Goal: Task Accomplishment & Management: Complete application form

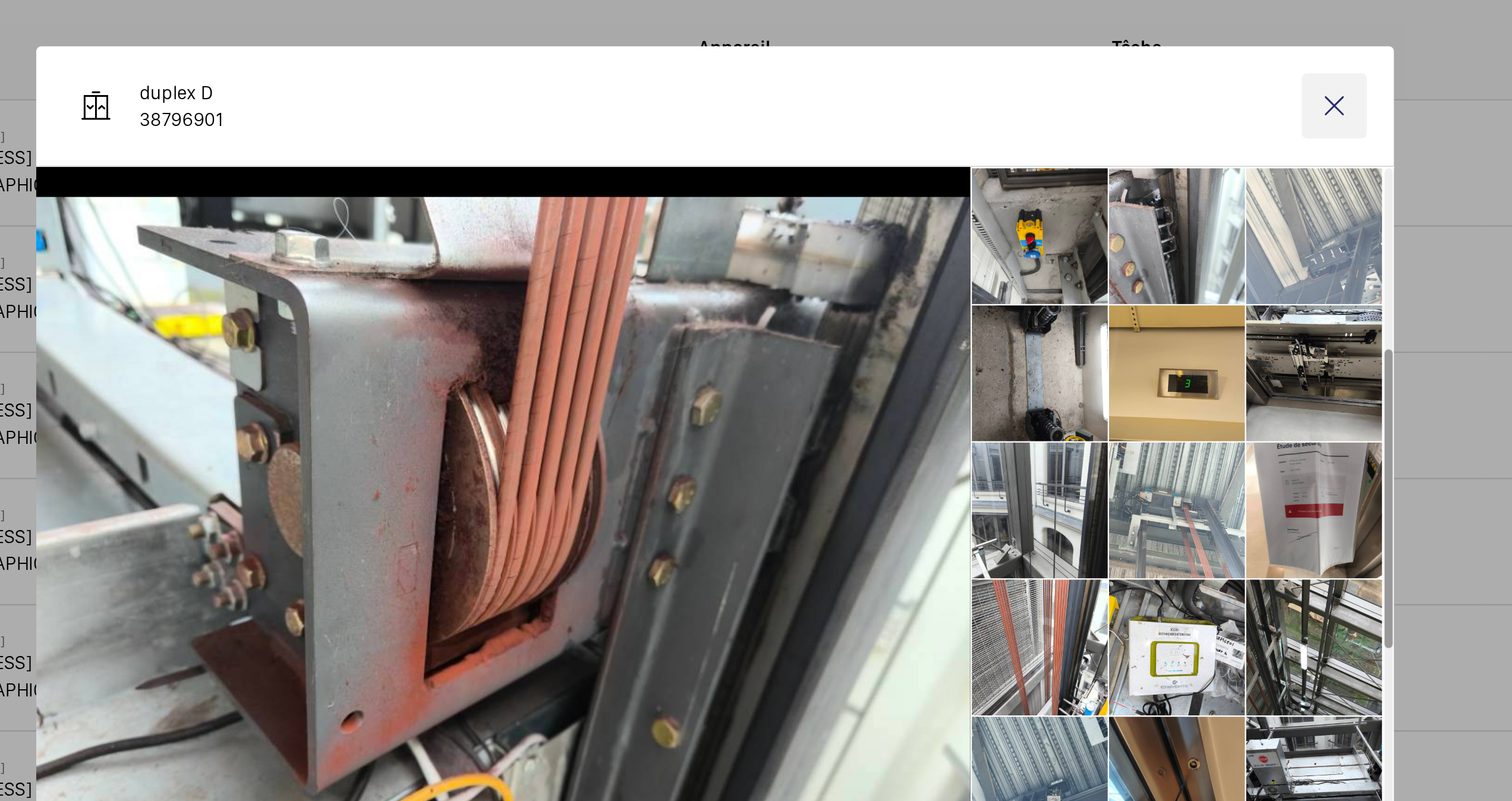
scroll to position [201, 0]
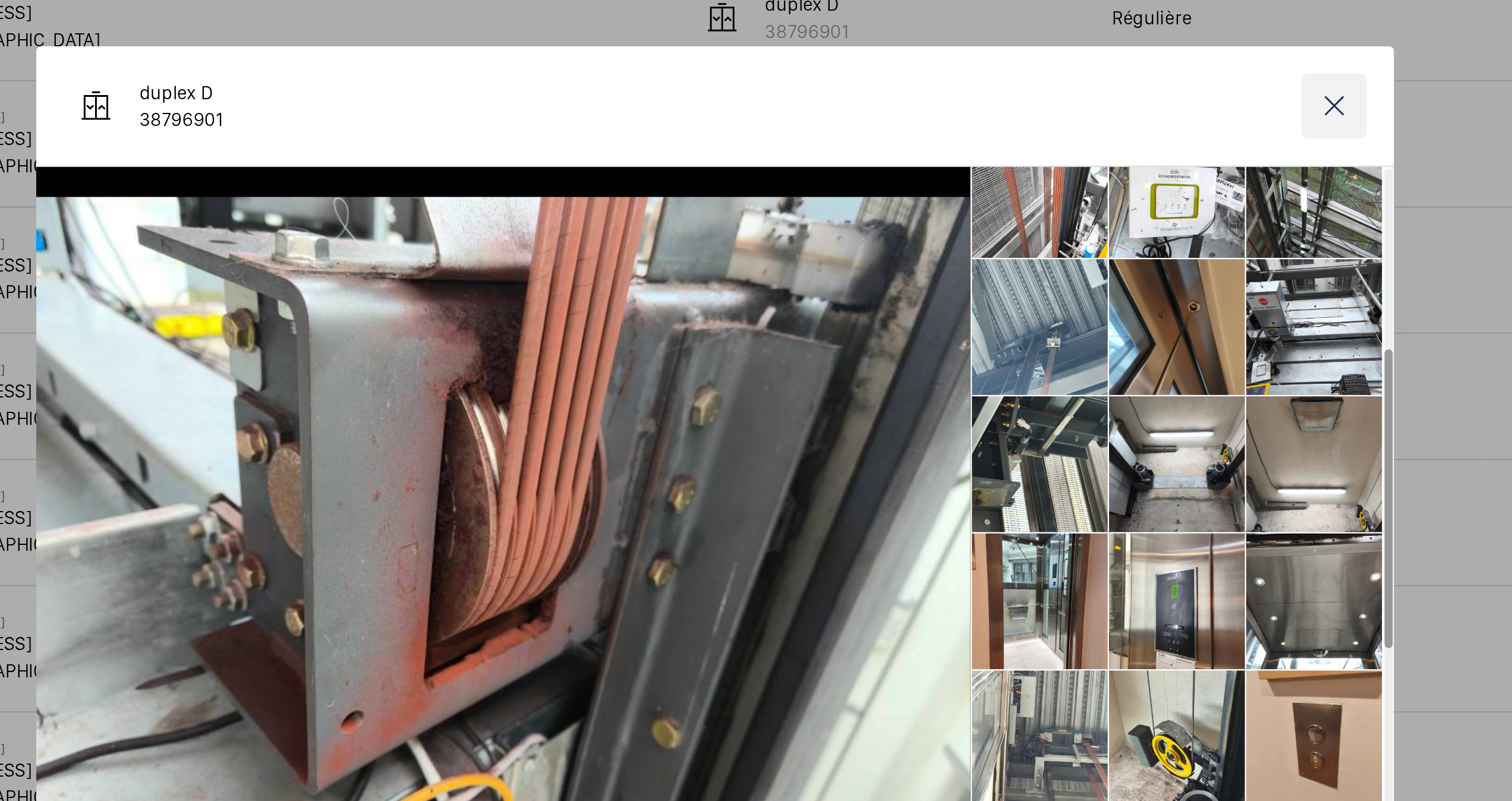
click at [1027, 237] on wm-front-icon-button at bounding box center [1027, 233] width 28 height 28
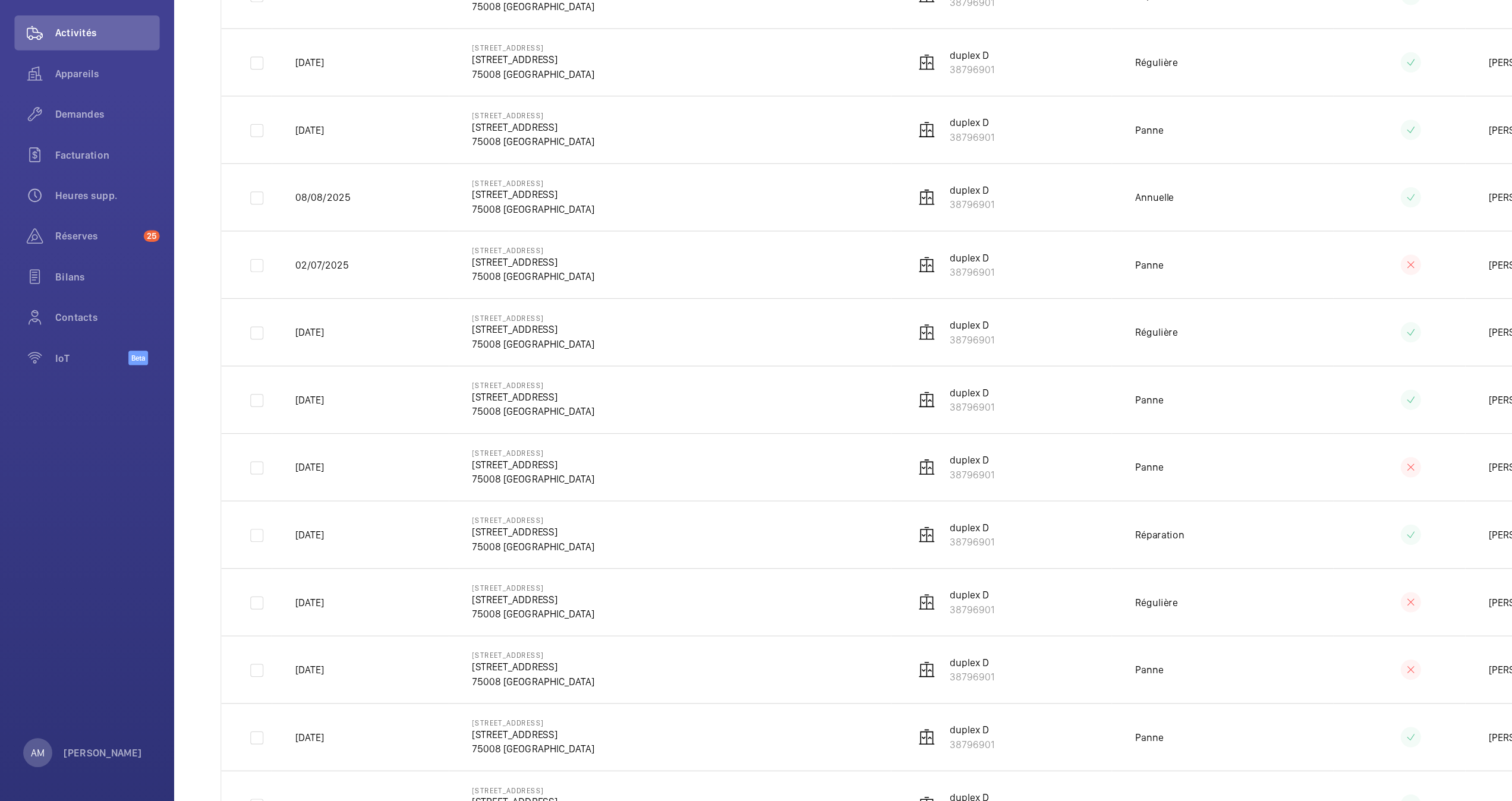
scroll to position [131, 0]
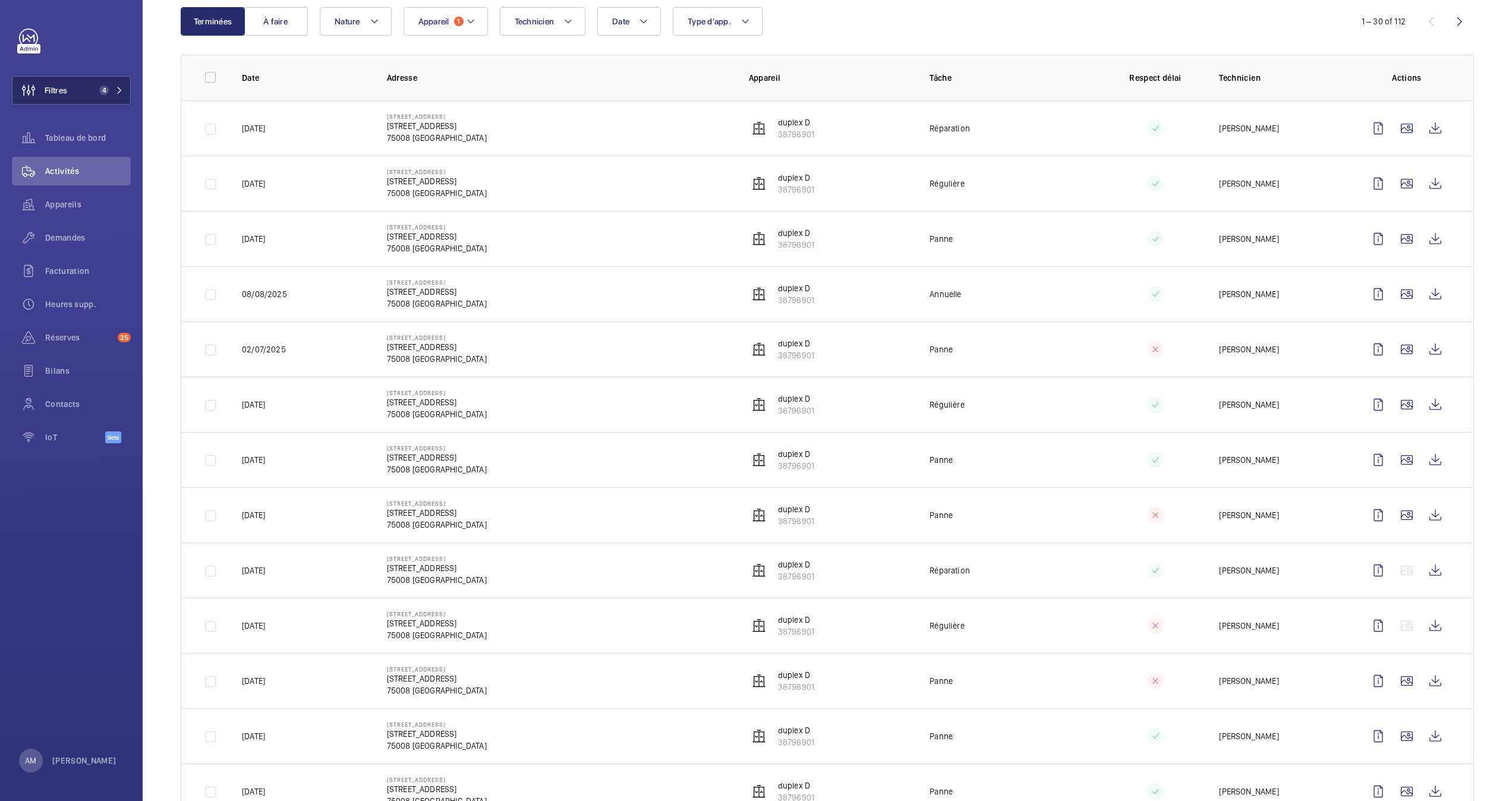
click at [122, 87] on button "Filtres 4" at bounding box center [71, 90] width 119 height 28
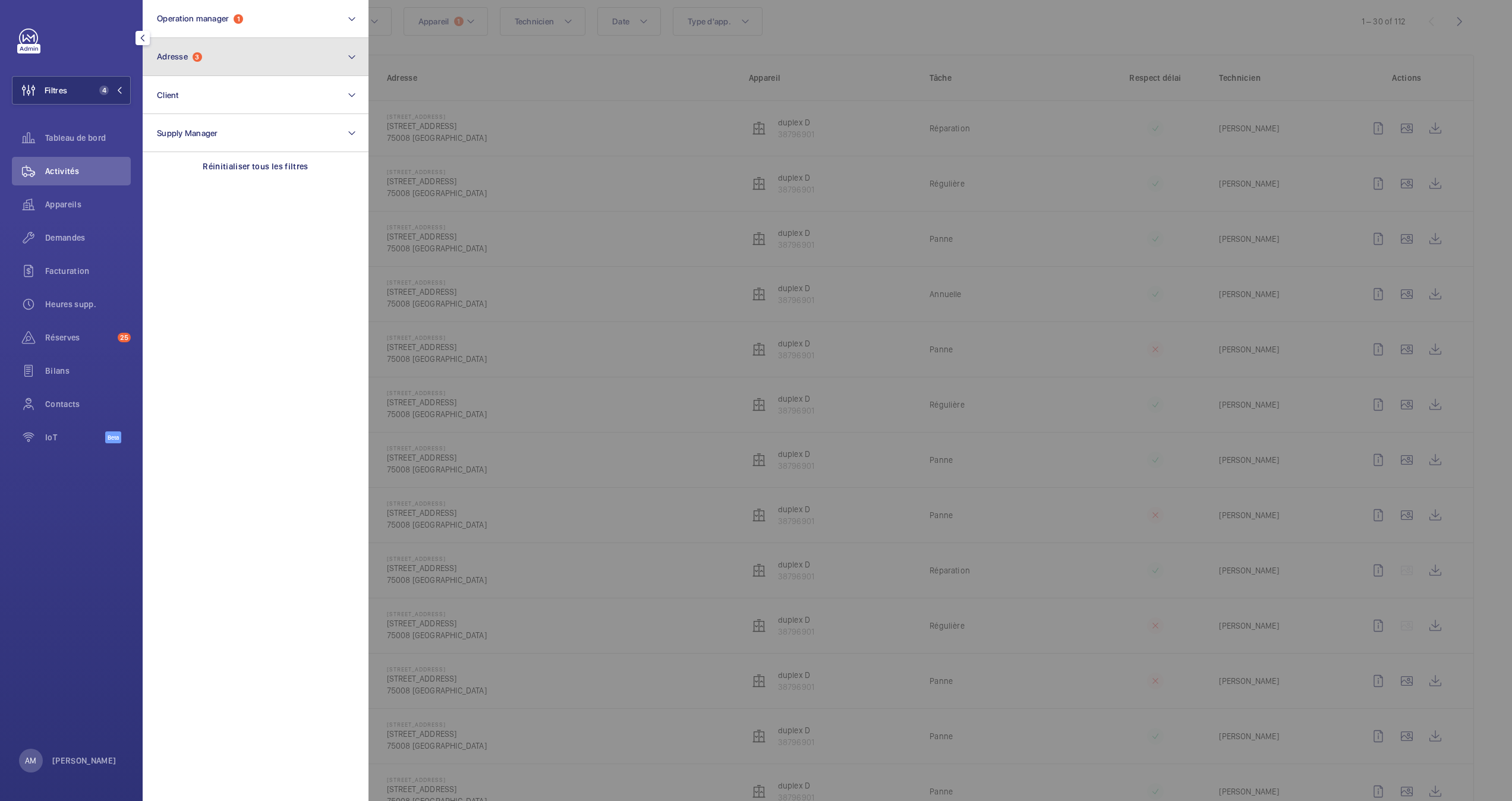
click at [225, 61] on button "Adresse 3" at bounding box center [255, 57] width 226 height 38
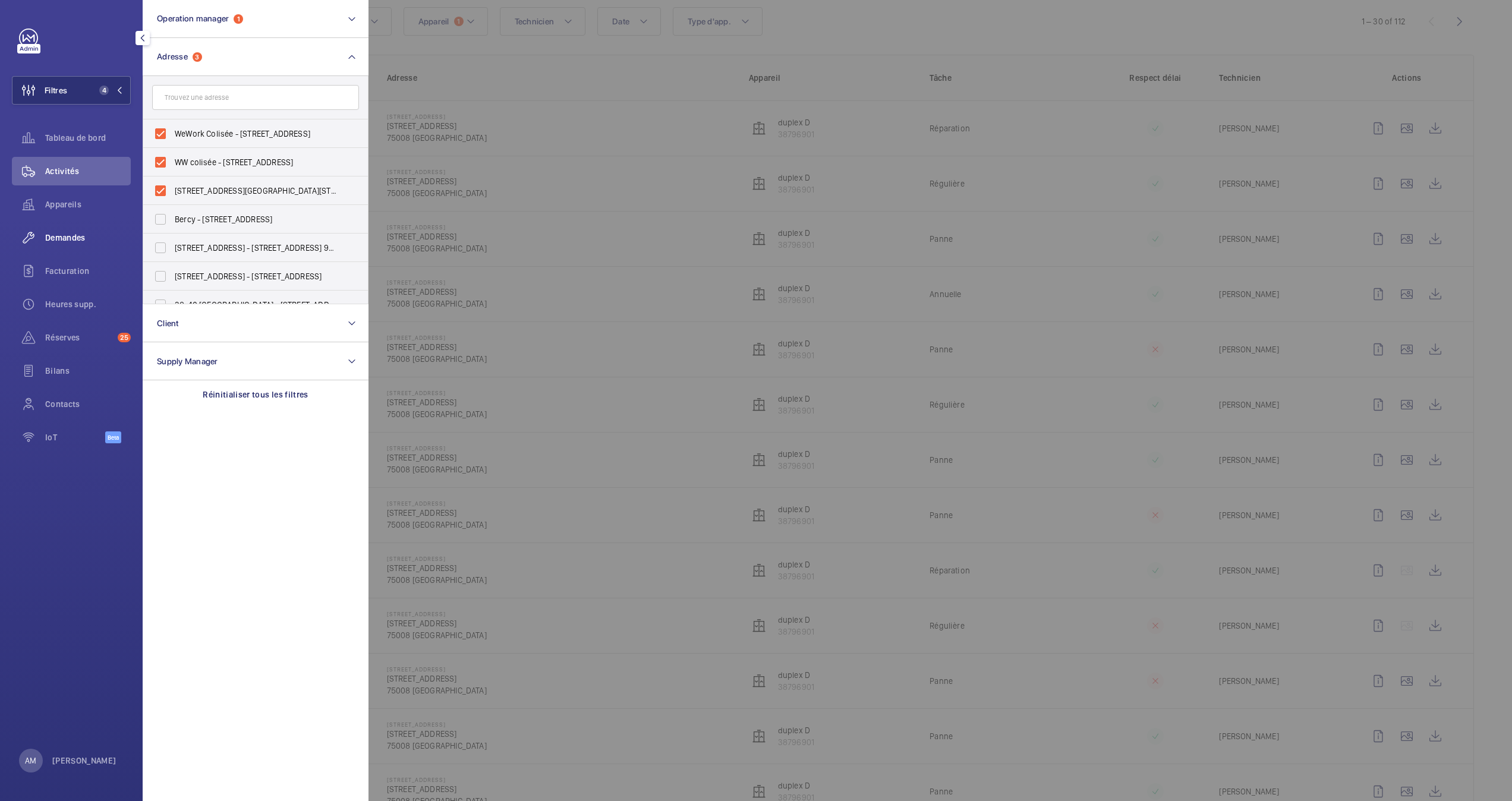
click at [62, 233] on span "Demandes" at bounding box center [88, 237] width 85 height 12
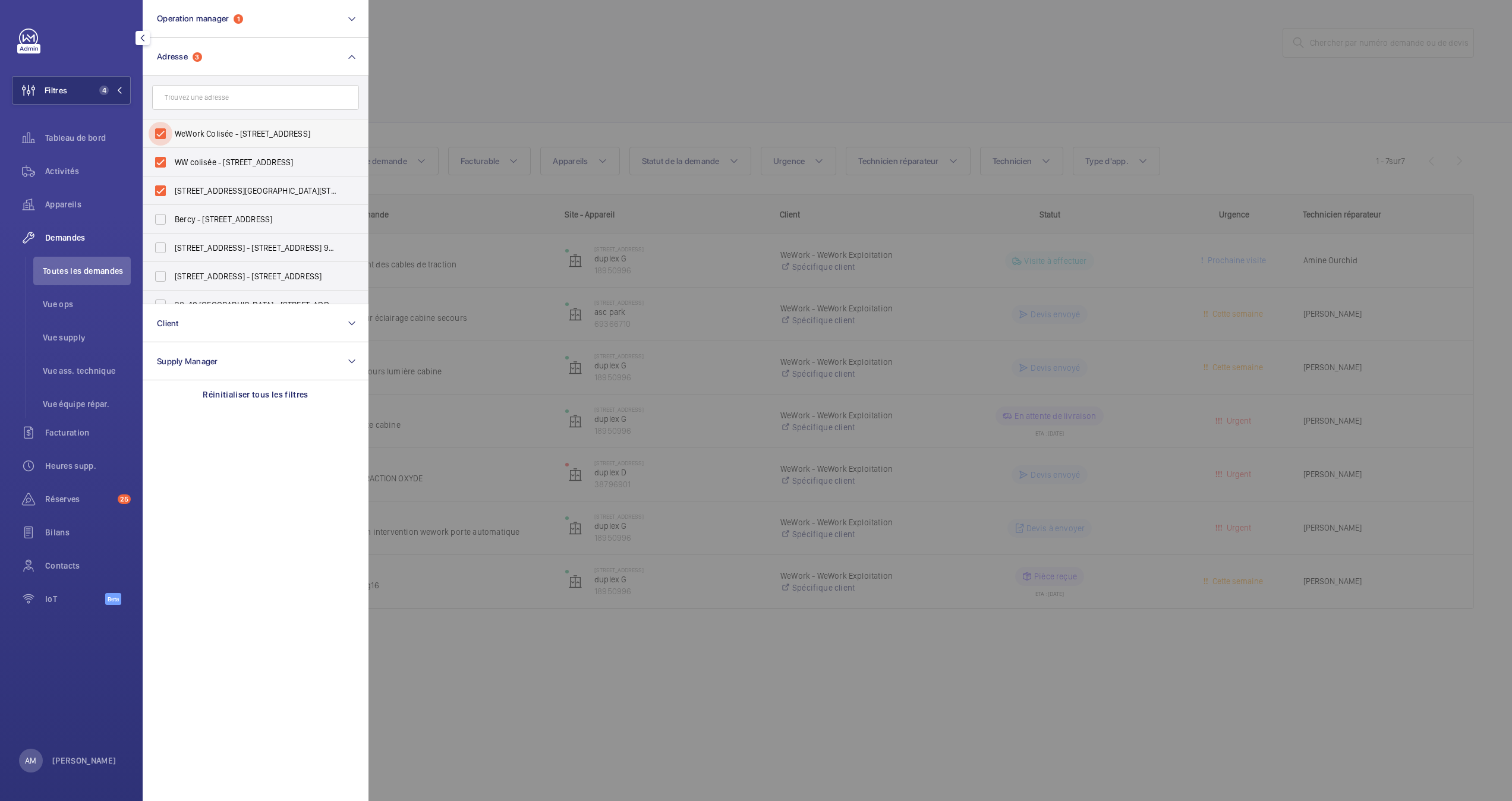
click at [161, 125] on input "WeWork Colisée - 40 Rue du Colisée, PARIS 75008" at bounding box center [161, 134] width 24 height 24
checkbox input "false"
drag, startPoint x: 162, startPoint y: 158, endPoint x: 162, endPoint y: 169, distance: 11.0
click at [162, 160] on input "WW colisée - 40 Rue du Colisée, PARIS 75008" at bounding box center [161, 162] width 24 height 24
checkbox input "false"
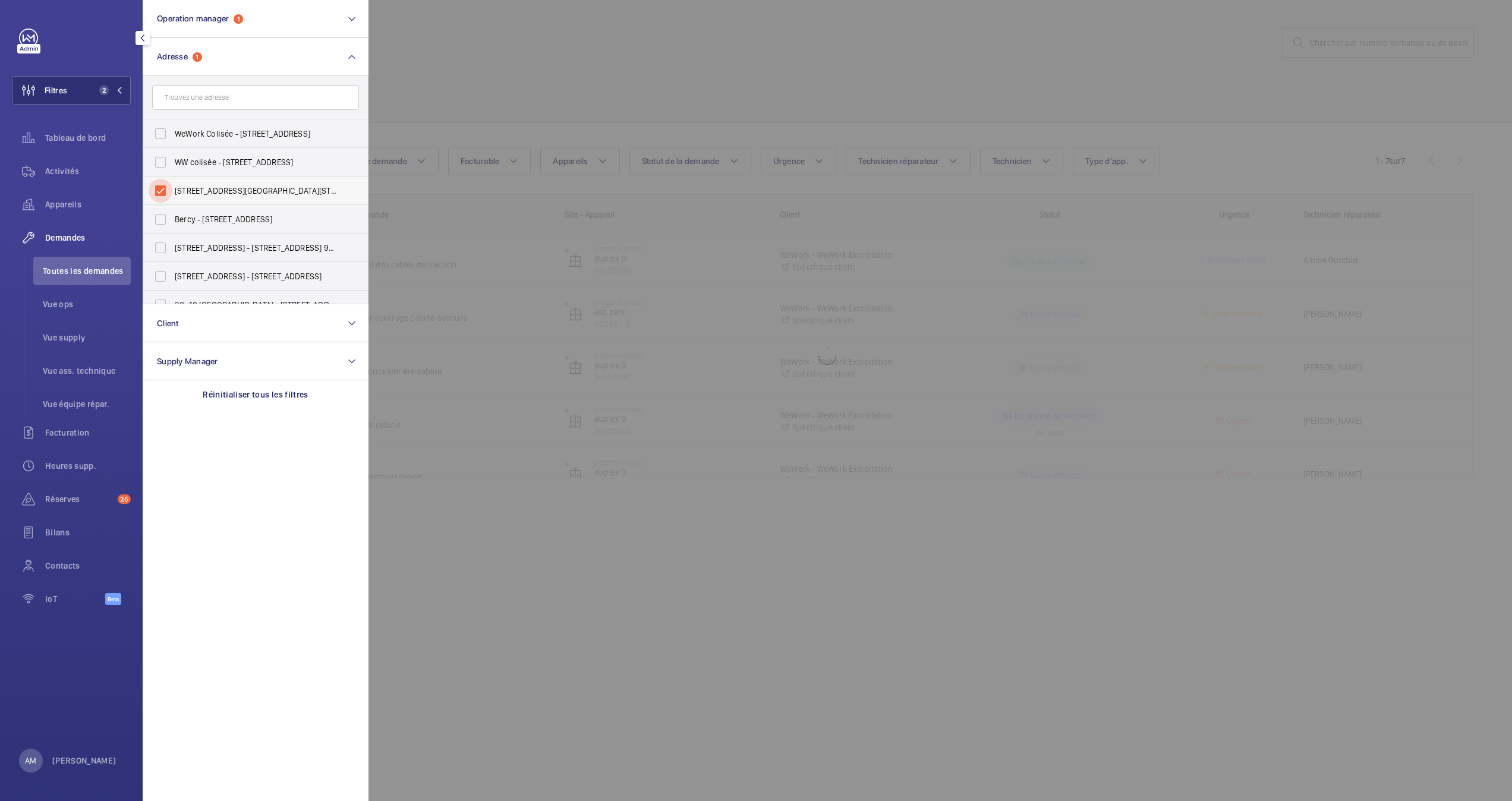
click at [162, 193] on input "40 Rue du Colisée - 40 Rue du Colisée, 75008 PARIS, PARIS 75008" at bounding box center [161, 190] width 24 height 24
checkbox input "false"
click at [245, 94] on input "text" at bounding box center [255, 97] width 207 height 25
type input "madri"
click at [161, 161] on input "7 Rue de Madri d - 7 Rue de Madri d, 75008 PARIS, PARIS 75008" at bounding box center [161, 162] width 24 height 24
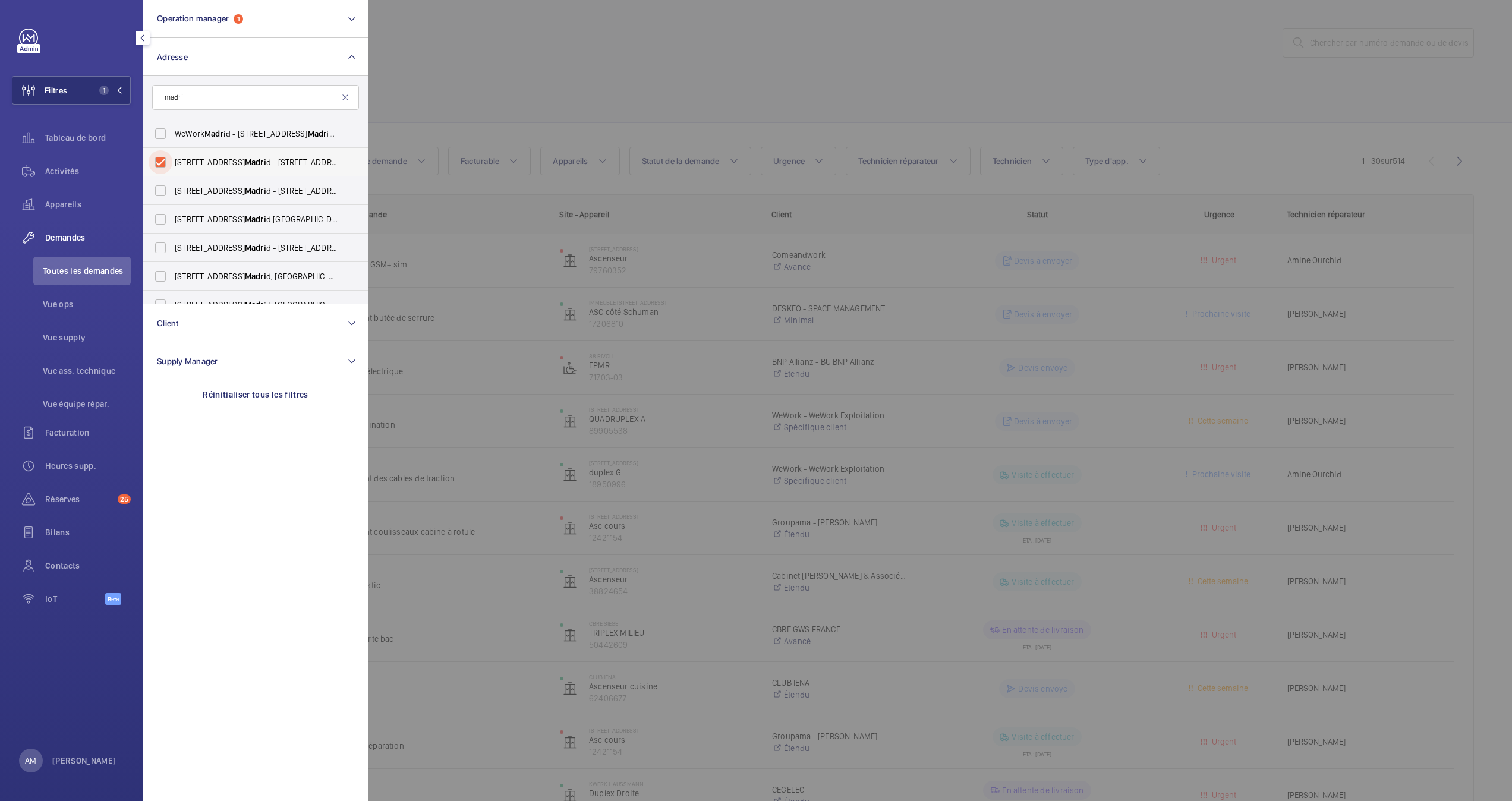
checkbox input "true"
click at [157, 130] on input "WeWork Madri d - 7 Rue de Madri d, PARIS 75008" at bounding box center [161, 134] width 24 height 24
checkbox input "true"
click at [513, 82] on div at bounding box center [1124, 400] width 1512 height 801
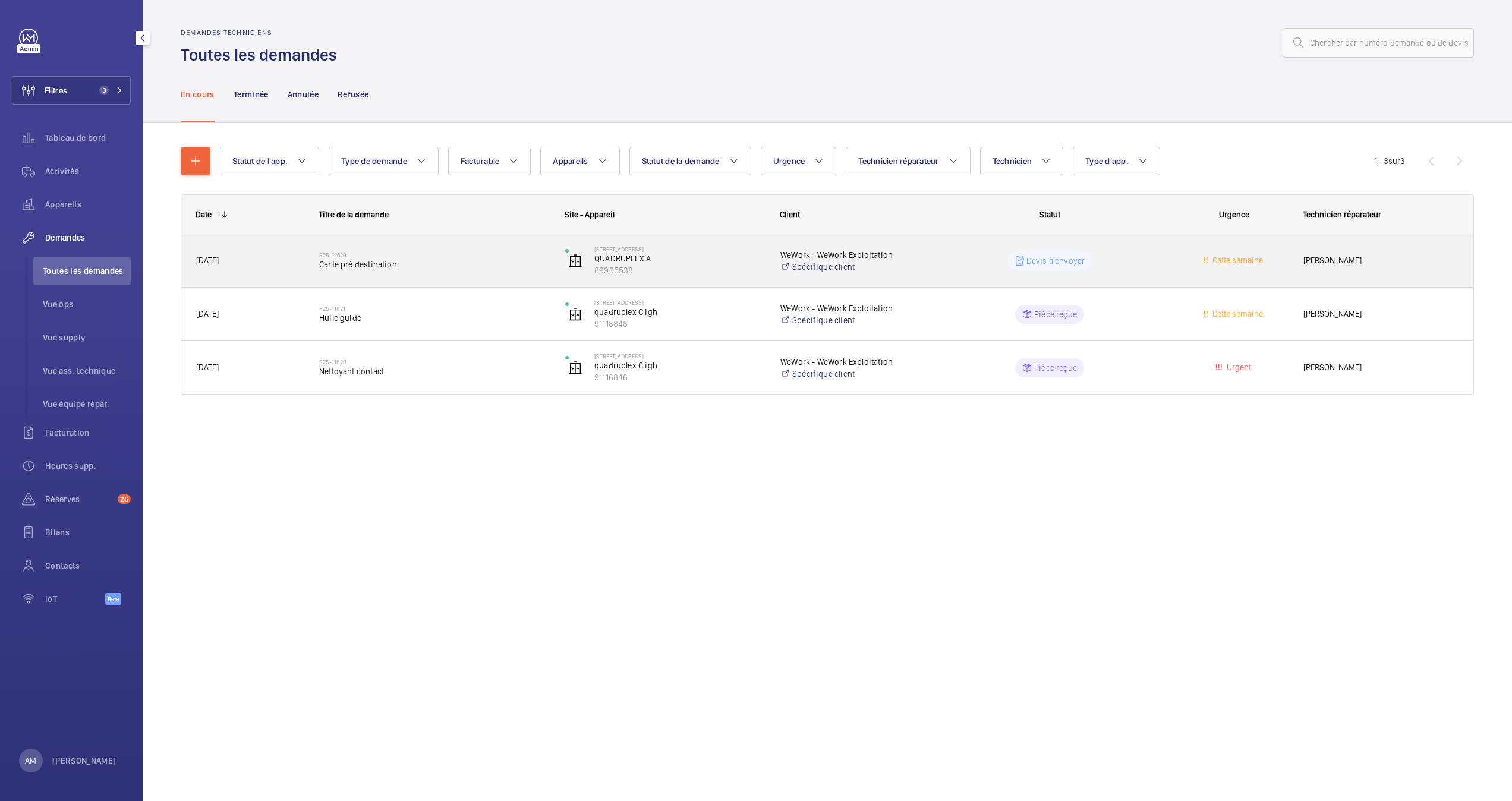
click at [421, 260] on span "Carte pré destination" at bounding box center [435, 265] width 231 height 12
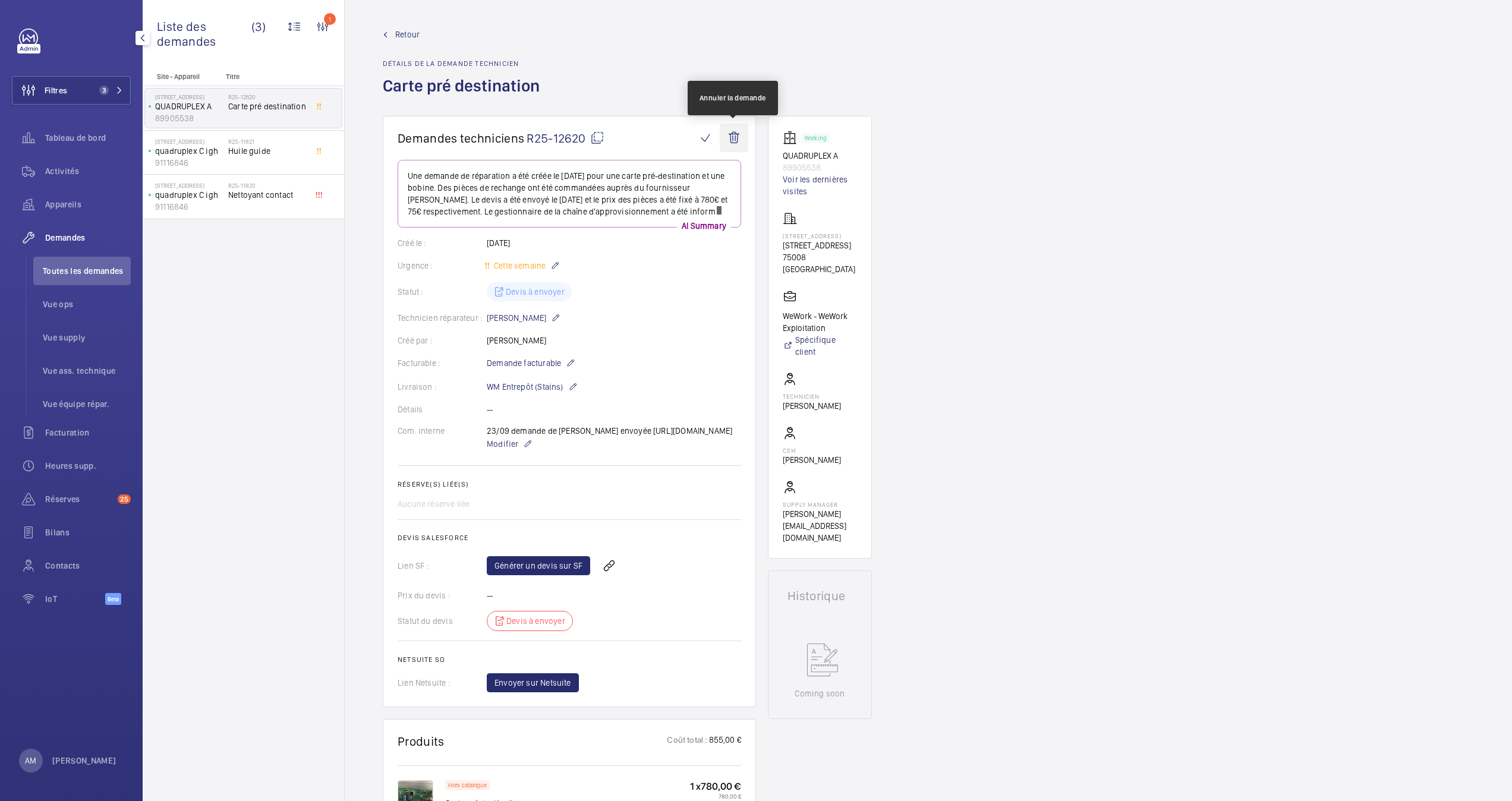
click at [736, 136] on wm-front-icon-button at bounding box center [734, 137] width 28 height 28
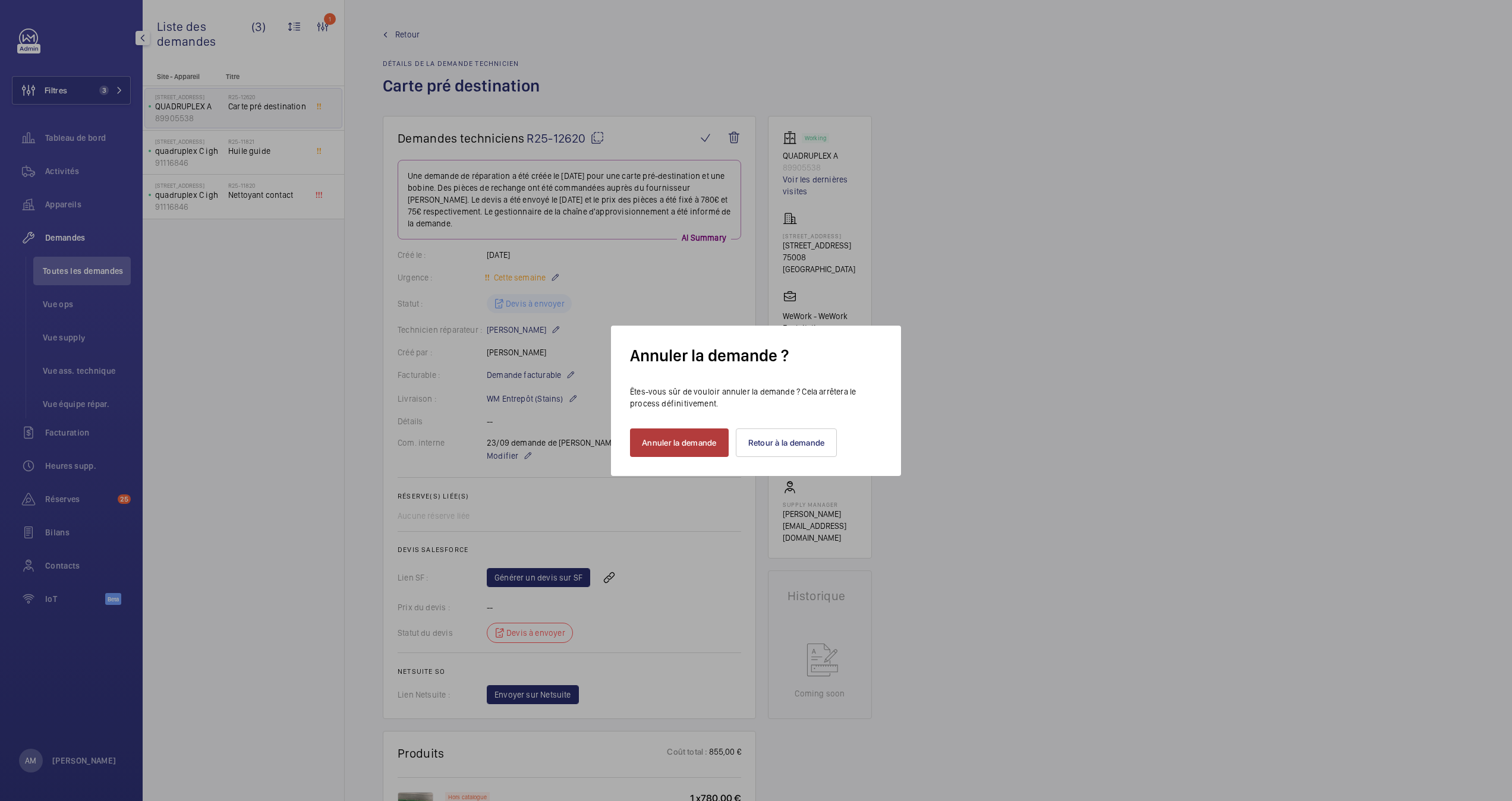
click at [679, 445] on button "Annuler la demande" at bounding box center [680, 442] width 99 height 28
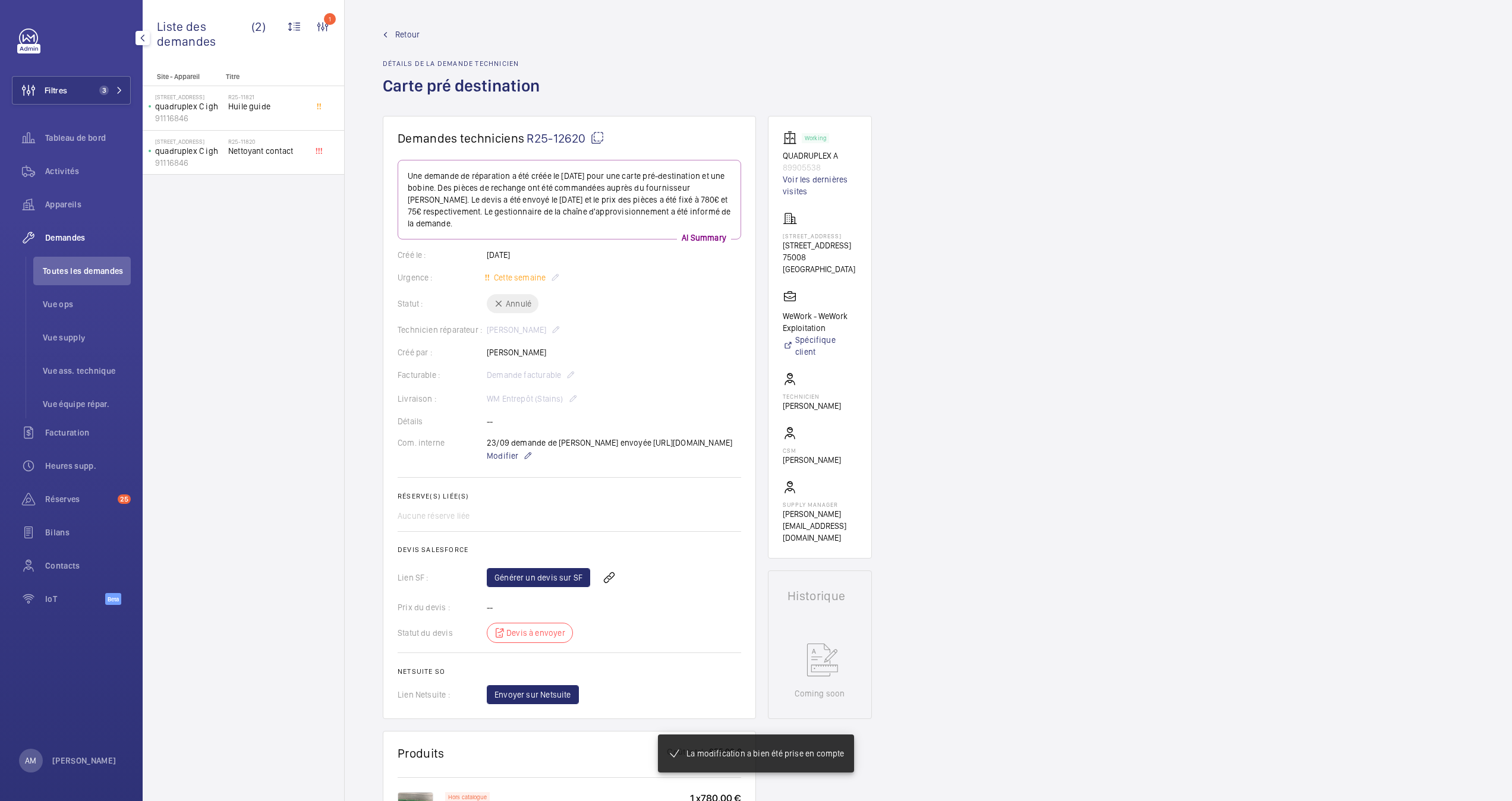
click at [401, 34] on span "Retour" at bounding box center [407, 34] width 25 height 12
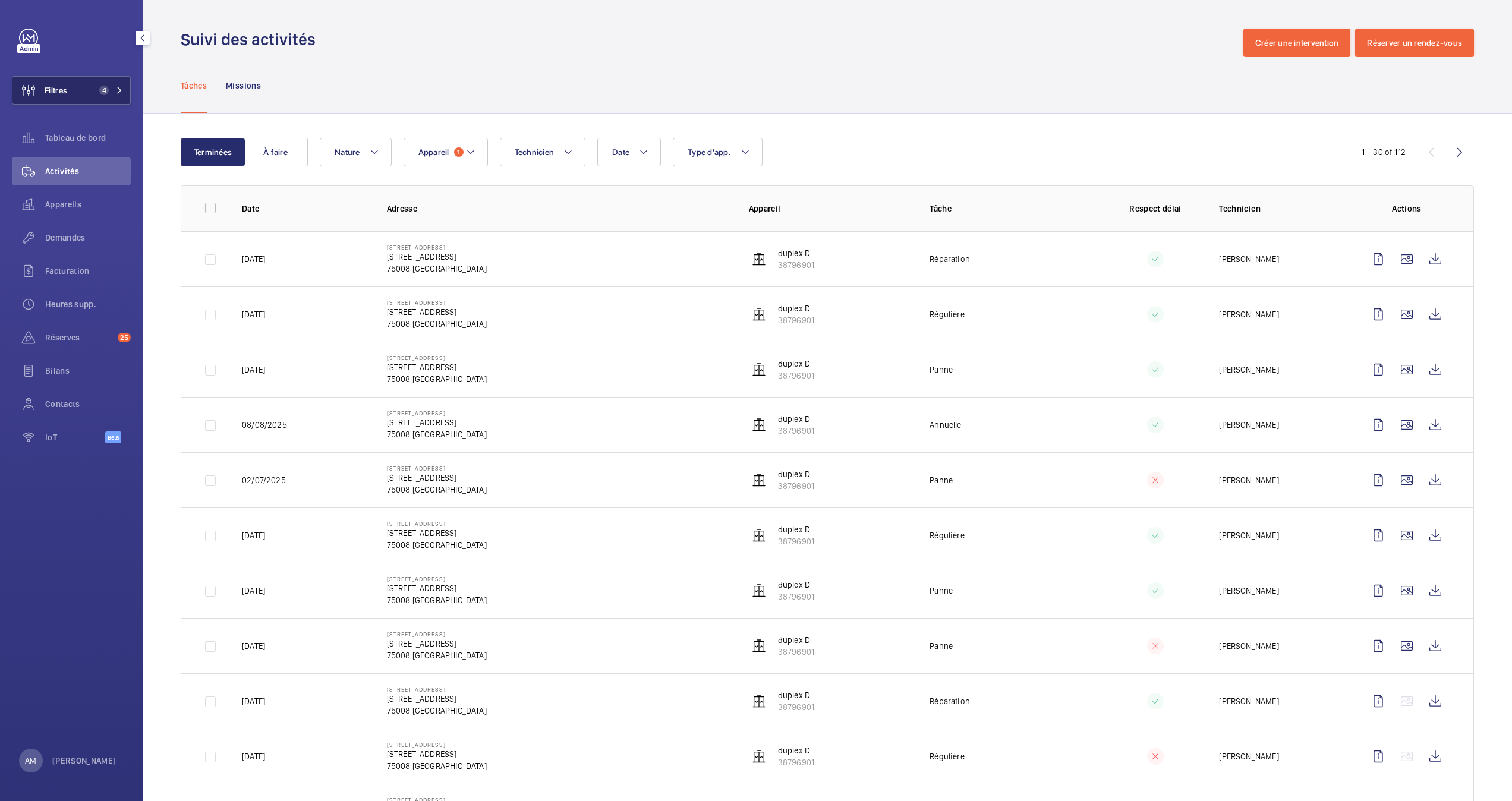
click at [101, 96] on button "Filtres 4" at bounding box center [71, 90] width 119 height 28
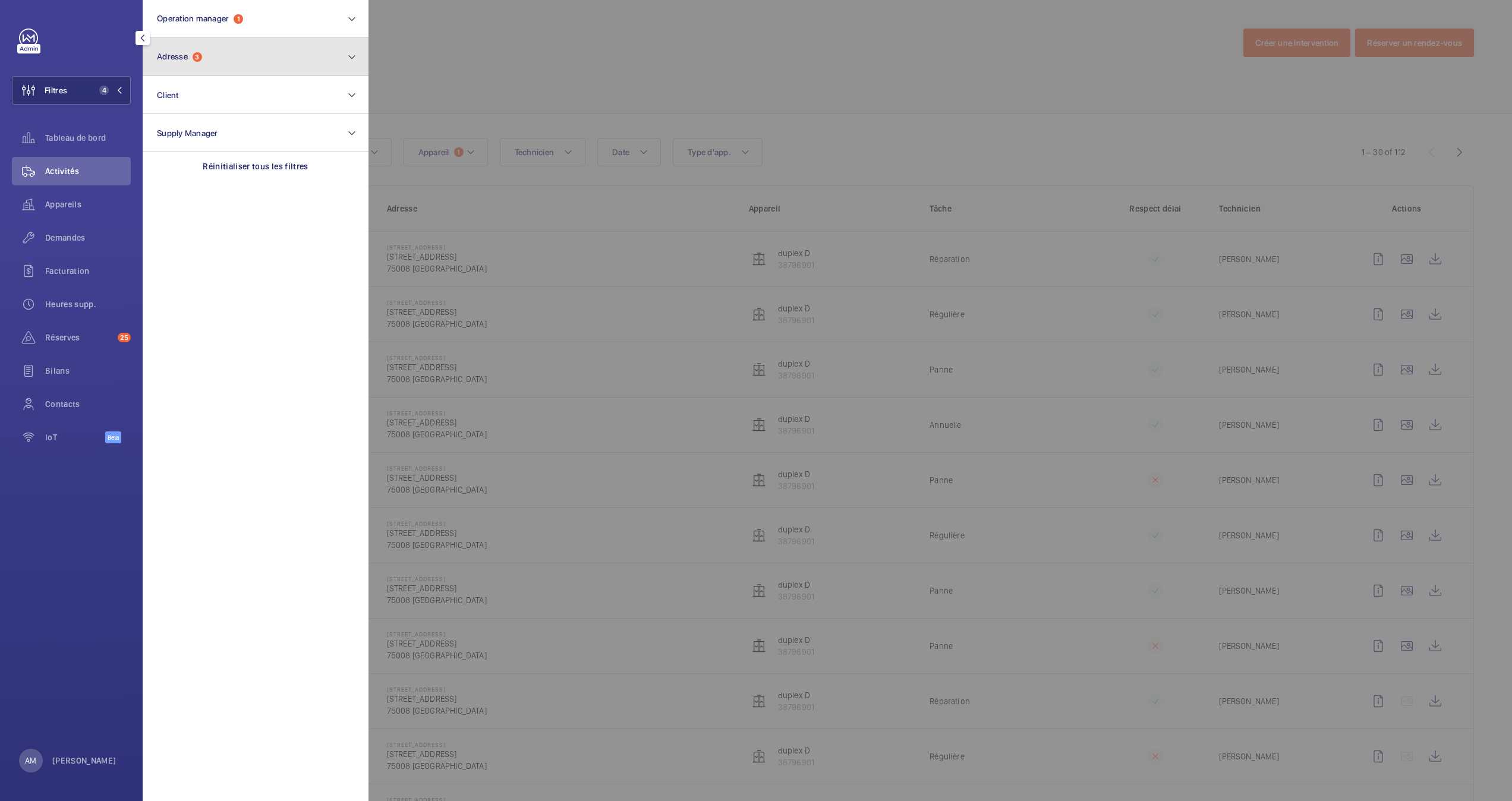
click at [217, 51] on button "Adresse 3" at bounding box center [255, 57] width 226 height 38
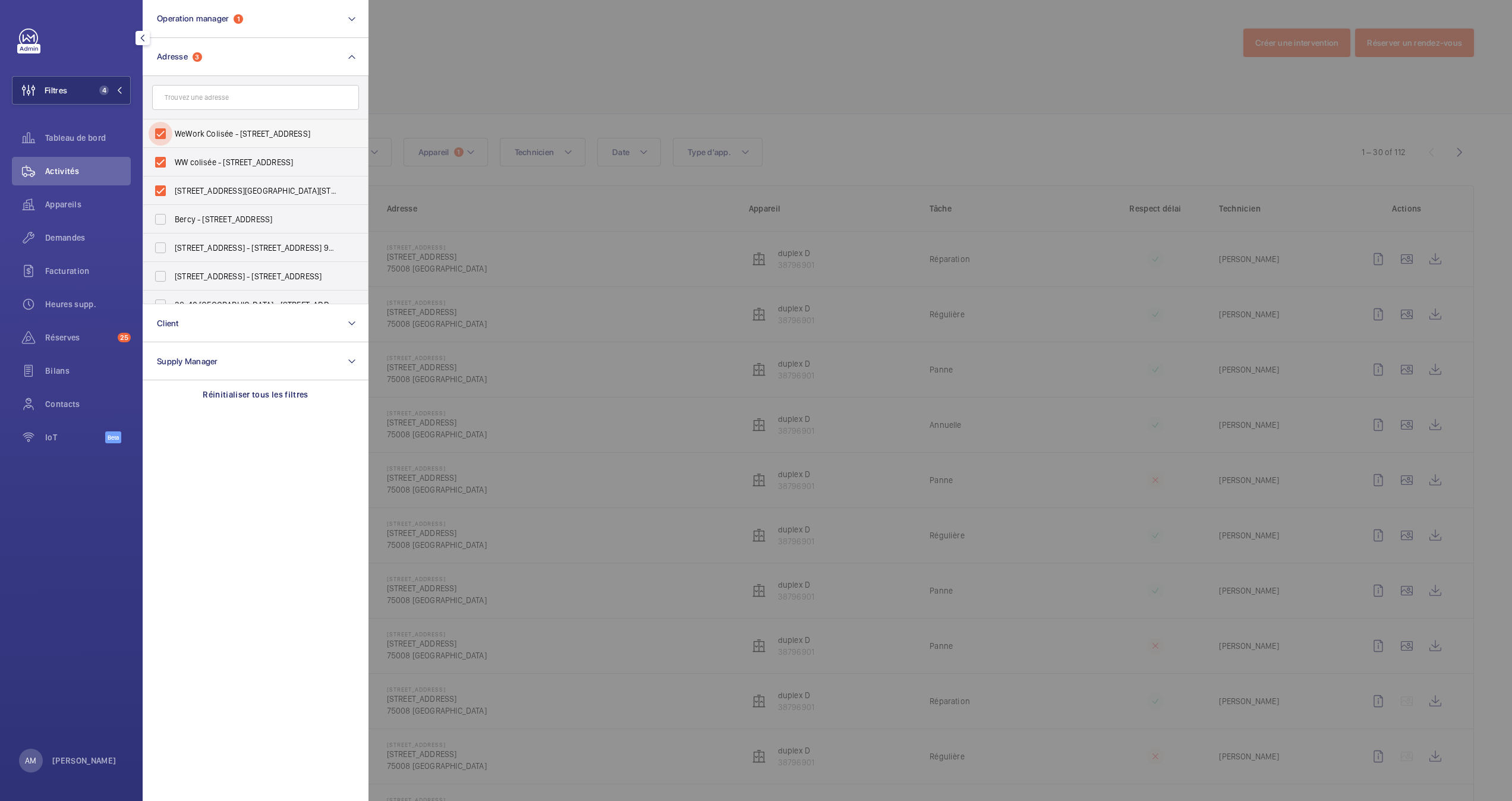
click at [154, 136] on input "WeWork Colisée - 40 Rue du Colisée, PARIS 75008" at bounding box center [161, 134] width 24 height 24
checkbox input "false"
click at [157, 167] on input "WW colisée - 40 Rue du Colisée, PARIS 75008" at bounding box center [161, 162] width 24 height 24
checkbox input "false"
click at [162, 187] on input "40 Rue du Colisée - 40 Rue du Colisée, 75008 PARIS, PARIS 75008" at bounding box center [161, 190] width 24 height 24
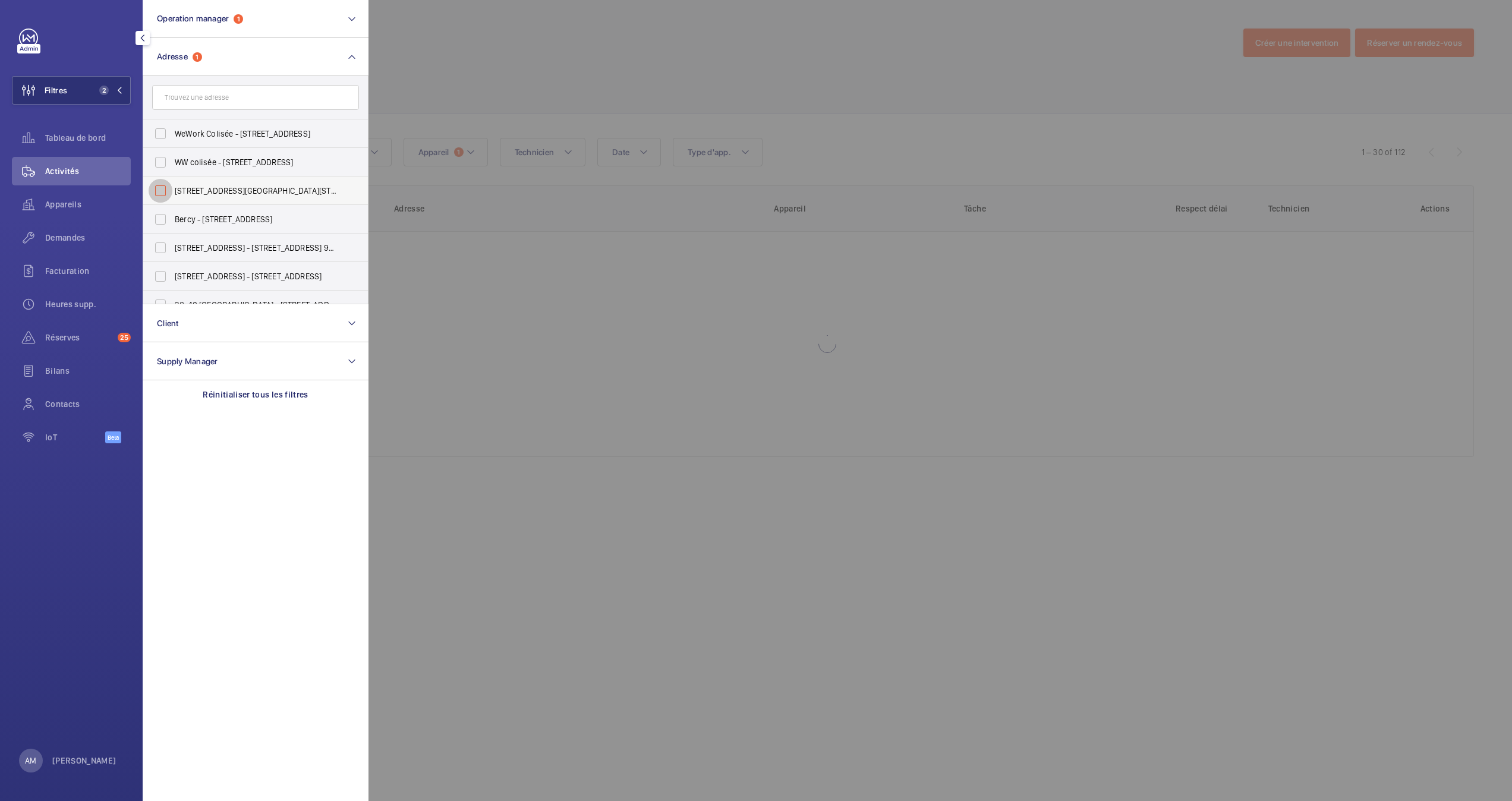
checkbox input "false"
click at [236, 100] on input "text" at bounding box center [255, 97] width 207 height 25
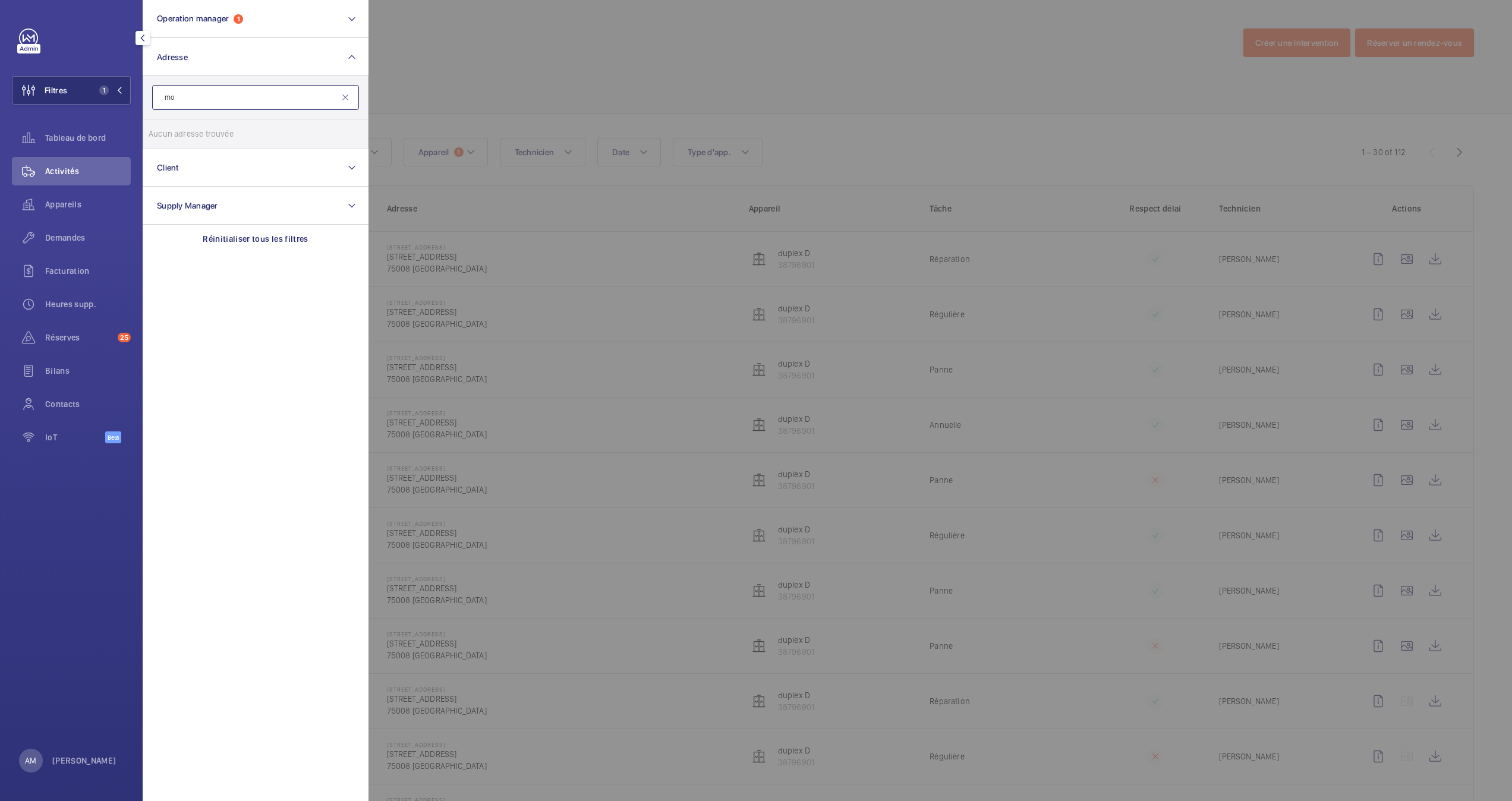
type input "m"
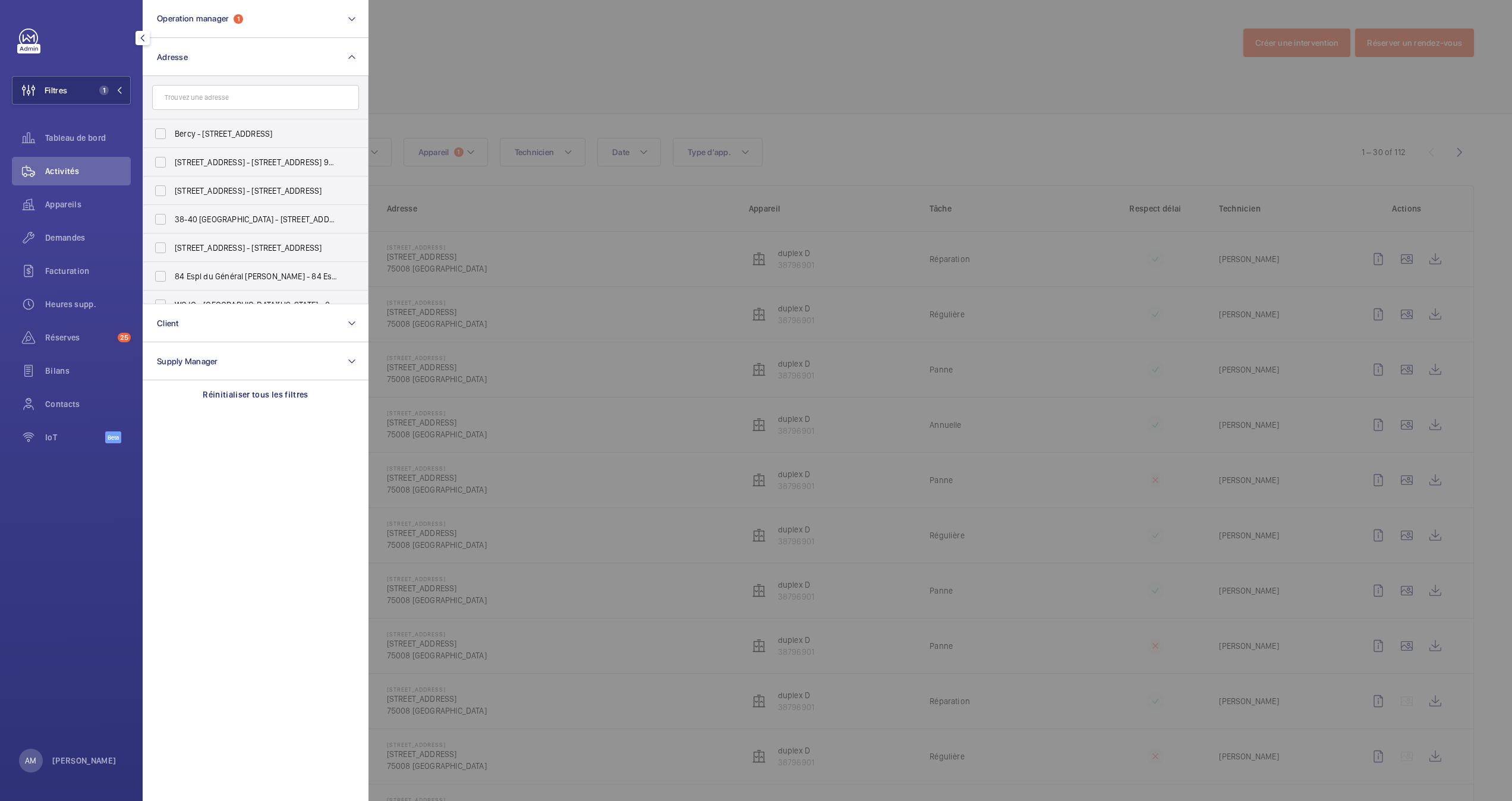
drag, startPoint x: 632, startPoint y: 67, endPoint x: 595, endPoint y: 69, distance: 37.1
click at [631, 67] on div at bounding box center [1124, 400] width 1512 height 801
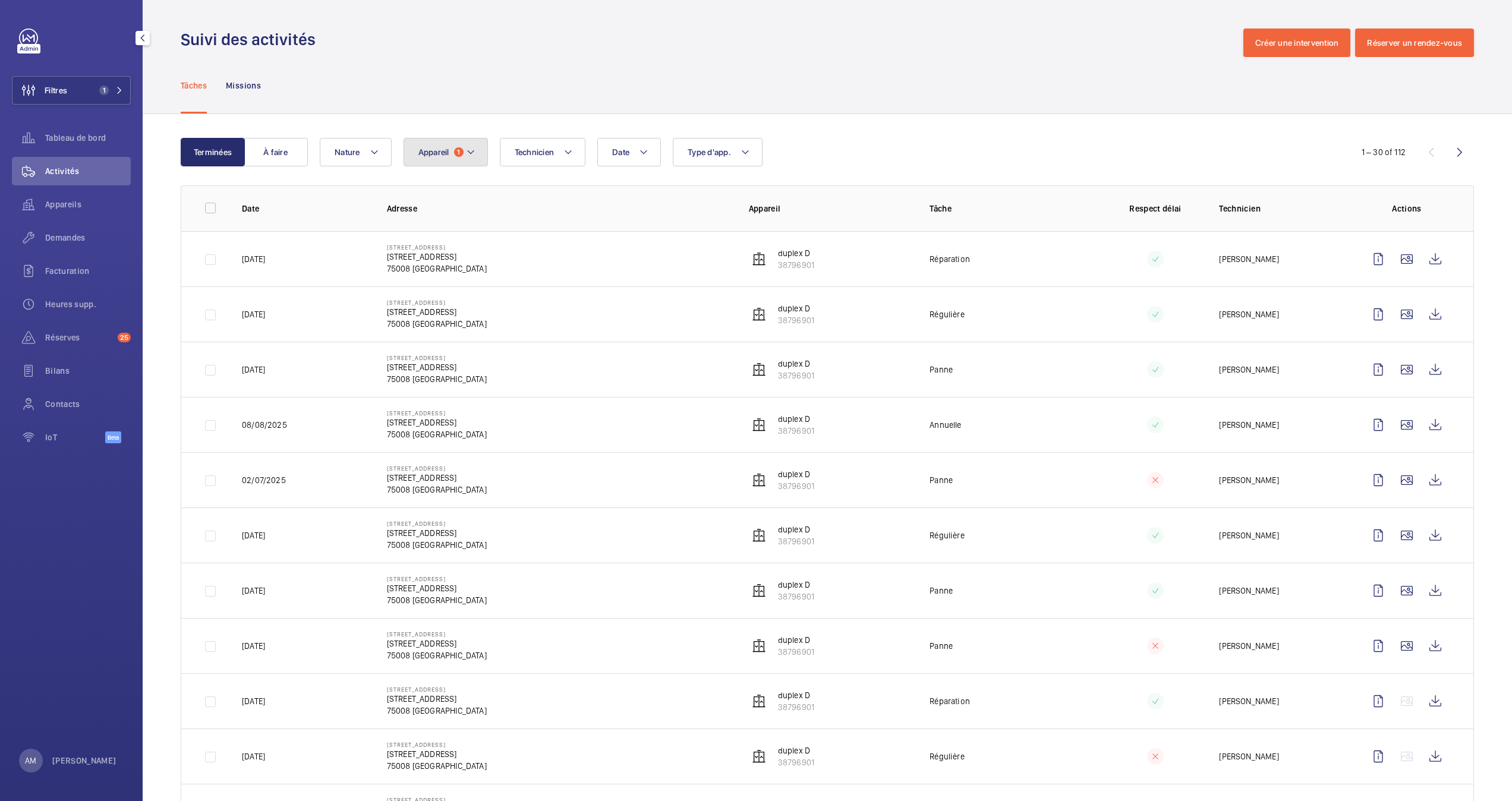
click at [448, 146] on button "Appareil 1" at bounding box center [446, 151] width 85 height 28
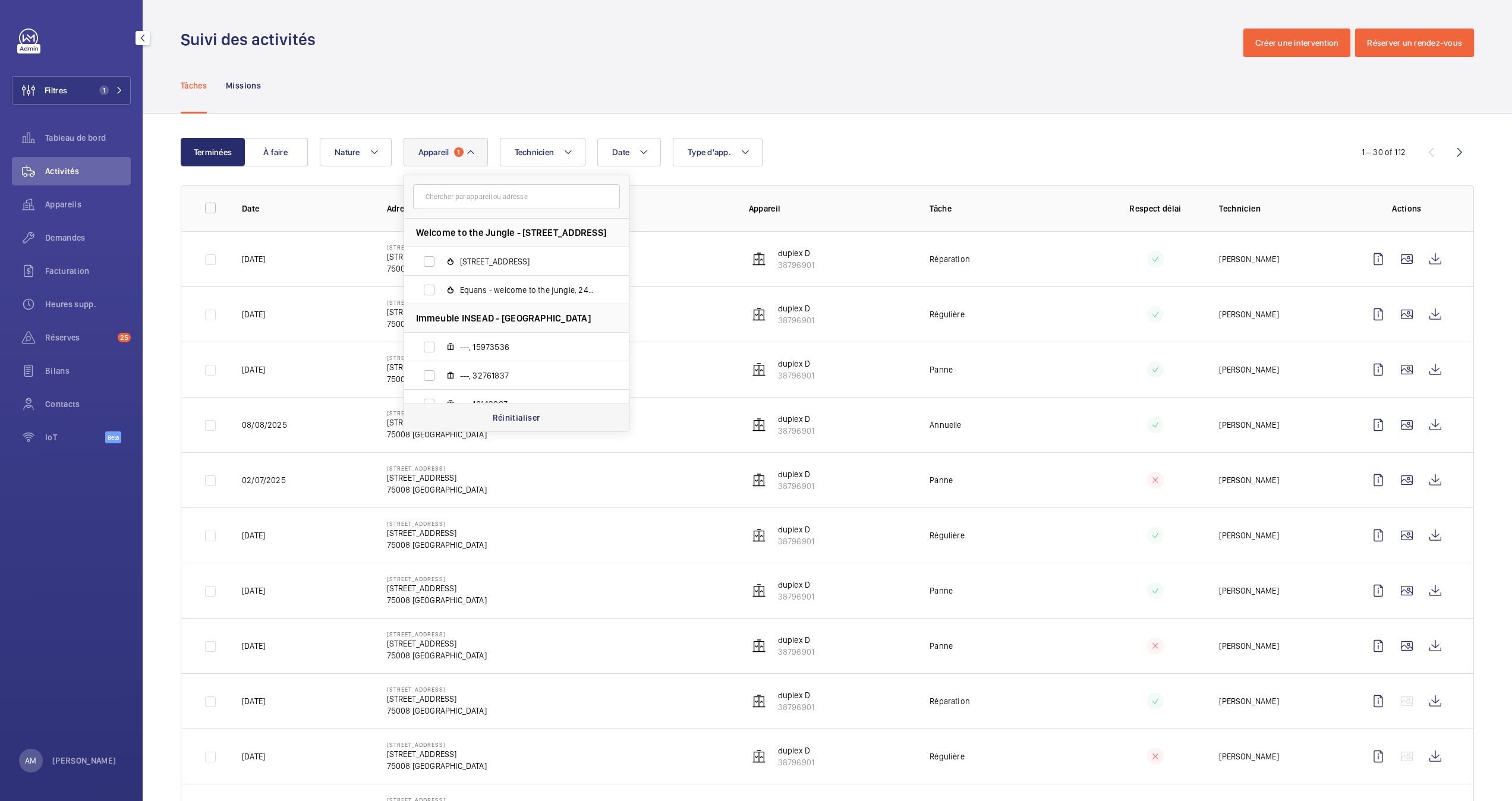
click at [502, 413] on p "Réinitialiser" at bounding box center [517, 418] width 48 height 12
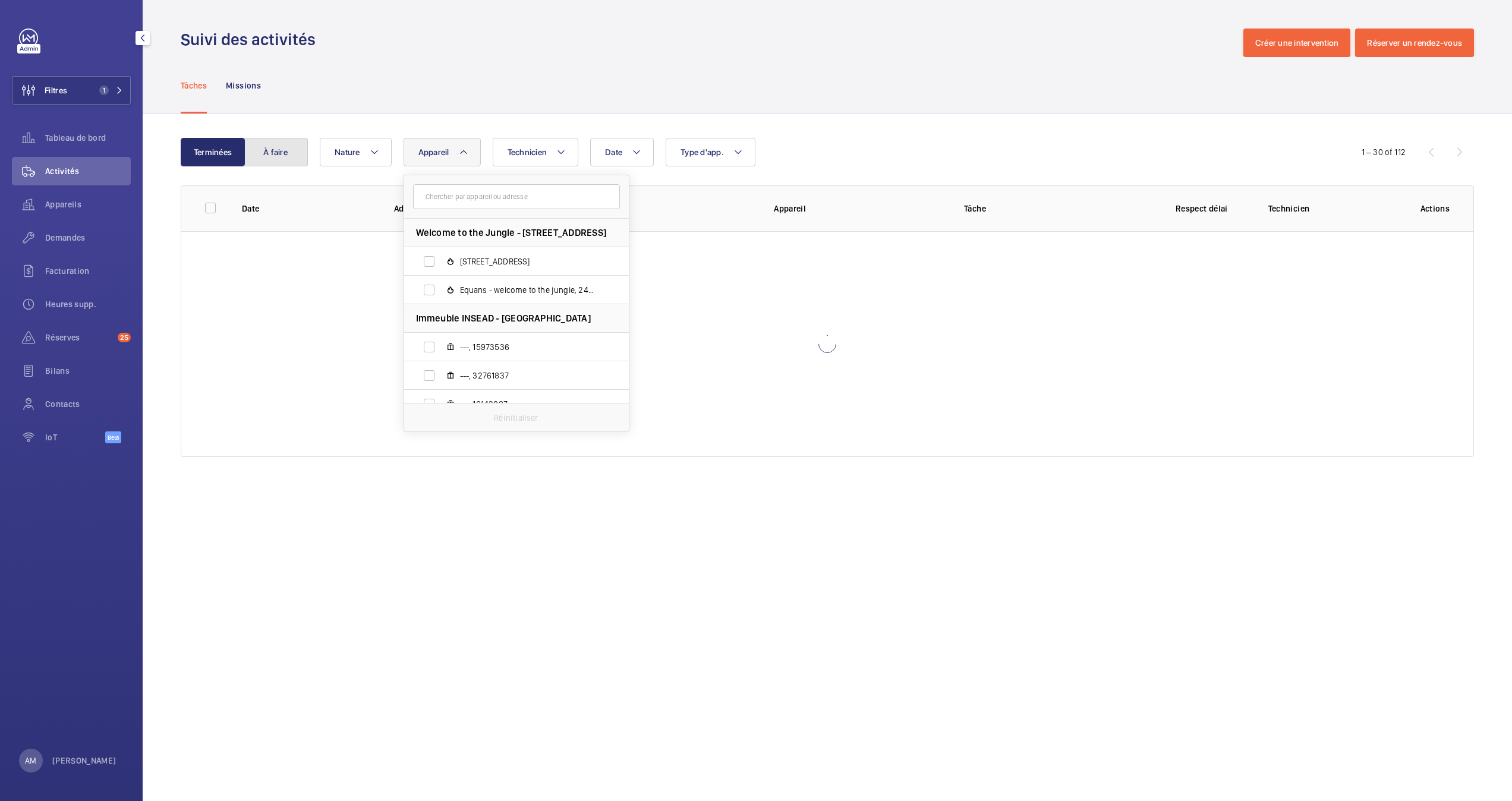
click at [293, 155] on button "À faire" at bounding box center [275, 151] width 64 height 28
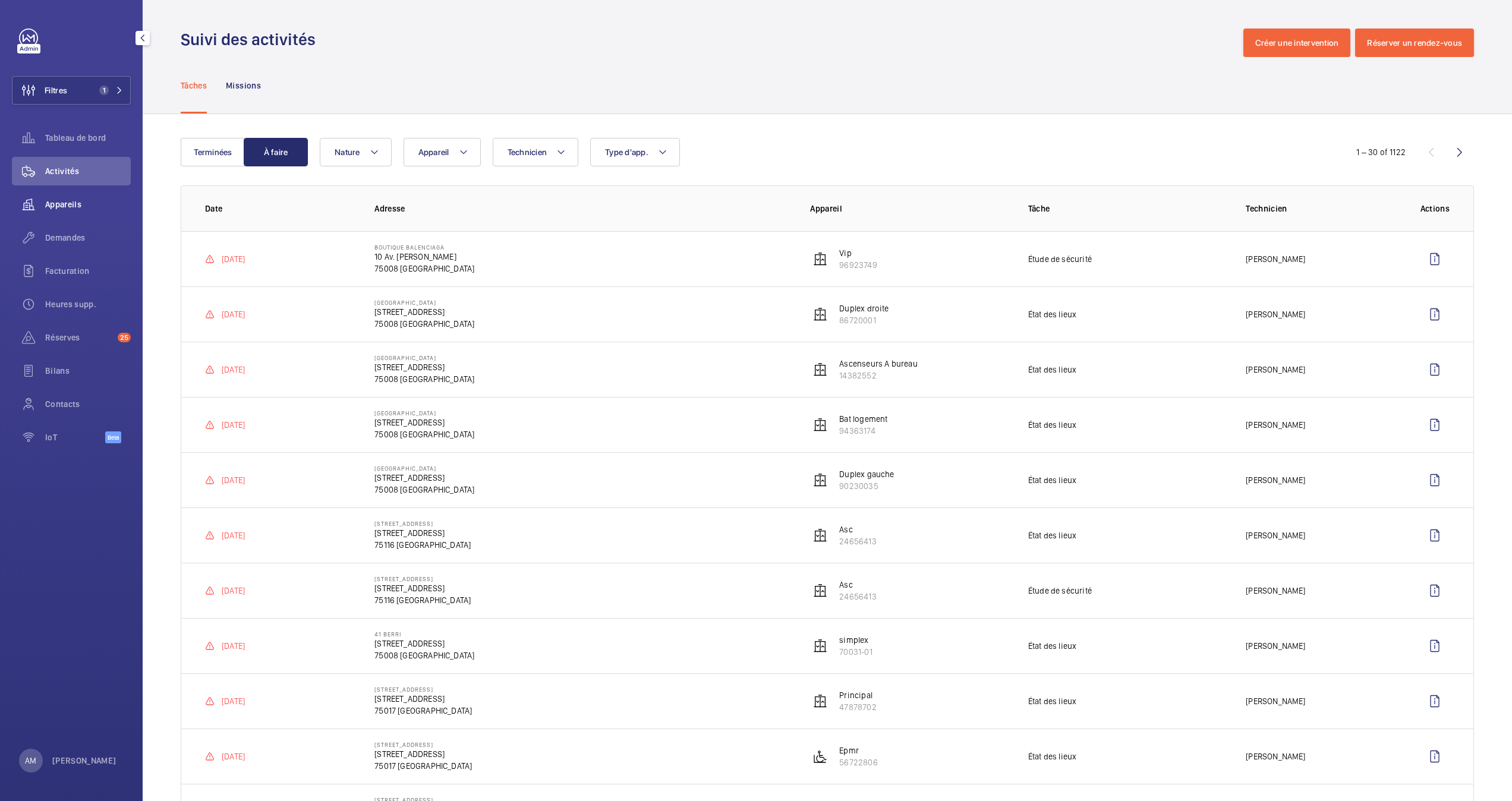
click at [67, 198] on span "Appareils" at bounding box center [88, 204] width 85 height 12
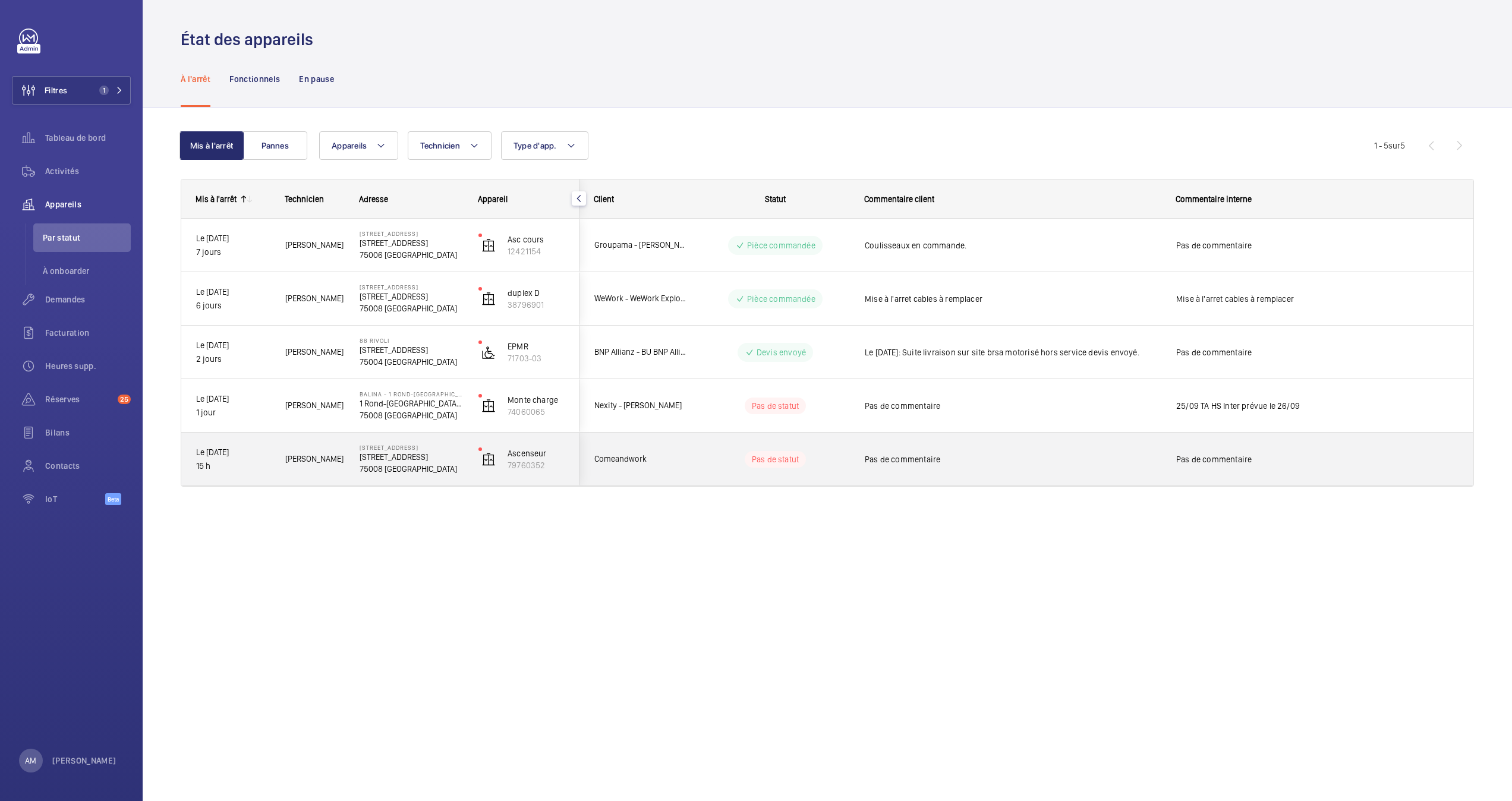
click at [906, 451] on div "Pas de commentaire" at bounding box center [1013, 459] width 296 height 27
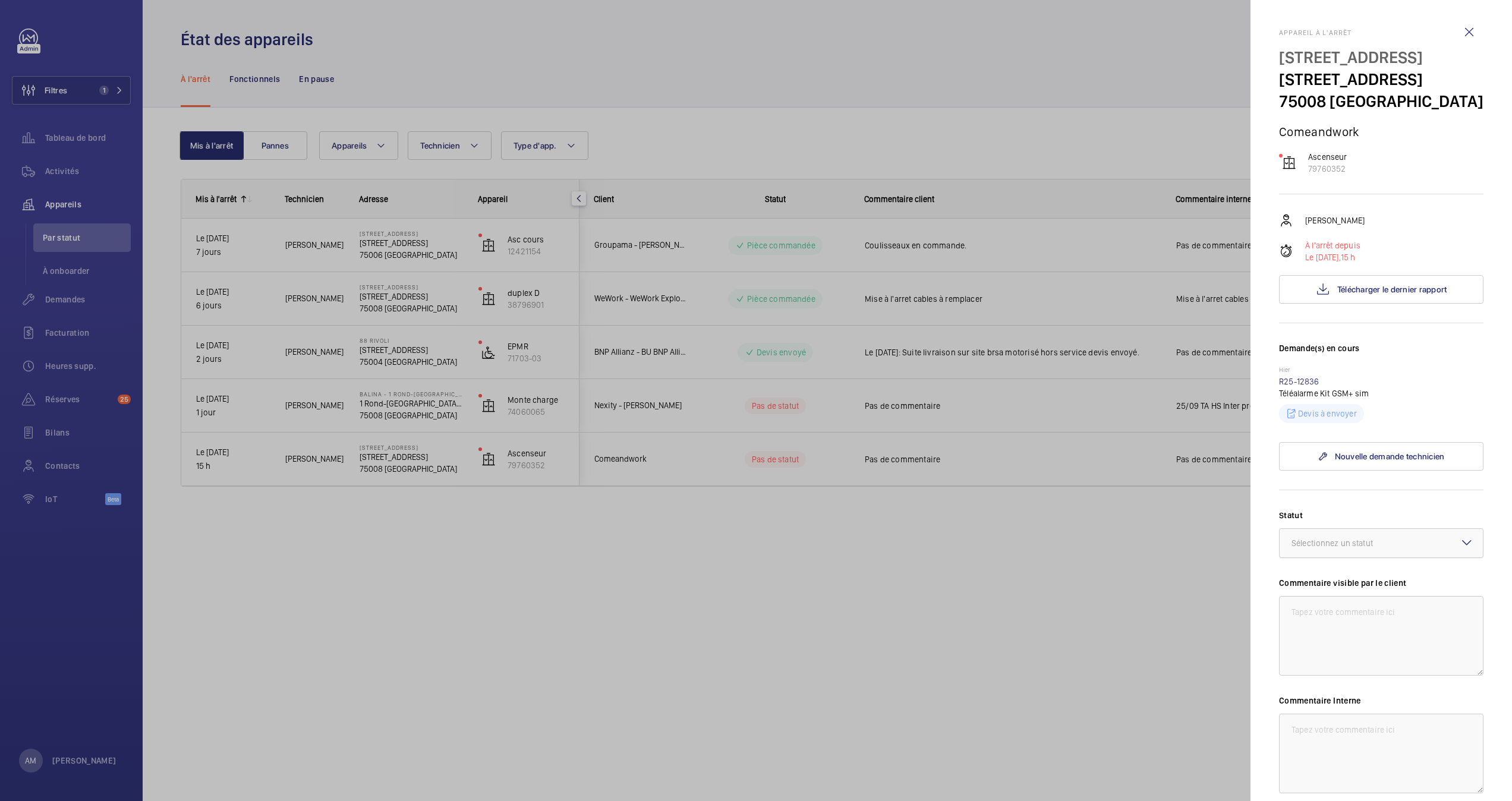
click at [1399, 542] on div "Sélectionnez un statut" at bounding box center [1347, 543] width 111 height 12
click at [1340, 679] on span "Autre" at bounding box center [1381, 681] width 179 height 12
click at [1327, 623] on textarea at bounding box center [1381, 635] width 204 height 79
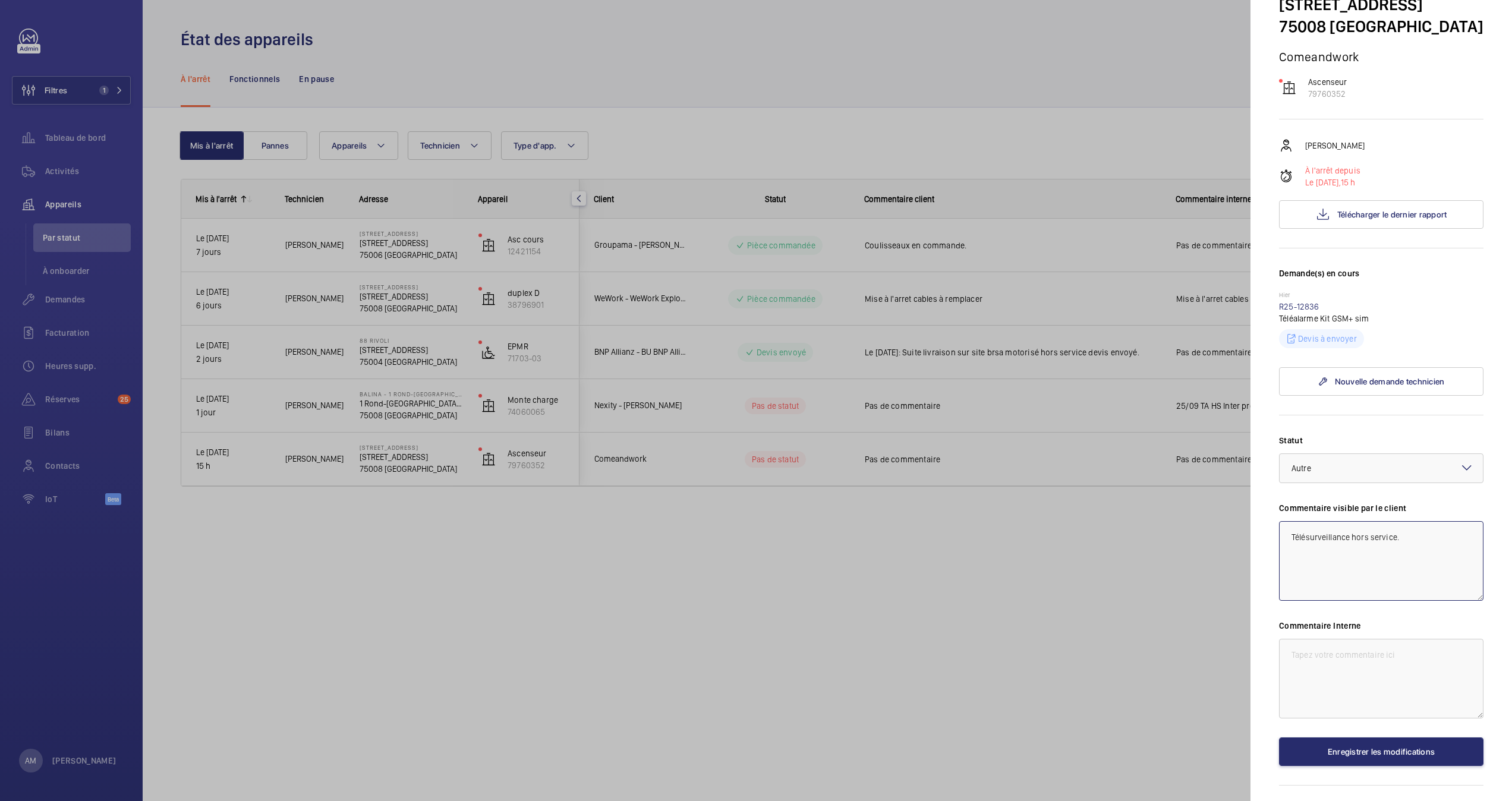
scroll to position [109, 0]
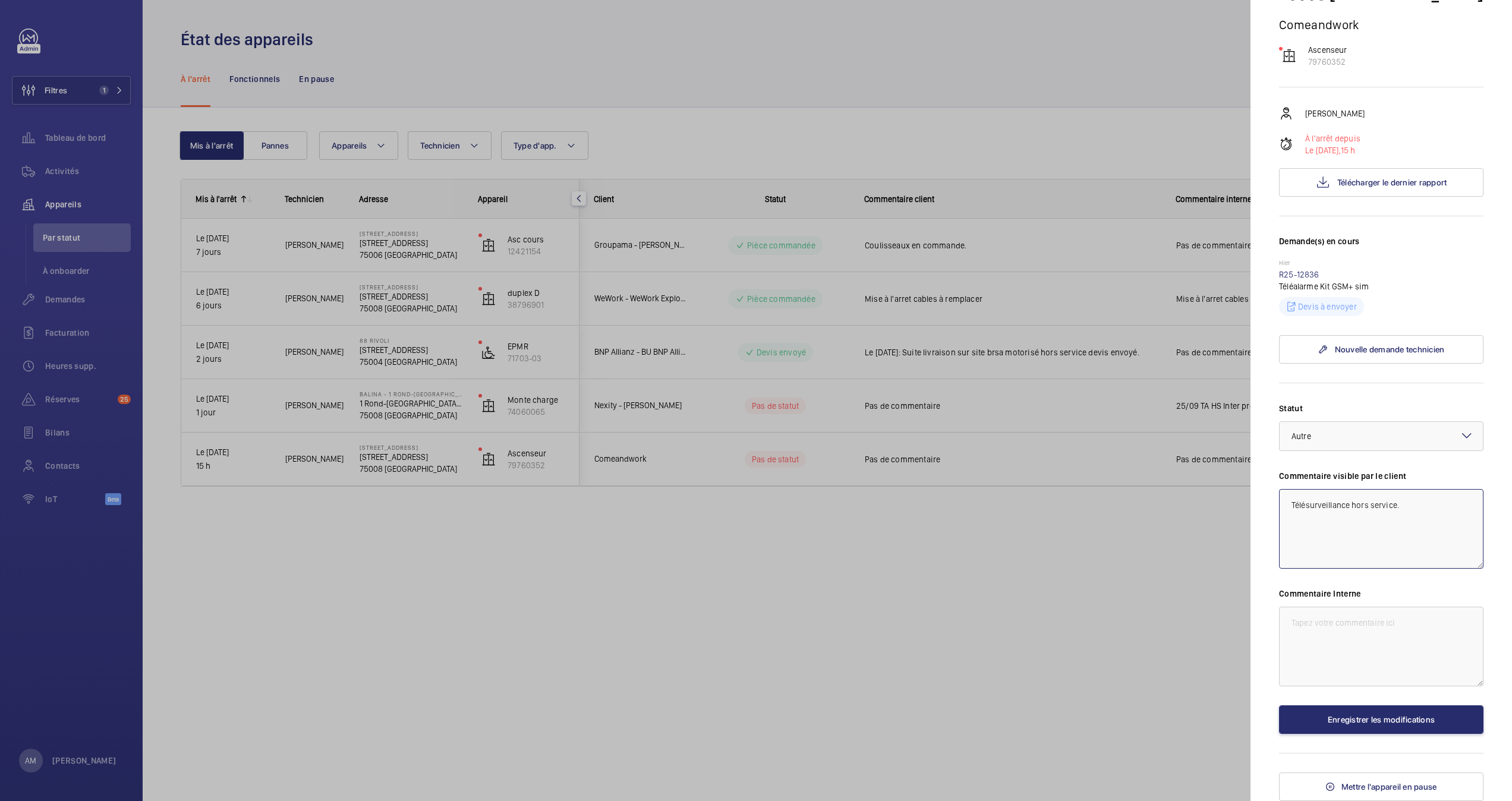
type textarea "Télésurveillance hors service."
click at [1322, 601] on div "Commentaire Interne" at bounding box center [1381, 637] width 204 height 99
click at [1316, 612] on textarea at bounding box center [1381, 646] width 204 height 79
type textarea "Devis à envoyer"
click at [1319, 723] on button "Enregistrer les modifications" at bounding box center [1381, 719] width 204 height 28
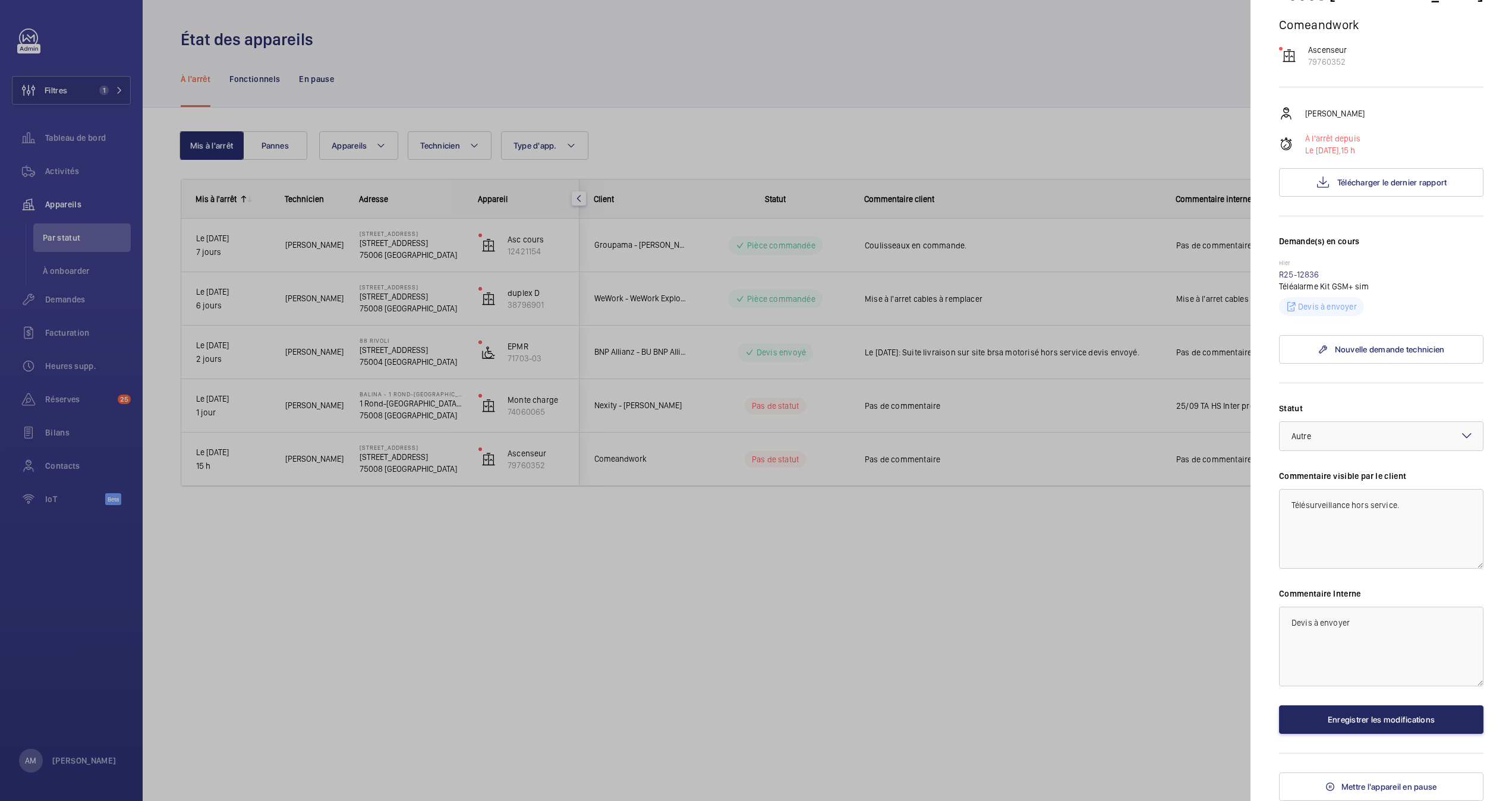
scroll to position [0, 0]
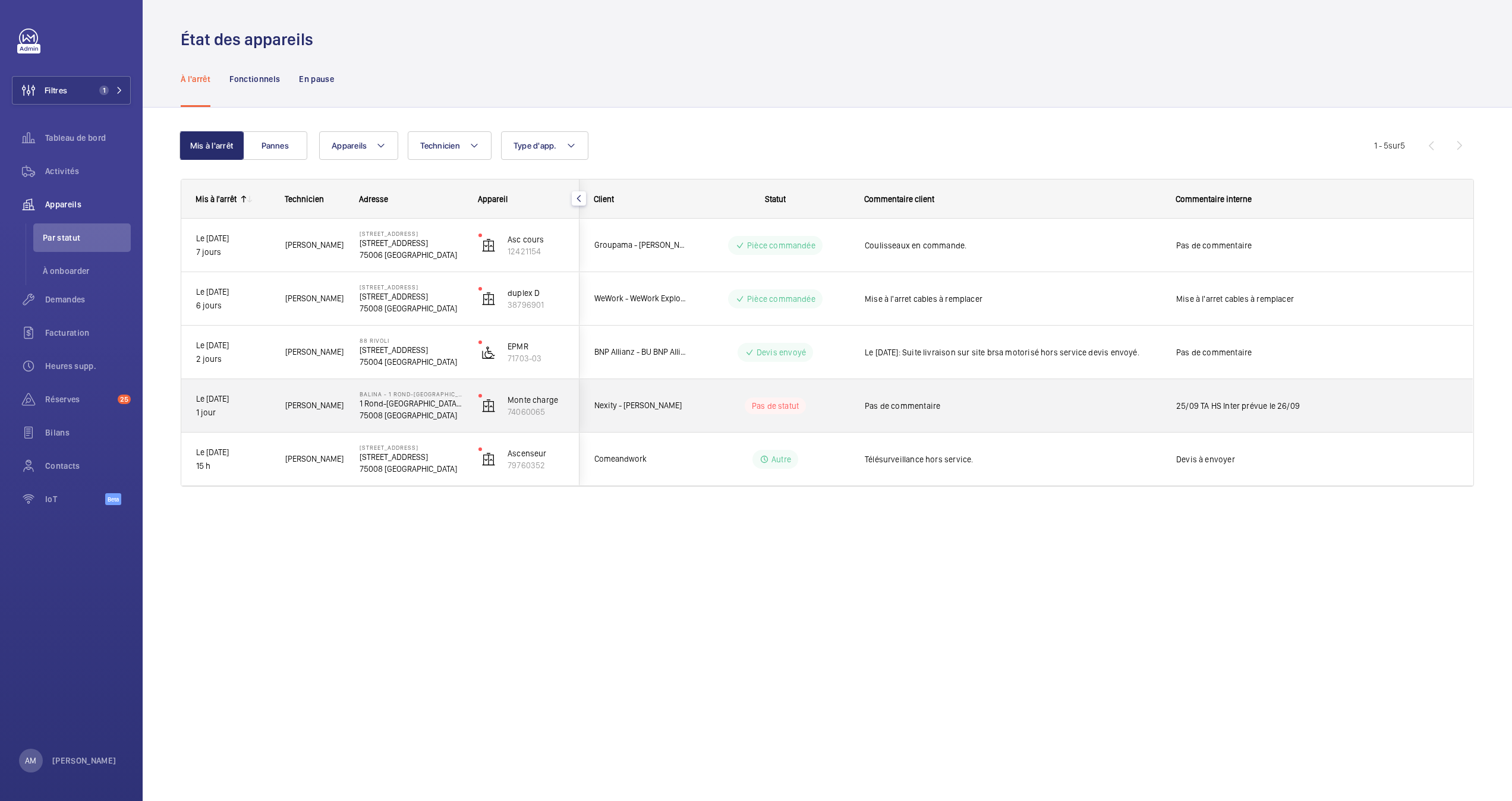
click at [802, 416] on div "Pas de statut" at bounding box center [768, 406] width 162 height 40
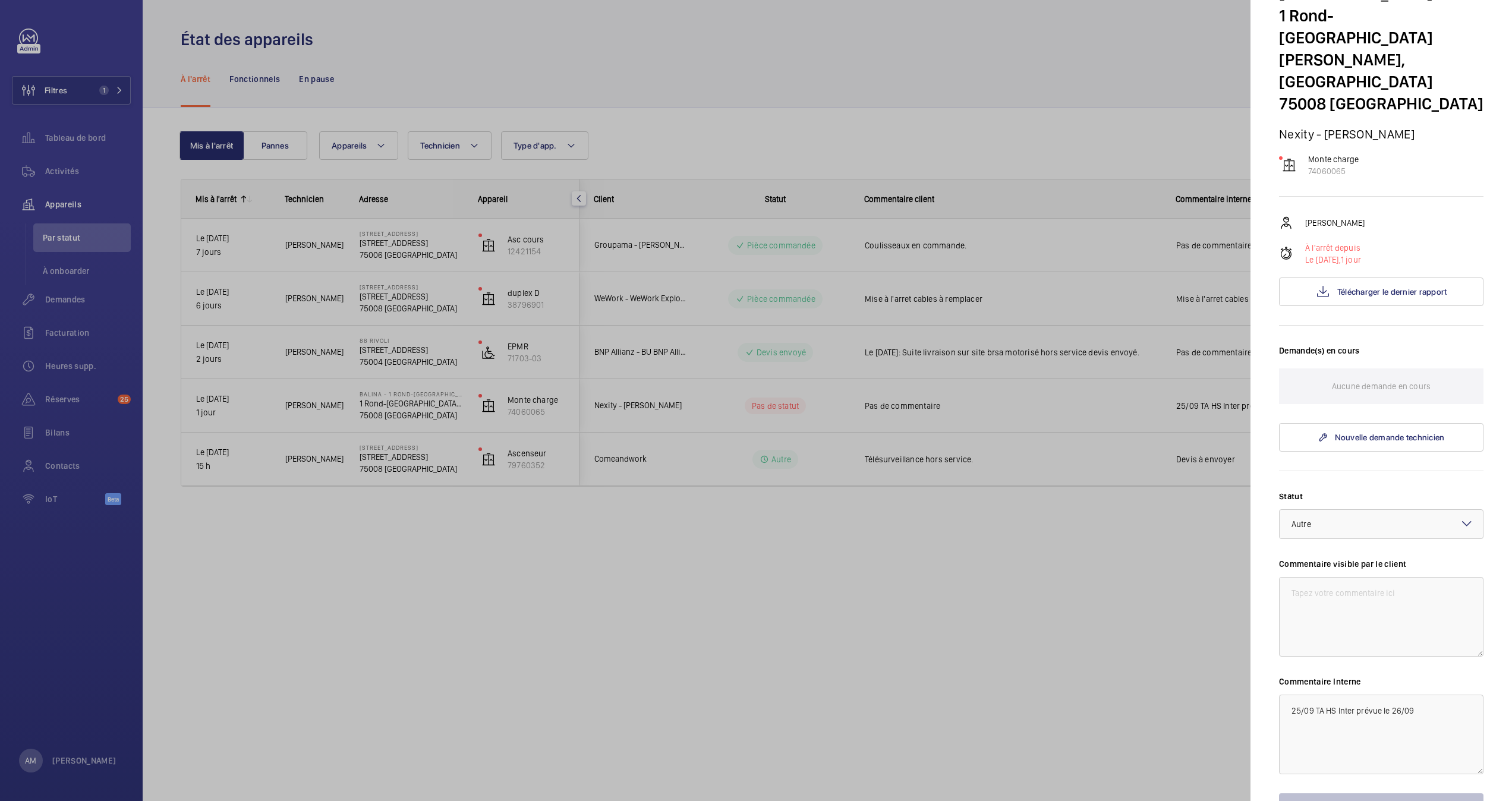
scroll to position [119, 0]
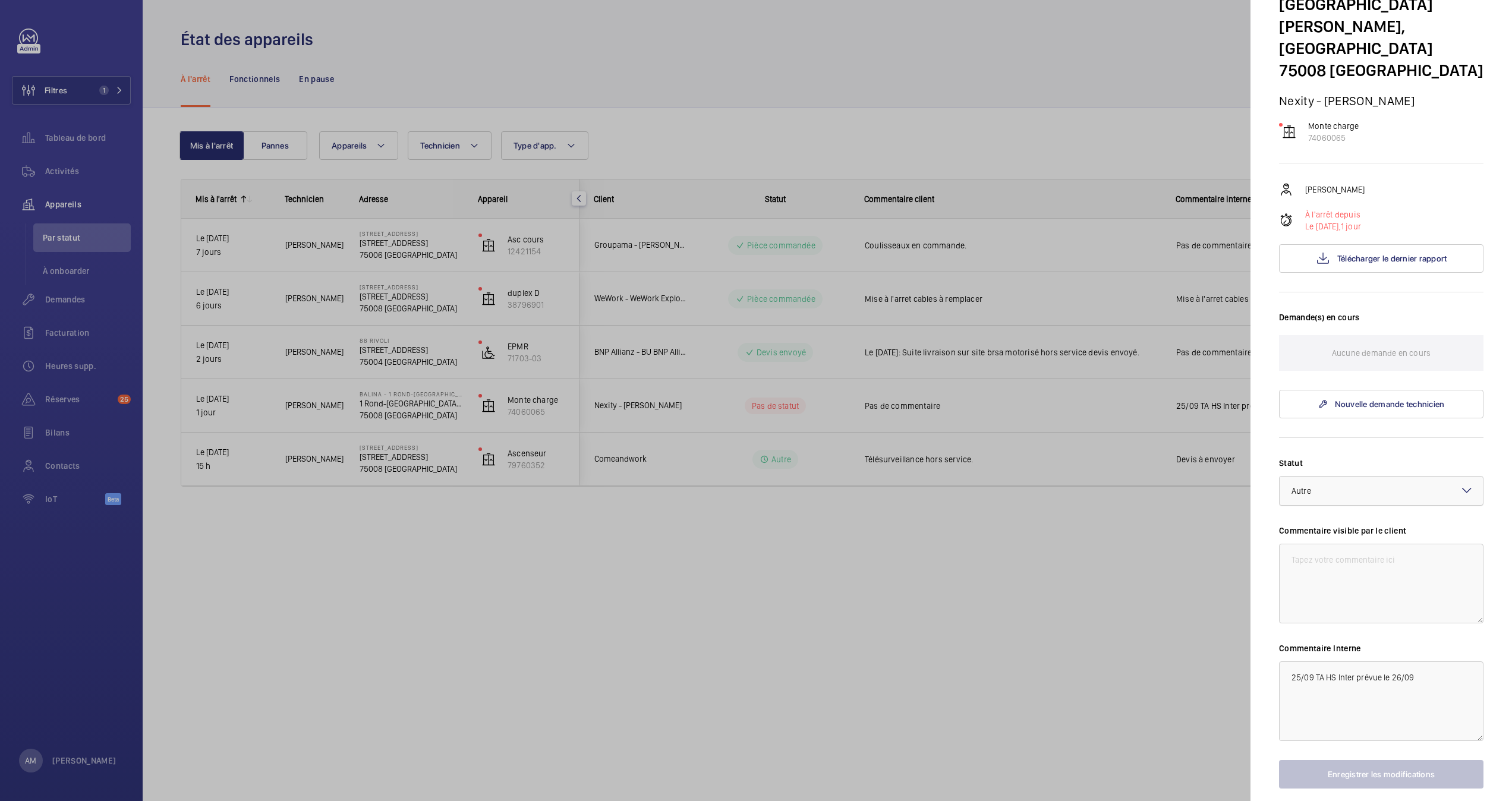
click at [1406, 490] on div at bounding box center [1381, 490] width 203 height 28
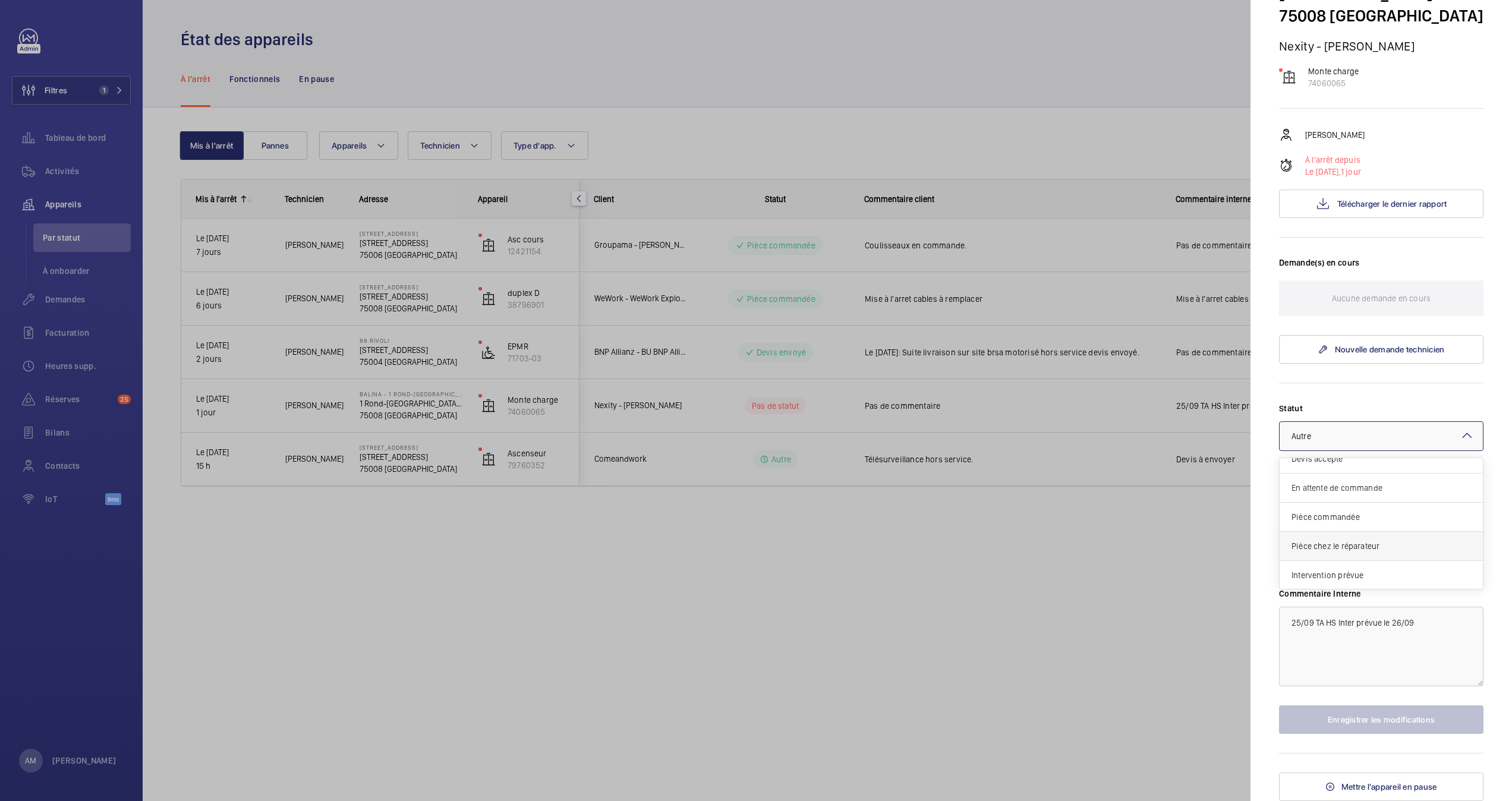
scroll to position [102, 0]
click at [1371, 576] on span "Autre" at bounding box center [1376, 575] width 170 height 12
click at [1057, 634] on div at bounding box center [756, 400] width 1512 height 801
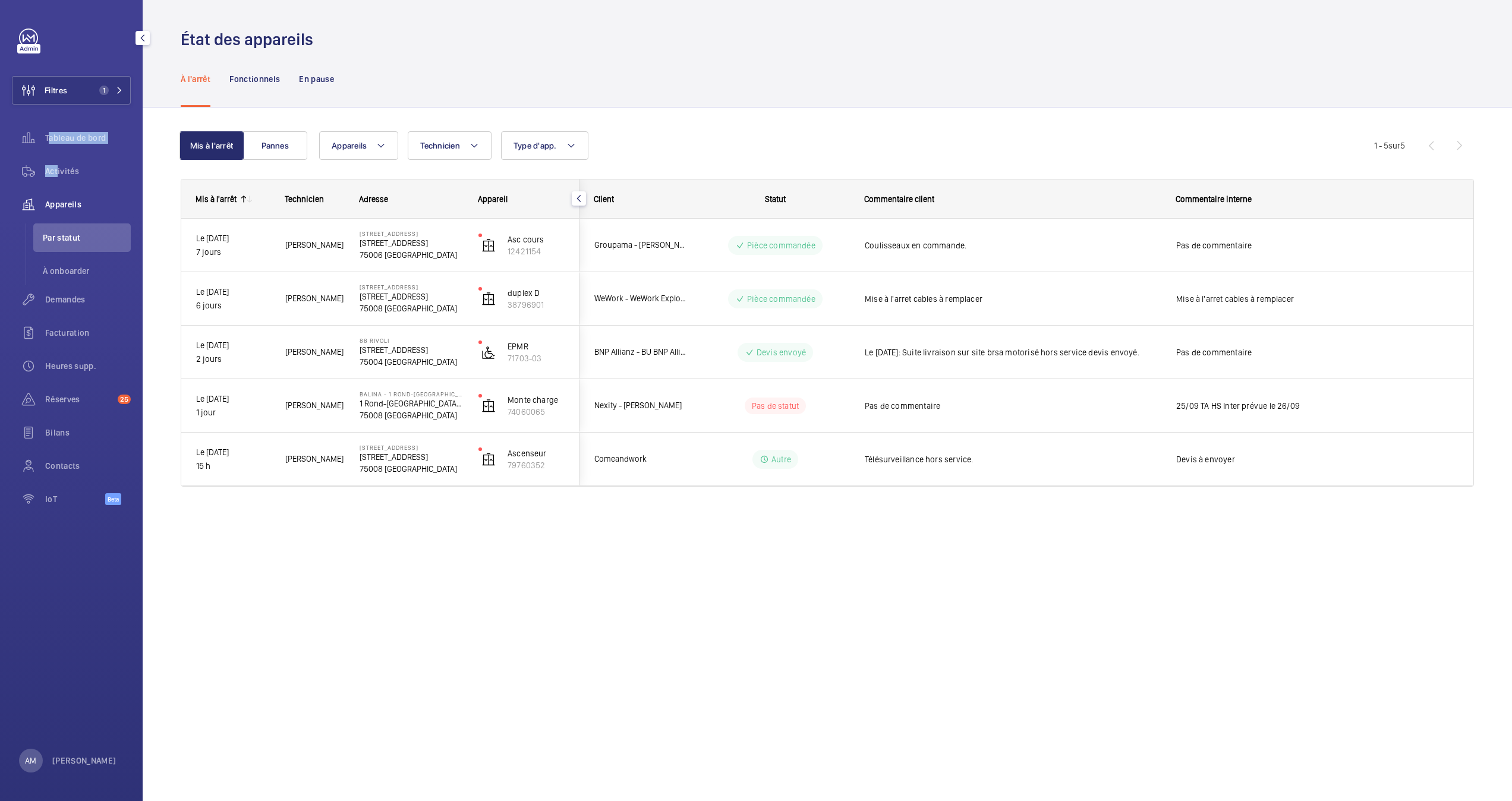
click at [54, 155] on nav "Tableau de bord Activités Appareils Par statut À onboarder Demandes Facturation…" at bounding box center [71, 321] width 119 height 395
drag, startPoint x: 54, startPoint y: 155, endPoint x: 67, endPoint y: 238, distance: 84.0
click at [67, 238] on span "Par statut" at bounding box center [86, 237] width 88 height 12
drag, startPoint x: 67, startPoint y: 238, endPoint x: 54, endPoint y: 167, distance: 72.2
click at [56, 155] on div "Tableau de bord" at bounding box center [71, 140] width 119 height 33
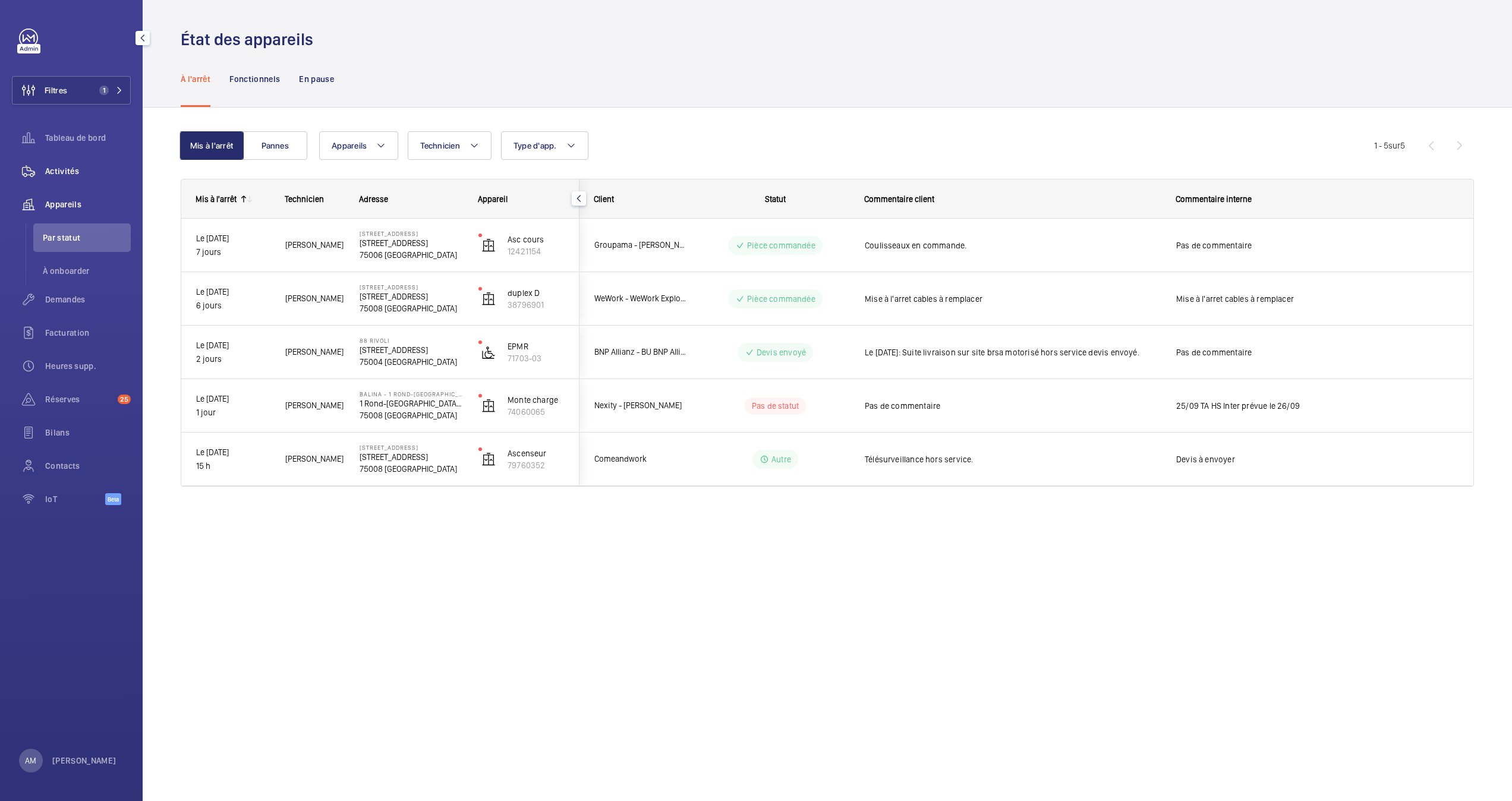
click at [54, 172] on span "Activités" at bounding box center [88, 171] width 85 height 12
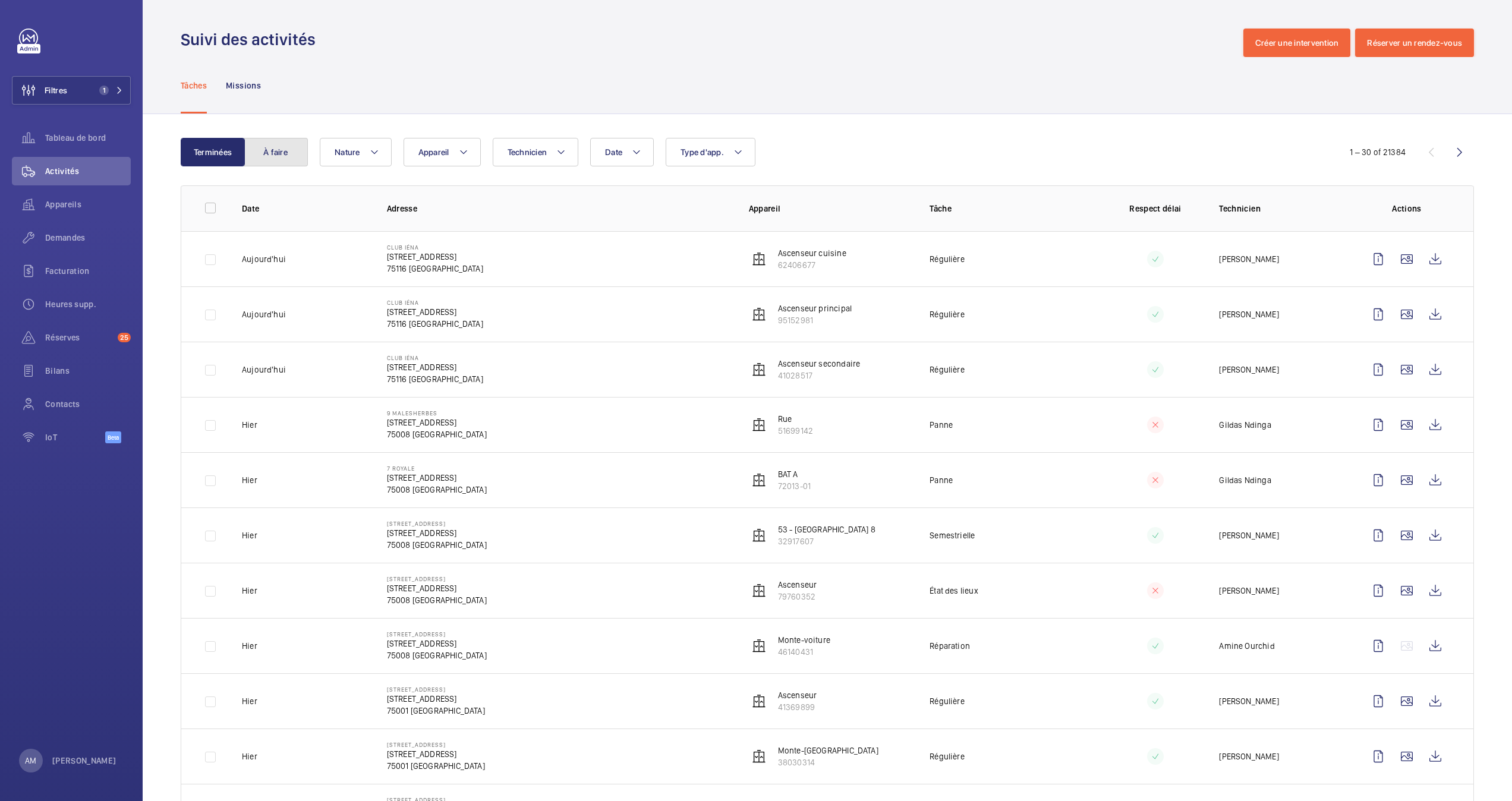
click at [289, 155] on button "À faire" at bounding box center [275, 151] width 64 height 28
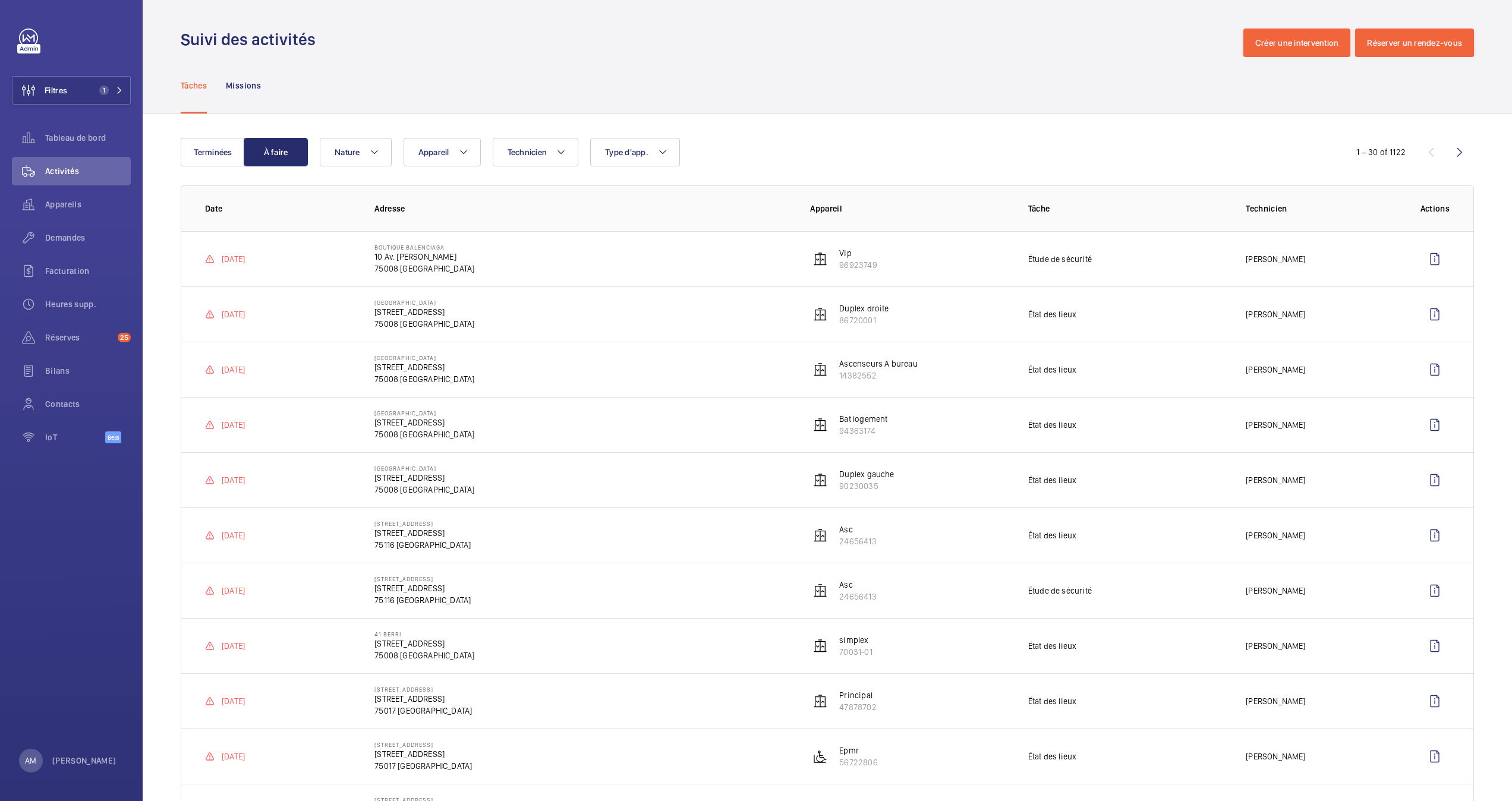
click at [533, 148] on span "Technicien" at bounding box center [527, 152] width 40 height 9
click at [569, 191] on input "text" at bounding box center [606, 196] width 207 height 25
type input "moh"
click at [515, 262] on input "Moh amed Youbi" at bounding box center [511, 261] width 24 height 24
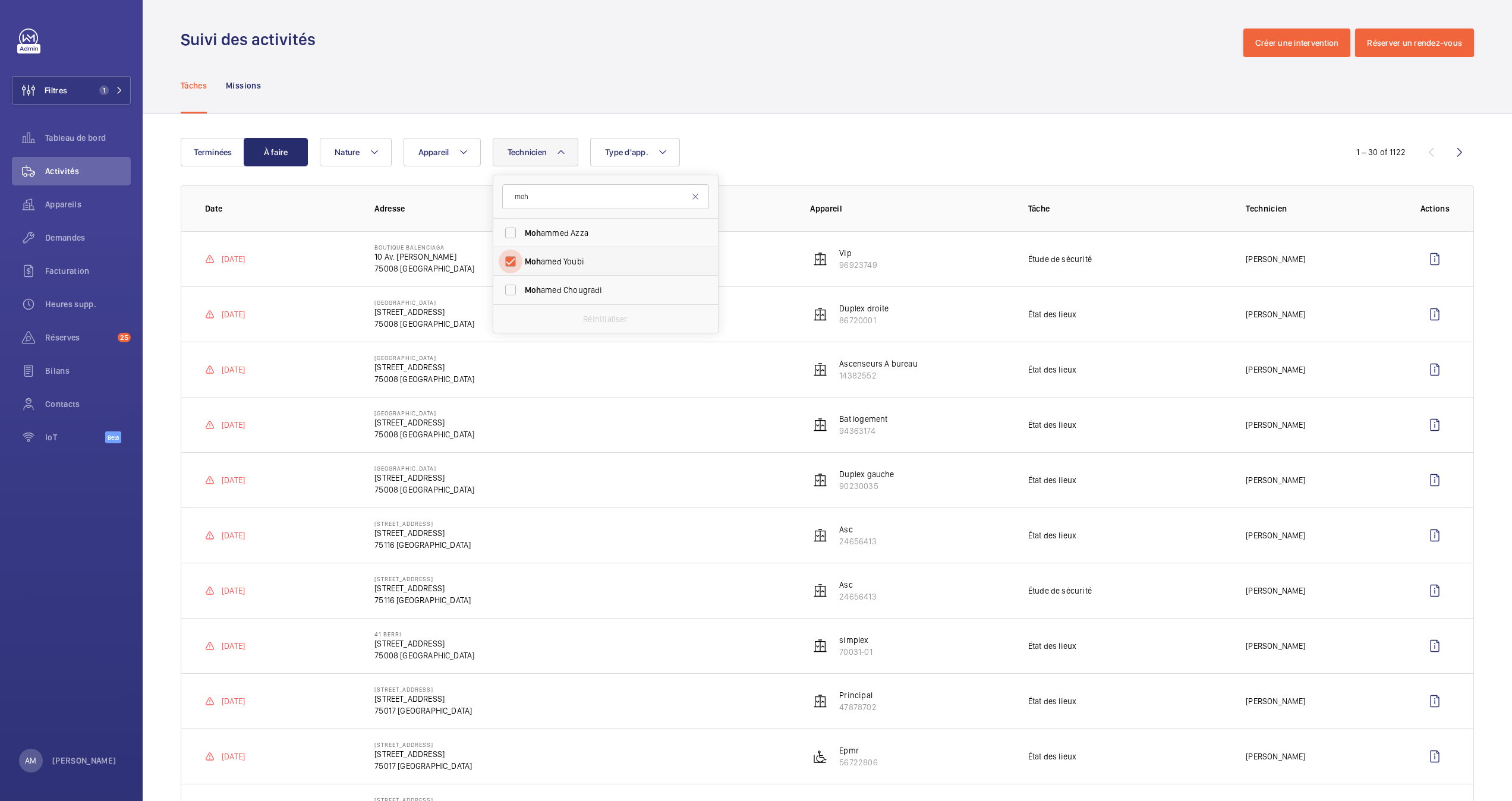
checkbox input "true"
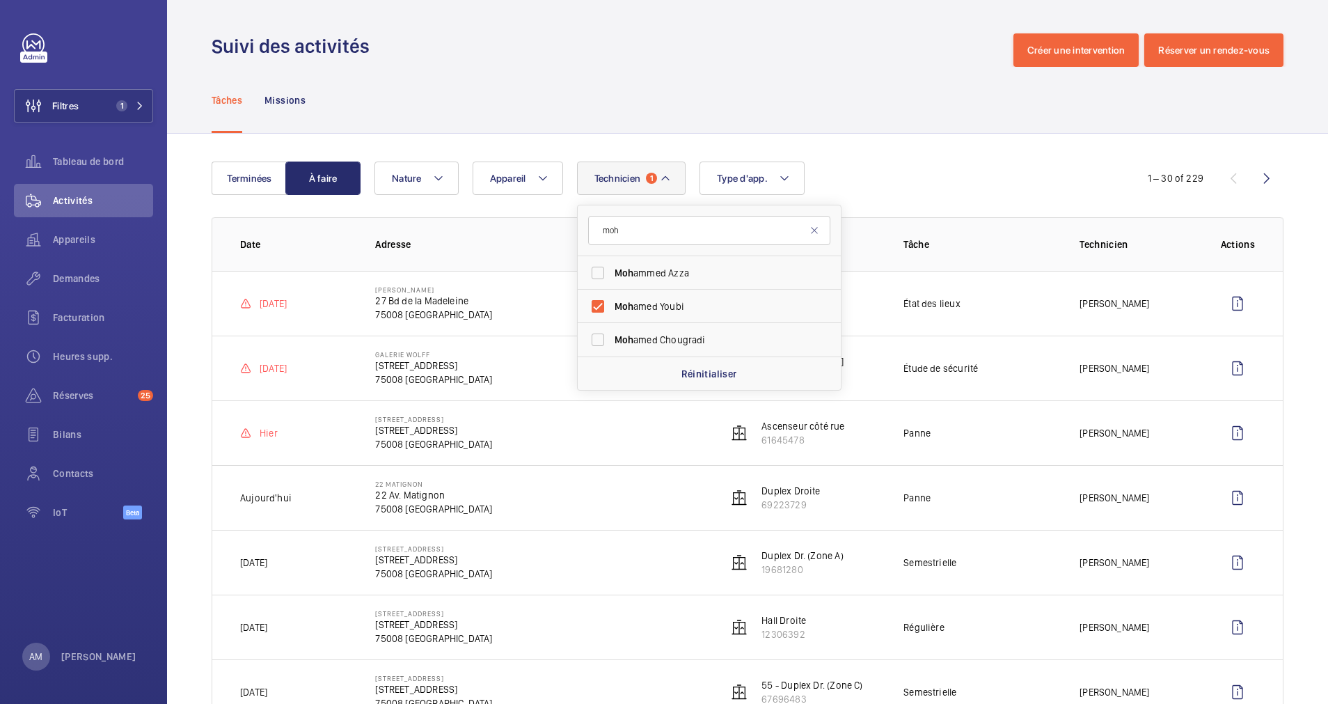
drag, startPoint x: 1612, startPoint y: 7, endPoint x: 588, endPoint y: 72, distance: 1025.8
click at [588, 72] on div "Tâches Missions" at bounding box center [748, 100] width 1072 height 66
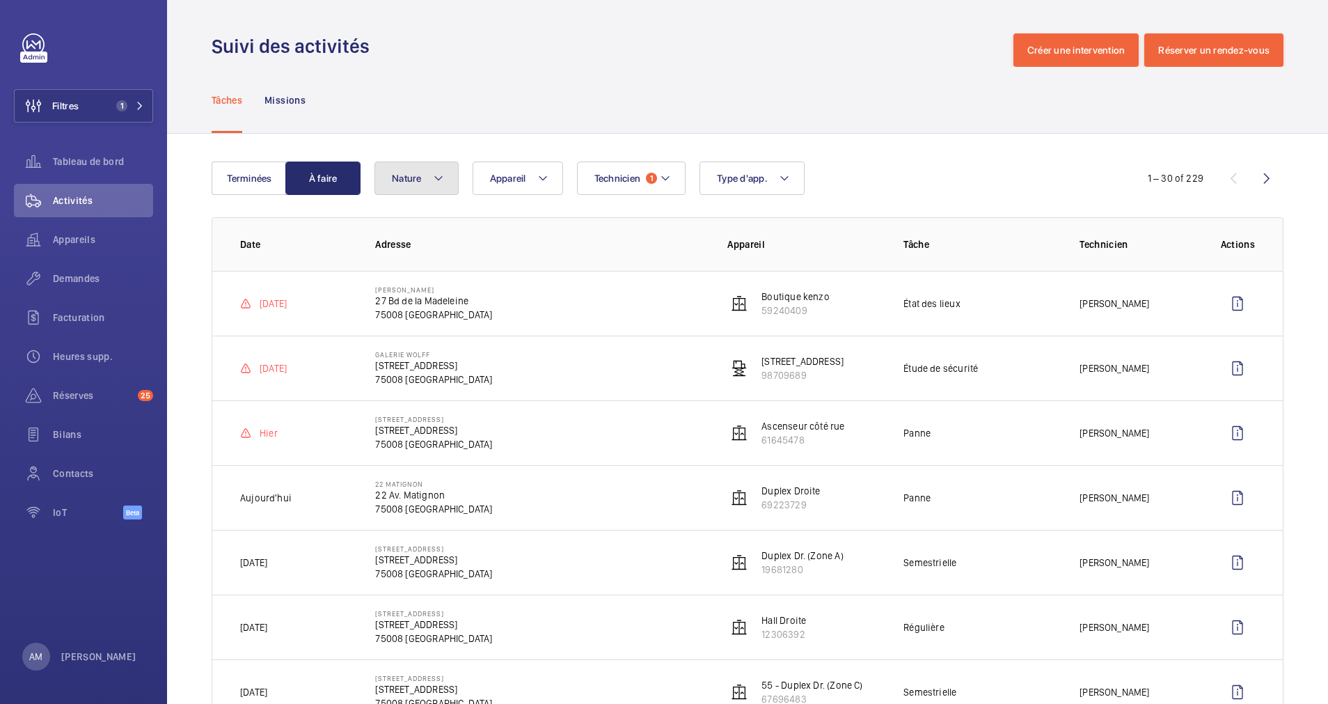
click at [426, 175] on button "Nature" at bounding box center [416, 177] width 84 height 33
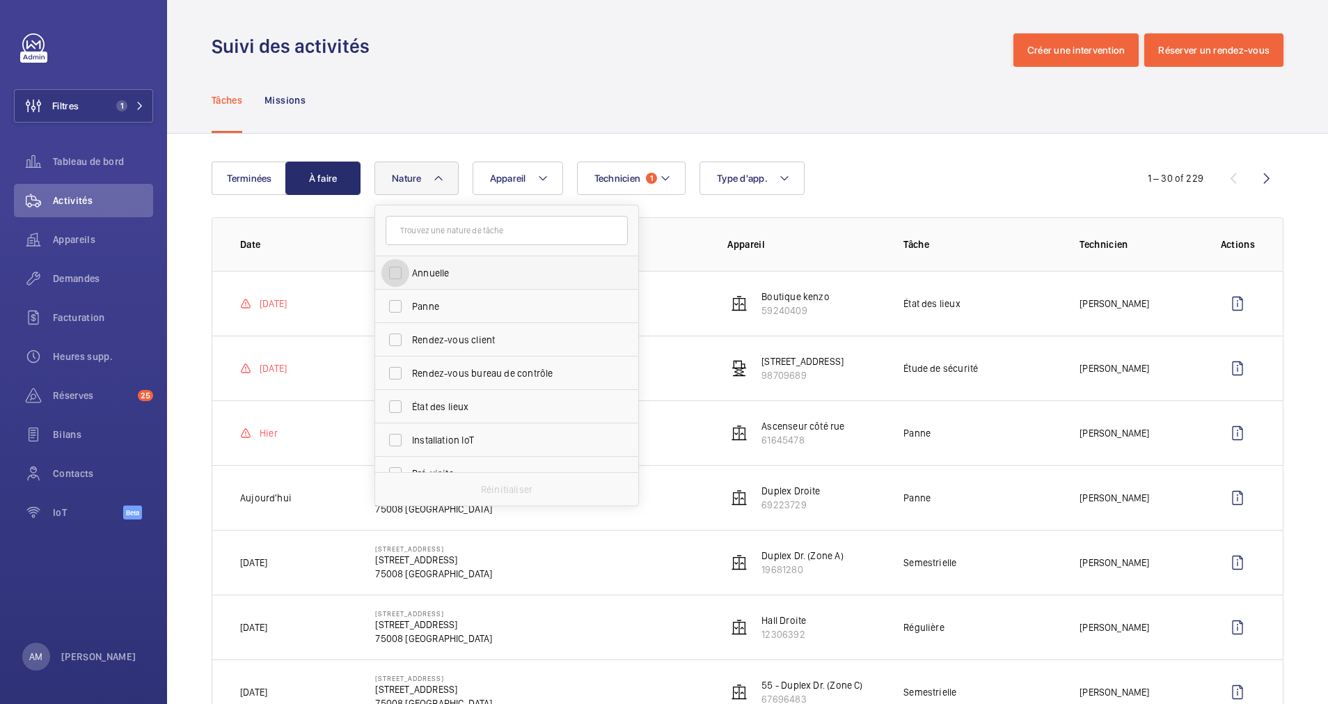
click at [400, 276] on input "Annuelle" at bounding box center [395, 273] width 28 height 28
checkbox input "true"
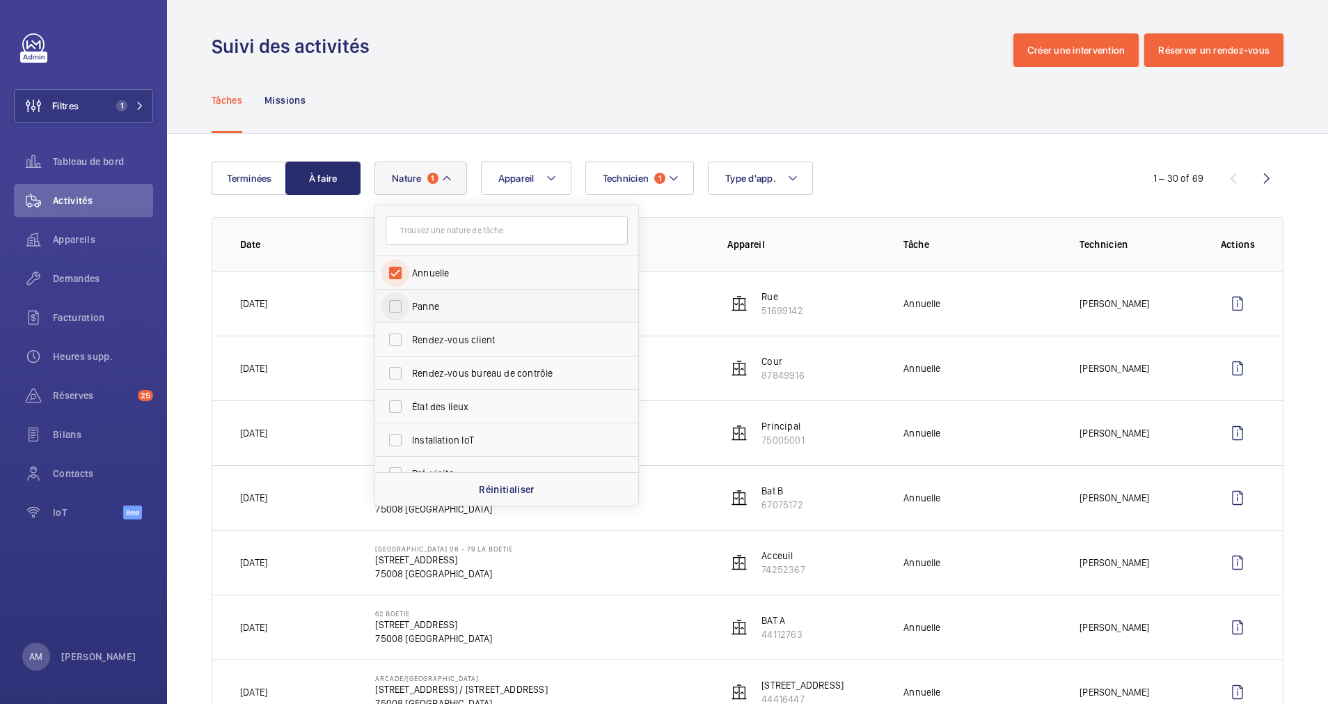
scroll to position [104, 0]
click at [399, 405] on input "Trimestrielle" at bounding box center [395, 402] width 28 height 28
checkbox input "true"
click at [399, 433] on input "Régulière" at bounding box center [395, 436] width 28 height 28
checkbox input "true"
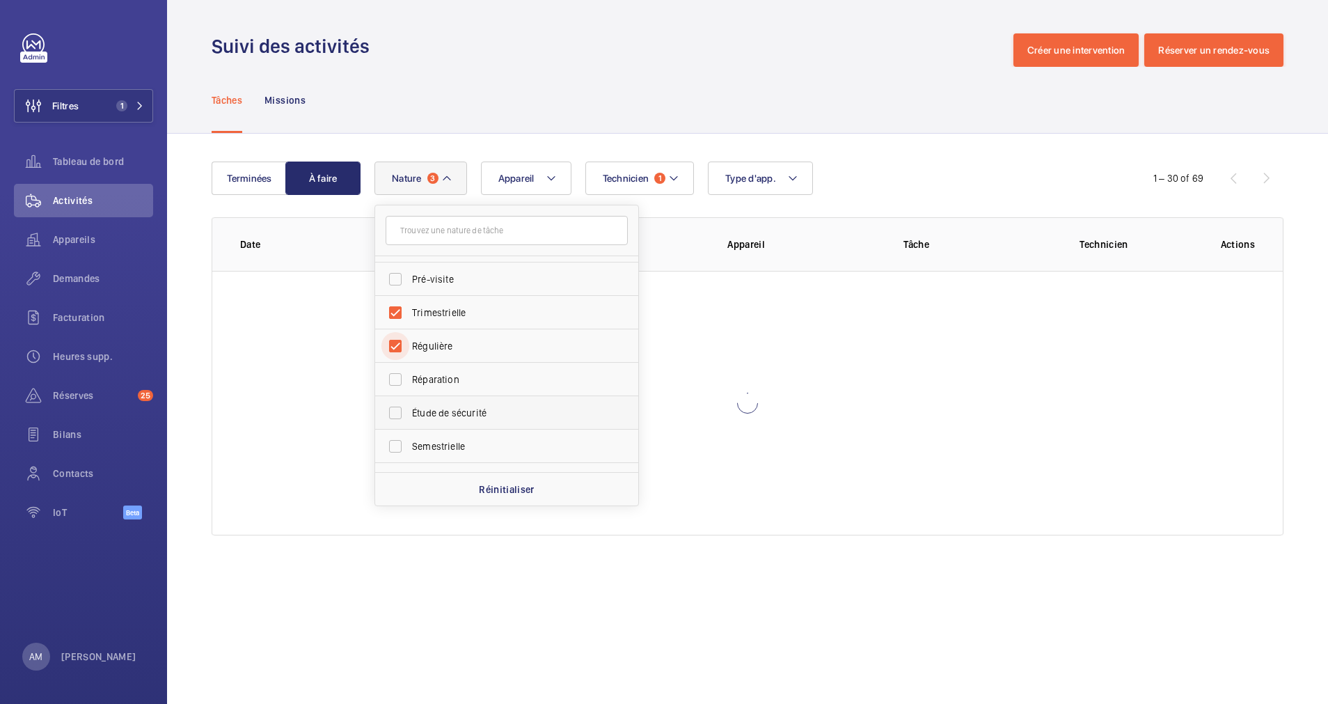
scroll to position [209, 0]
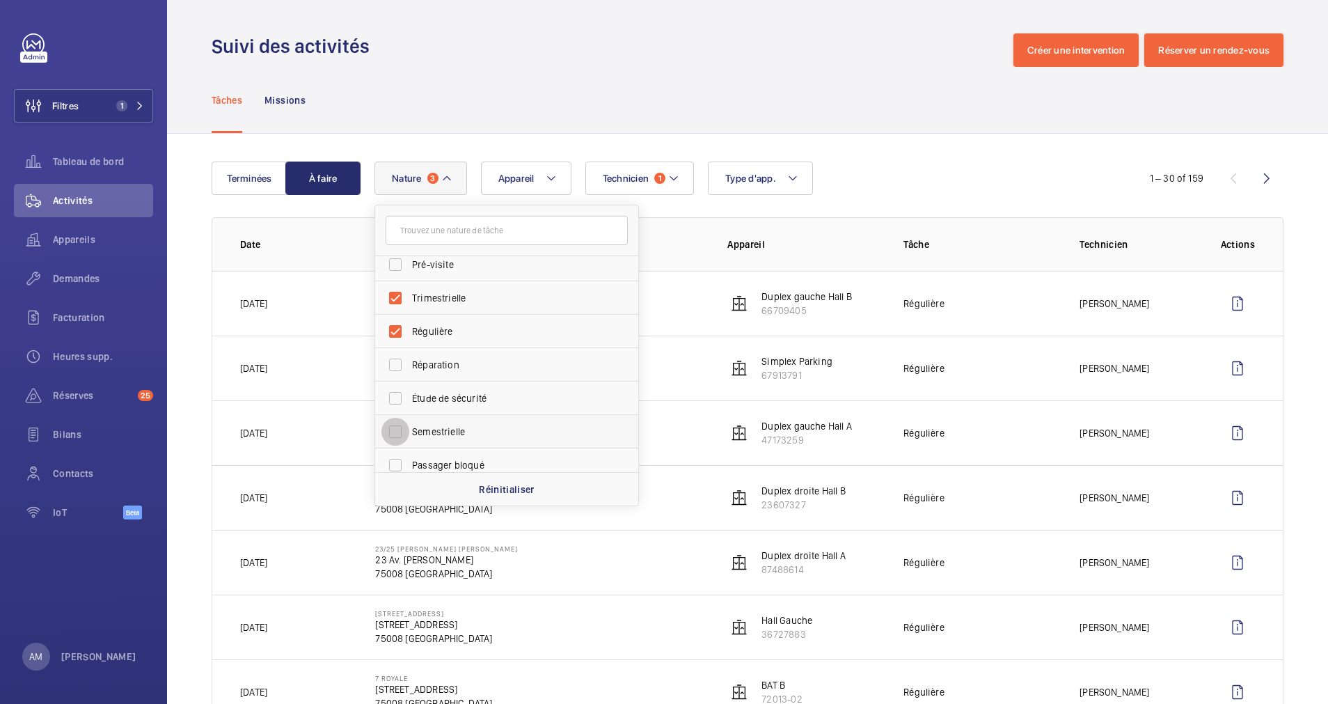
click at [400, 426] on input "Semestrielle" at bounding box center [395, 432] width 28 height 28
checkbox input "true"
click at [774, 129] on div "Tâches Missions" at bounding box center [748, 100] width 1072 height 66
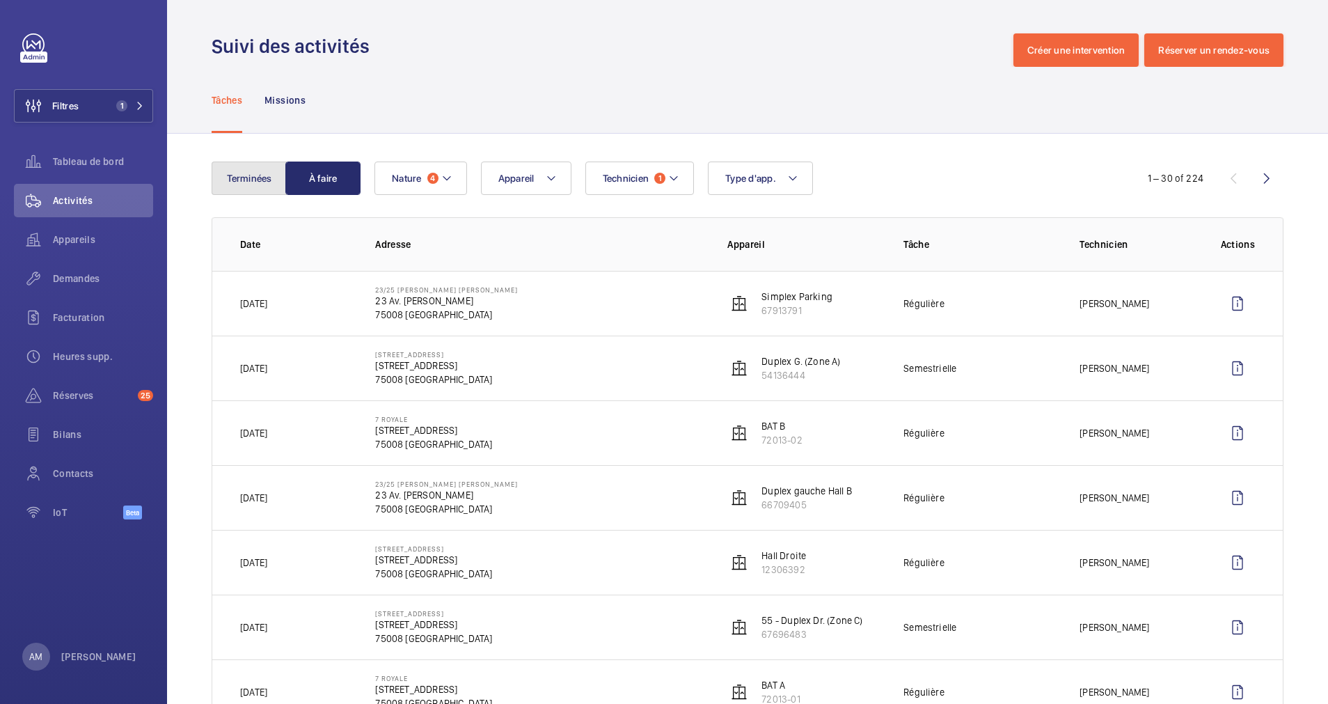
click at [251, 173] on button "Terminées" at bounding box center [249, 177] width 75 height 33
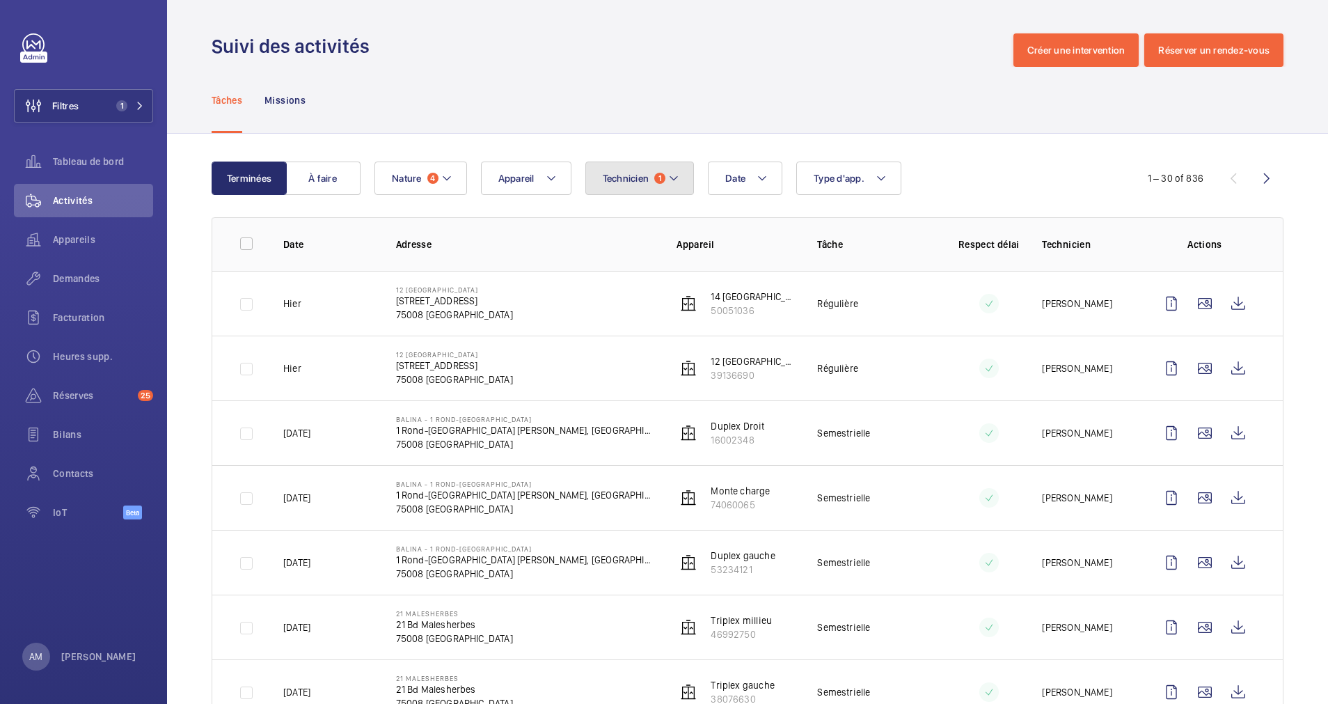
click at [667, 173] on button "Technicien 1" at bounding box center [639, 177] width 109 height 33
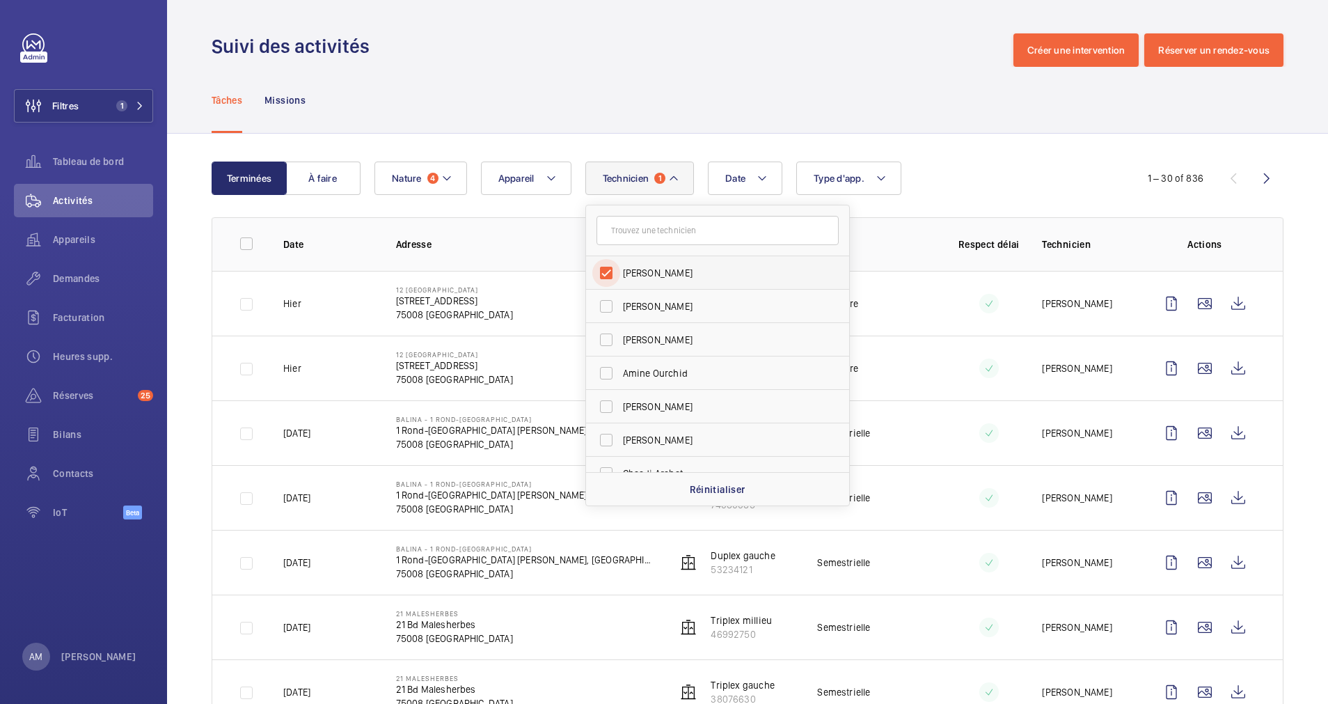
click at [601, 275] on input "[PERSON_NAME]" at bounding box center [606, 273] width 28 height 28
checkbox input "false"
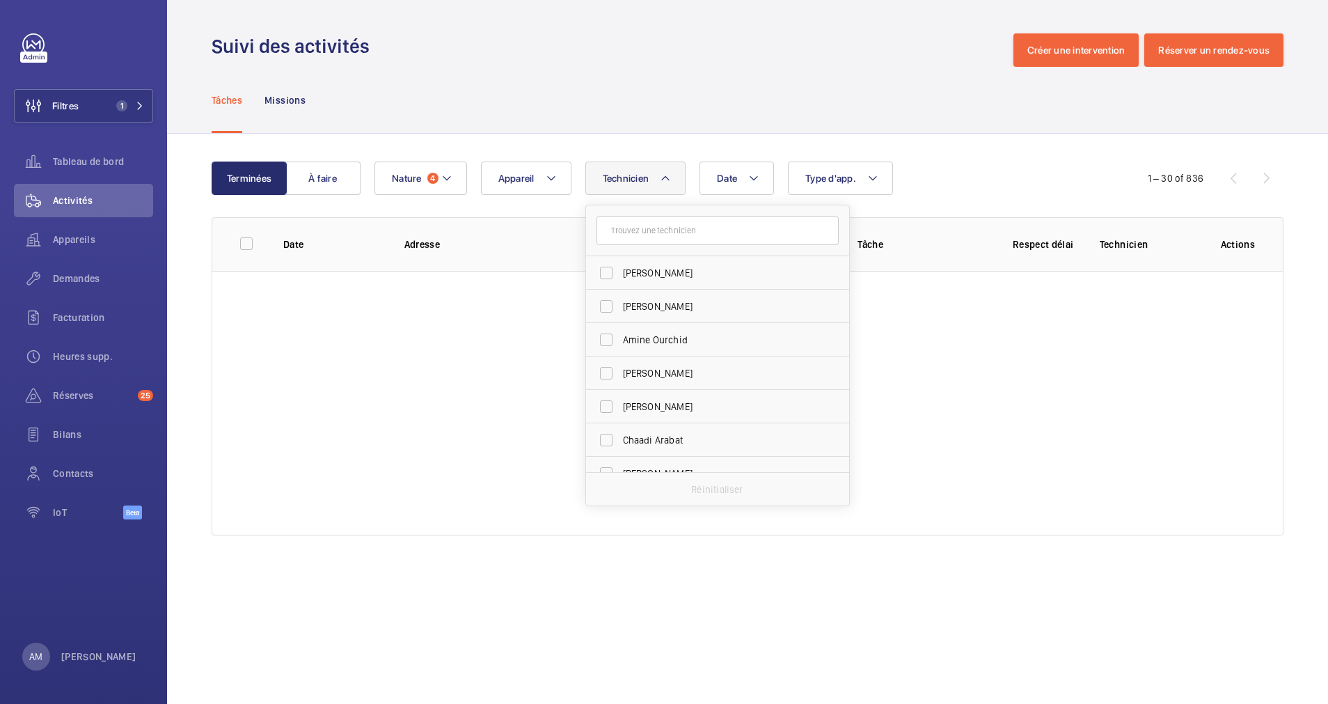
click at [639, 132] on div "Tâches Missions" at bounding box center [748, 100] width 1072 height 66
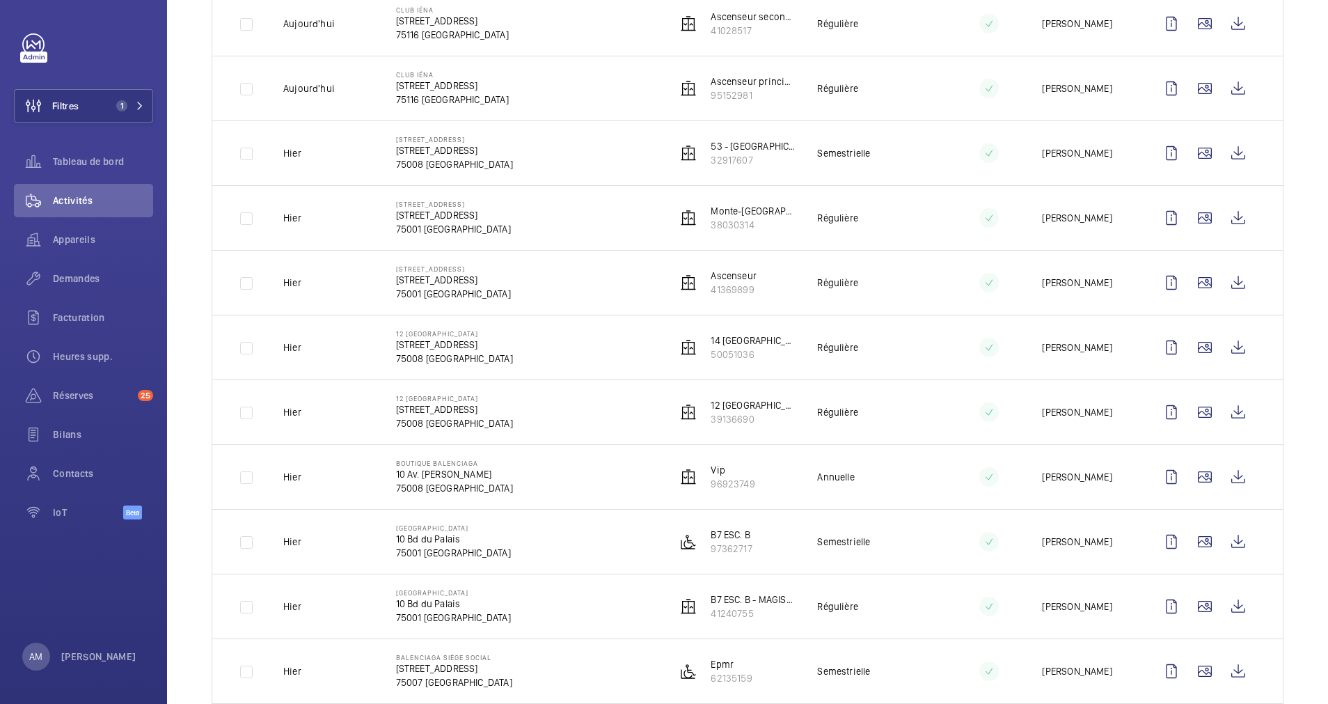
scroll to position [313, 0]
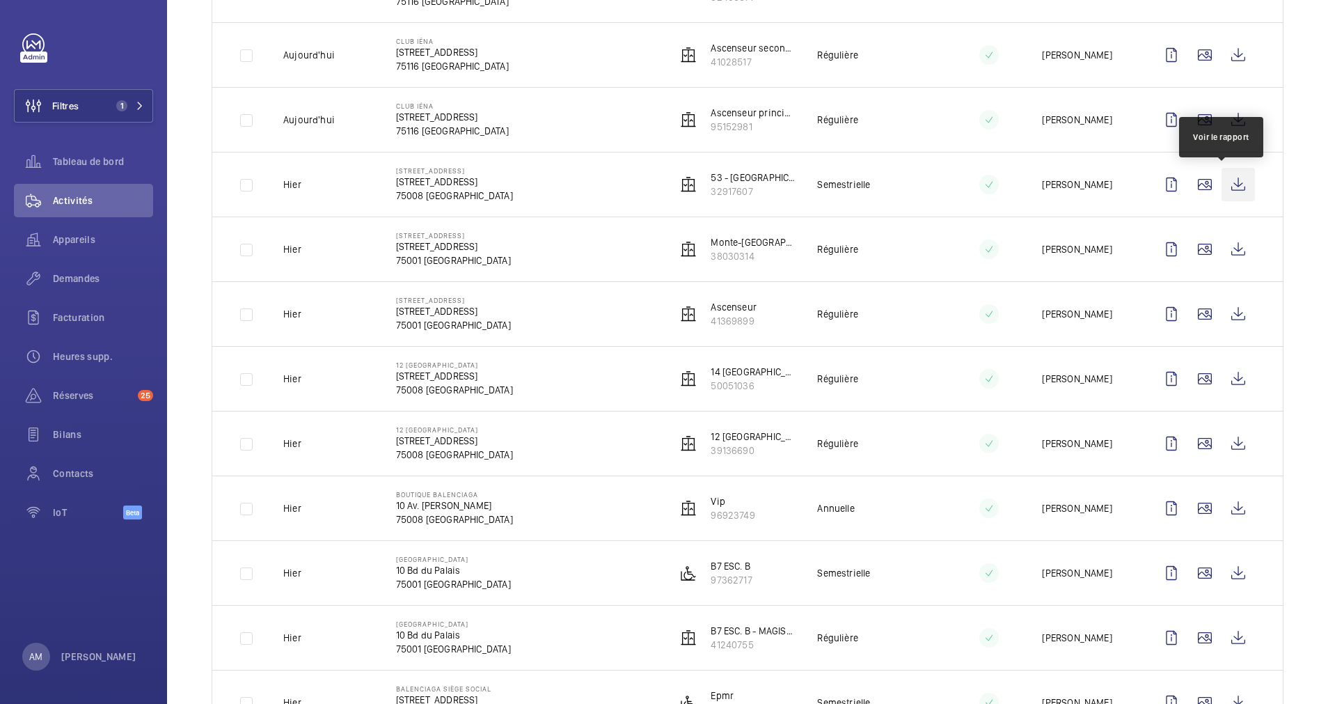
click at [1221, 189] on wm-front-icon-button at bounding box center [1237, 184] width 33 height 33
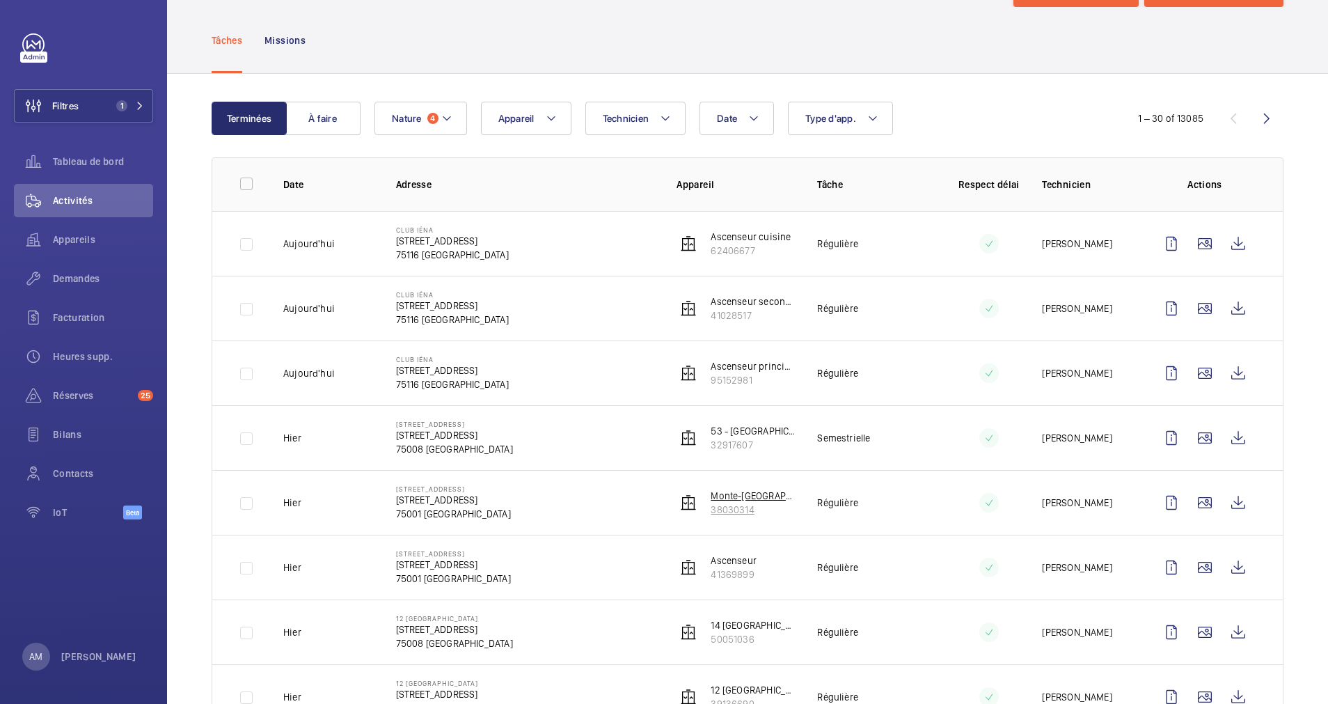
scroll to position [0, 0]
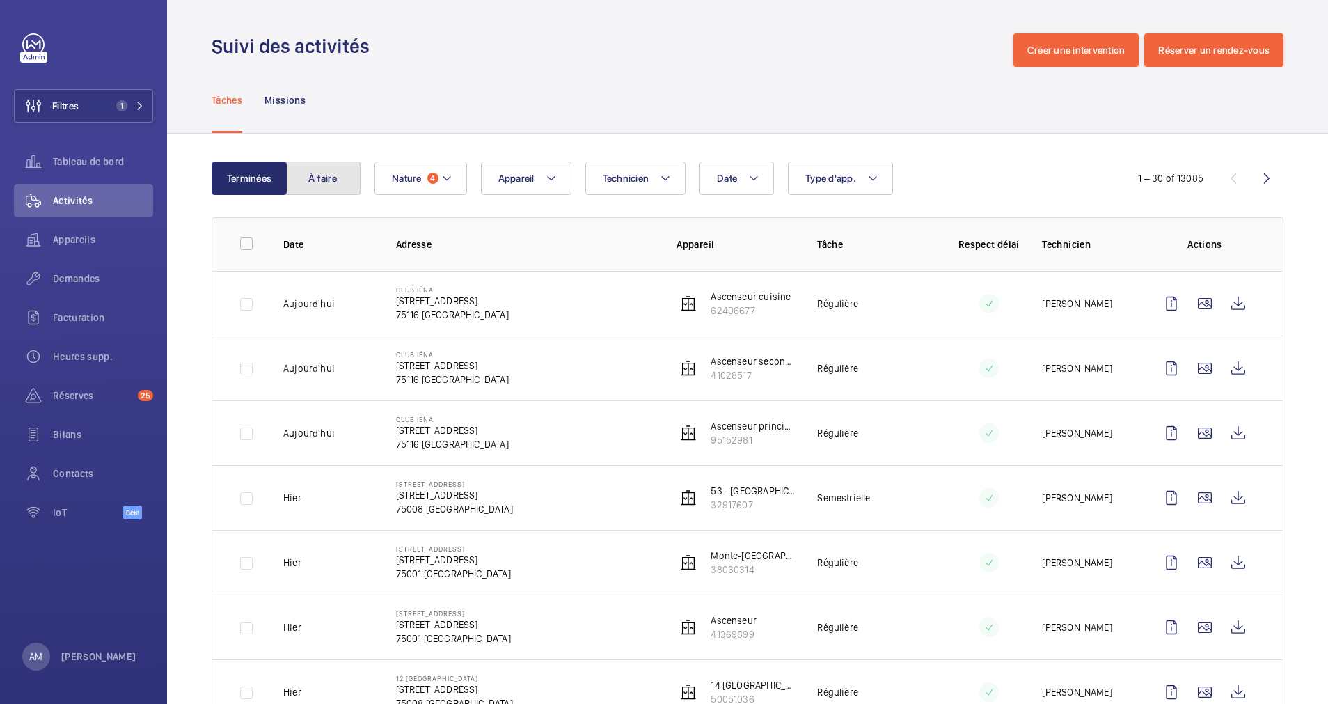
click at [326, 183] on button "À faire" at bounding box center [322, 177] width 75 height 33
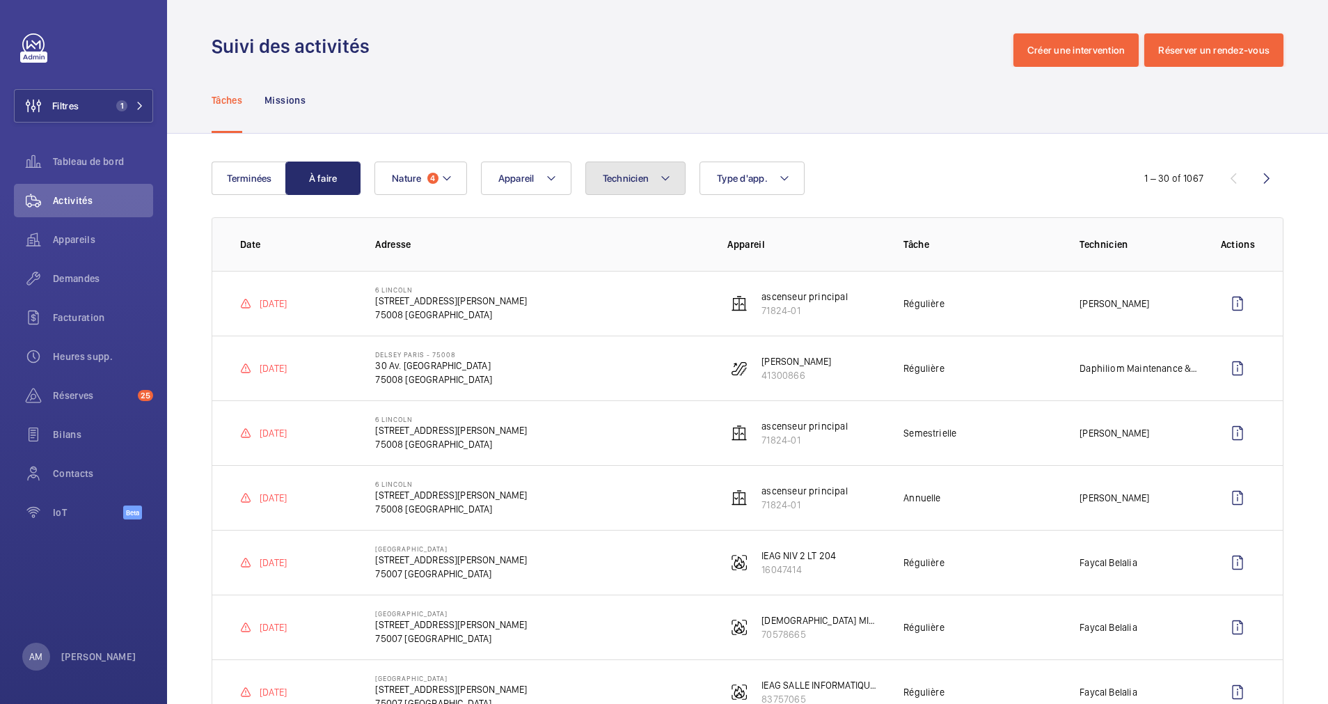
click at [607, 180] on span "Technicien" at bounding box center [626, 178] width 47 height 11
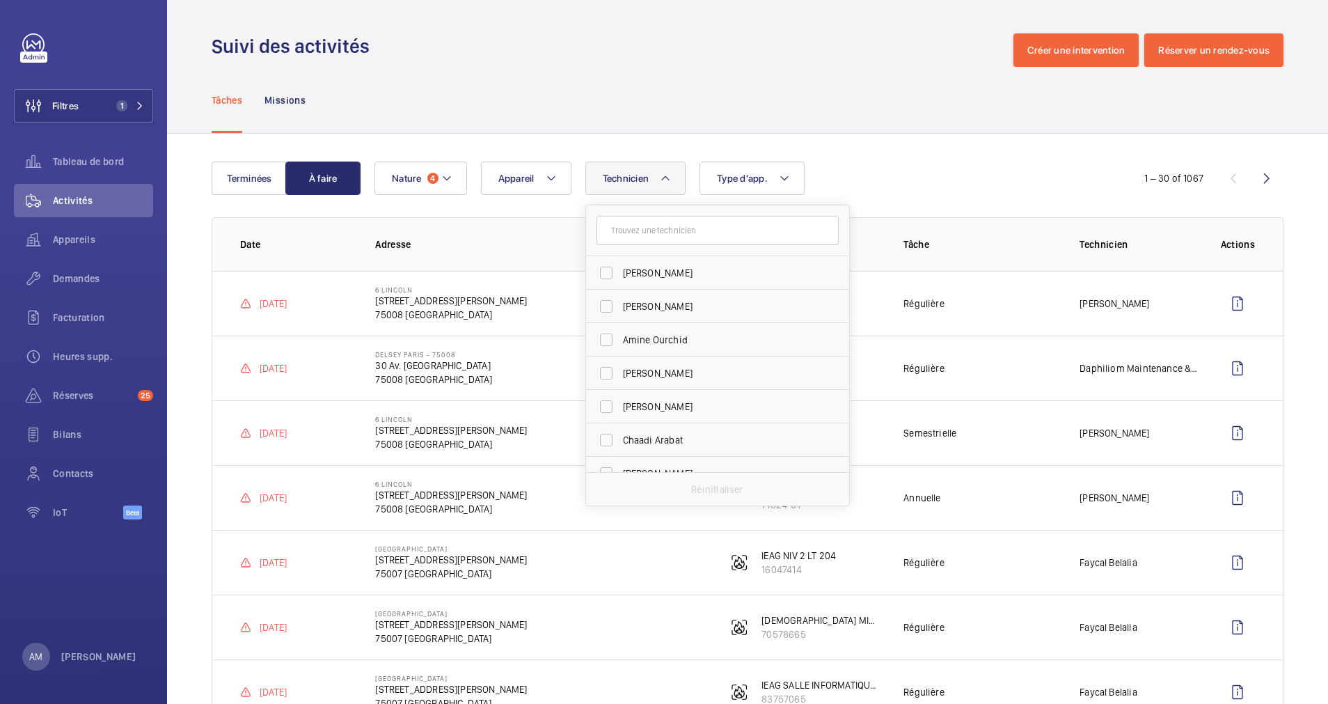
click at [655, 228] on input "text" at bounding box center [717, 230] width 242 height 29
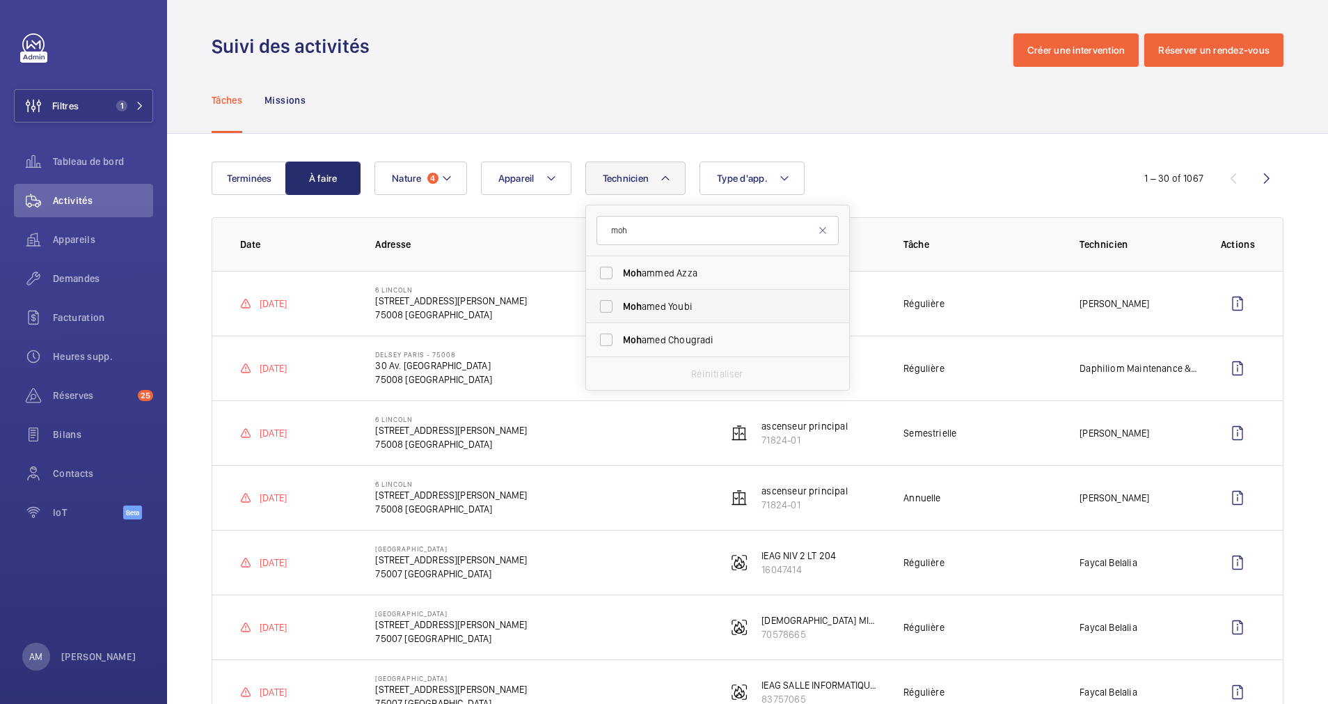
type input "moh"
click at [802, 305] on span "Moh amed Youbi" at bounding box center [718, 306] width 191 height 14
click at [620, 305] on input "Moh amed Youbi" at bounding box center [606, 306] width 28 height 28
checkbox input "true"
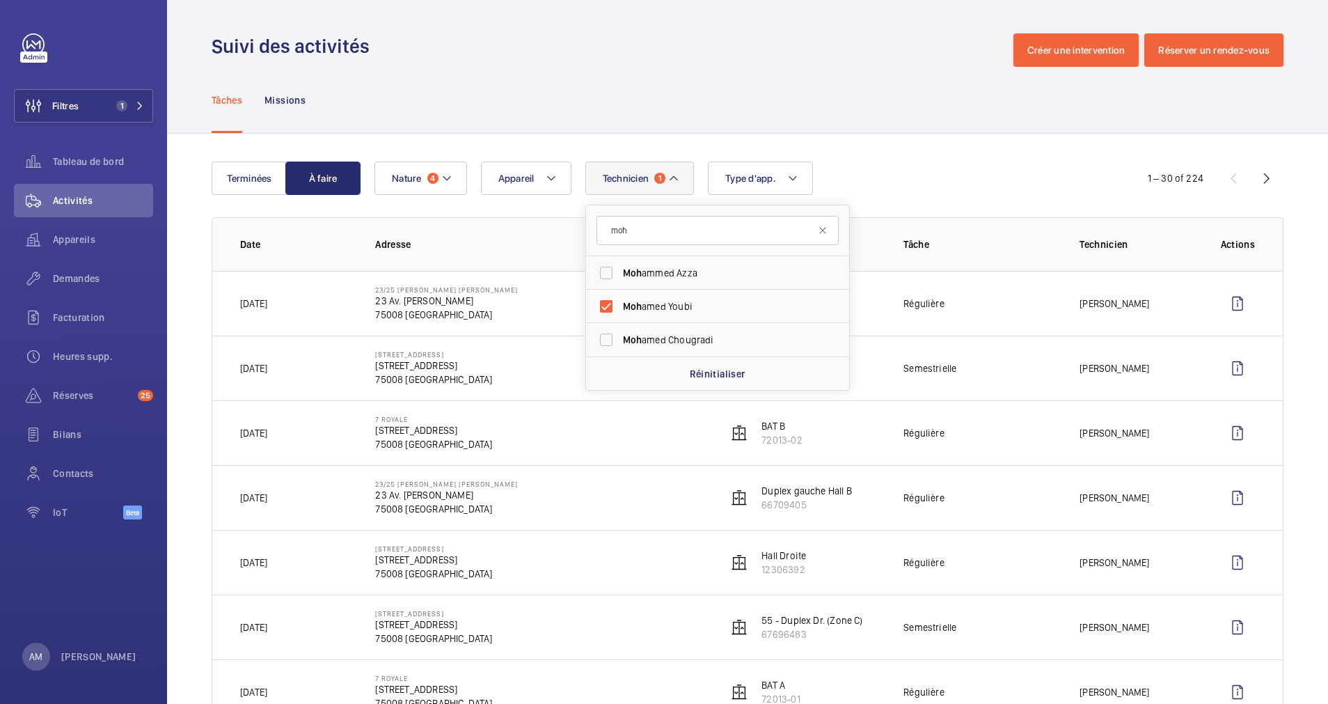
click at [1041, 176] on div "Technicien 1 moh Moh ammed Azza Moh amed Youbi Moh amed Chougradi Réinitialiser…" at bounding box center [745, 177] width 742 height 33
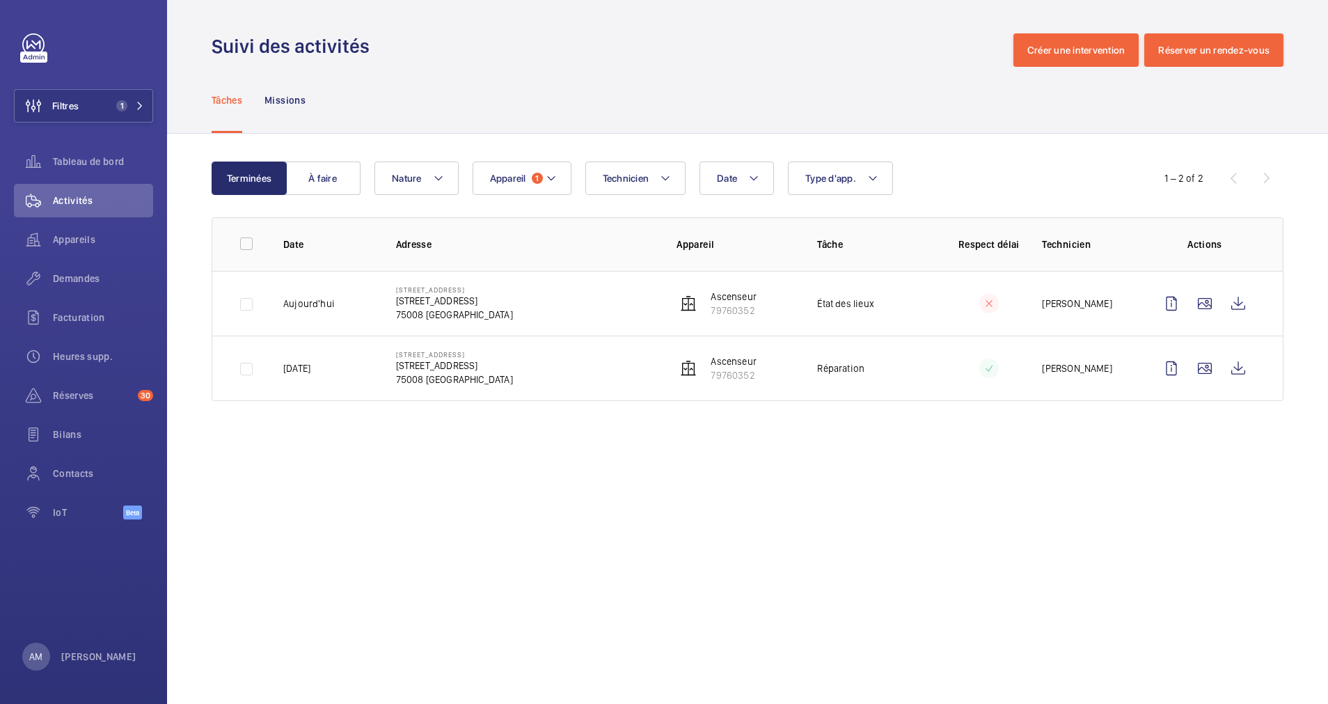
click at [580, 306] on td "16 rue Portalis 16 Rue Portalis 75008 PARIS" at bounding box center [514, 303] width 281 height 65
click at [84, 238] on span "Appareils" at bounding box center [103, 239] width 100 height 14
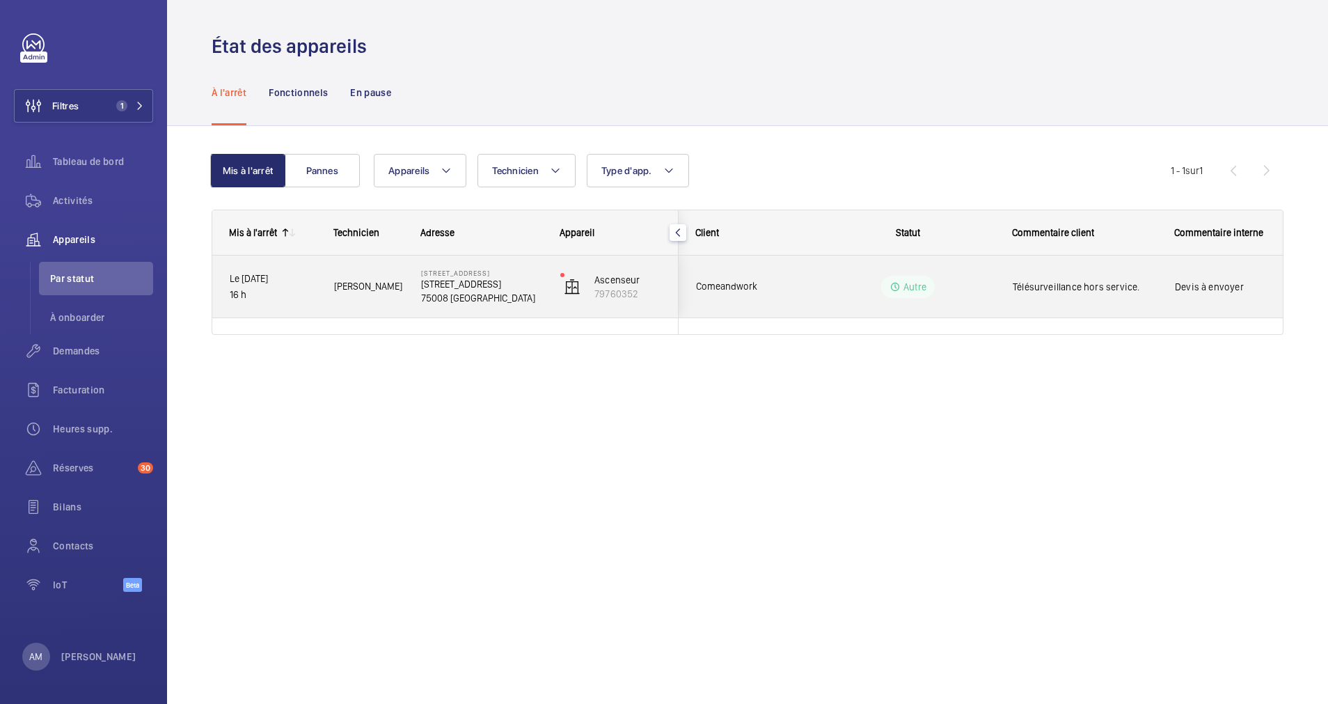
click at [455, 281] on p "[STREET_ADDRESS]" at bounding box center [481, 284] width 121 height 14
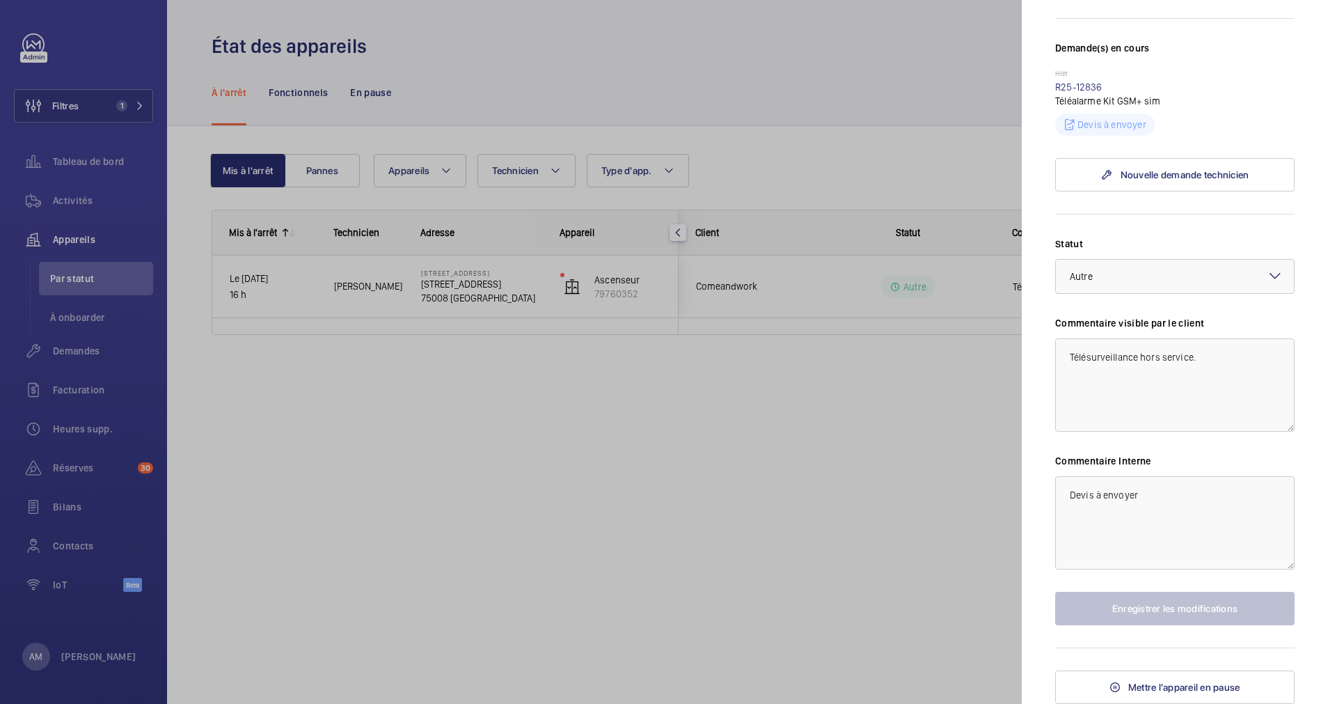
scroll to position [255, 0]
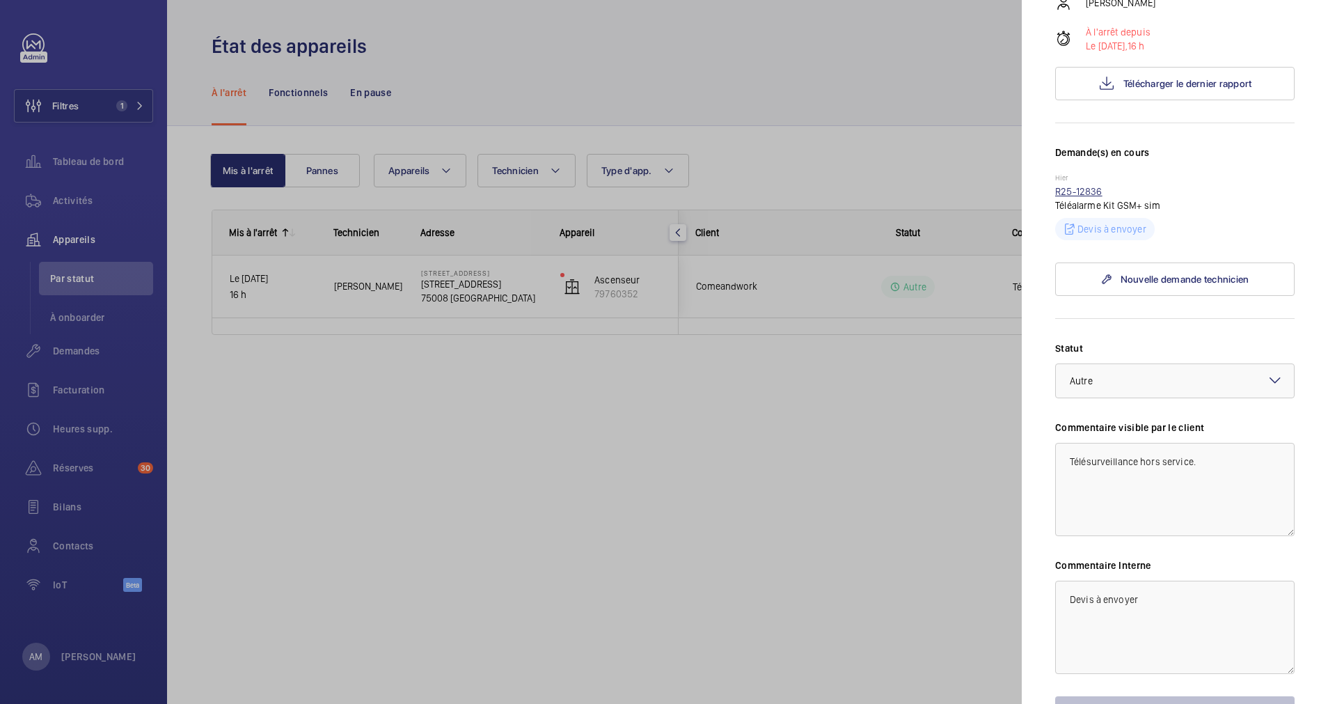
click at [1084, 196] on link "R25-12836" at bounding box center [1078, 191] width 47 height 11
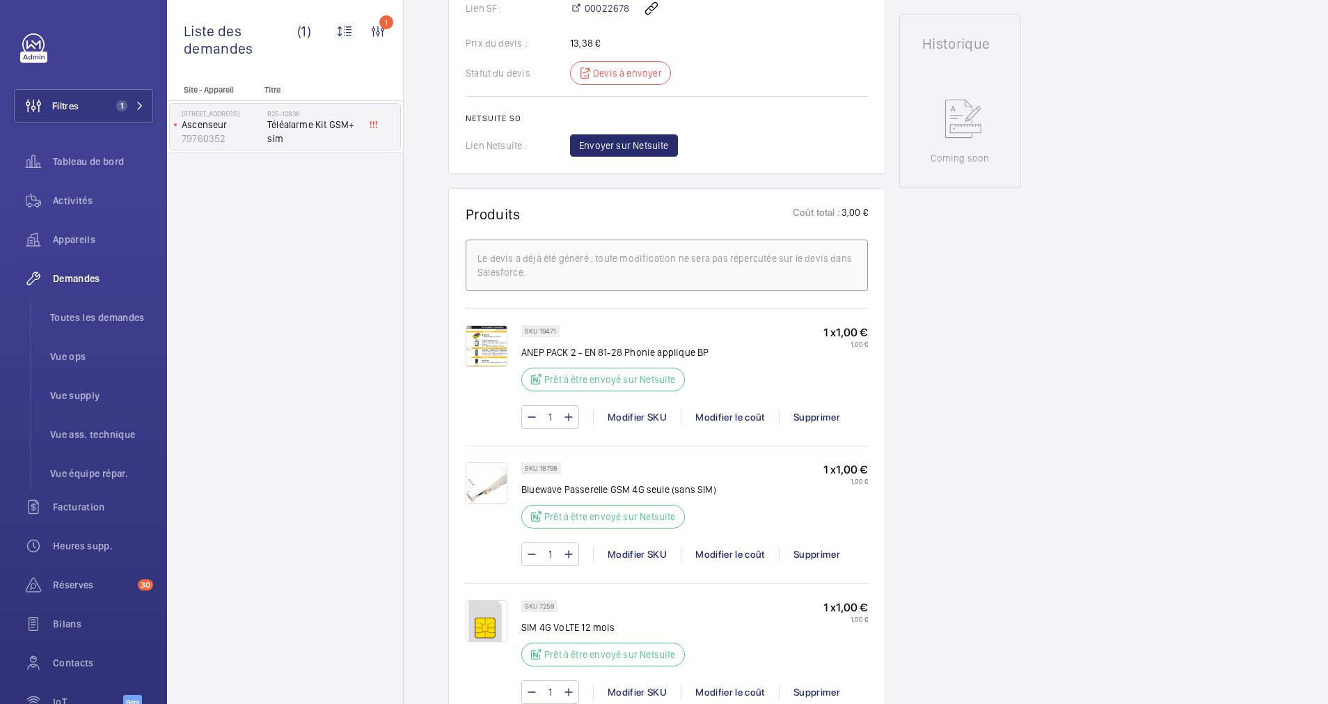
scroll to position [522, 0]
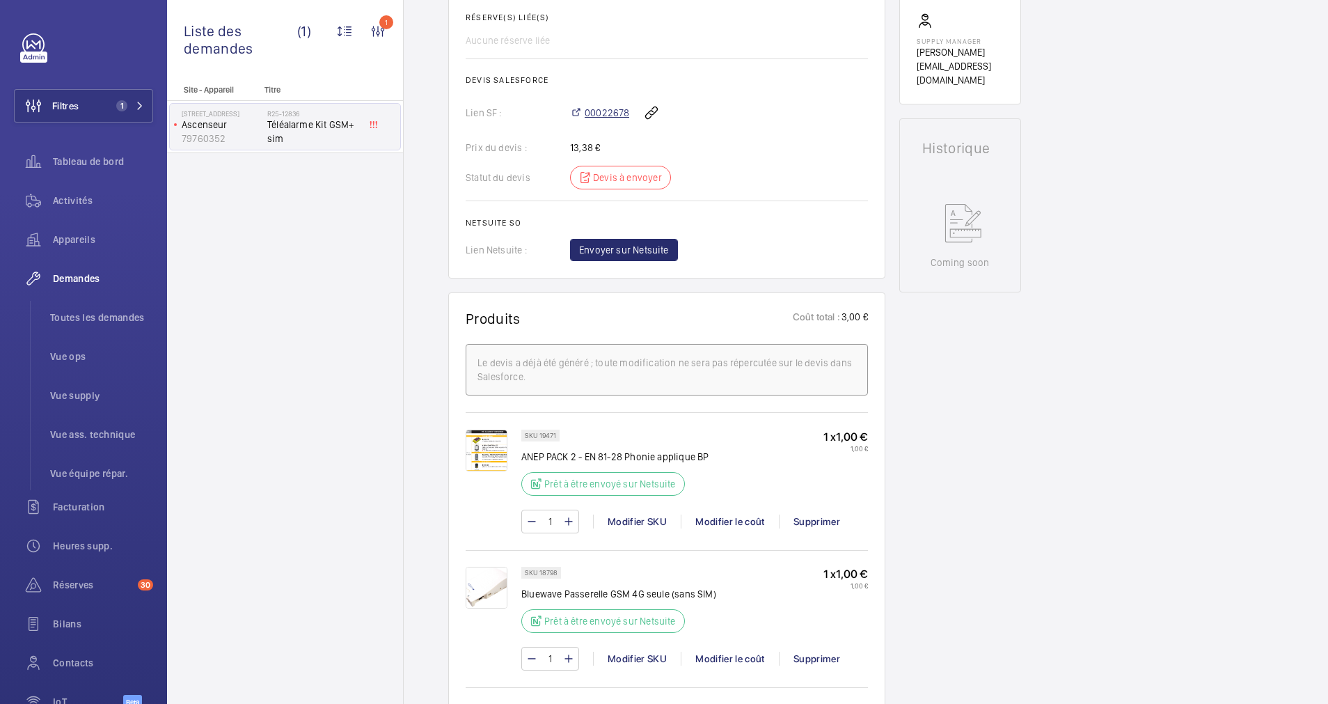
click at [598, 120] on span "00022678" at bounding box center [607, 113] width 45 height 14
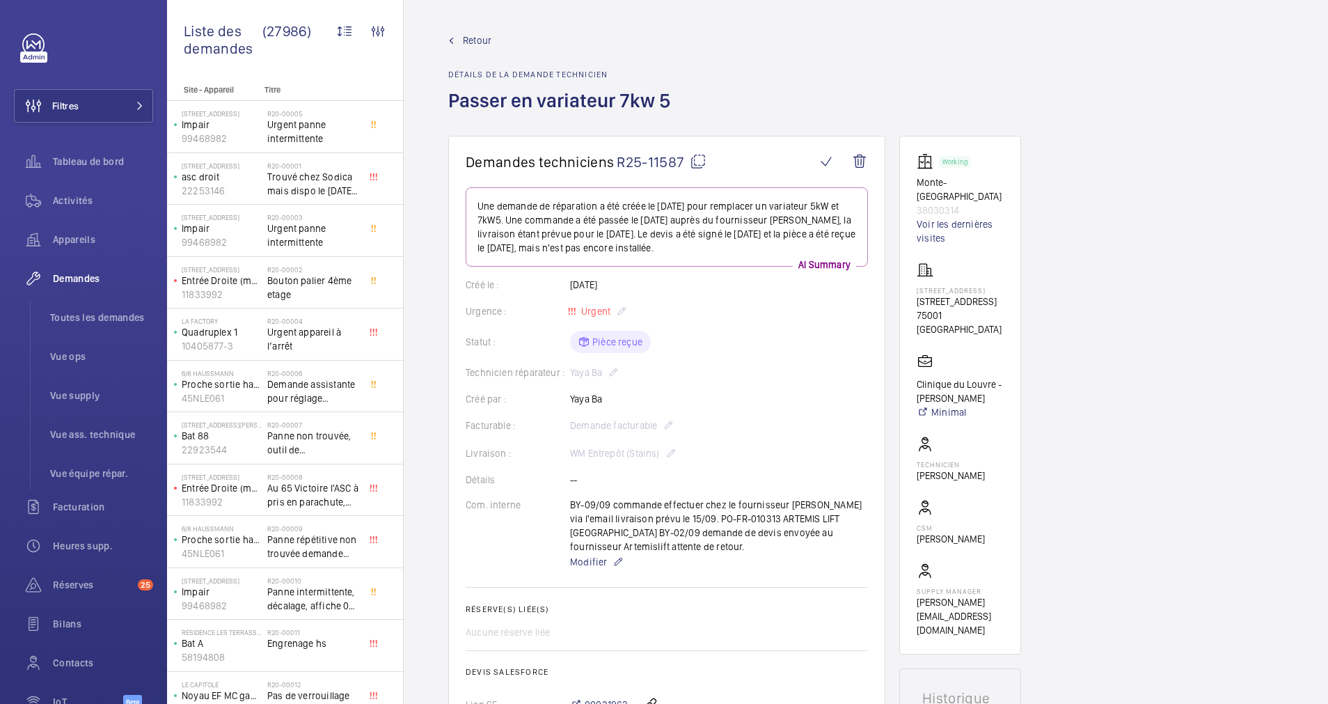
scroll to position [374, 0]
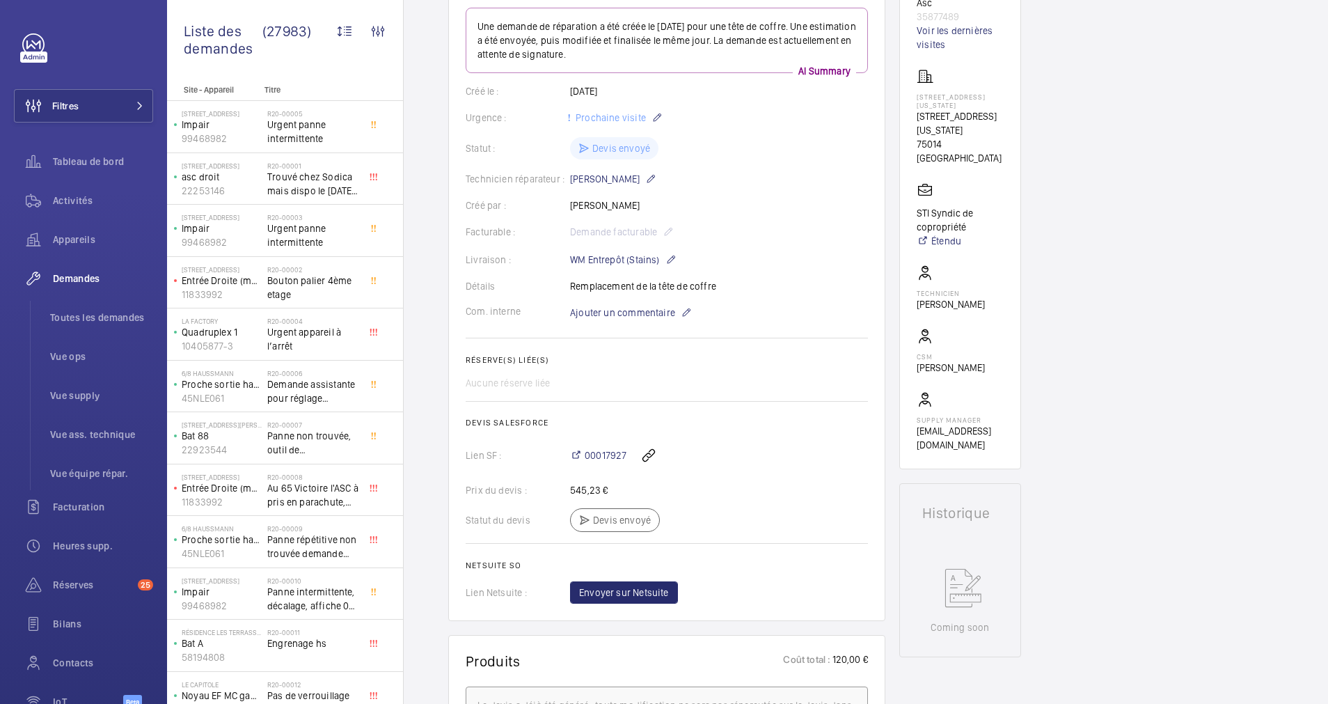
scroll to position [132, 0]
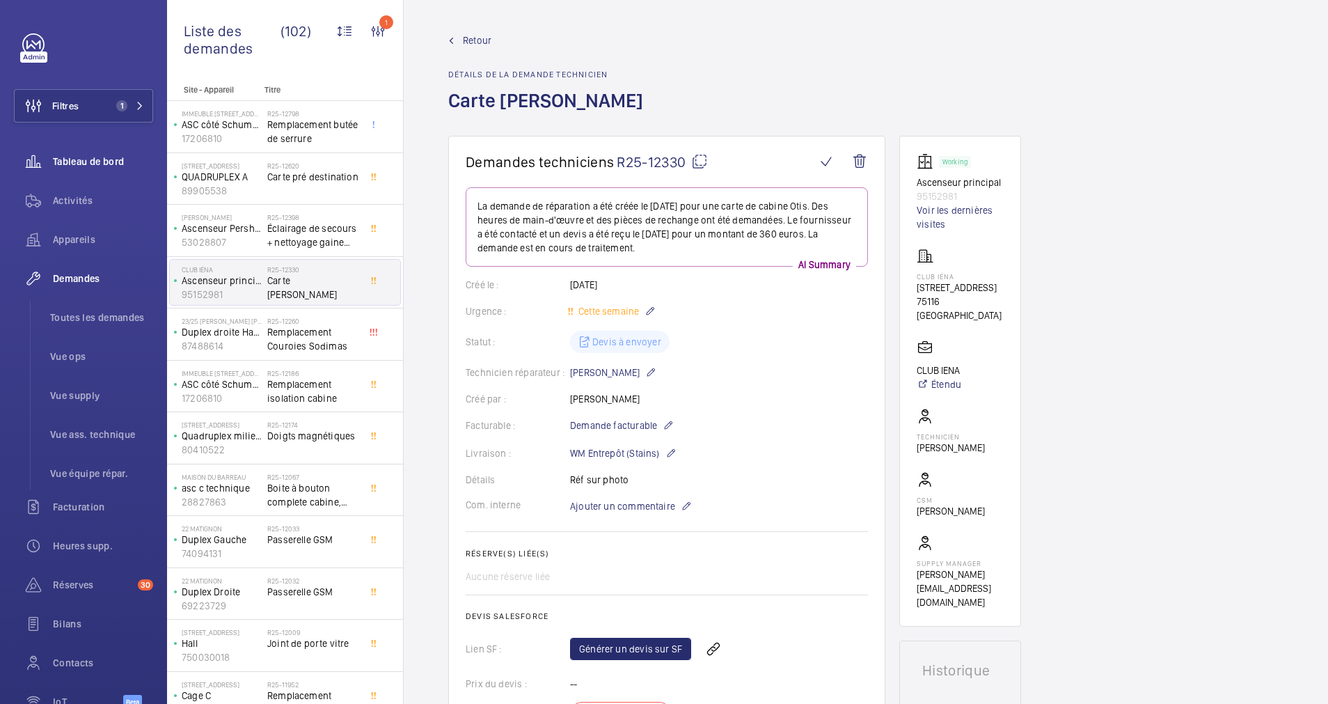
scroll to position [509, 0]
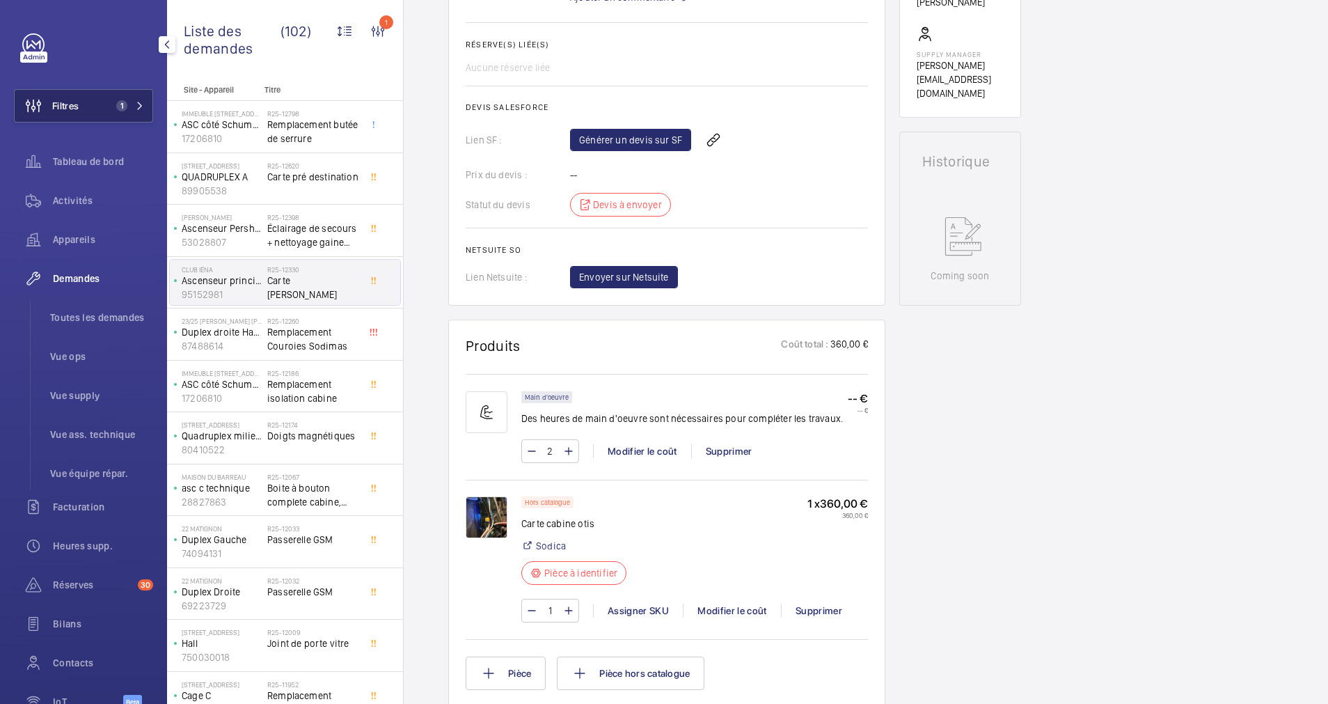
drag, startPoint x: 113, startPoint y: 107, endPoint x: 138, endPoint y: 99, distance: 27.1
click at [118, 106] on span "1" at bounding box center [119, 105] width 17 height 11
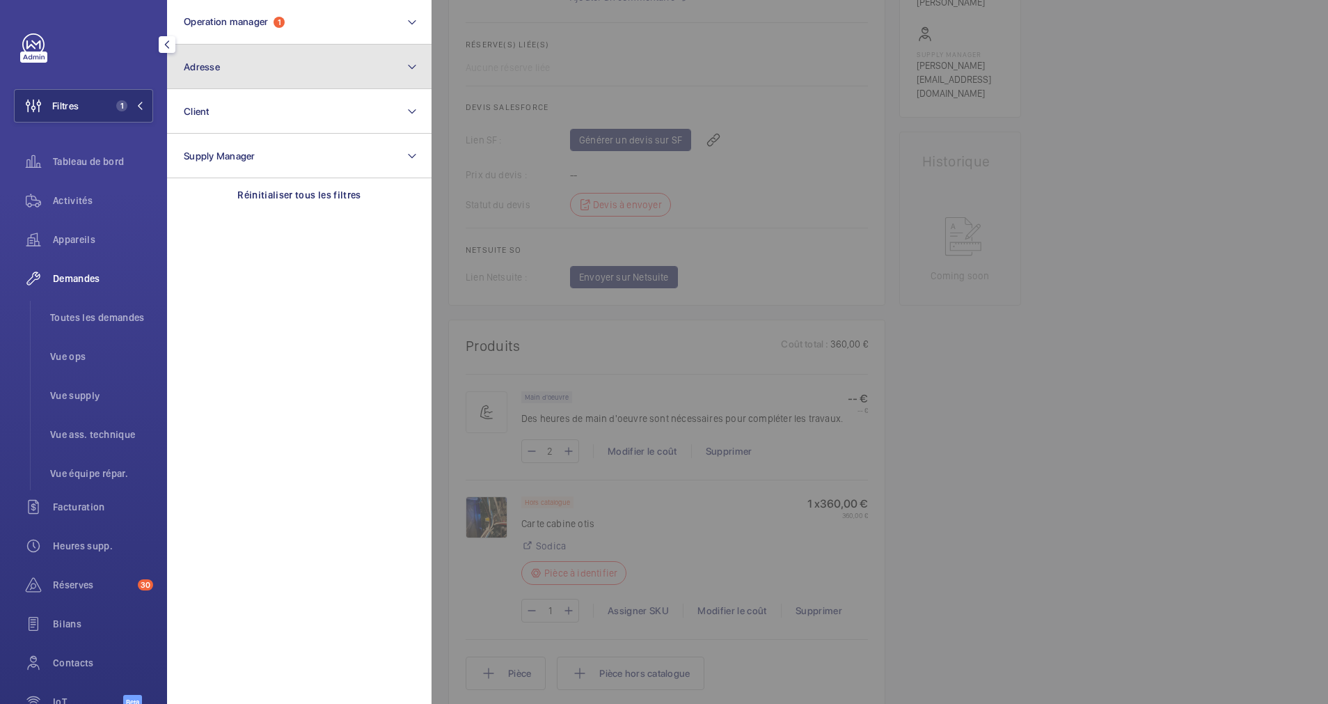
click at [281, 63] on button "Adresse" at bounding box center [299, 67] width 264 height 45
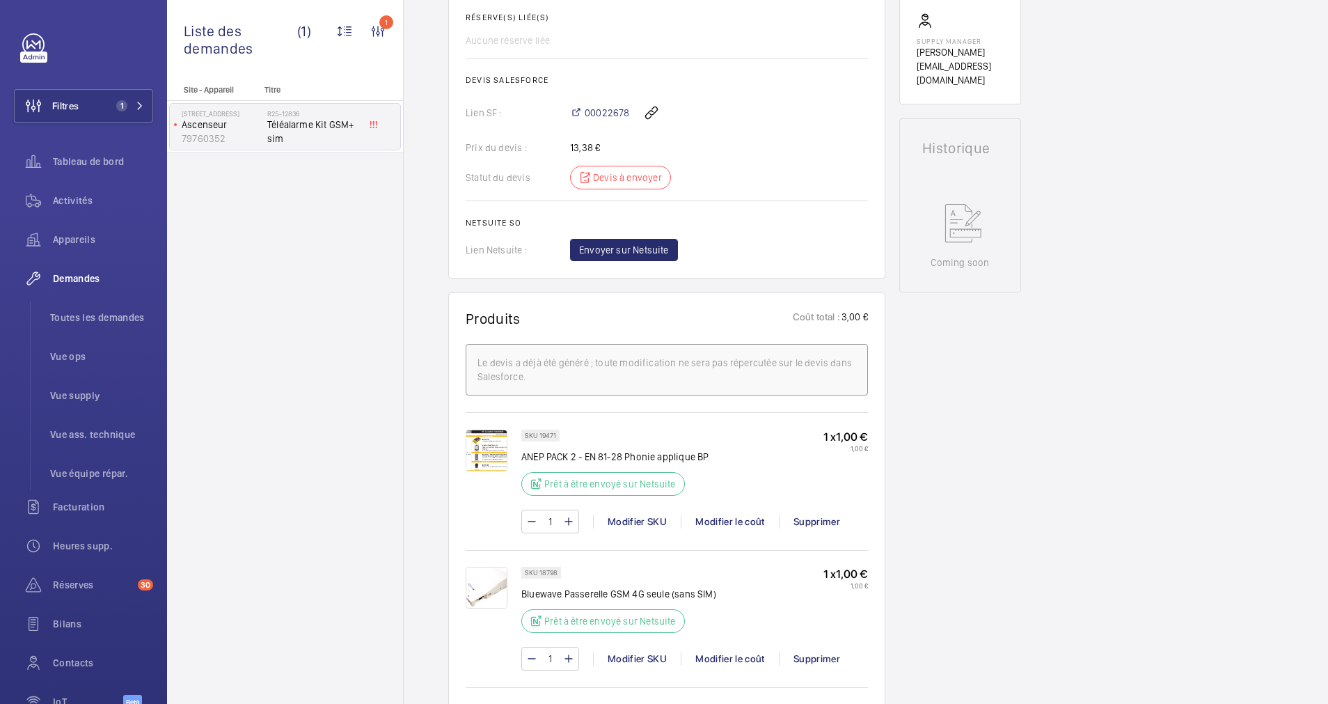
scroll to position [418, 0]
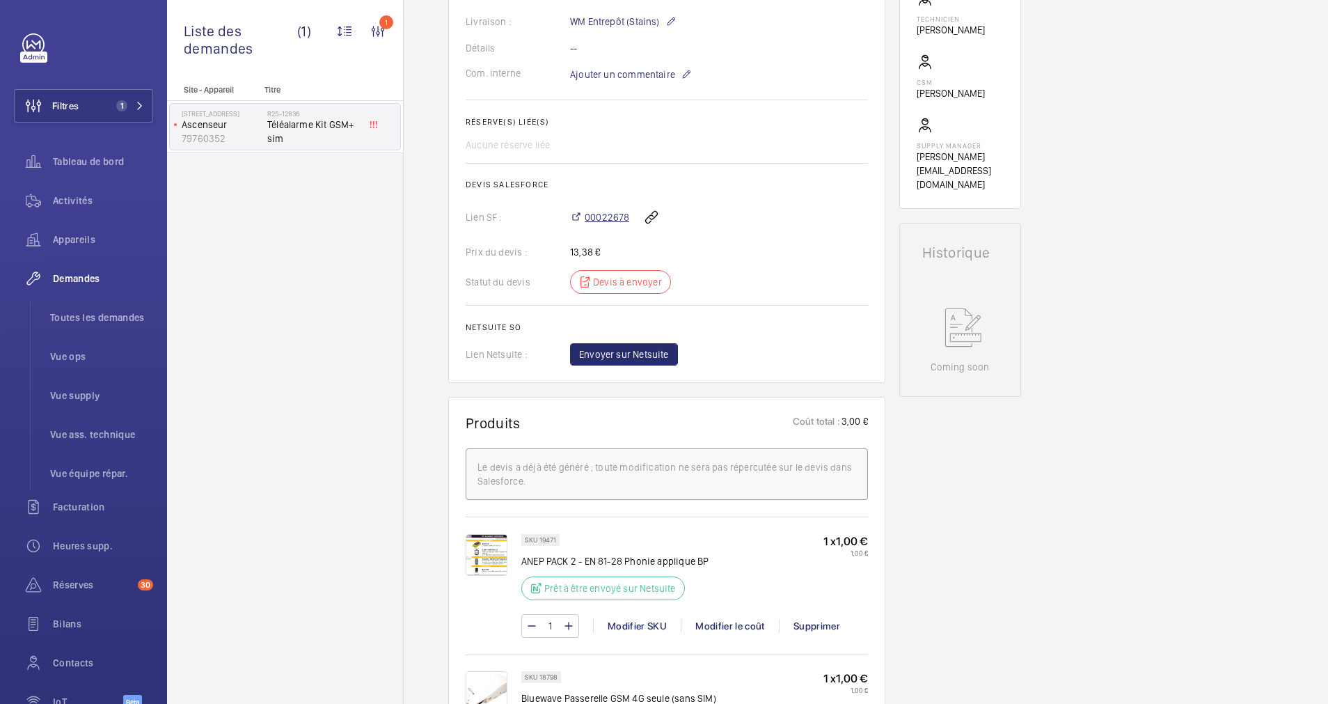
click at [615, 224] on span "00022678" at bounding box center [607, 217] width 45 height 14
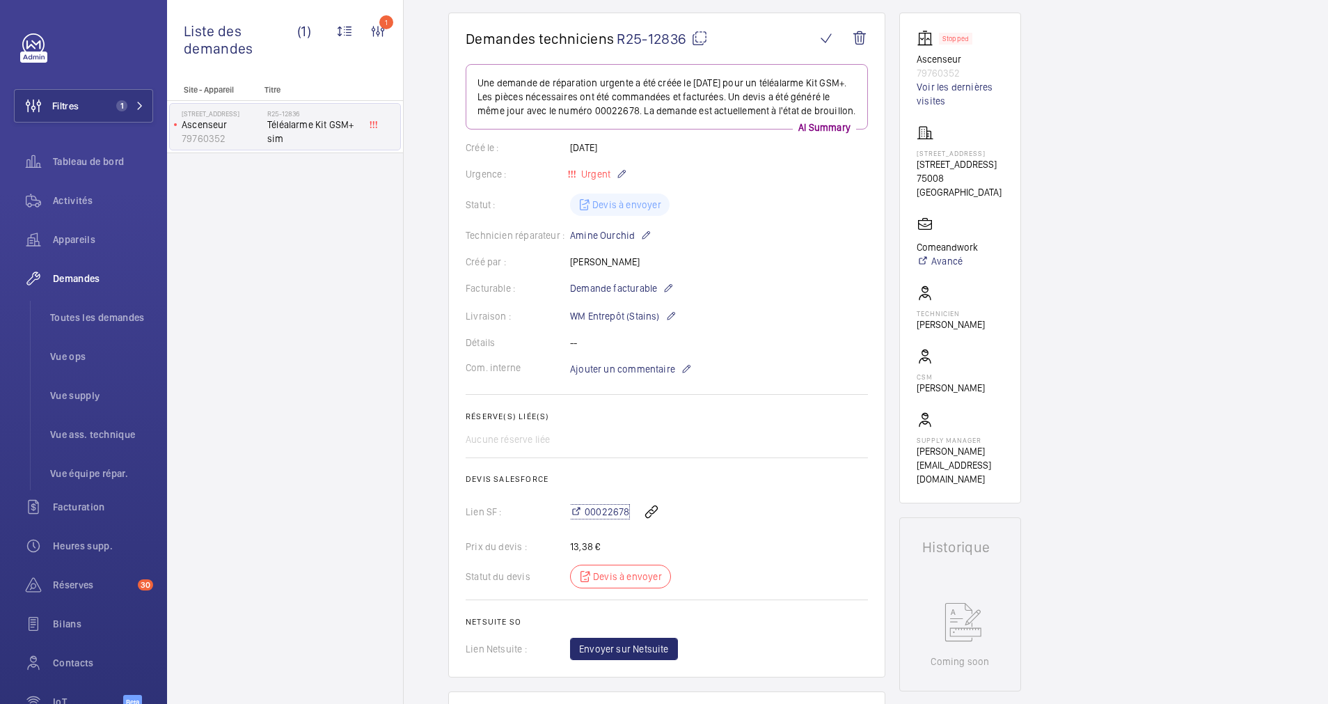
scroll to position [0, 0]
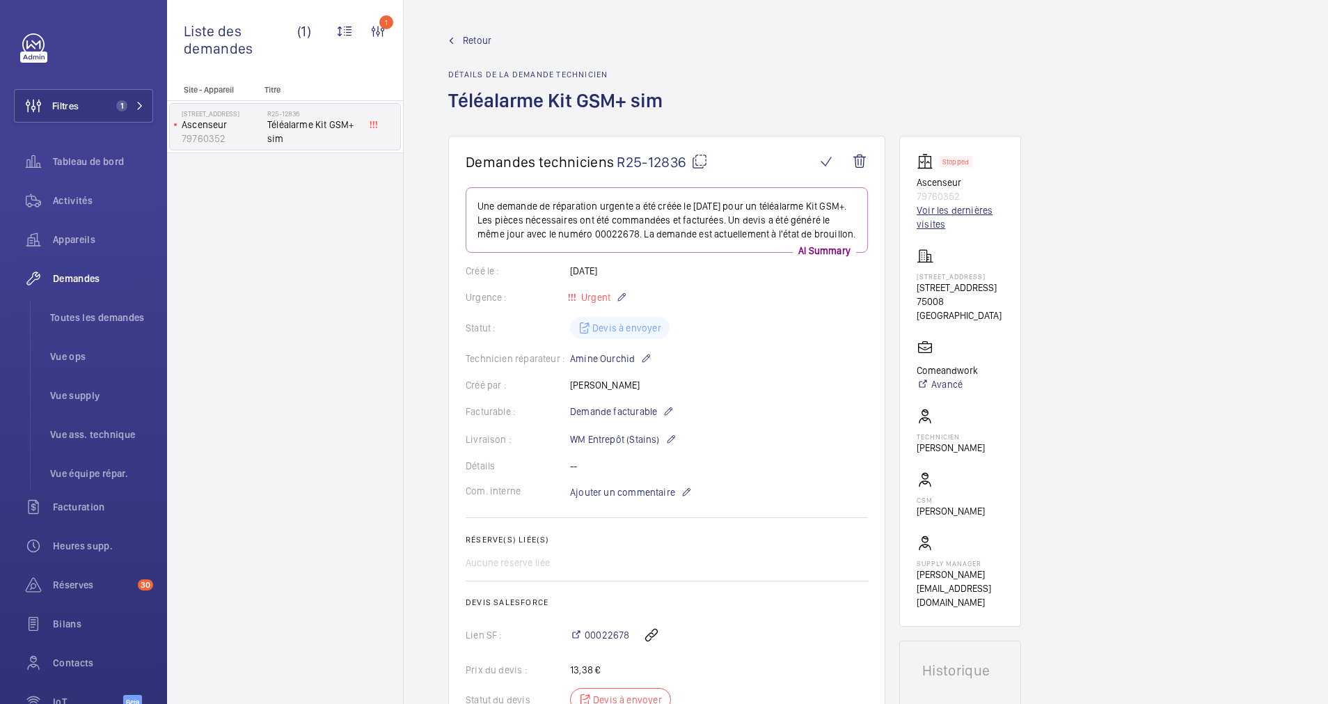
click at [930, 209] on link "Voir les dernières visites" at bounding box center [960, 217] width 87 height 28
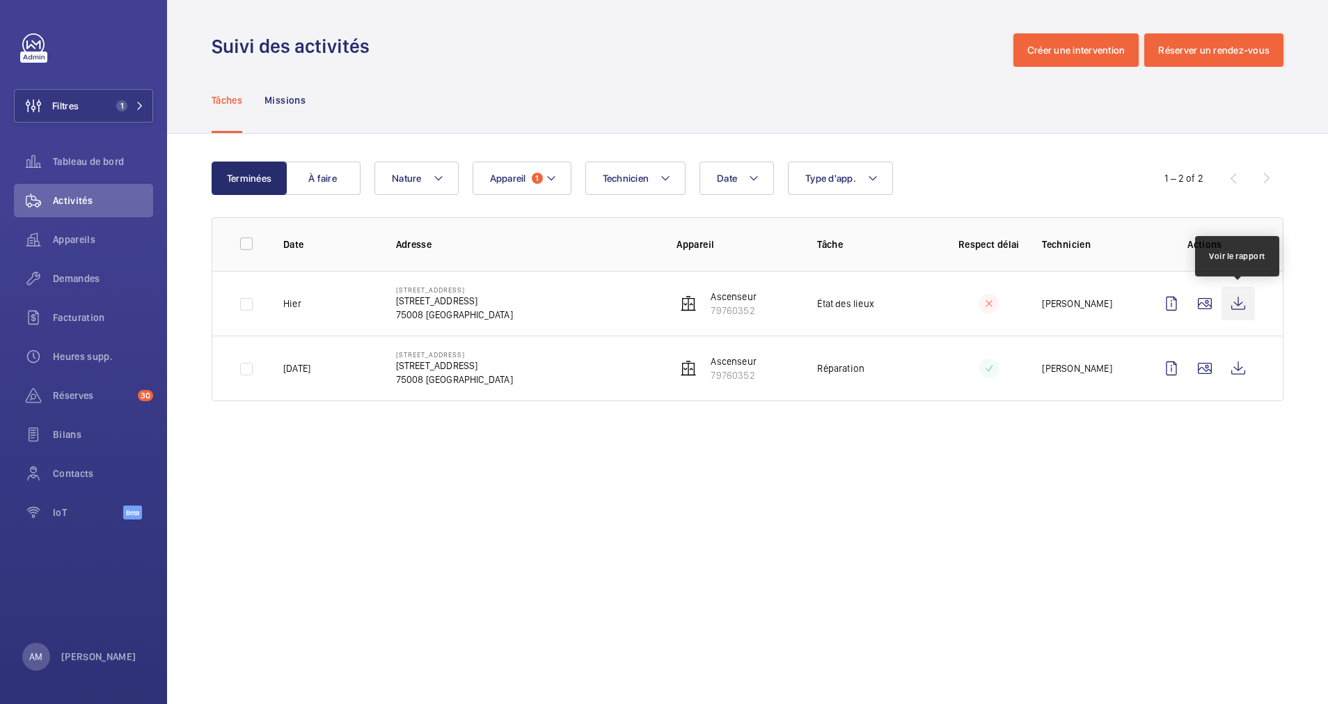
click at [1236, 308] on wm-front-icon-button at bounding box center [1237, 303] width 33 height 33
click at [85, 278] on span "Demandes" at bounding box center [103, 278] width 100 height 14
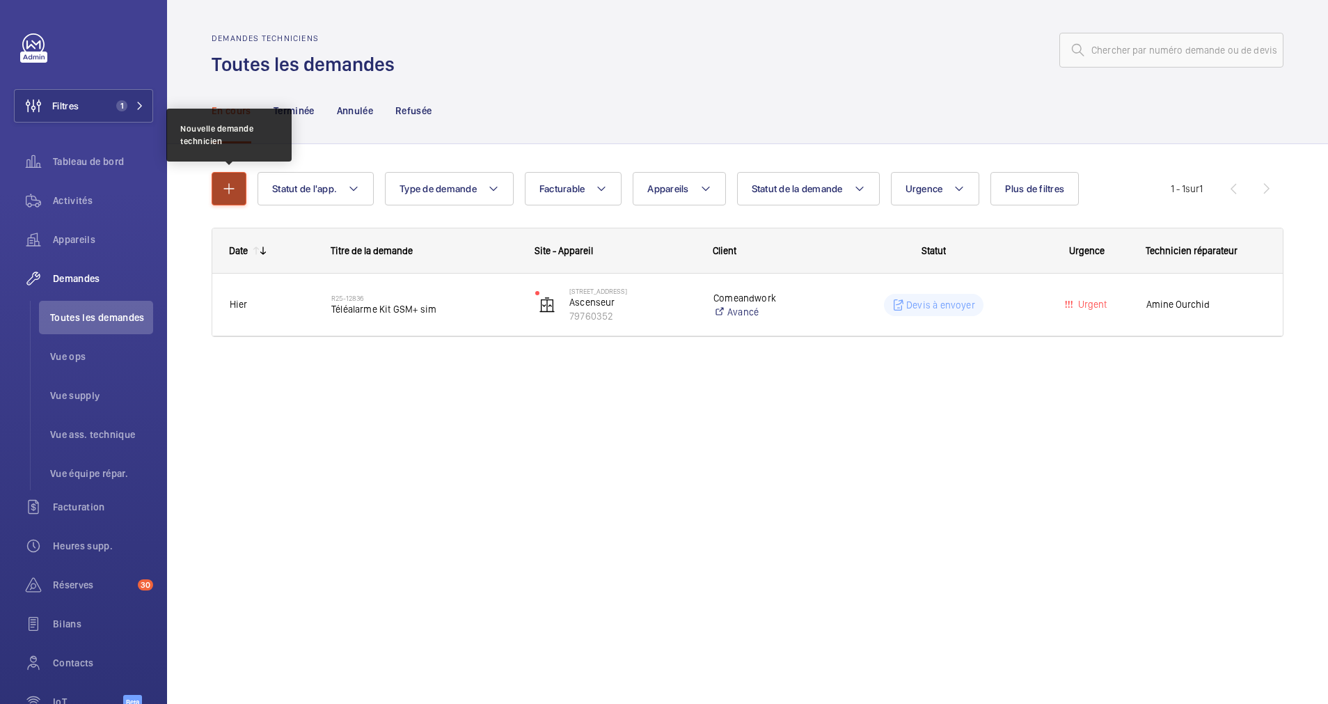
click at [212, 189] on button "button" at bounding box center [229, 188] width 35 height 33
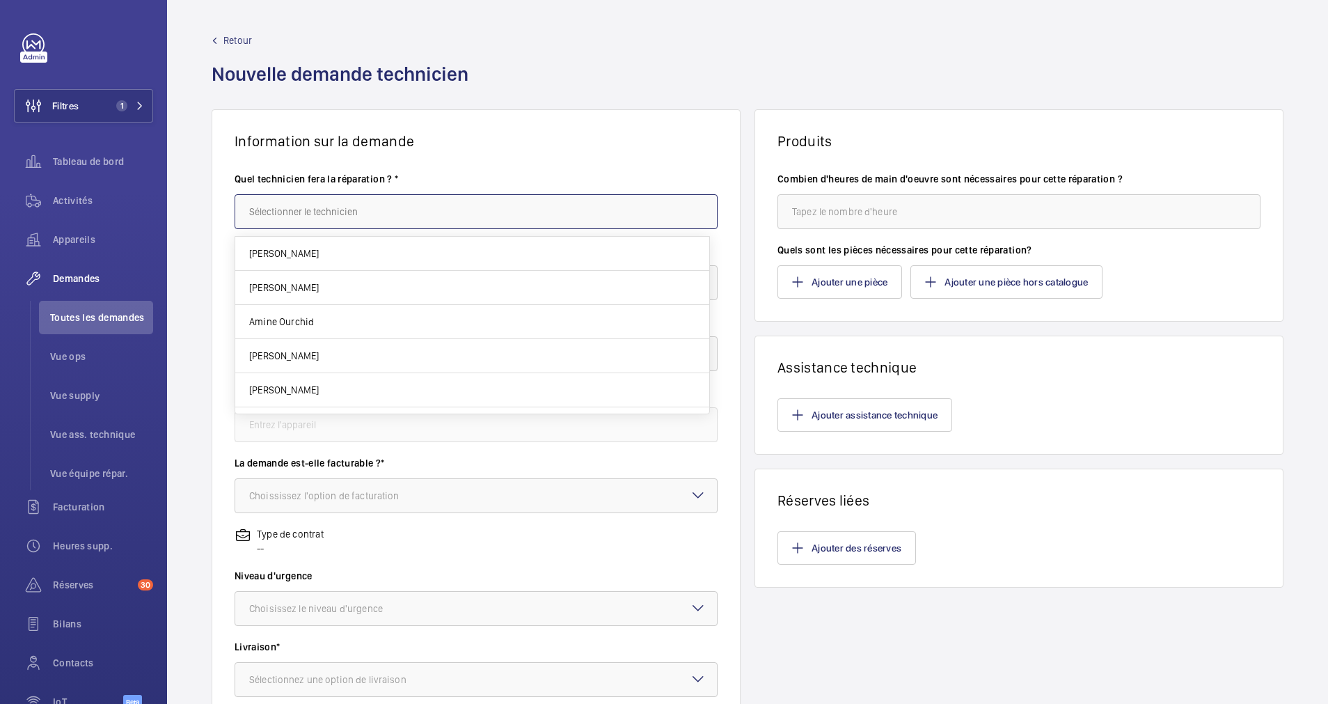
click at [372, 212] on input "text" at bounding box center [476, 211] width 483 height 35
click at [349, 248] on mat-option "Amine Ourchid" at bounding box center [472, 254] width 474 height 34
type input "Amine Ourchid"
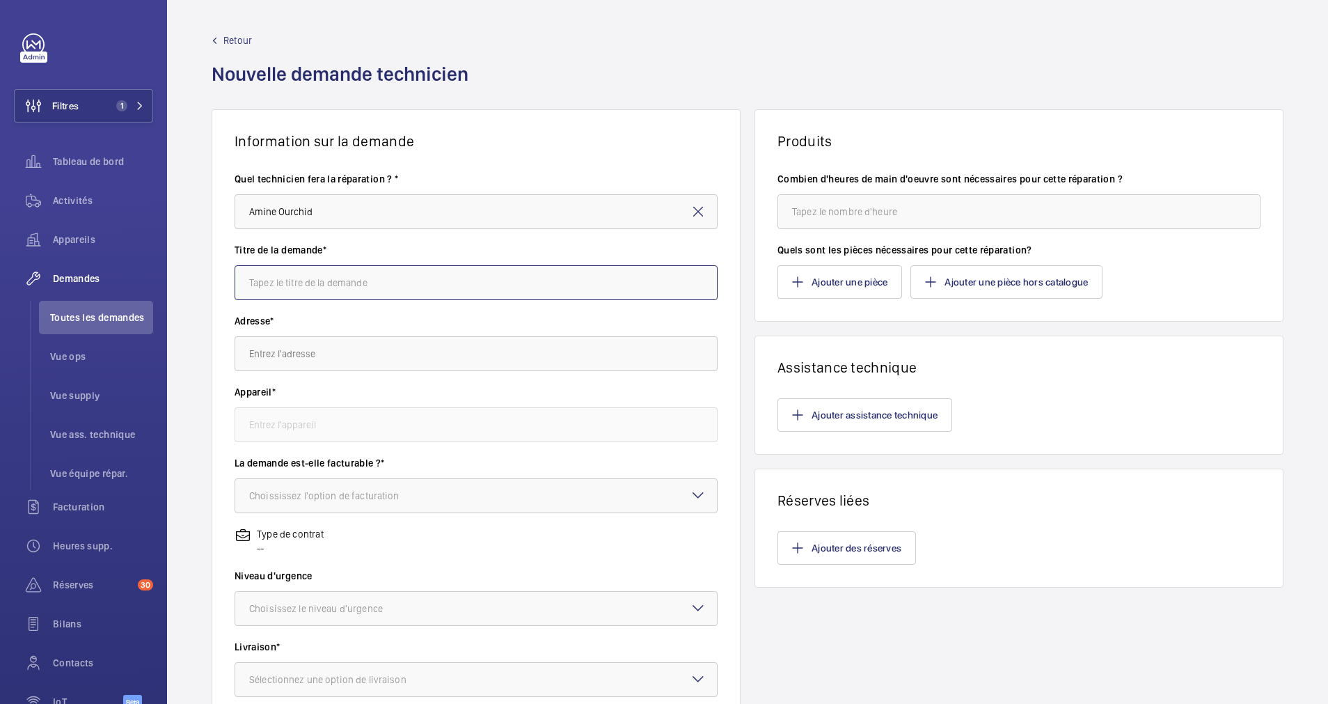
click at [342, 281] on input "text" at bounding box center [476, 282] width 483 height 35
type input "Differentiel eclairage"
click at [328, 360] on input "text" at bounding box center [476, 353] width 483 height 35
click at [321, 352] on input "text" at bounding box center [476, 353] width 483 height 35
paste input "16 Rue Portalis"
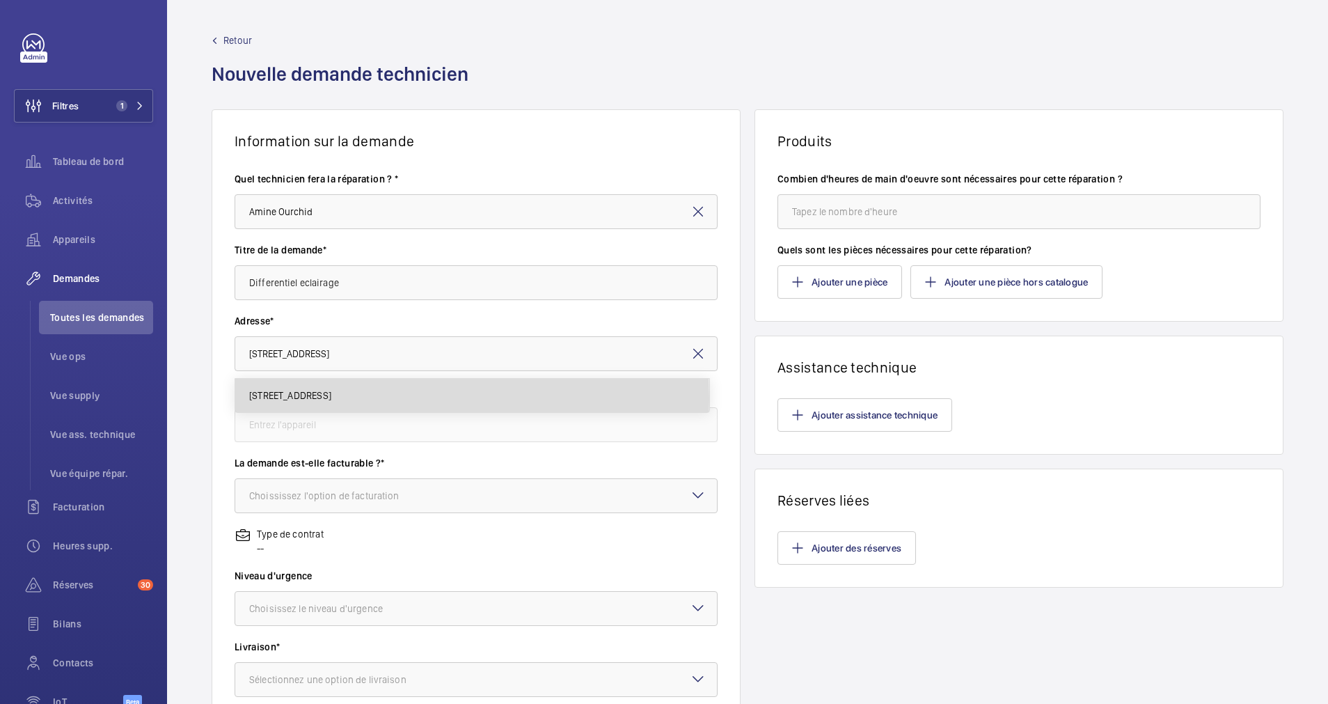
click at [299, 399] on span "16 rue Portalis 16 Rue Portalis, 75008 PARIS" at bounding box center [290, 395] width 82 height 14
type input "16 rue Portalis 16 Rue Portalis, 75008 PARIS"
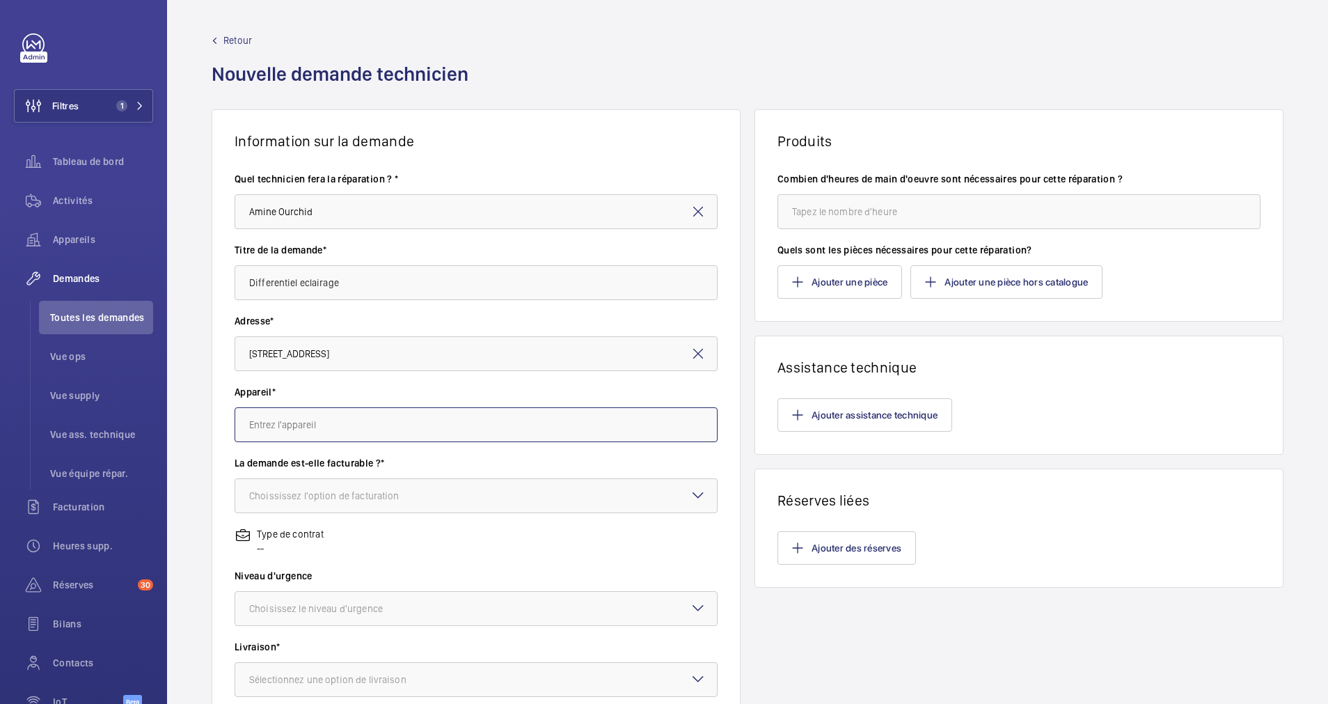
click at [306, 425] on input "text" at bounding box center [476, 424] width 483 height 35
click at [296, 470] on span "79760352 - Ascenseur" at bounding box center [298, 466] width 98 height 14
type input "79760352 - Ascenseur"
click at [310, 495] on div "Choississez l'option de facturation" at bounding box center [341, 496] width 185 height 14
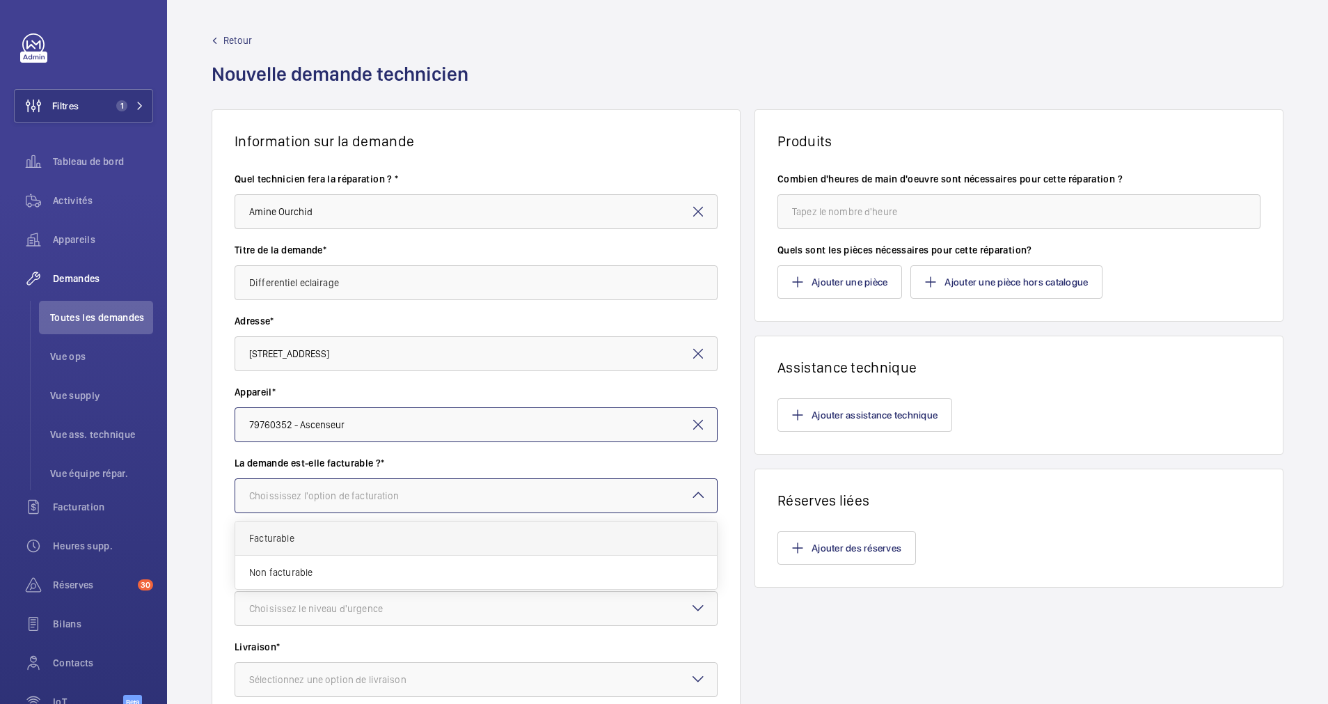
click at [317, 536] on span "Facturable" at bounding box center [476, 538] width 454 height 14
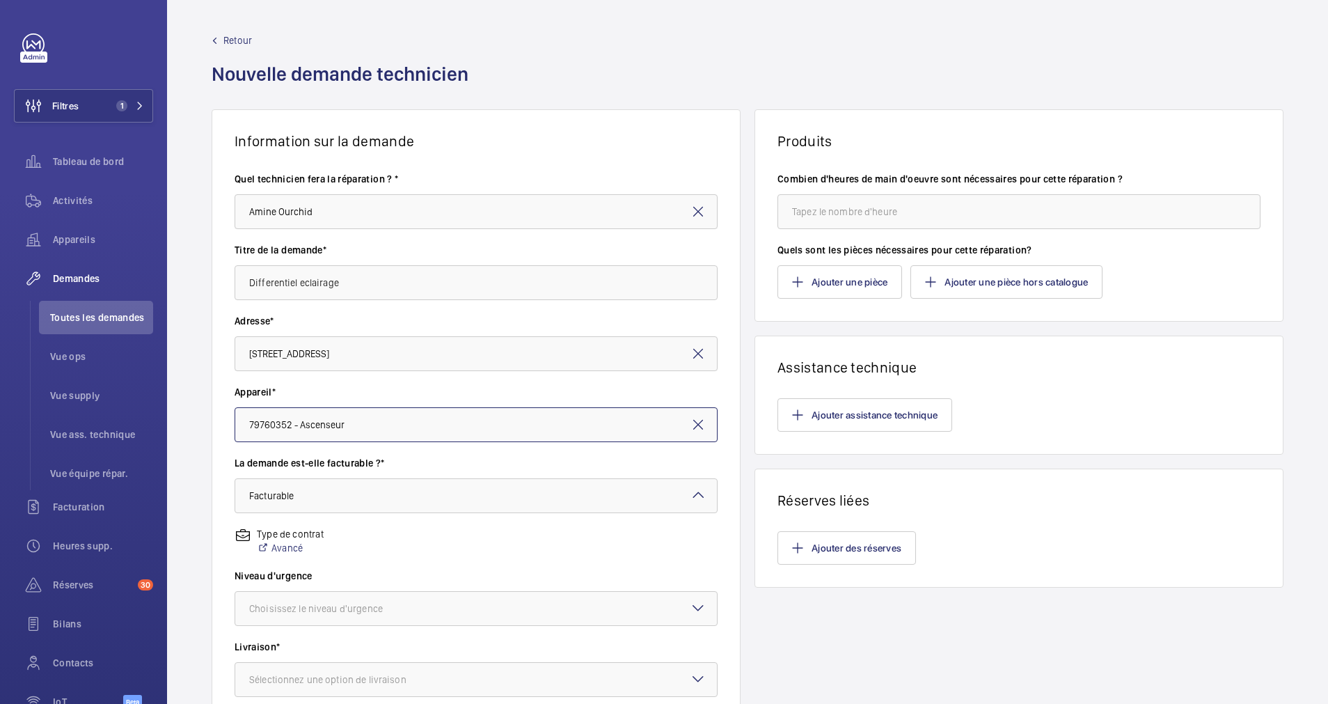
drag, startPoint x: 331, startPoint y: 599, endPoint x: 350, endPoint y: 550, distance: 52.9
click at [331, 599] on div at bounding box center [476, 608] width 482 height 33
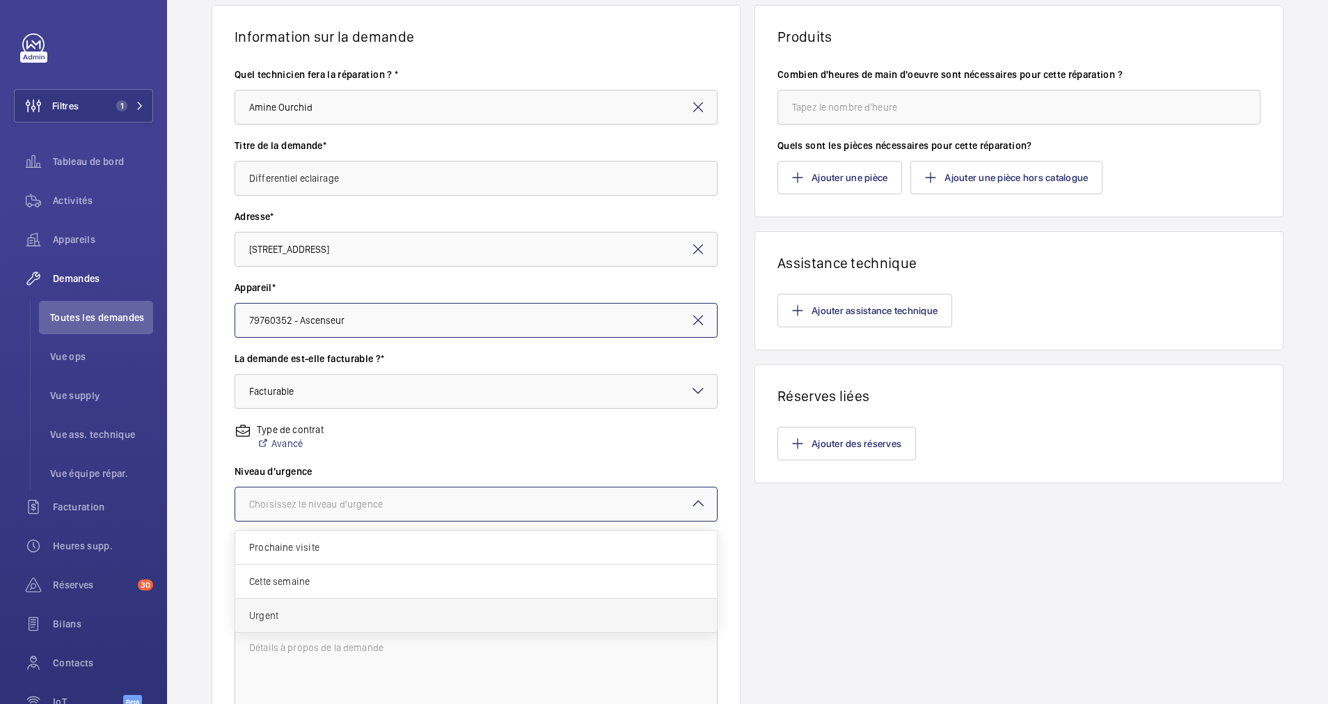
click at [306, 612] on span "Urgent" at bounding box center [476, 615] width 454 height 14
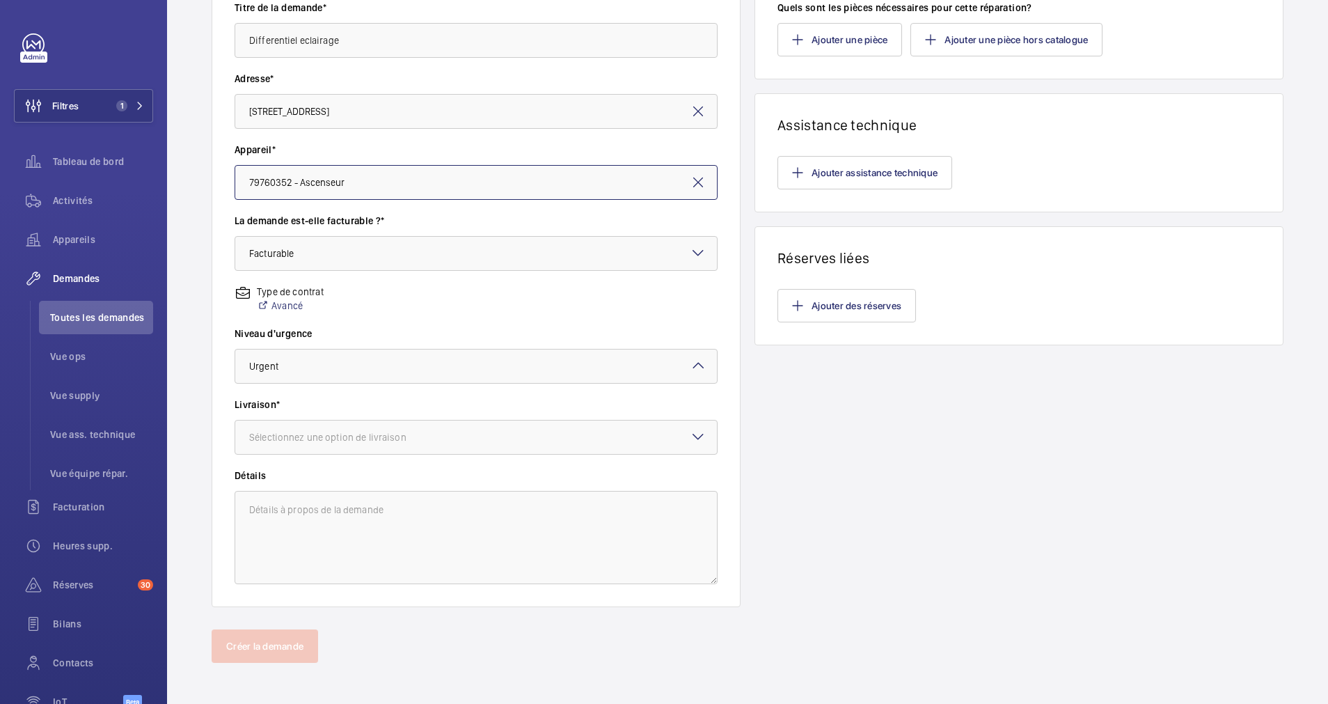
scroll to position [246, 0]
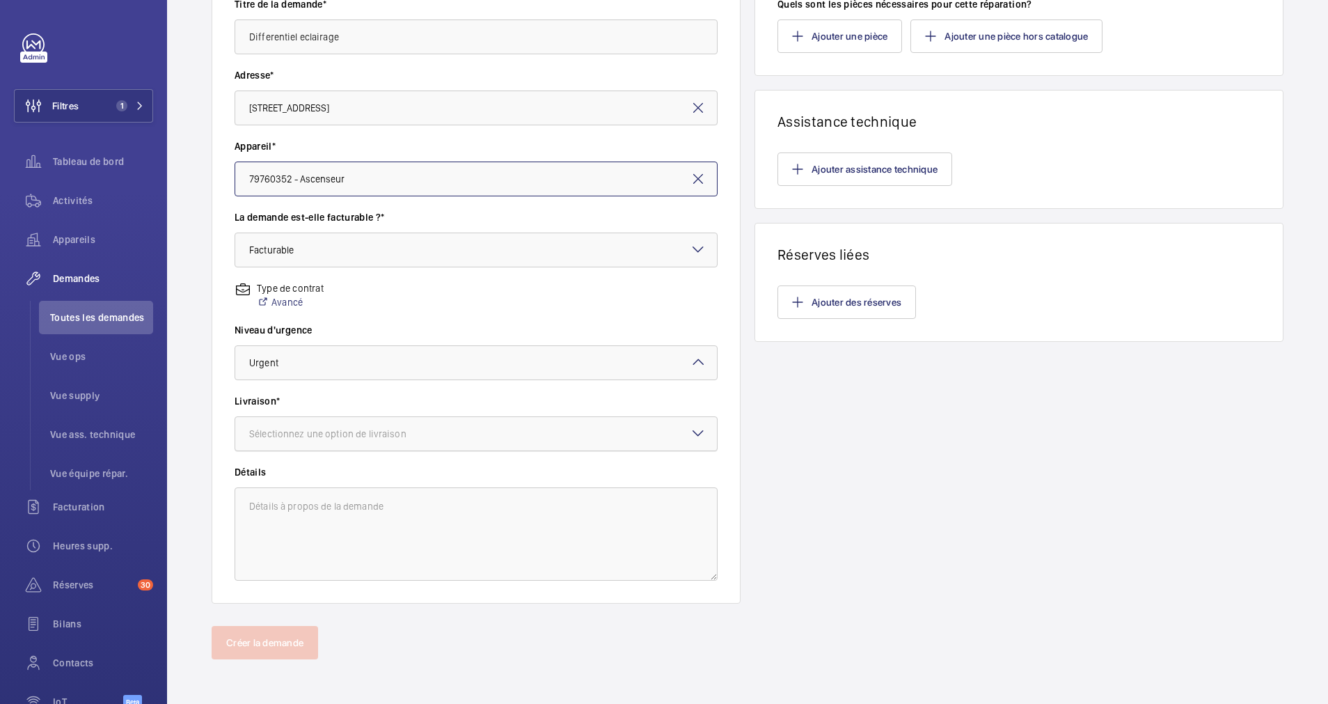
click at [406, 444] on div at bounding box center [476, 433] width 482 height 33
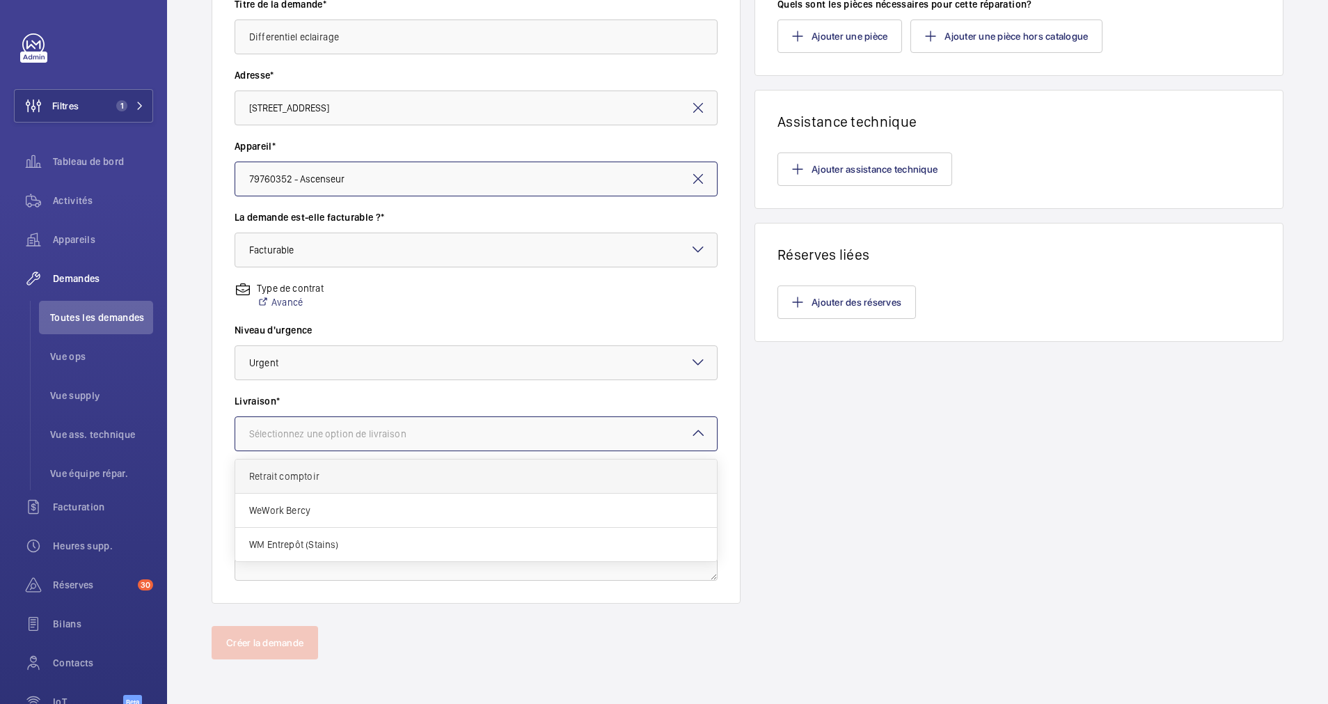
click at [365, 477] on span "Retrait comptoir" at bounding box center [476, 476] width 454 height 14
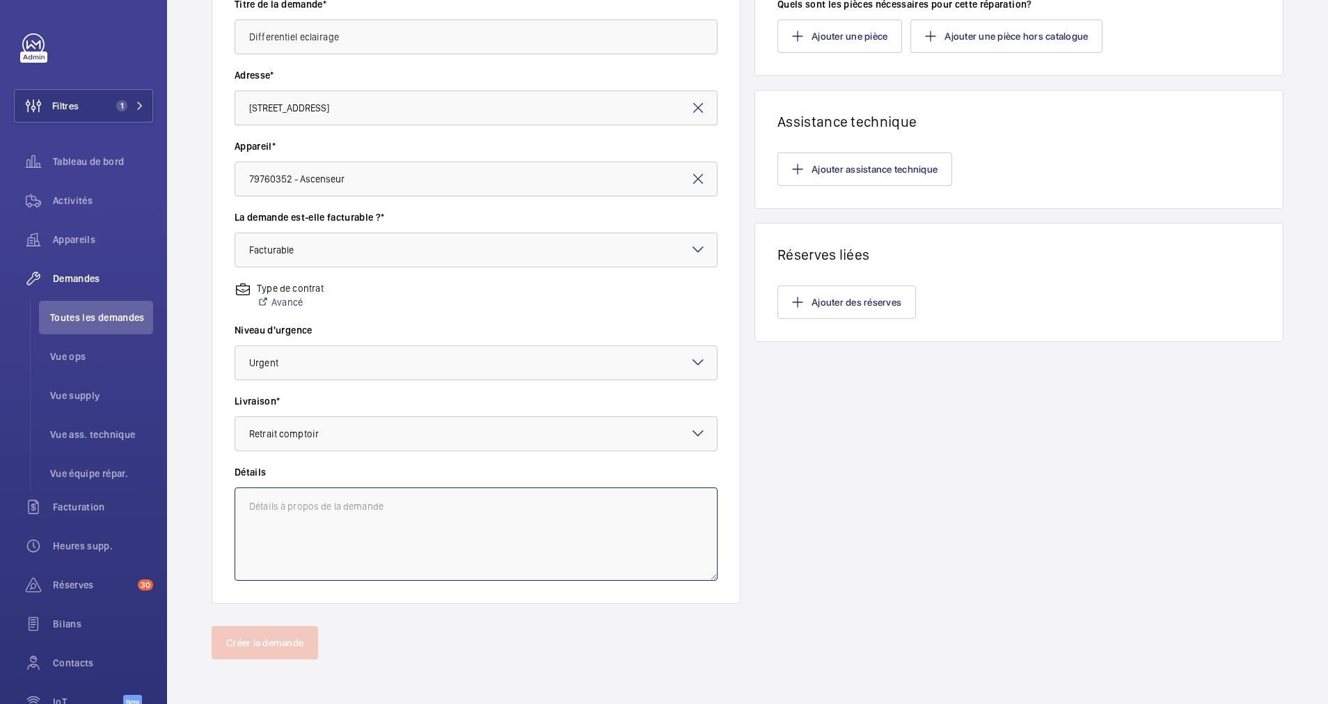
click at [367, 518] on textarea at bounding box center [476, 533] width 483 height 93
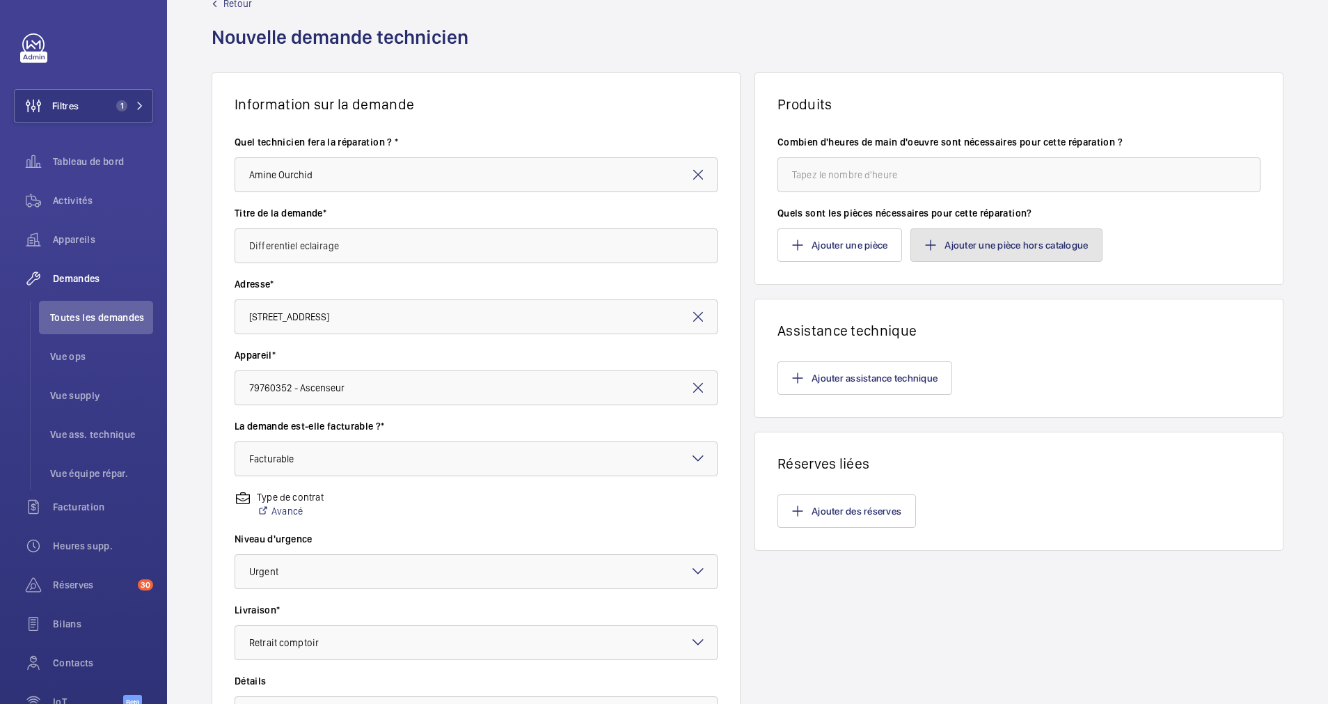
click at [951, 237] on button "Ajouter une pièce hors catalogue" at bounding box center [1006, 244] width 192 height 33
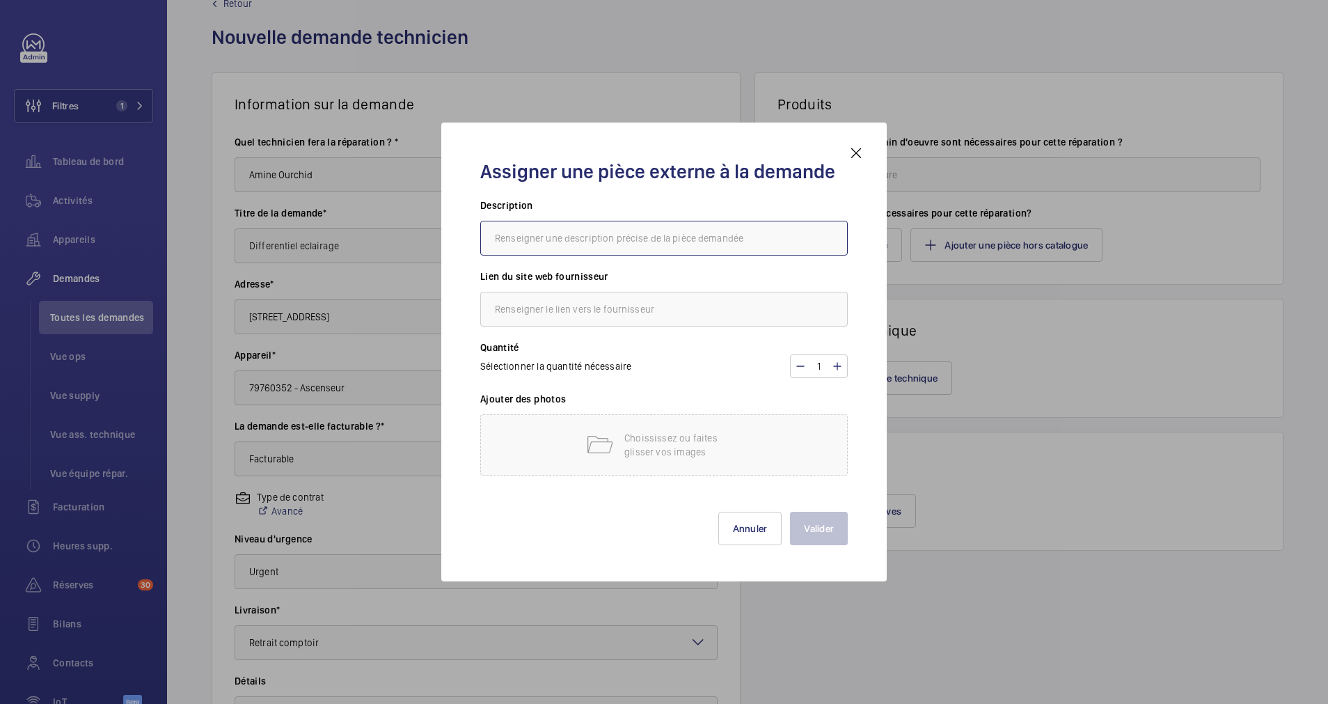
click at [633, 237] on input "text" at bounding box center [663, 238] width 367 height 35
type input "Disjoncteur Differentiel 30MA C10"
click at [626, 312] on input "text" at bounding box center [663, 309] width 367 height 35
type input "R"
click at [598, 322] on input "text" at bounding box center [663, 309] width 367 height 35
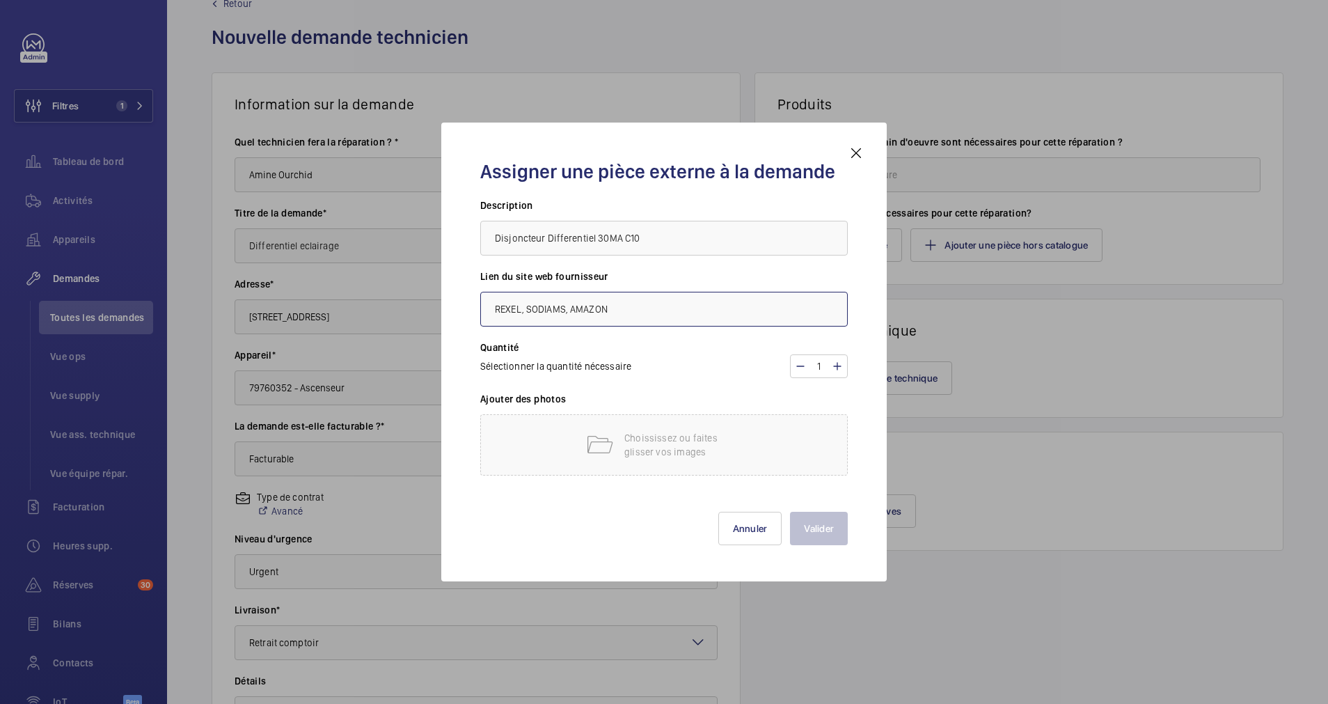
click at [558, 312] on input "REXEL, SODIAMS, AMAZON" at bounding box center [663, 309] width 367 height 35
click at [572, 306] on input "REXEL, SODIMASS, AMAZON" at bounding box center [663, 309] width 367 height 35
click at [569, 308] on input "REXEL, SODIMASS, AMAZON" at bounding box center [663, 309] width 367 height 35
type input "REXEL, SODIMAS, AMAZON"
click at [607, 434] on mat-icon at bounding box center [599, 445] width 28 height 28
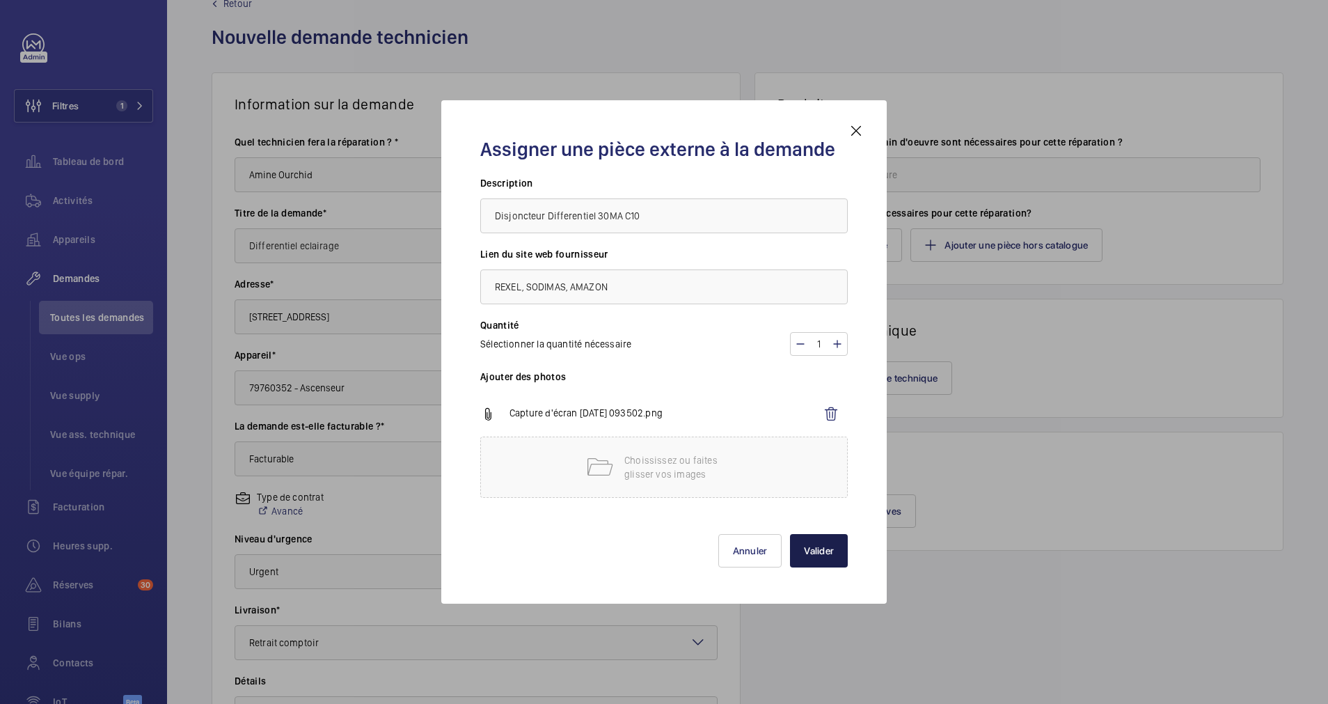
click at [826, 553] on button "Valider" at bounding box center [819, 550] width 58 height 33
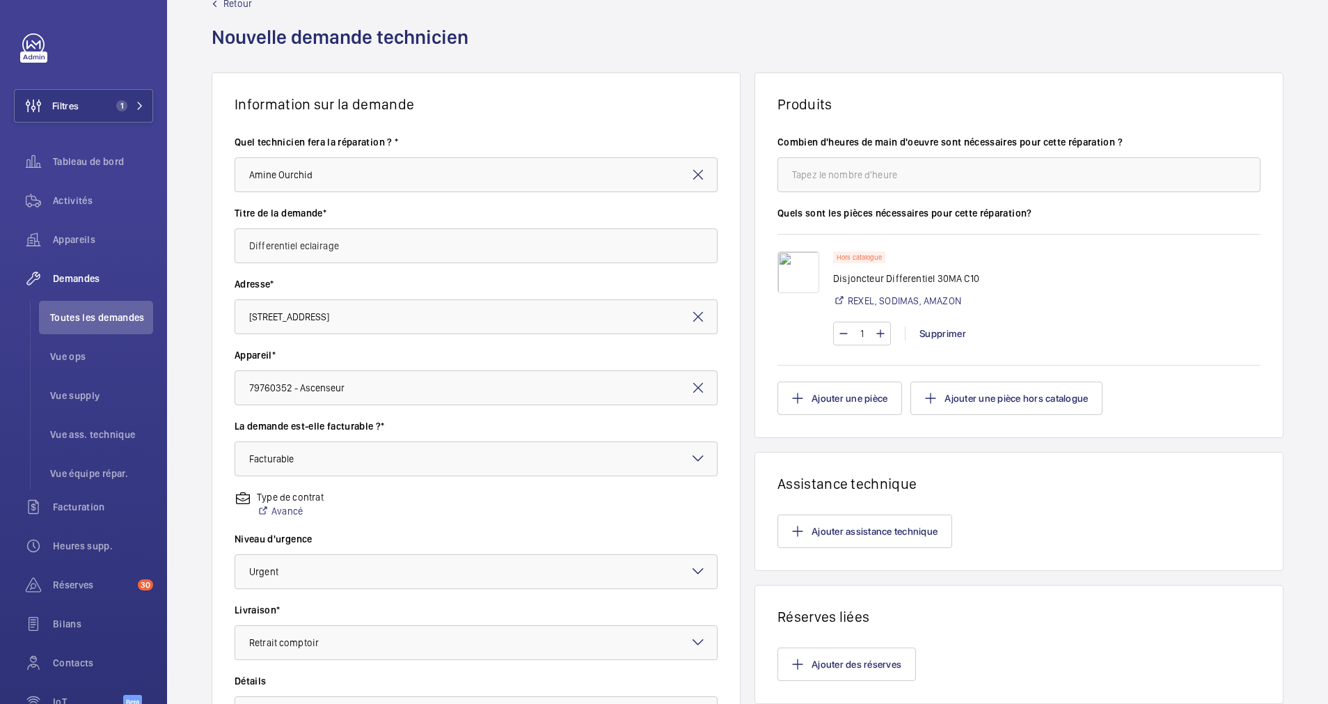
scroll to position [246, 0]
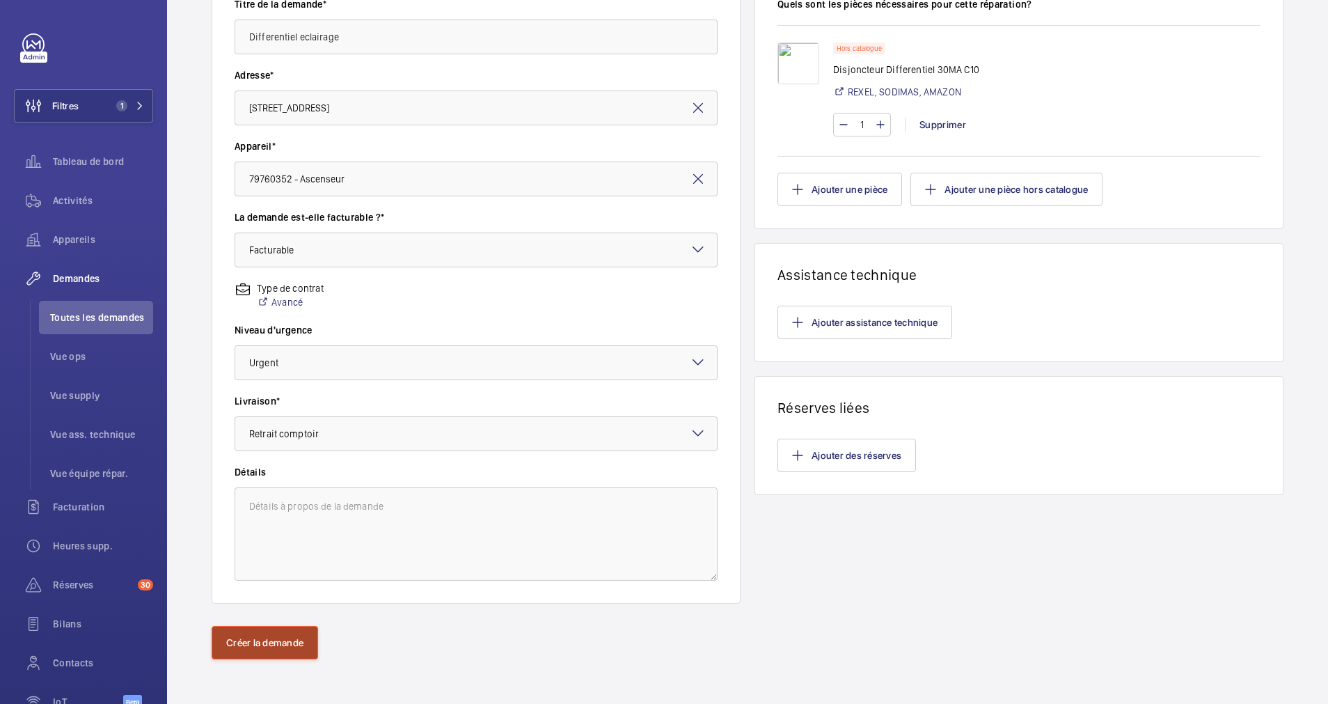
click at [265, 631] on button "Créer la demande" at bounding box center [265, 642] width 106 height 33
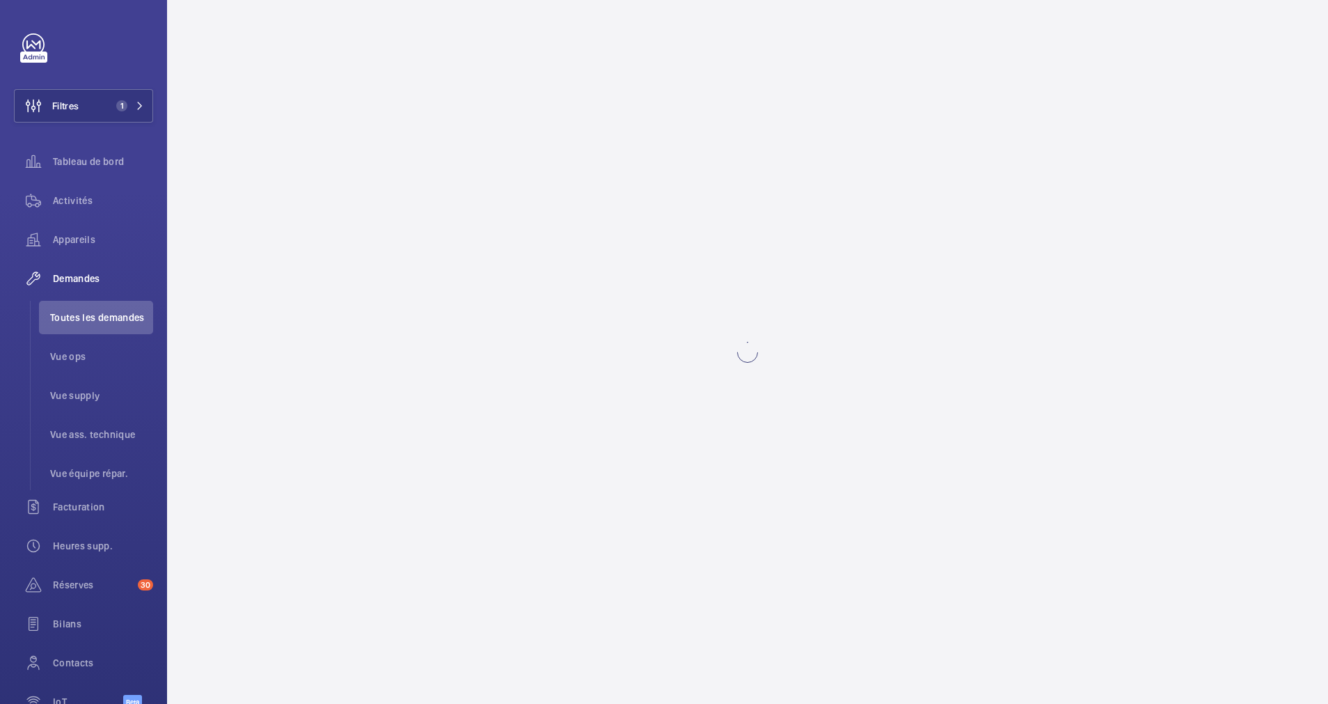
scroll to position [0, 0]
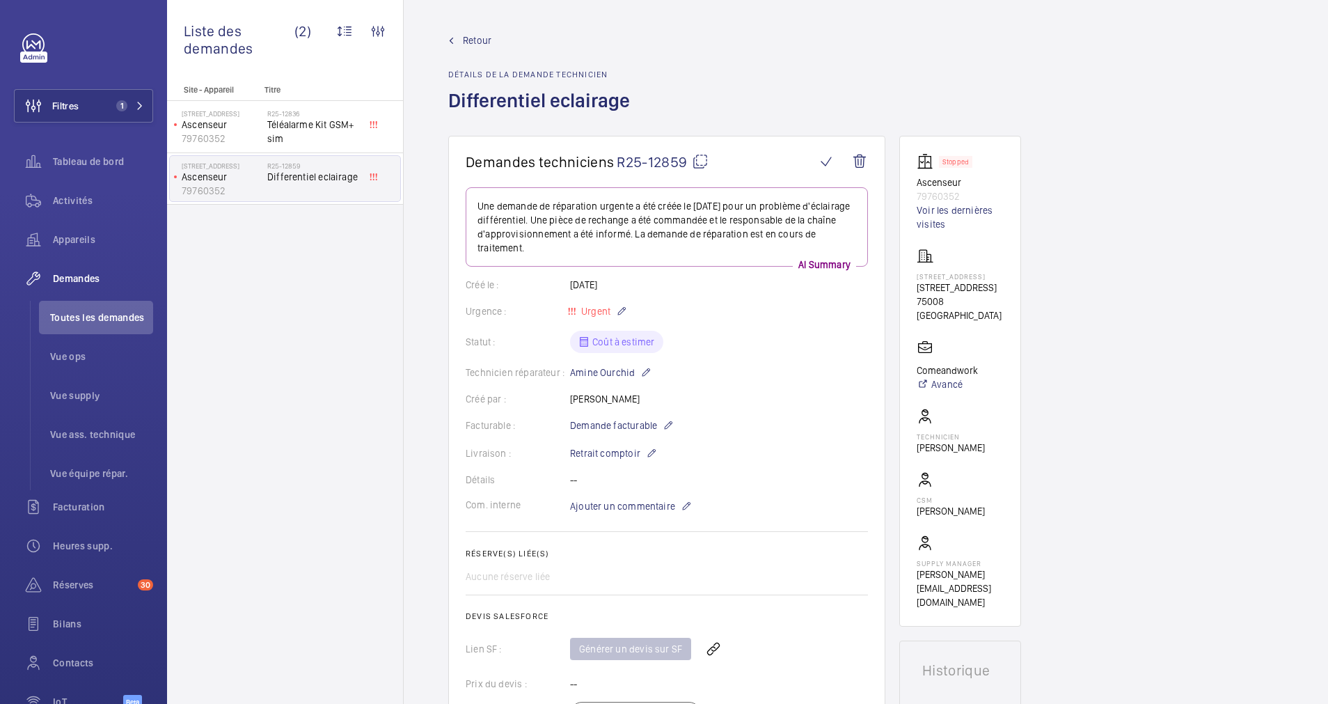
scroll to position [522, 0]
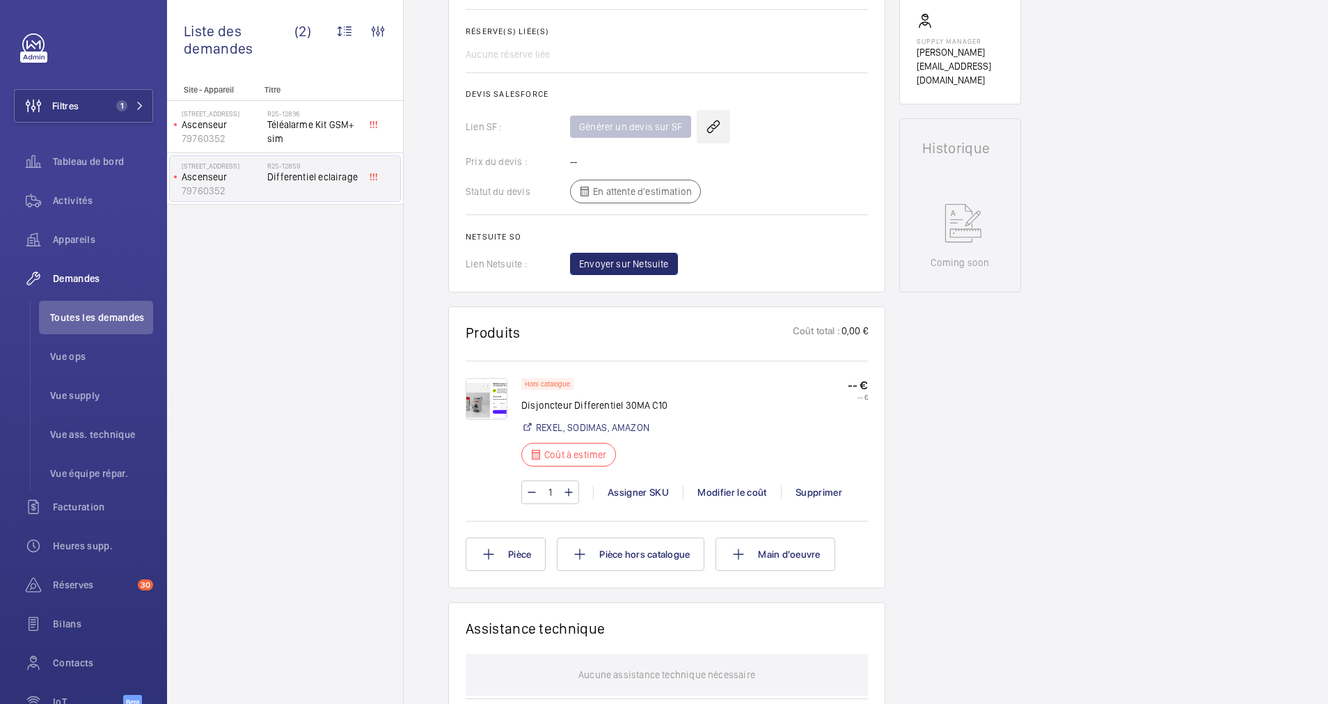
click at [711, 127] on wm-front-icon-button at bounding box center [713, 126] width 33 height 33
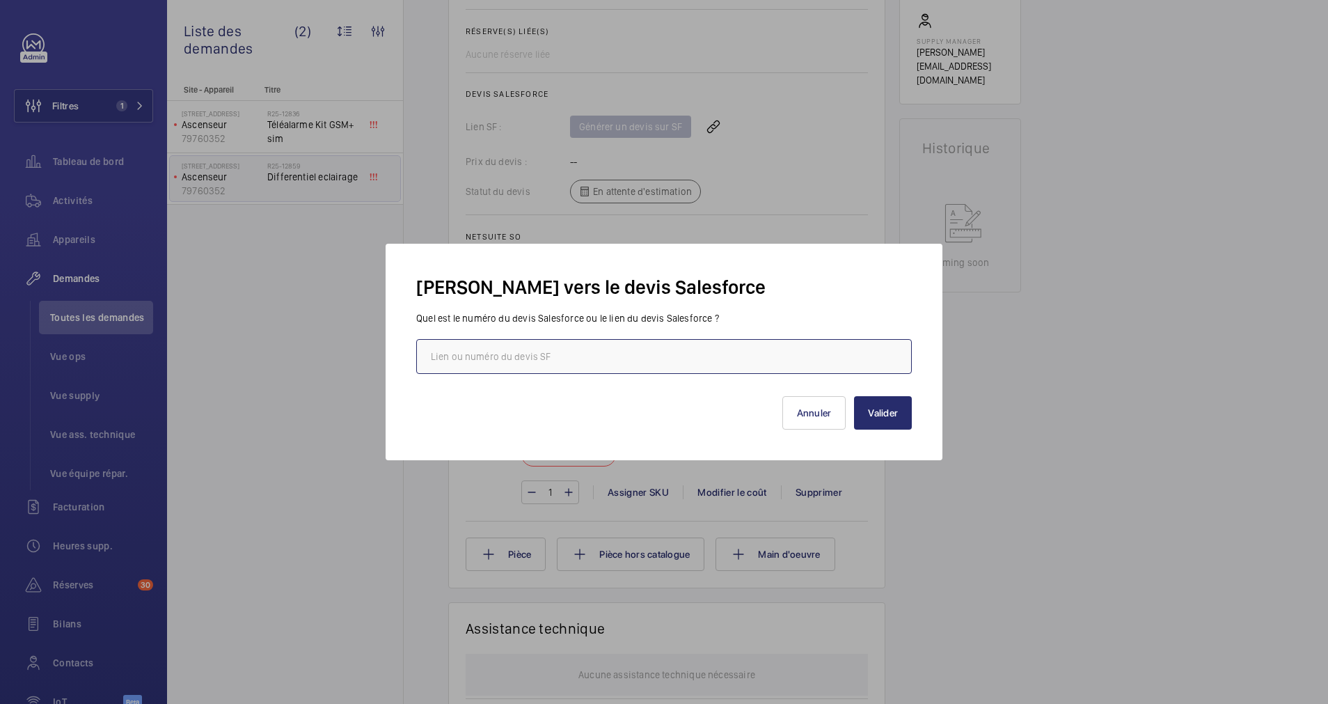
paste input "https://wemaintain.lightning.force.com/lightning/r/Quote/0Q0SZ000009DsyH0AS/view"
type input "https://wemaintain.lightning.force.com/lightning/r/Quote/0Q0SZ000009DsyH0AS/view"
click at [878, 413] on button "Valider" at bounding box center [883, 412] width 58 height 33
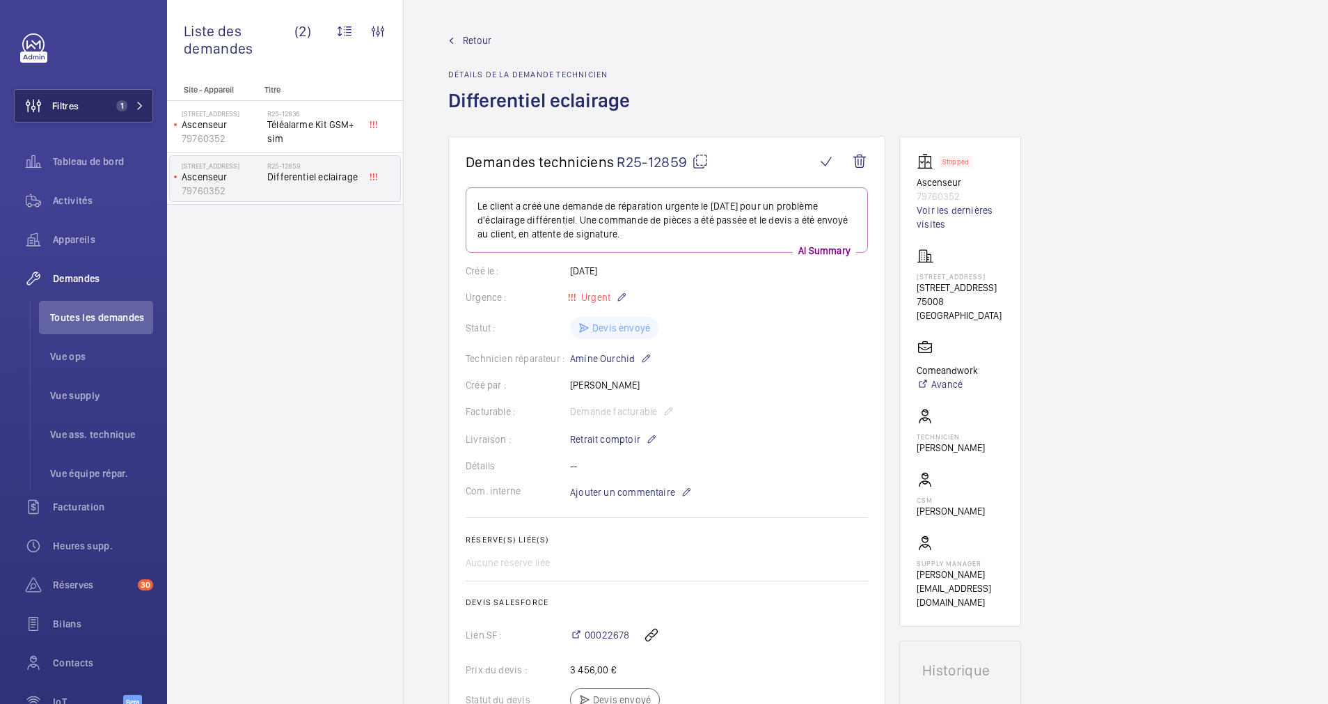
click at [93, 97] on button "Filtres 1" at bounding box center [83, 105] width 139 height 33
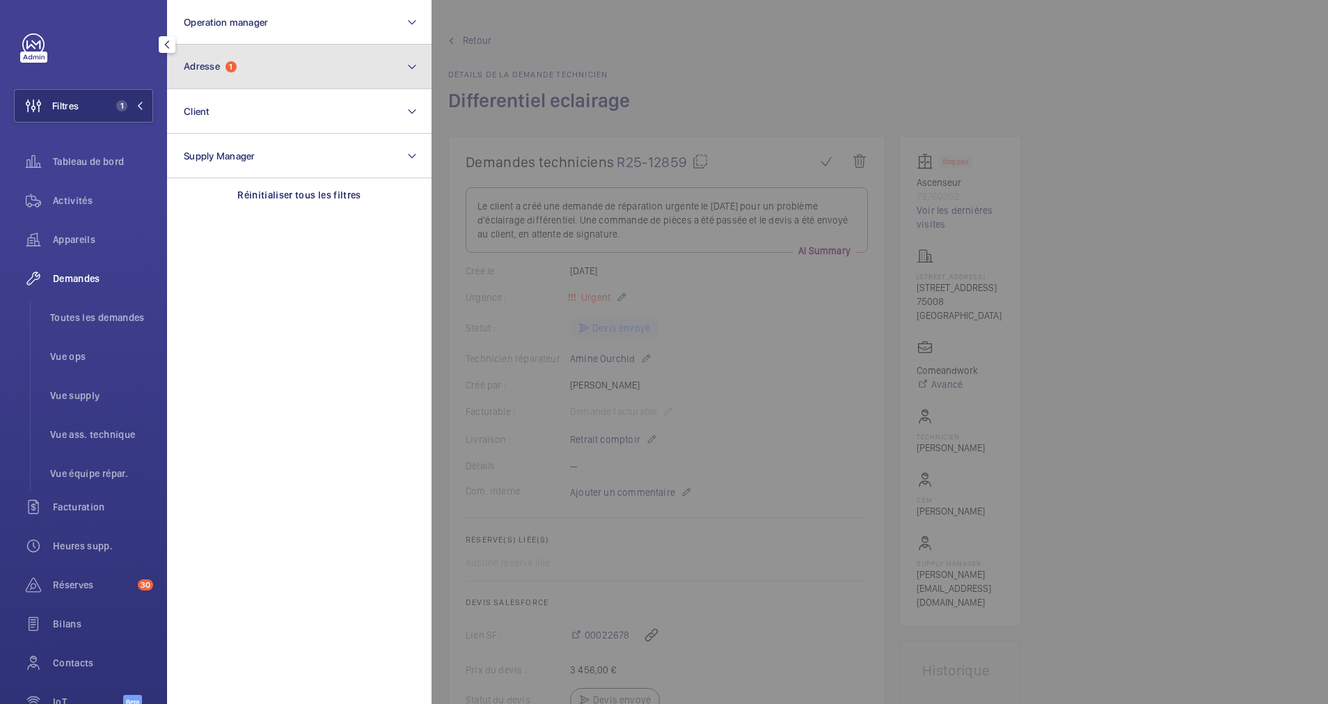
click at [226, 76] on button "Adresse 1" at bounding box center [299, 67] width 264 height 45
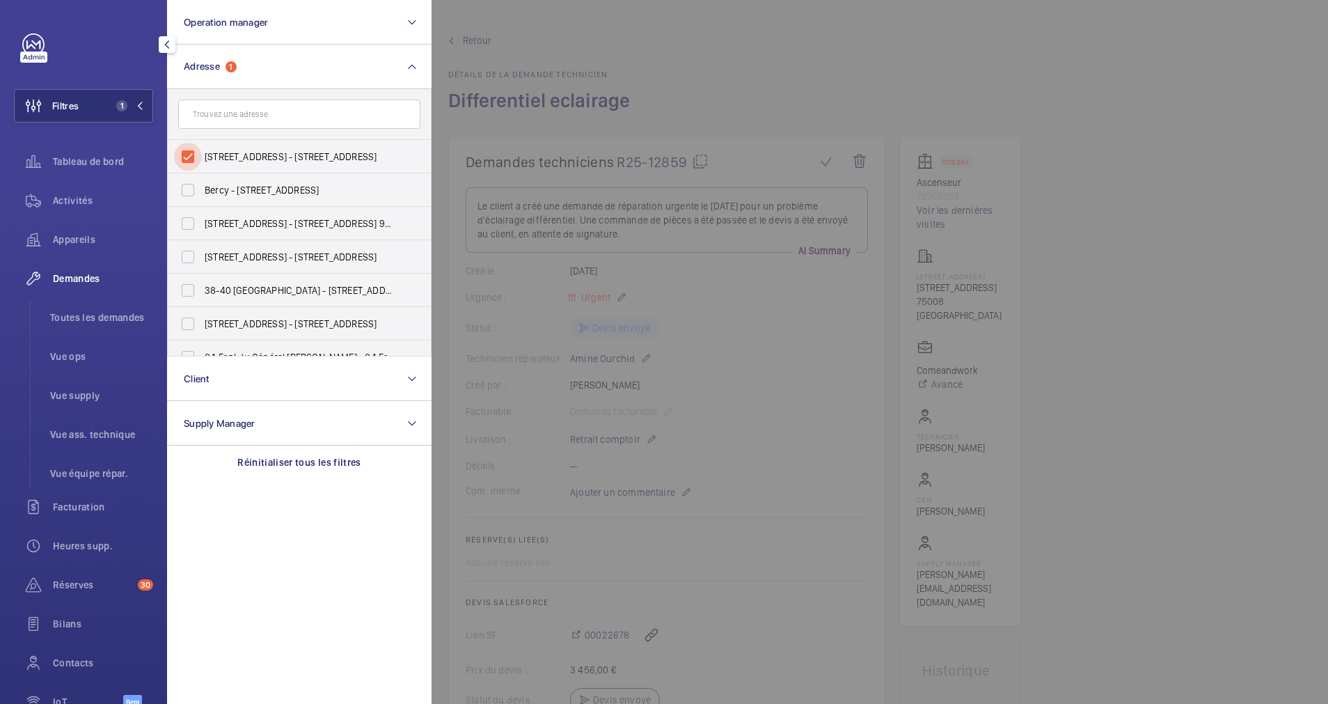
drag, startPoint x: 183, startPoint y: 154, endPoint x: 231, endPoint y: 119, distance: 59.3
click at [185, 154] on input "16 rue Portalis - 16 Rue Portalis, PARIS 75008" at bounding box center [188, 157] width 28 height 28
checkbox input "false"
click at [235, 117] on input "text" at bounding box center [299, 114] width 242 height 29
paste input "118 bd Haussman"
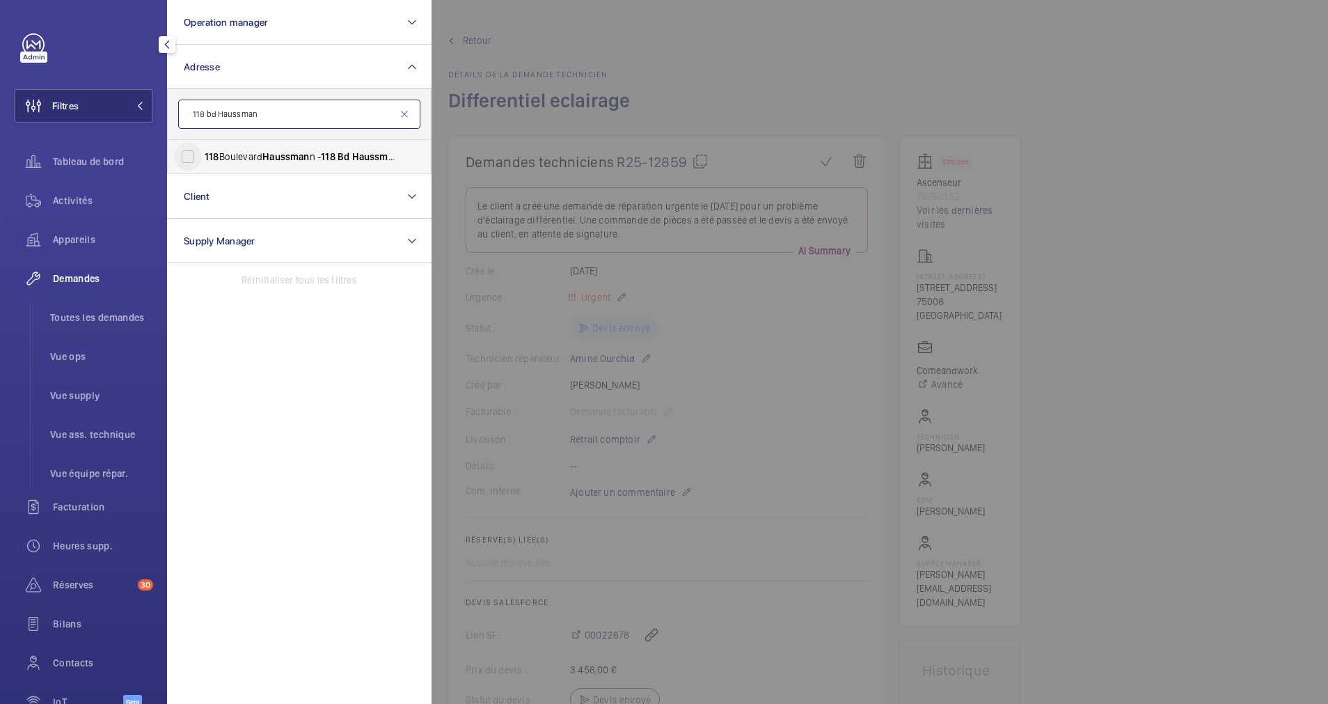
type input "118 bd Haussman"
click at [185, 164] on input "118 Boulevard Haussman n - 118 Bd Haussman n, 75008 PARIS, PARIS 75008" at bounding box center [188, 157] width 28 height 28
checkbox input "true"
click at [87, 241] on span "Appareils" at bounding box center [103, 239] width 100 height 14
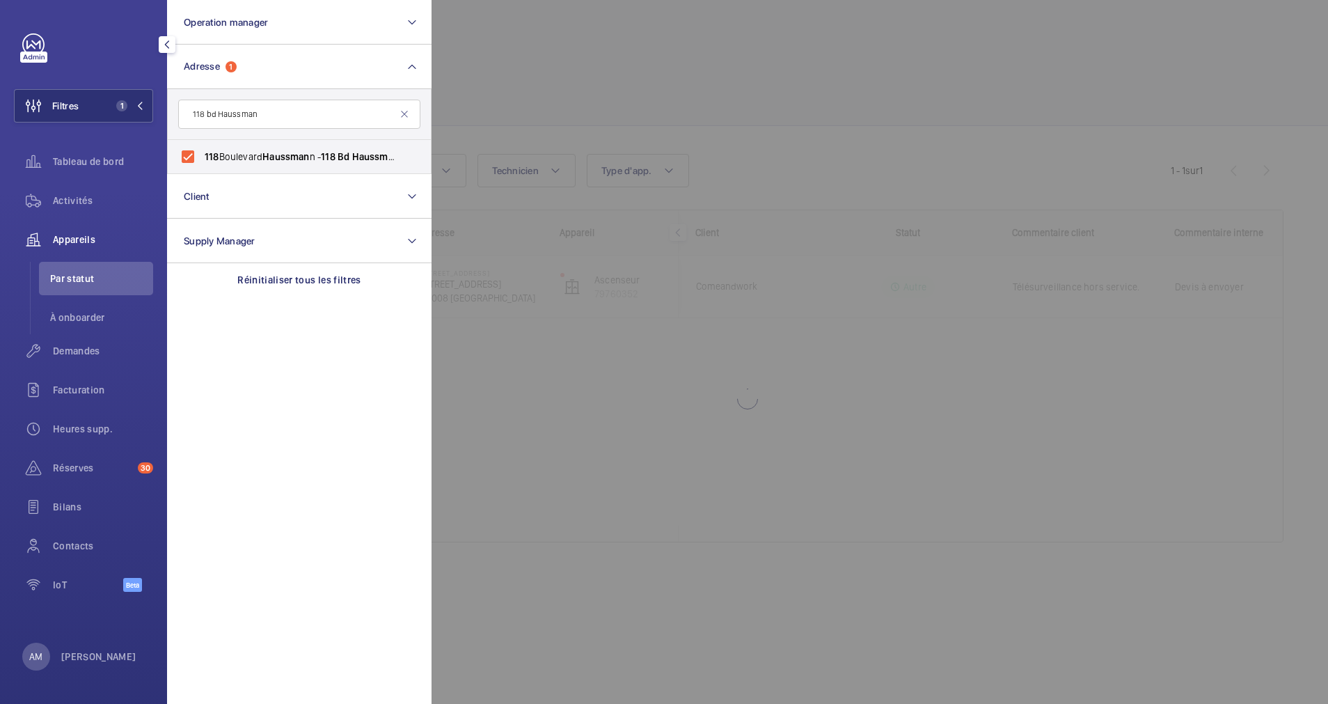
click at [72, 342] on div "Demandes" at bounding box center [83, 350] width 139 height 33
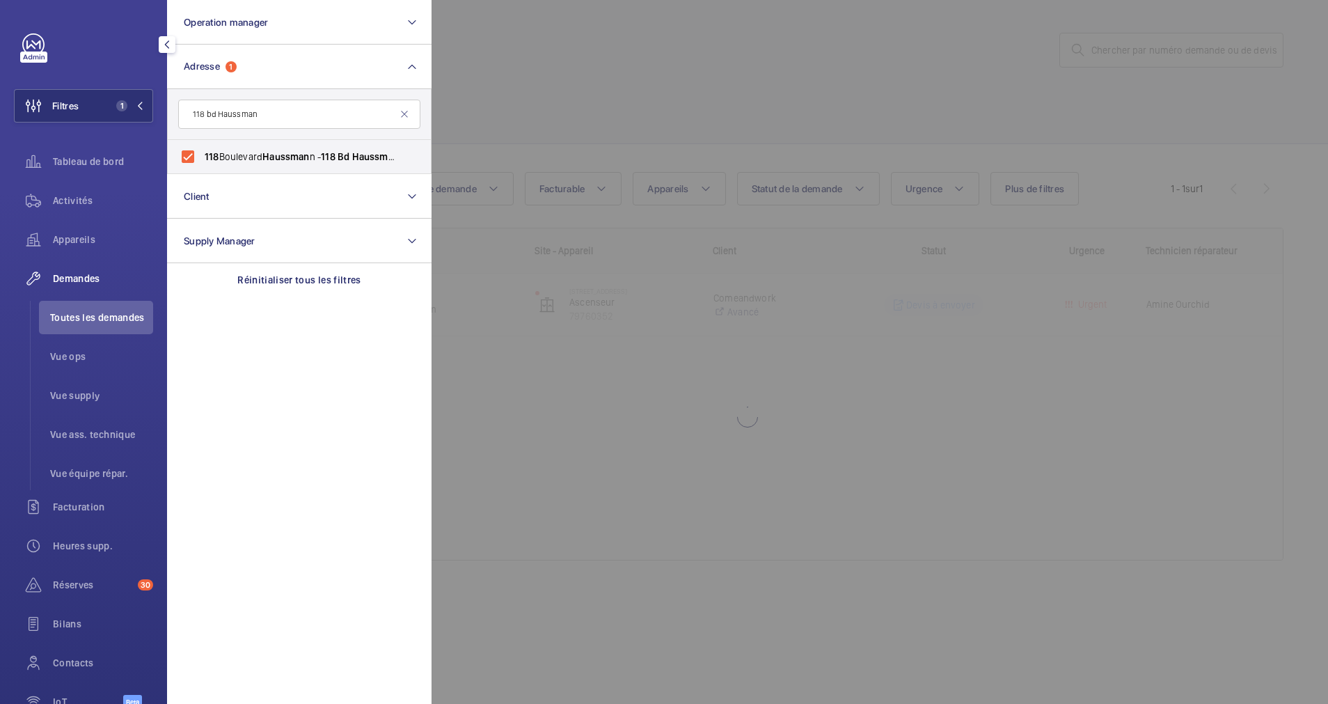
click at [734, 156] on div at bounding box center [1095, 352] width 1328 height 704
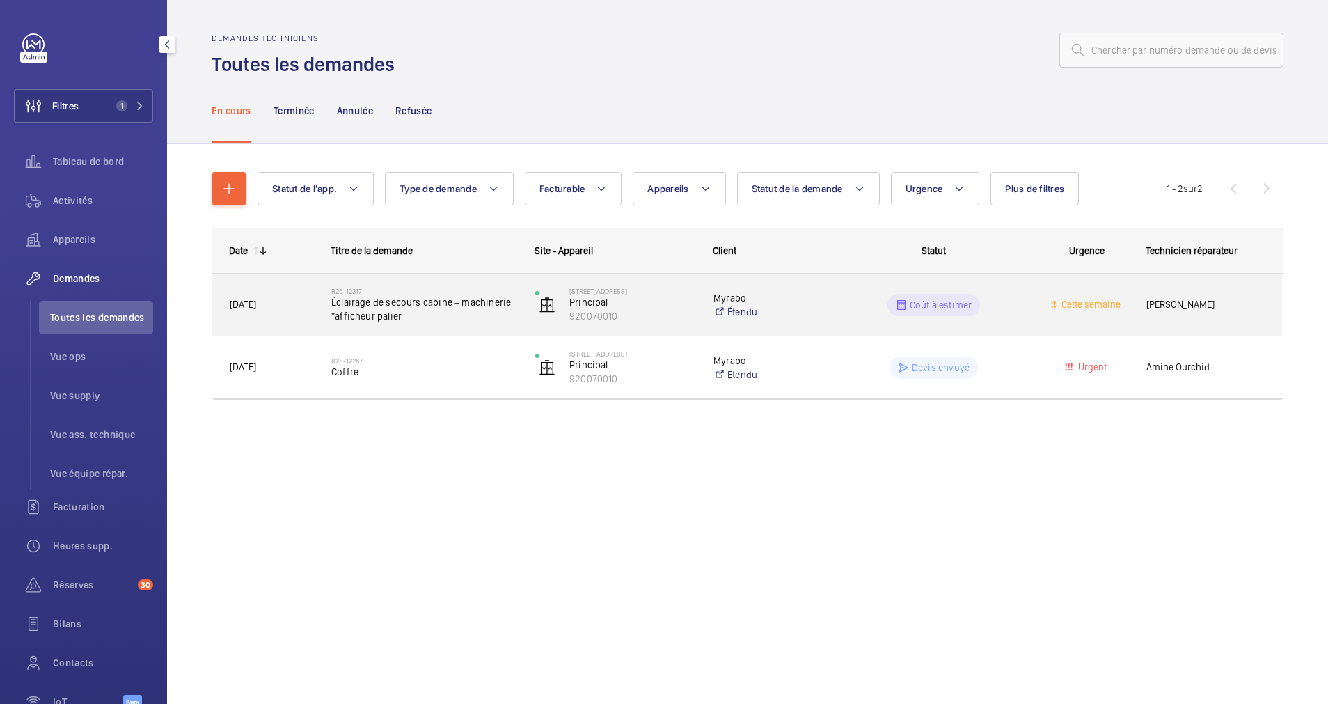
click at [489, 303] on span "Éclairage de secours cabine + machinerie *afficheur palier" at bounding box center [424, 309] width 186 height 28
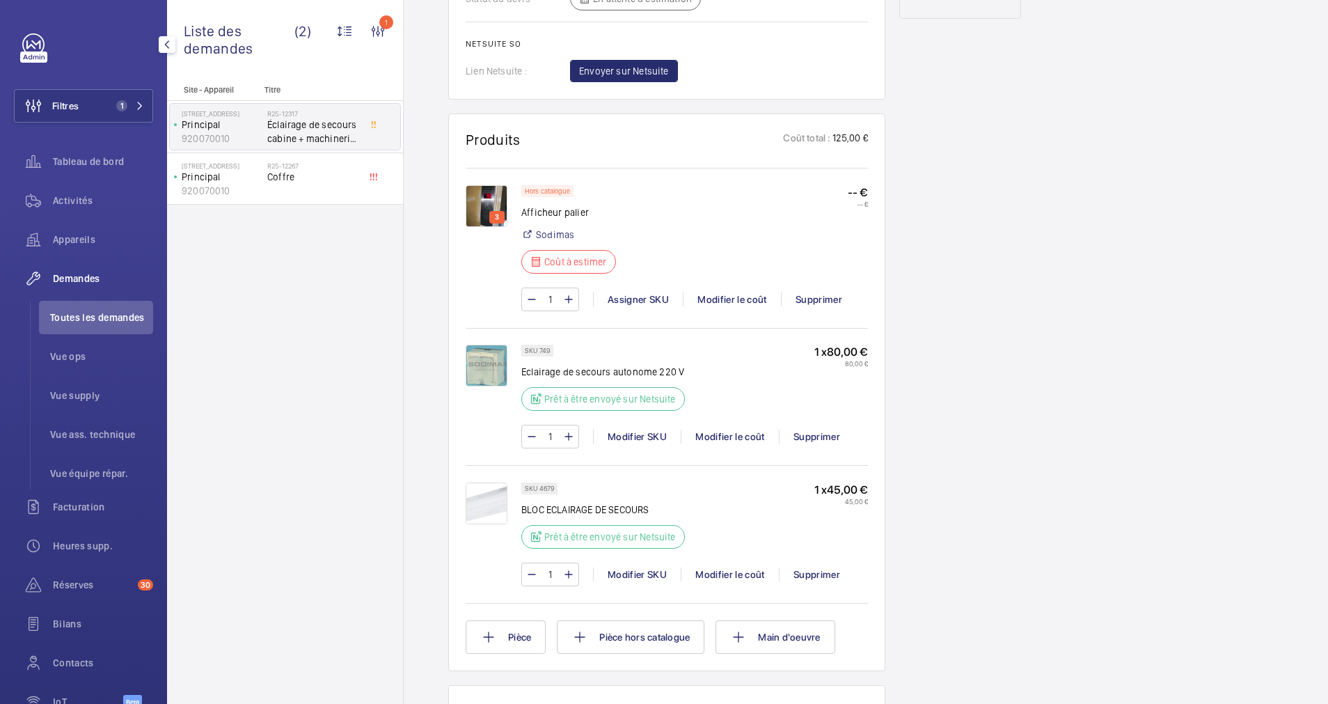
scroll to position [731, 0]
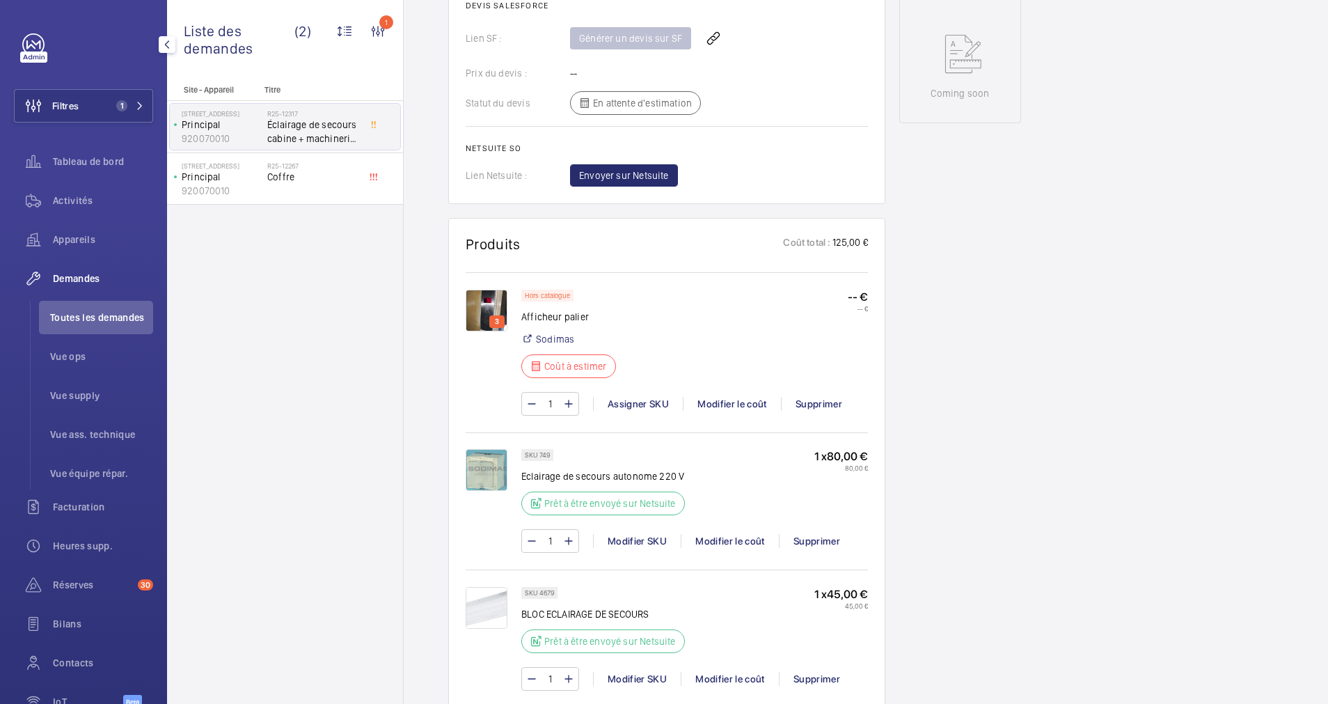
click at [487, 299] on img at bounding box center [487, 311] width 42 height 42
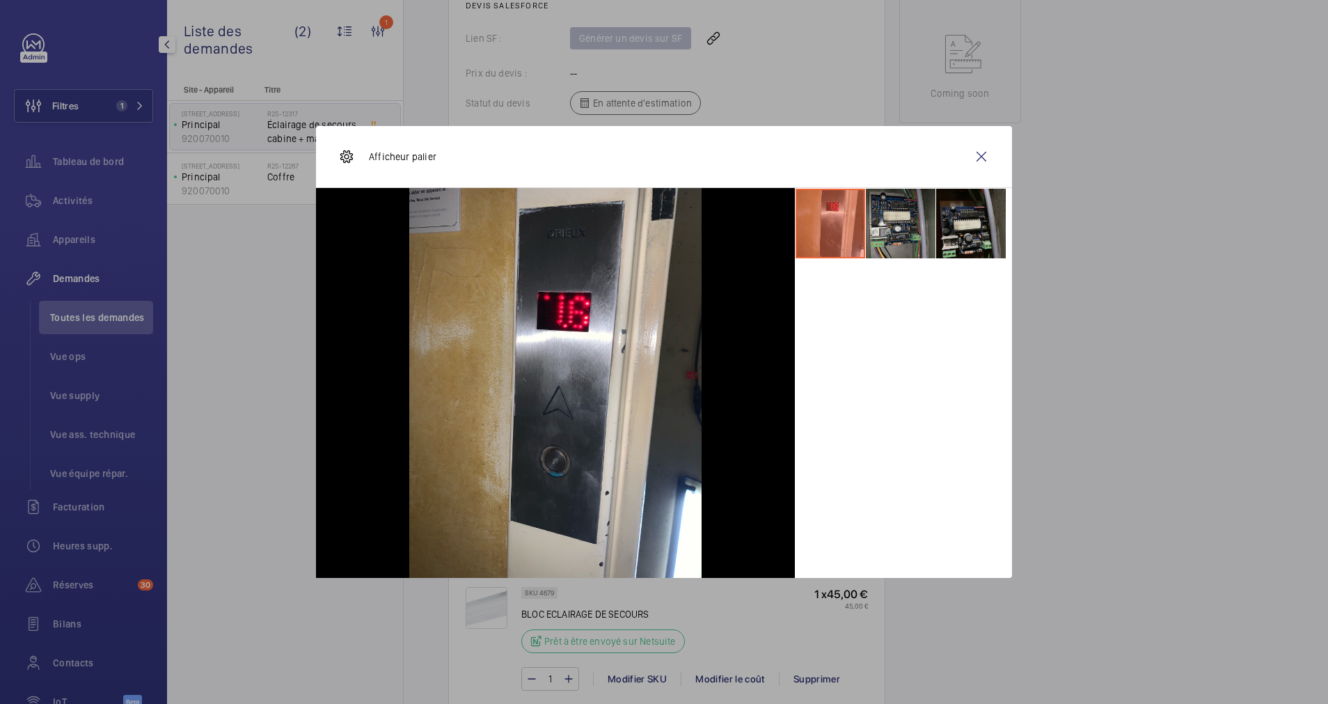
click at [881, 223] on li at bounding box center [901, 224] width 70 height 70
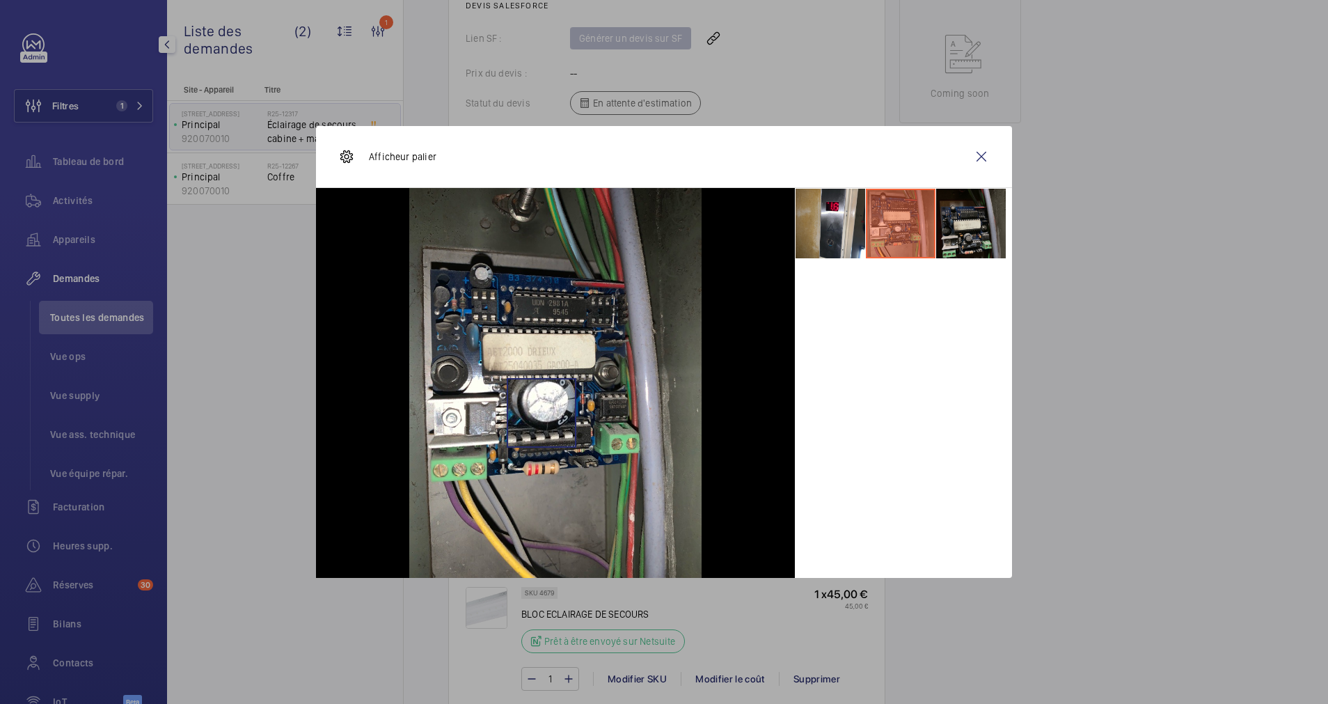
click at [541, 413] on img at bounding box center [555, 383] width 292 height 390
click at [984, 159] on wm-front-icon-button at bounding box center [981, 156] width 33 height 33
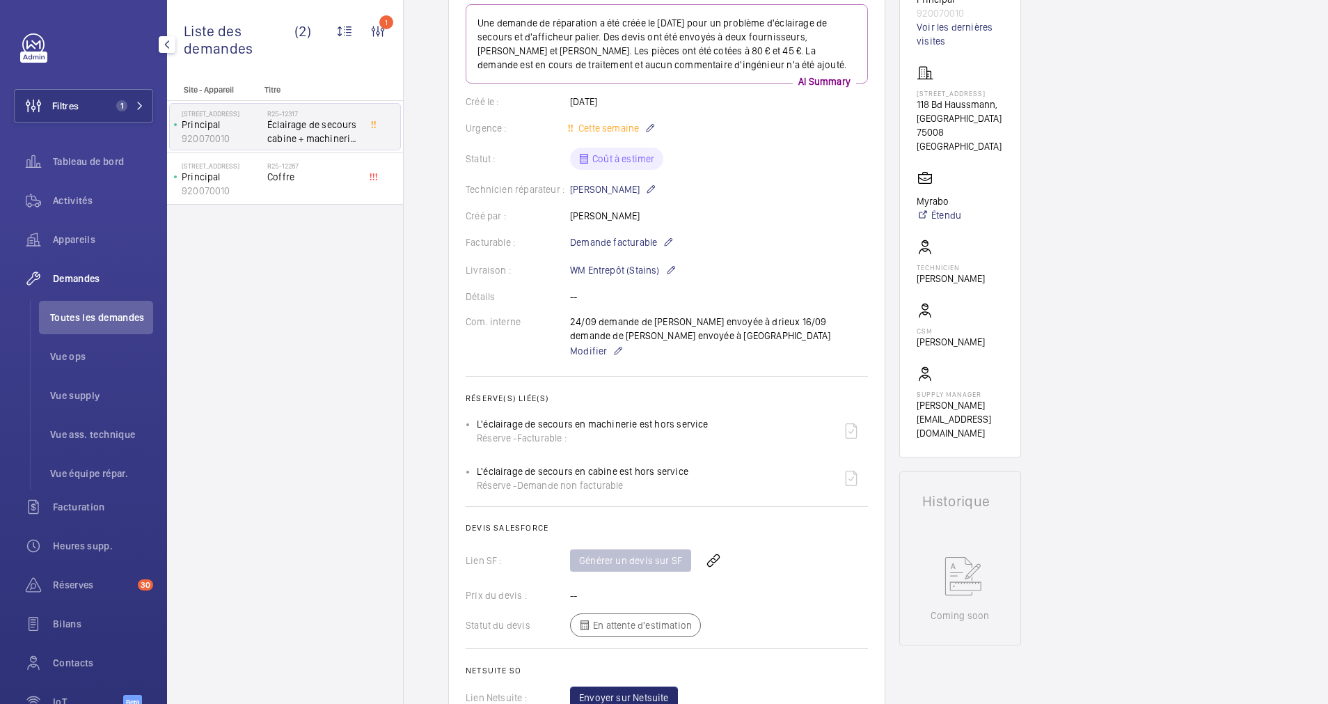
scroll to position [0, 0]
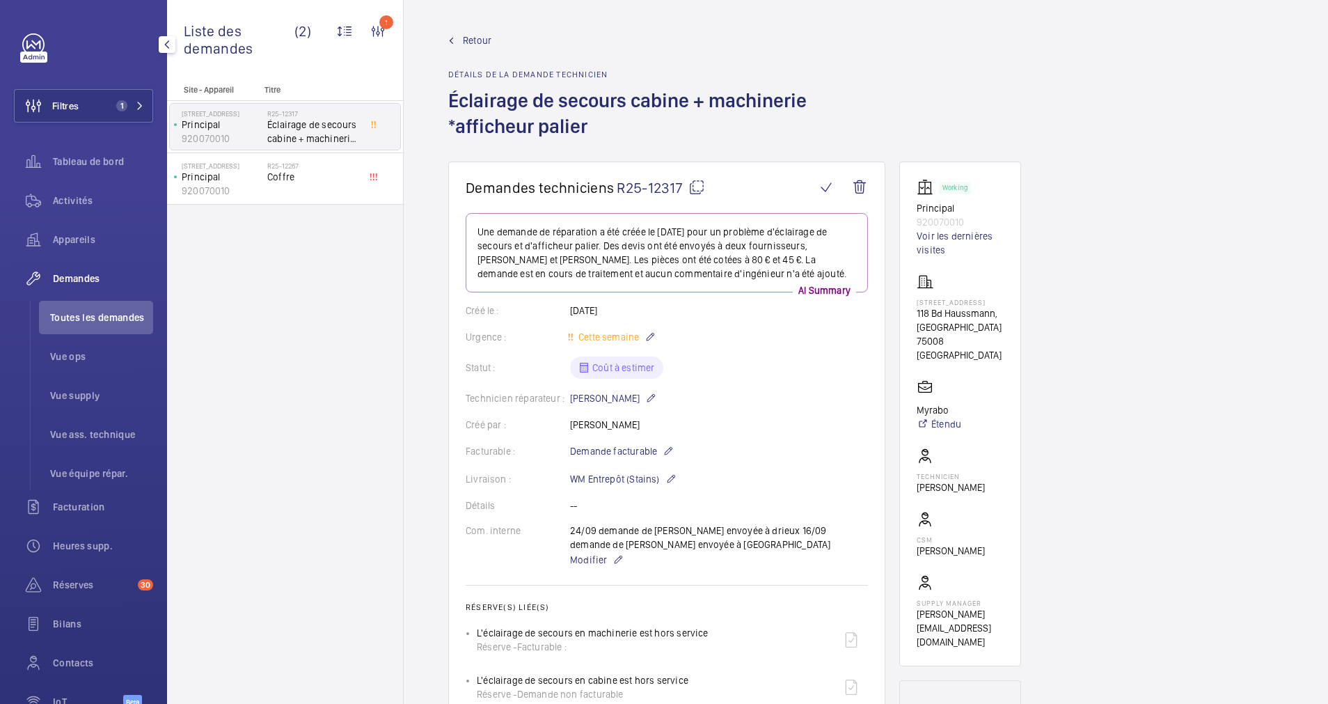
click at [694, 189] on mat-icon at bounding box center [696, 187] width 17 height 17
click at [108, 98] on button "Filtres 1" at bounding box center [83, 105] width 139 height 33
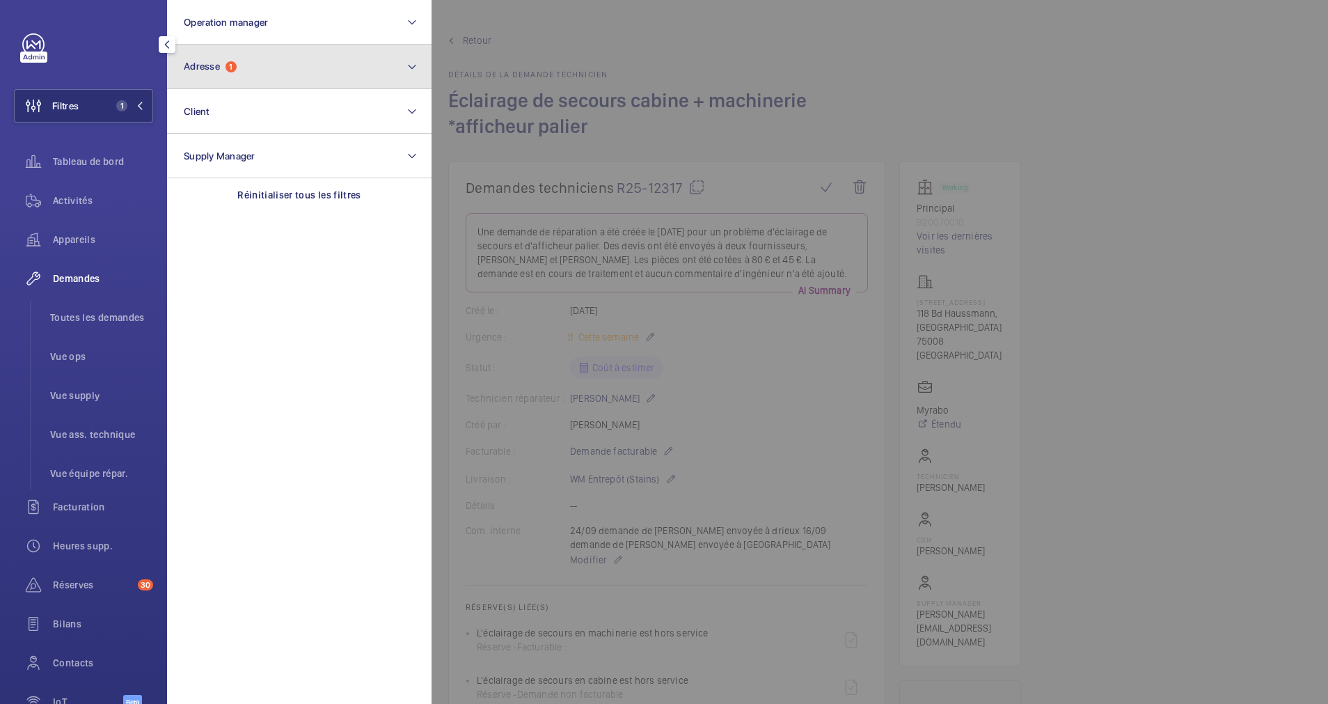
click at [230, 63] on span "1" at bounding box center [230, 66] width 11 height 11
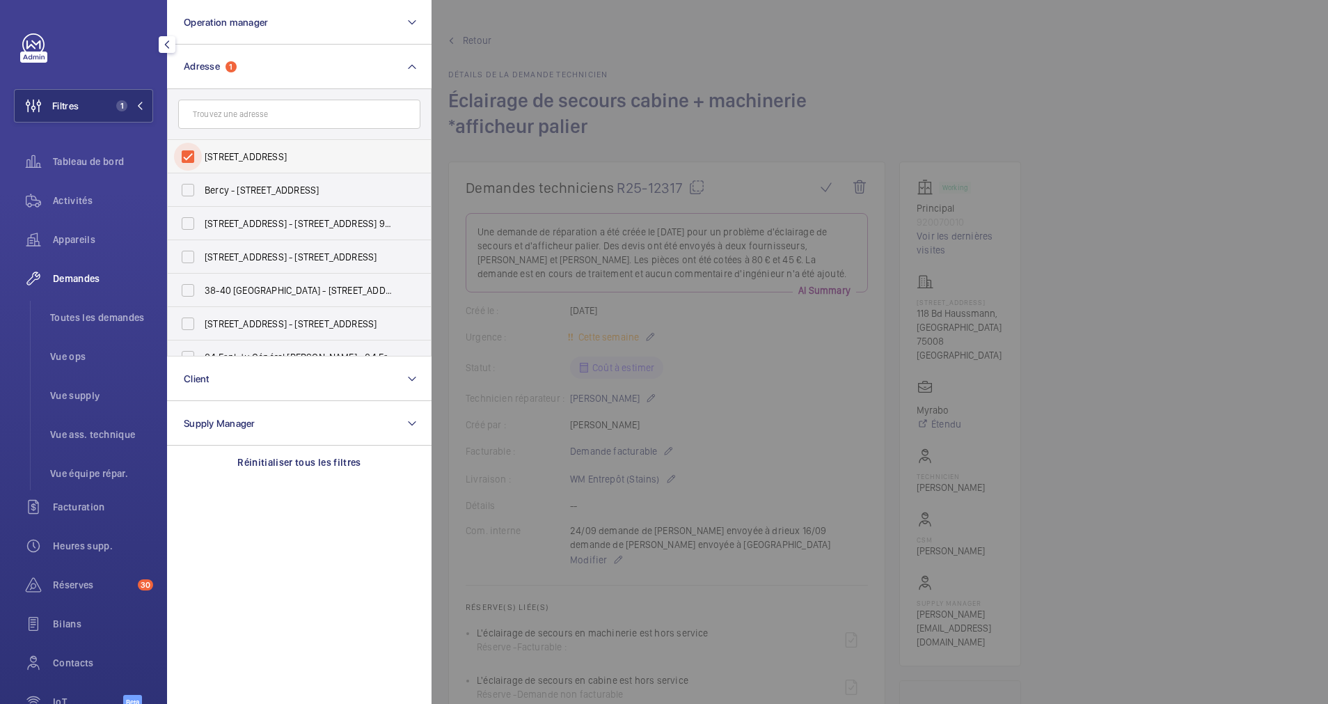
click at [193, 148] on input "118 Boulevard Haussmann - 118 Bd Haussmann, 75008 PARIS, PARIS 75008" at bounding box center [188, 157] width 28 height 28
checkbox input "false"
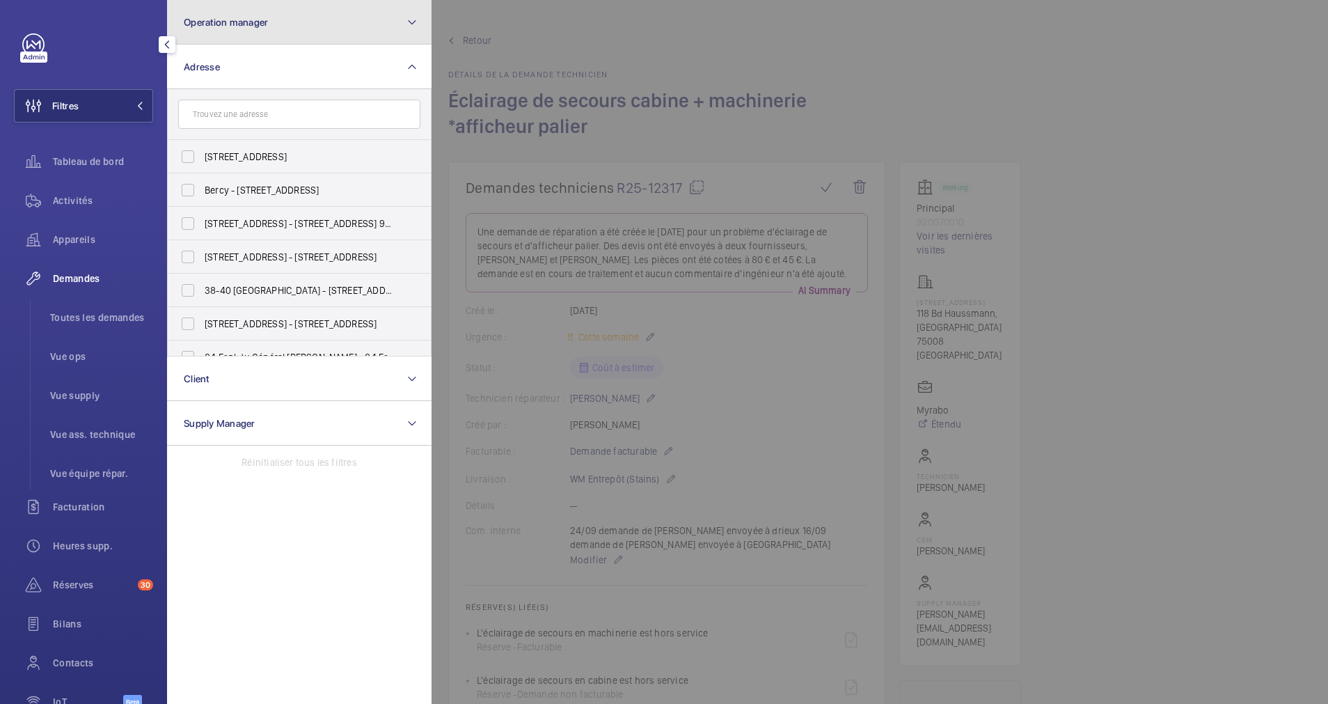
click at [301, 23] on button "Operation manager" at bounding box center [299, 22] width 264 height 45
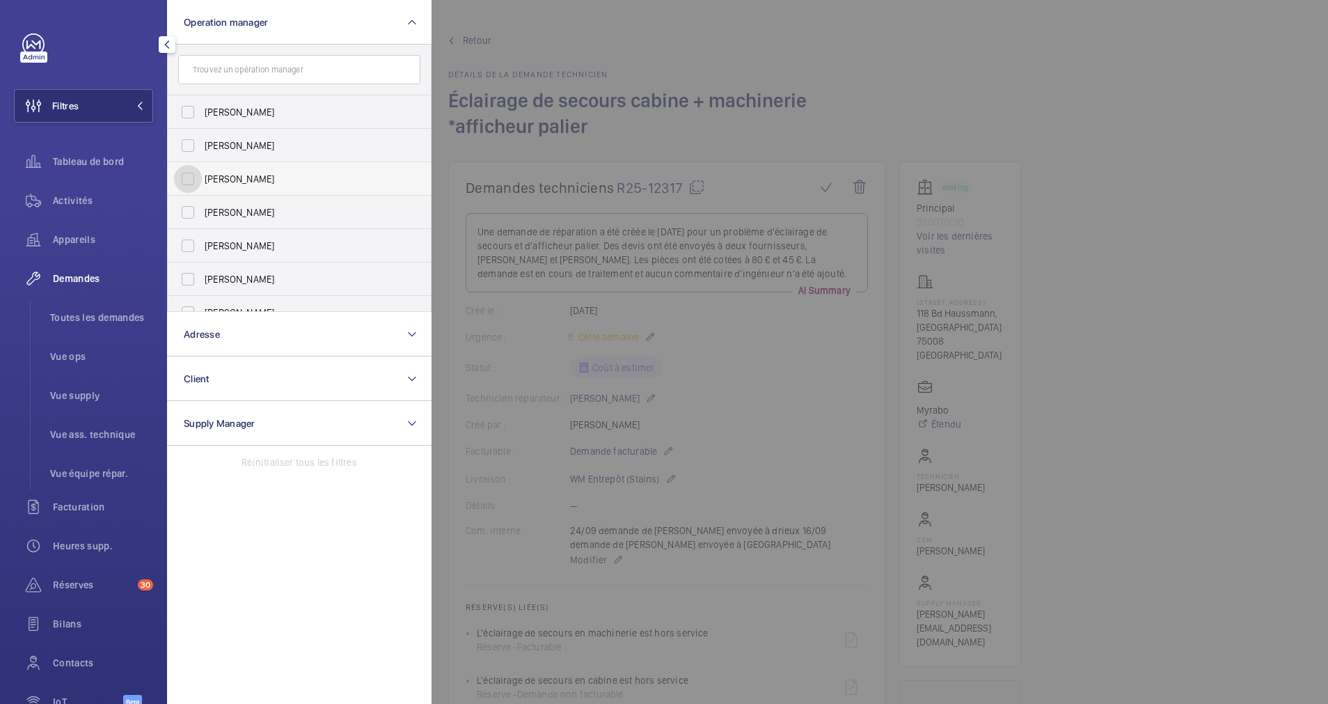
click at [193, 180] on input "[PERSON_NAME]" at bounding box center [188, 179] width 28 height 28
checkbox input "true"
click at [77, 240] on span "Appareils" at bounding box center [103, 239] width 100 height 14
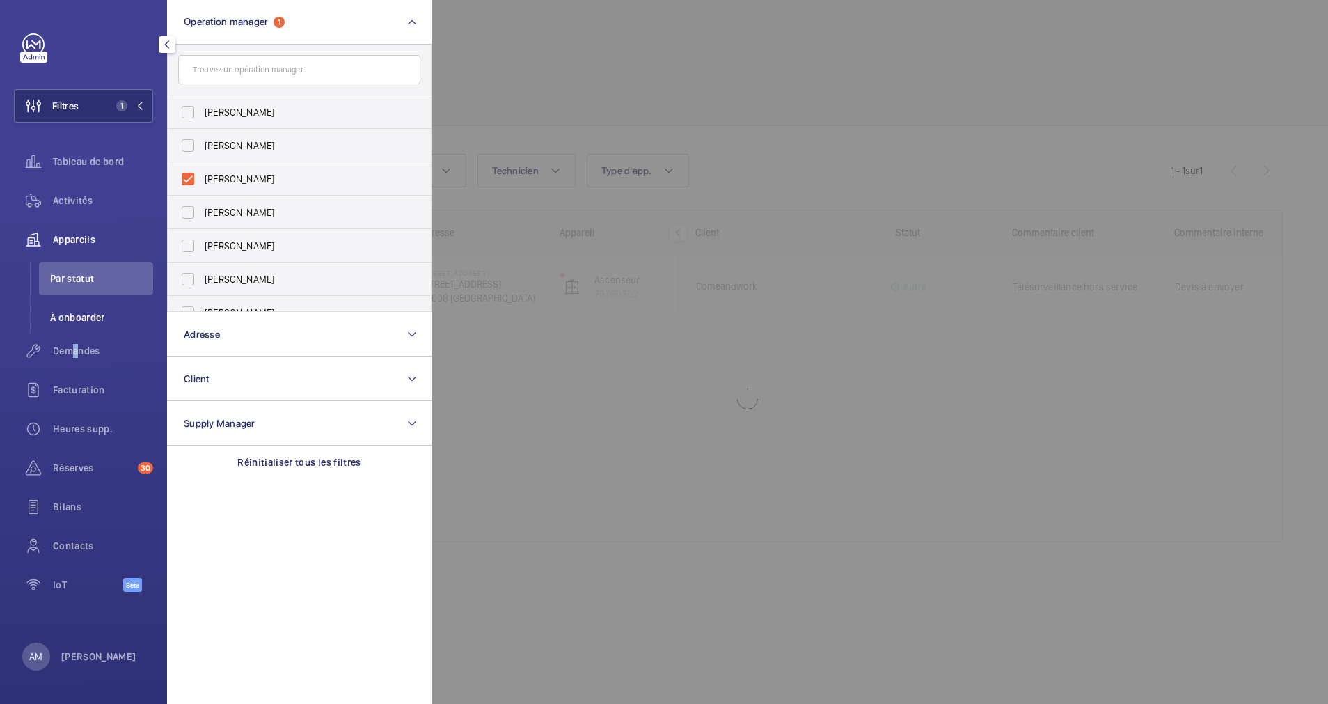
click at [73, 340] on div "Demandes" at bounding box center [83, 350] width 139 height 33
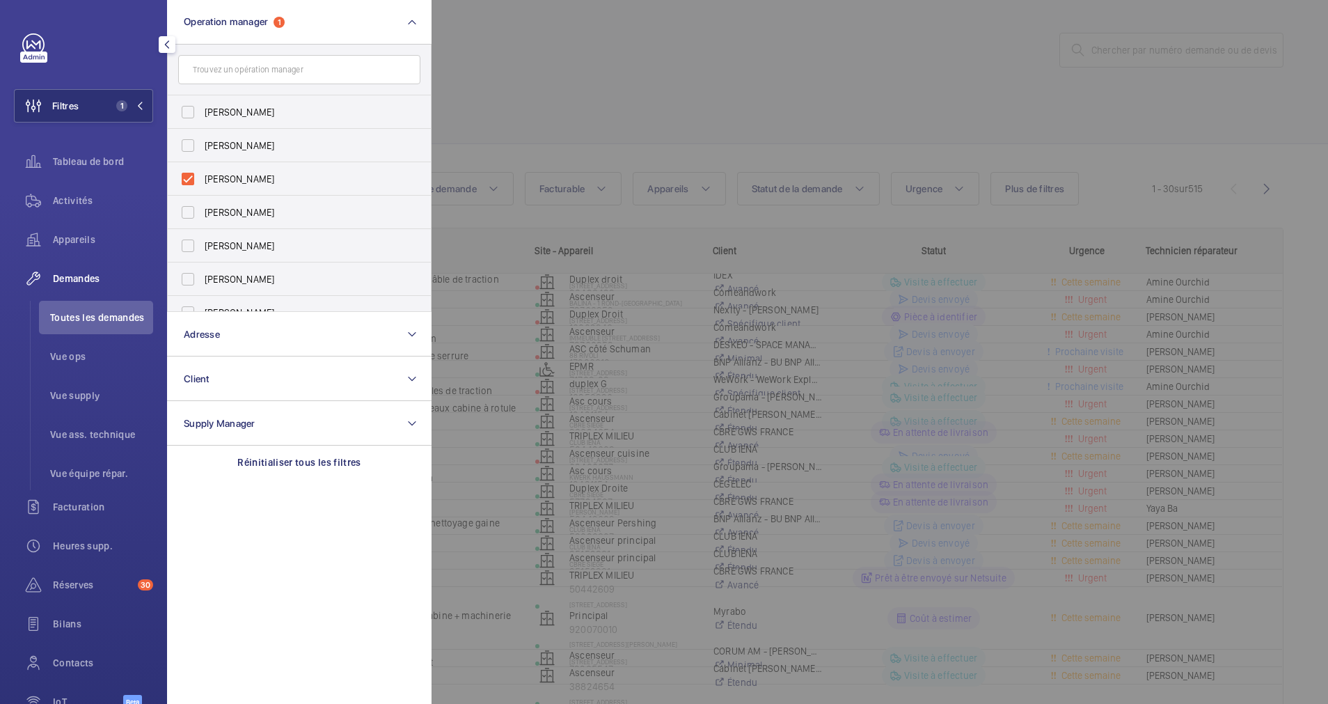
click at [629, 103] on div at bounding box center [1095, 352] width 1328 height 704
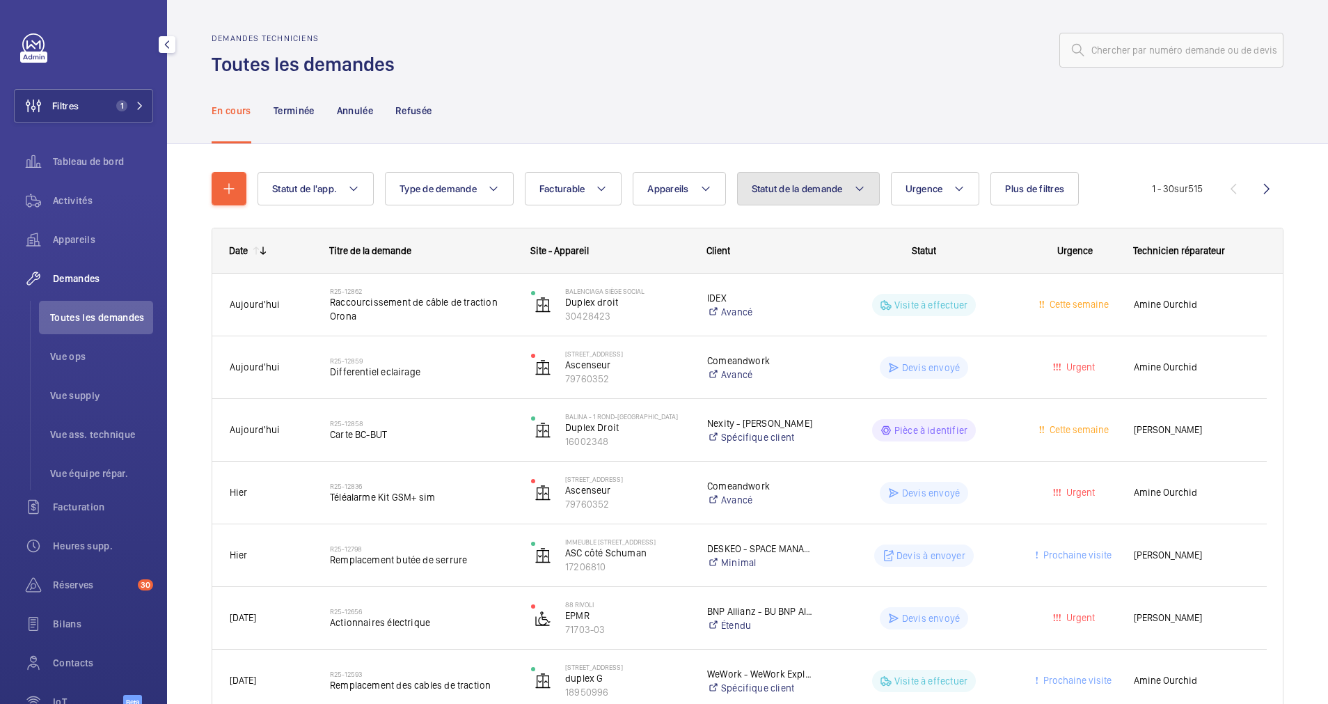
click at [784, 182] on button "Statut de la demande" at bounding box center [808, 188] width 143 height 33
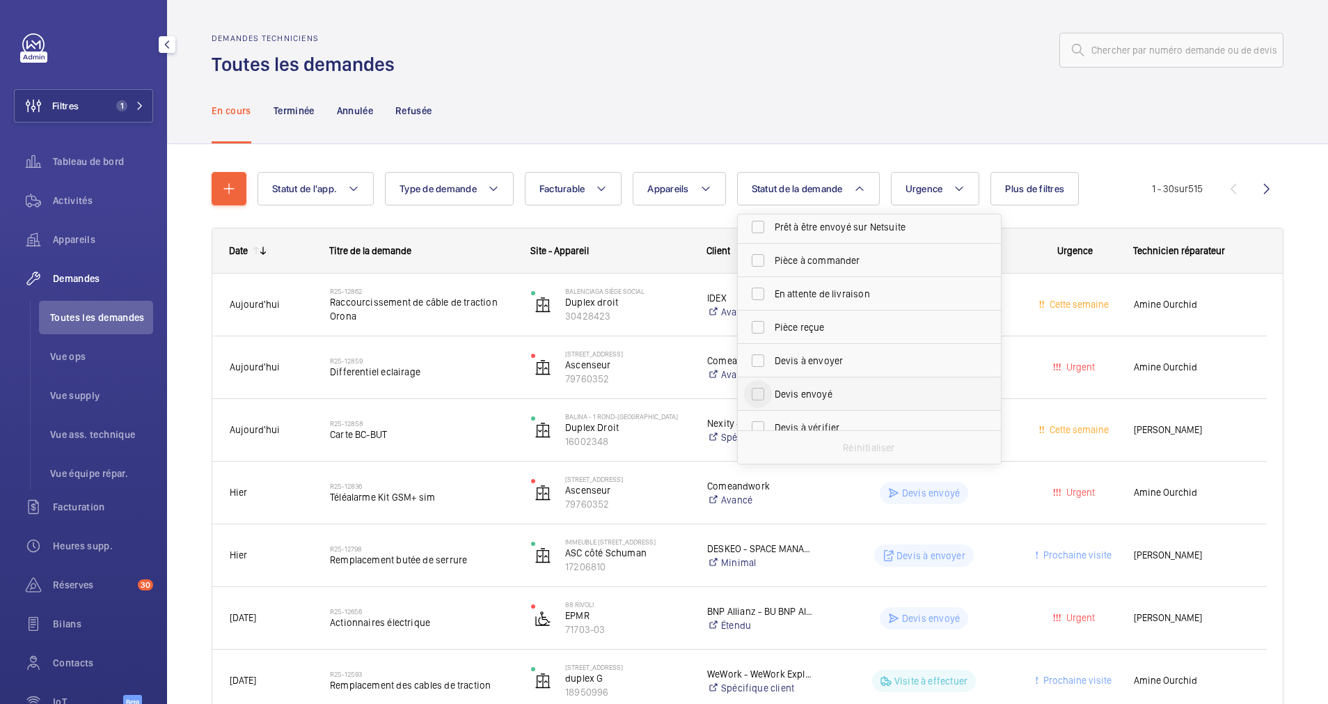
scroll to position [185, 0]
click at [758, 284] on input "Devis à envoyer" at bounding box center [758, 280] width 28 height 28
checkbox input "true"
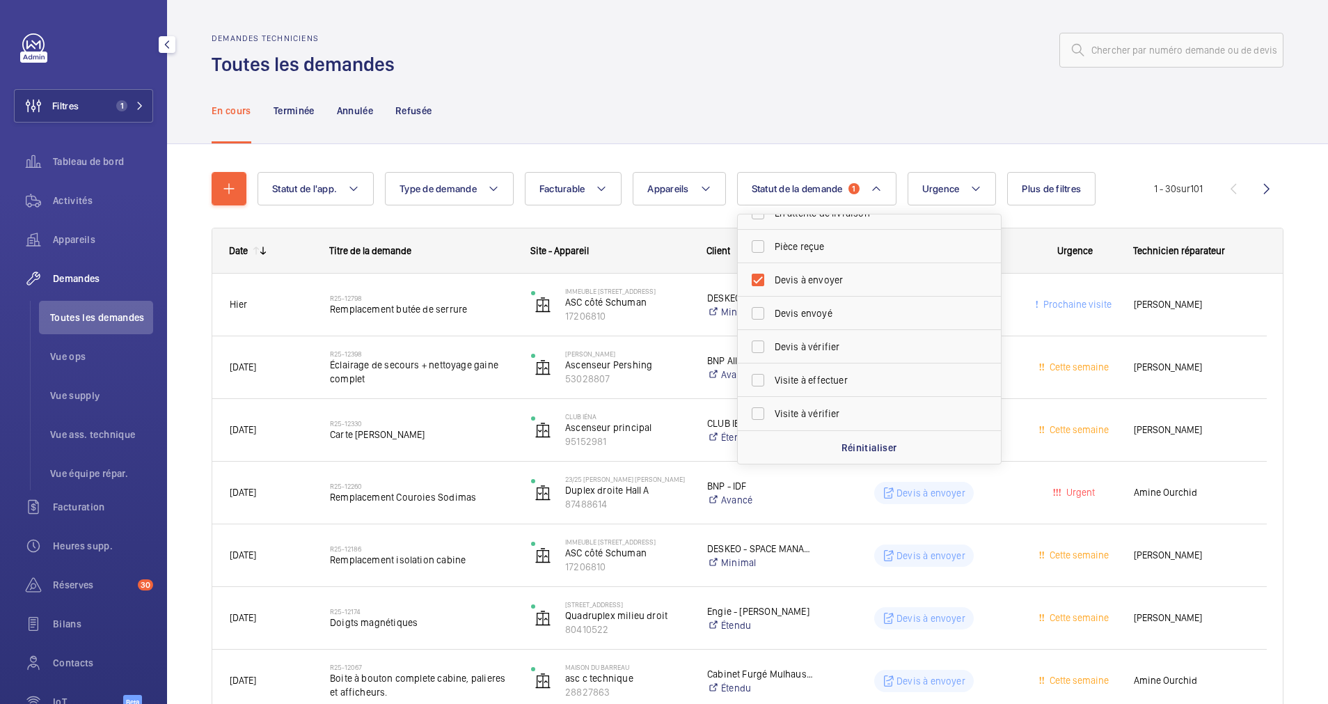
click at [901, 174] on div "Statut de l'app. Type de demande Facturable Appareils Statut de la demande 1 Co…" at bounding box center [705, 188] width 896 height 33
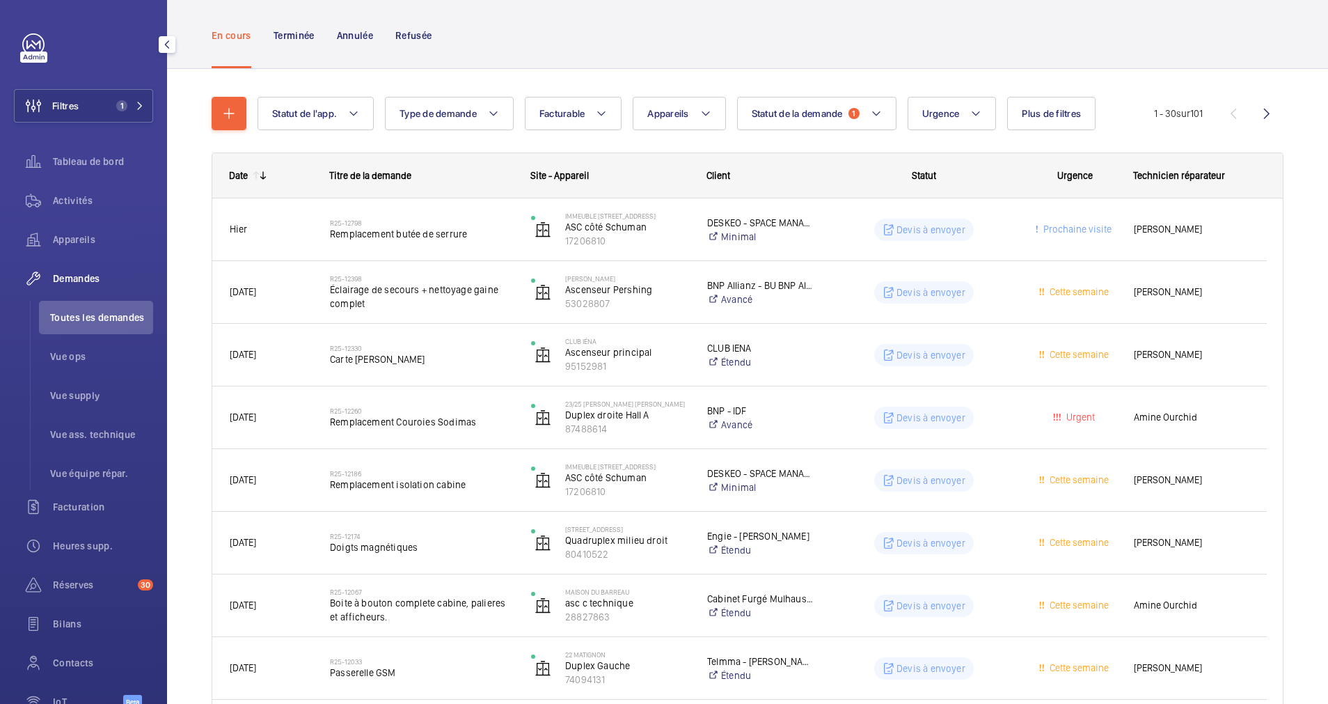
scroll to position [104, 0]
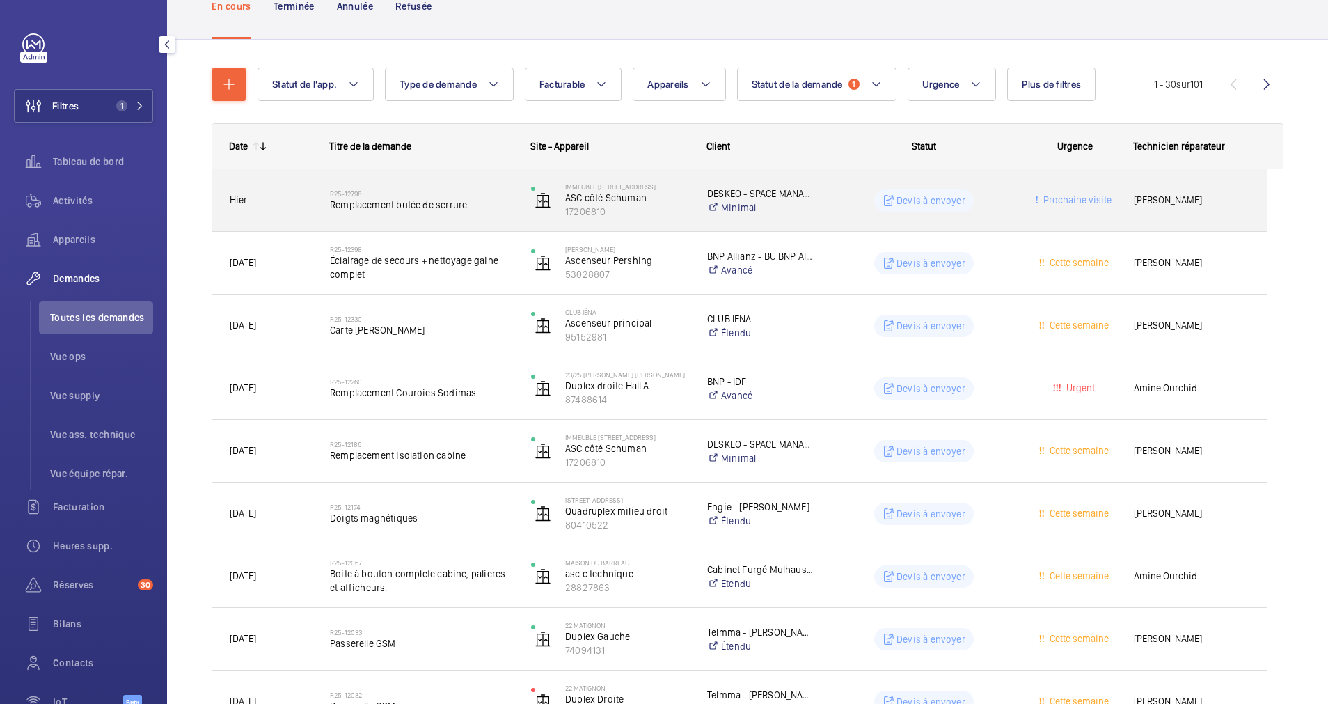
click at [466, 216] on div "R25-12798 Remplacement butée de serrure" at bounding box center [421, 200] width 183 height 40
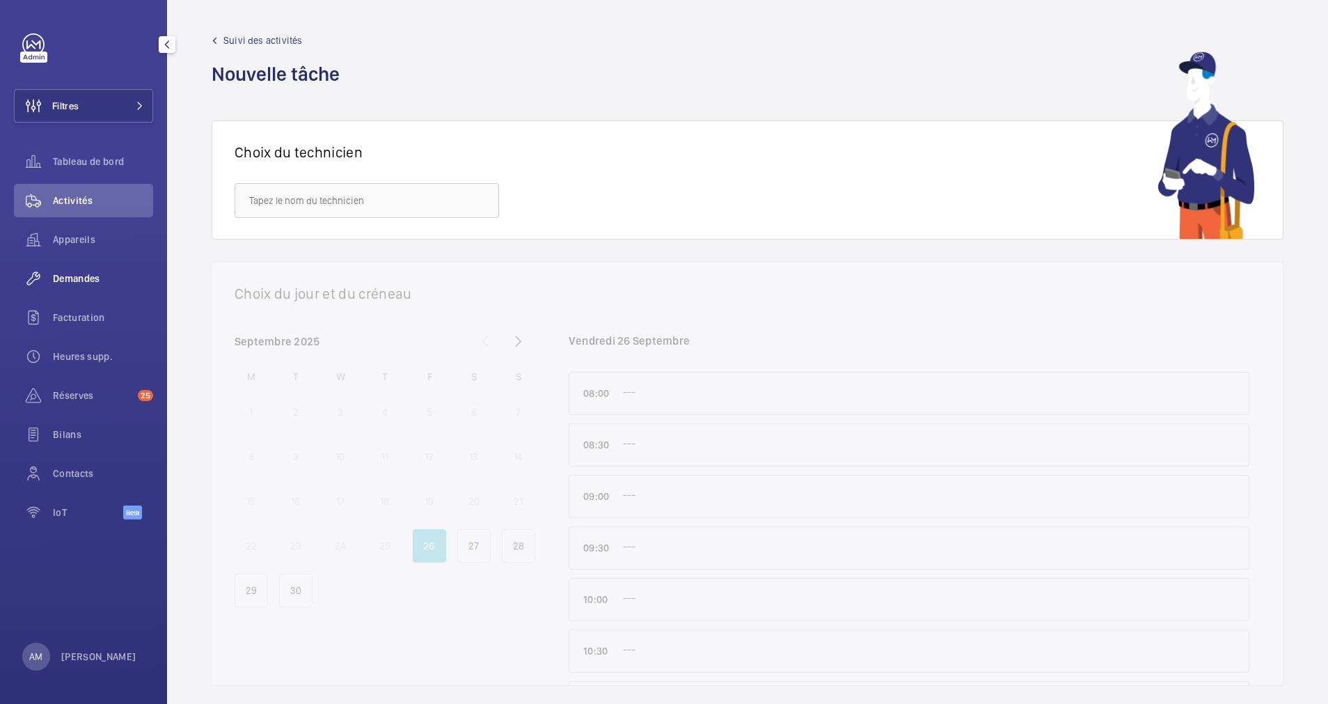
click at [86, 280] on span "Demandes" at bounding box center [103, 278] width 100 height 14
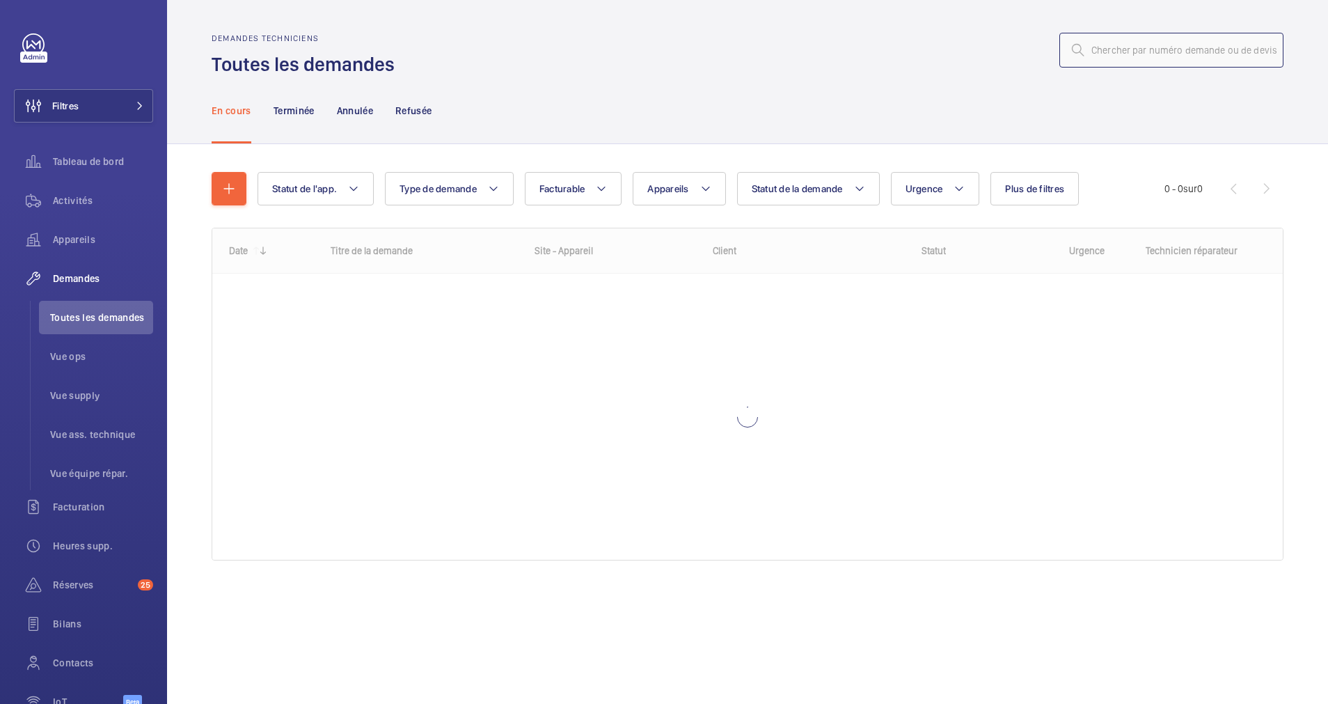
click at [1170, 54] on input "text" at bounding box center [1171, 50] width 224 height 35
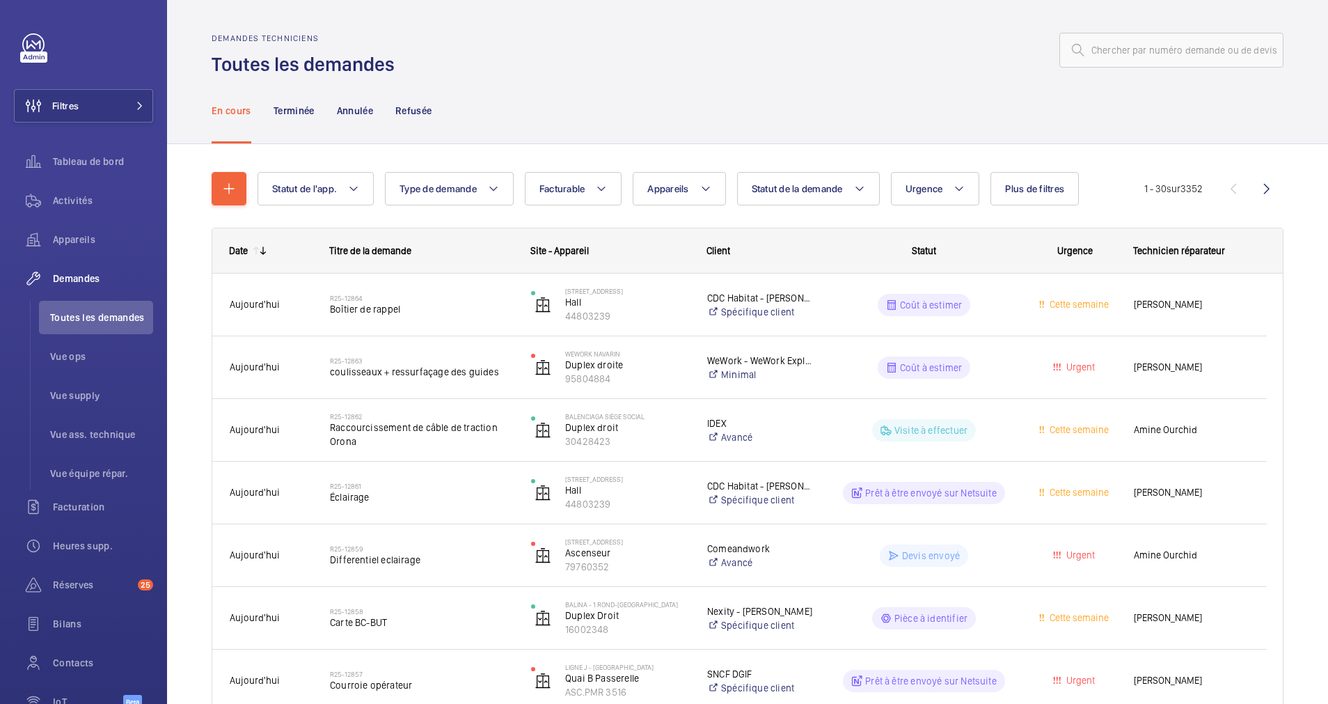
click at [232, 187] on mat-icon "button" at bounding box center [229, 188] width 17 height 17
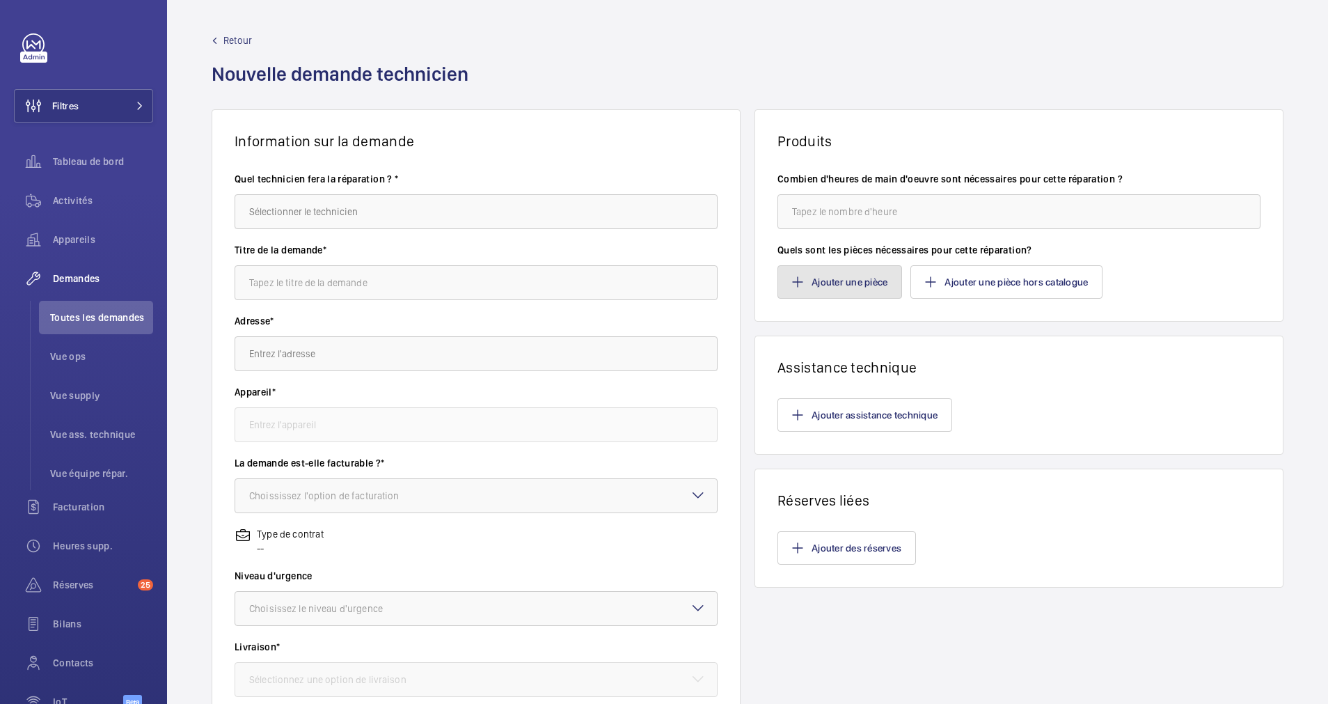
click at [853, 283] on button "Ajouter une pièce" at bounding box center [839, 281] width 125 height 33
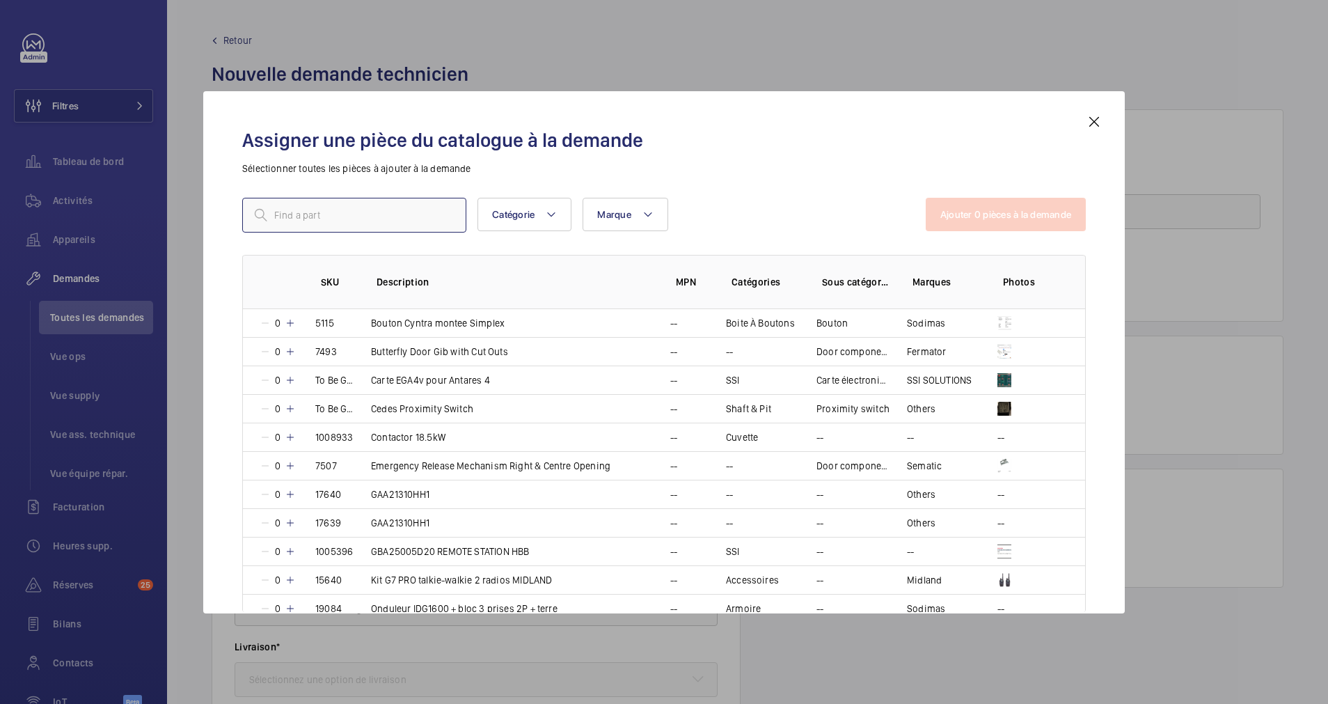
click at [390, 217] on input "text" at bounding box center [354, 215] width 224 height 35
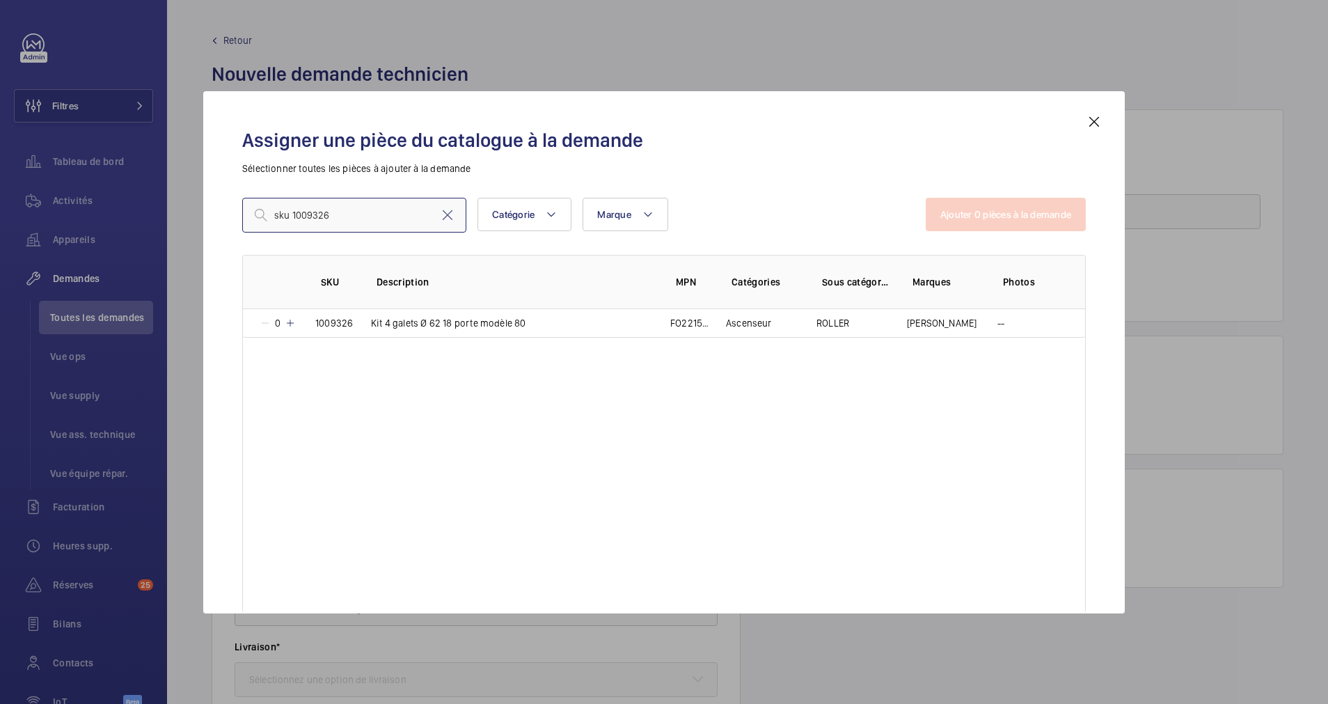
type input "sku 1009326"
click at [1093, 118] on mat-icon at bounding box center [1094, 121] width 17 height 17
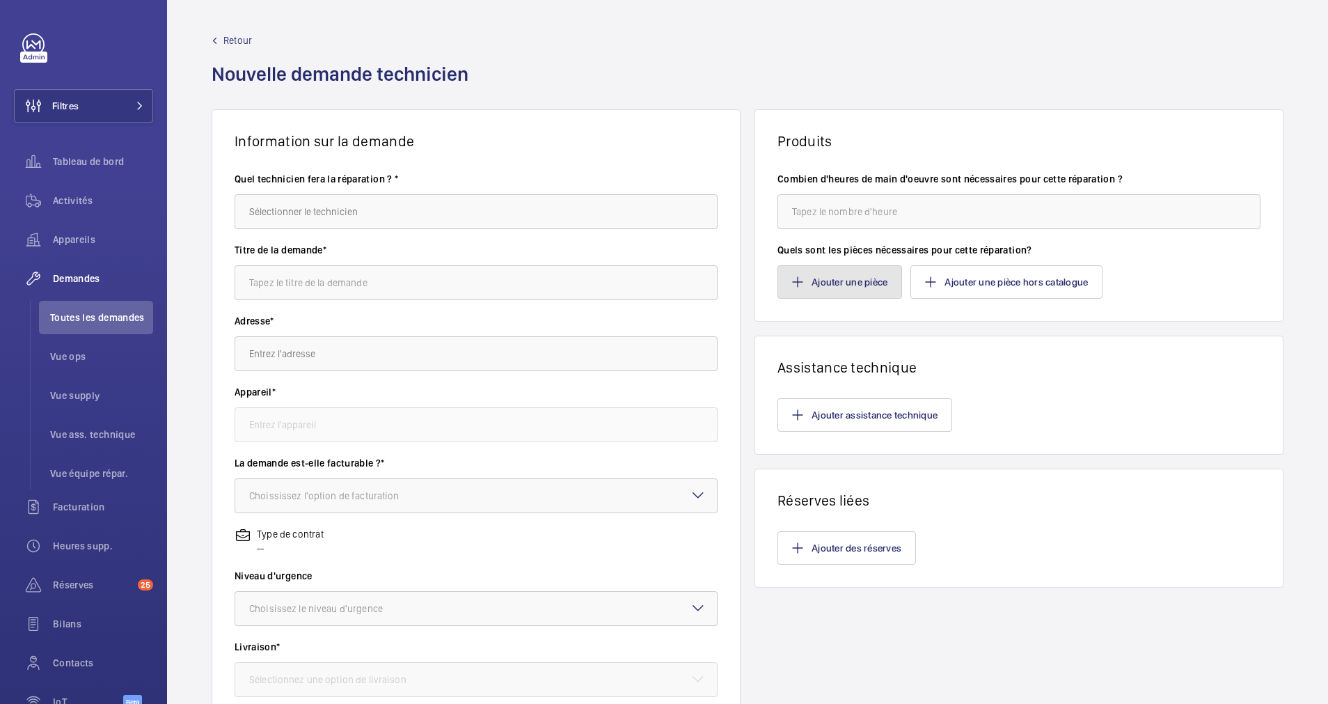
click at [837, 287] on button "Ajouter une pièce" at bounding box center [839, 281] width 125 height 33
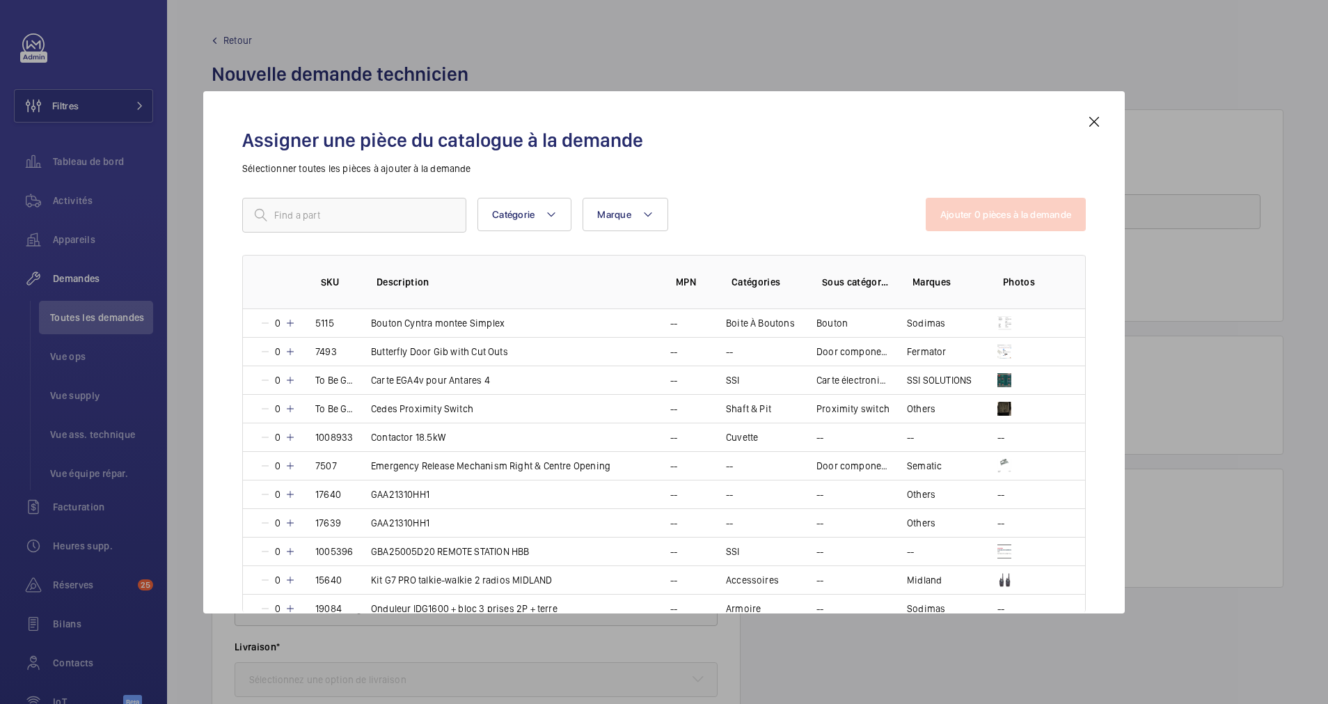
click at [1094, 119] on mat-icon at bounding box center [1094, 121] width 17 height 17
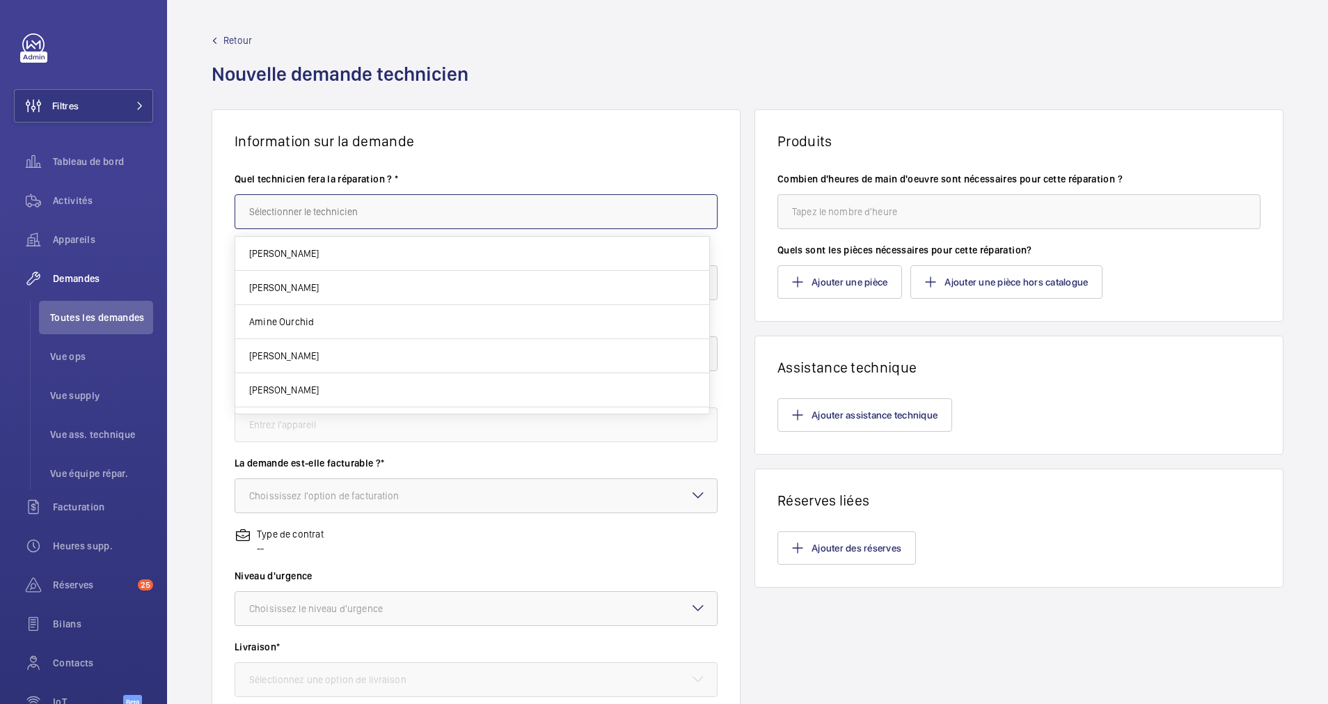
click at [438, 208] on input "text" at bounding box center [476, 211] width 483 height 35
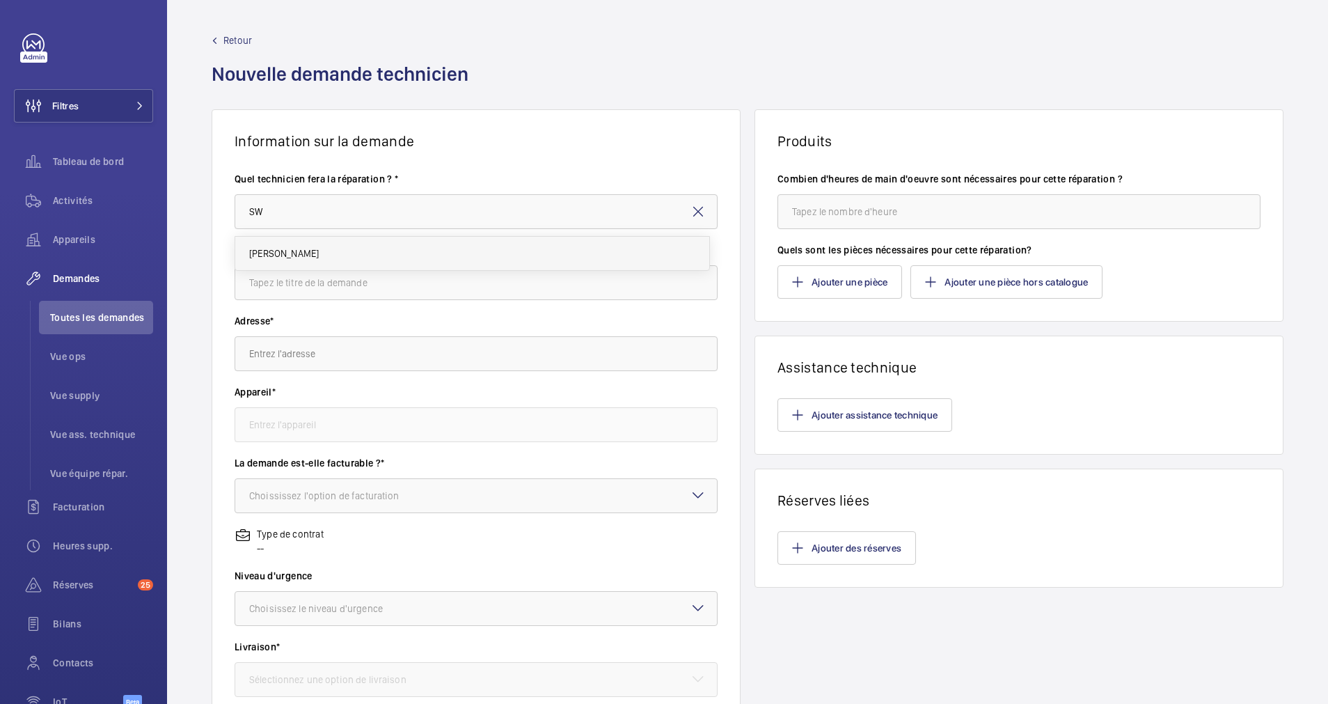
click at [358, 256] on mat-option "[PERSON_NAME]" at bounding box center [472, 253] width 474 height 33
type input "[PERSON_NAME]"
click at [349, 280] on input "text" at bounding box center [476, 282] width 483 height 35
type input "REMPLACEMENT GALETS"
click at [333, 353] on input "text" at bounding box center [476, 353] width 483 height 35
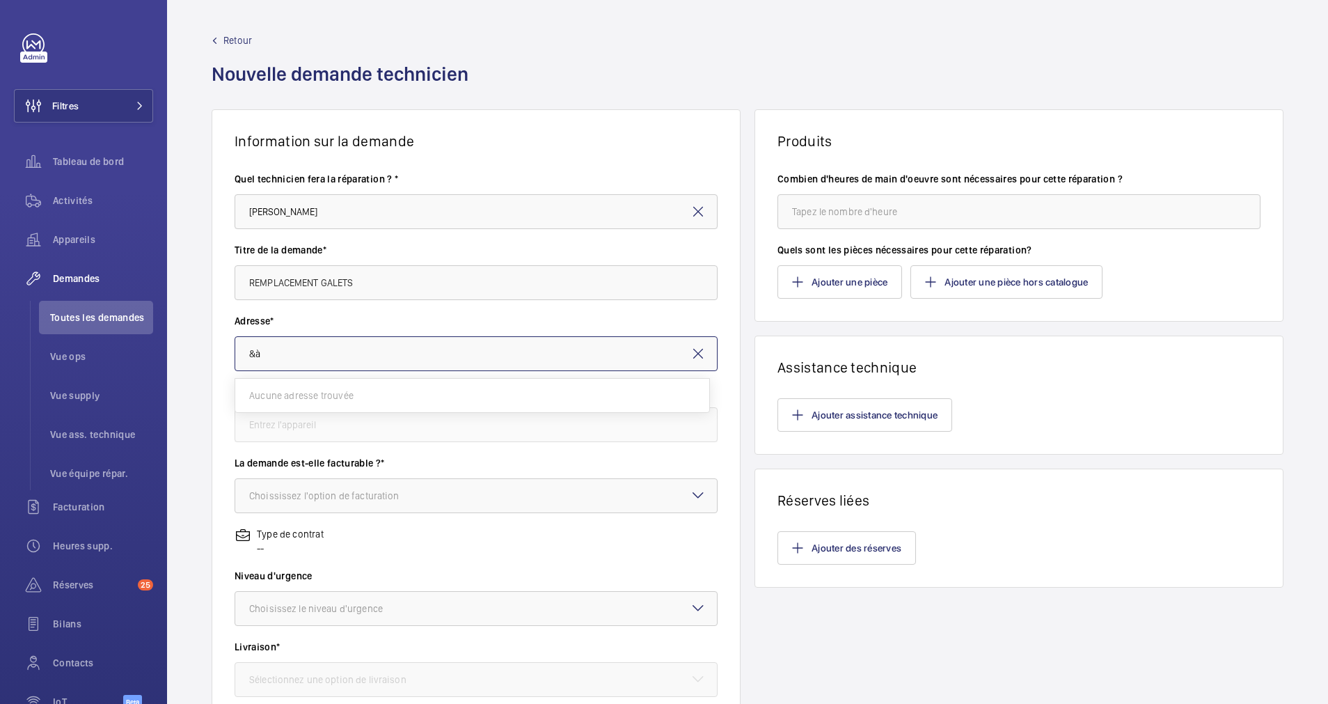
type input "&"
click at [324, 389] on span "Bachelard [STREET_ADDRESS]" at bounding box center [312, 395] width 127 height 14
type input "Bachelard [STREET_ADDRESS]"
click at [335, 417] on input "text" at bounding box center [476, 424] width 483 height 35
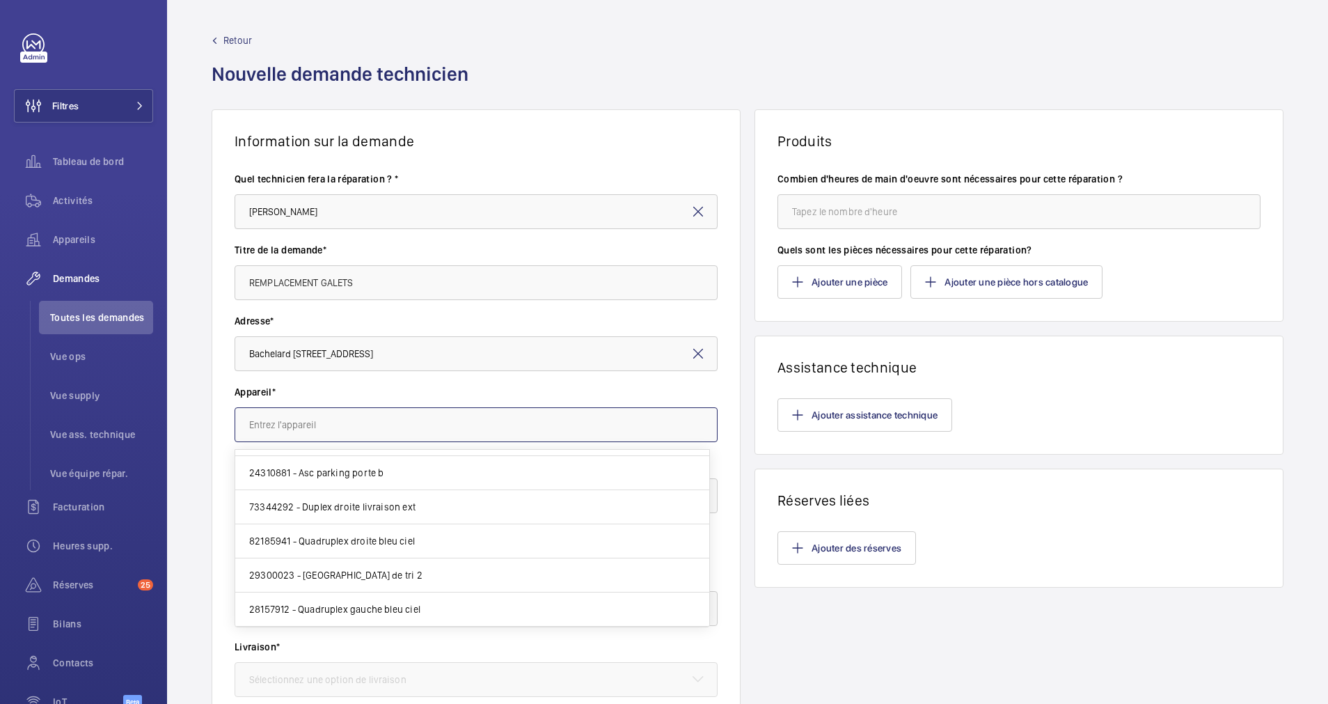
scroll to position [418, 0]
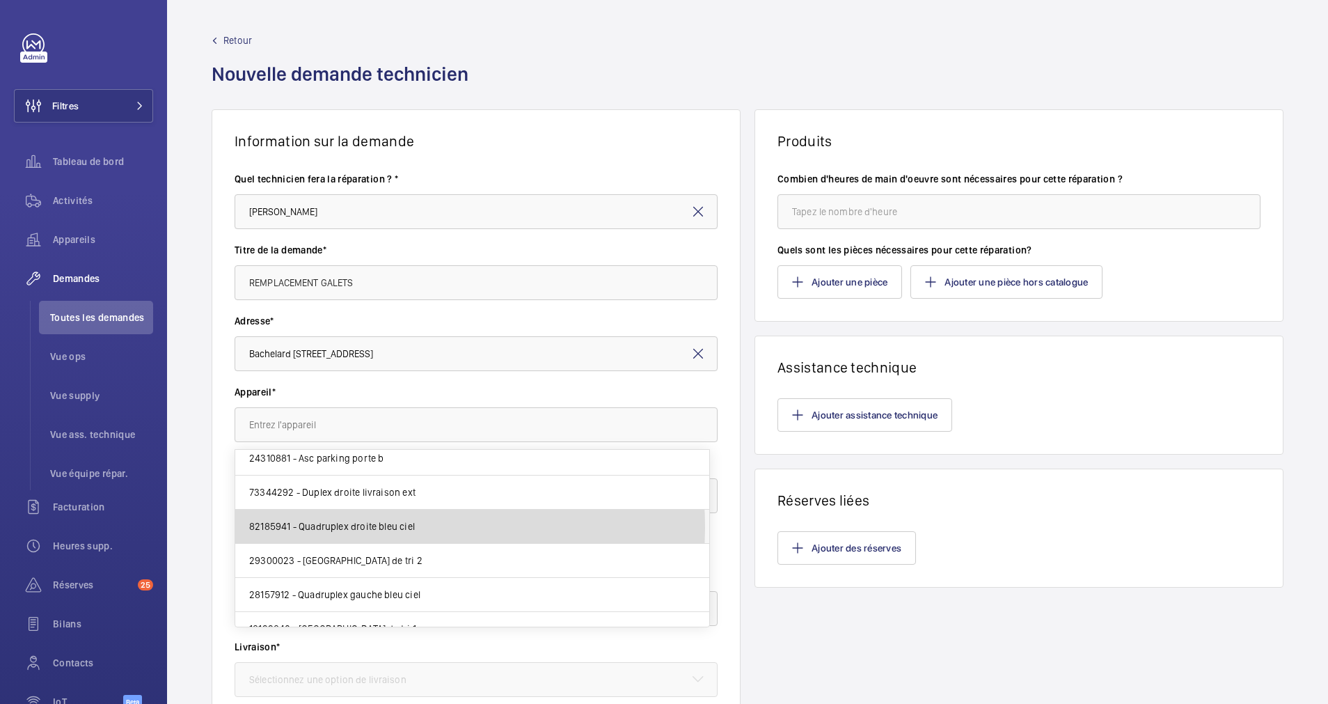
click at [325, 528] on span "82185941 - Quadruplex droite bleu ciel" at bounding box center [332, 526] width 166 height 14
type input "82185941 - Quadruplex droite bleu ciel"
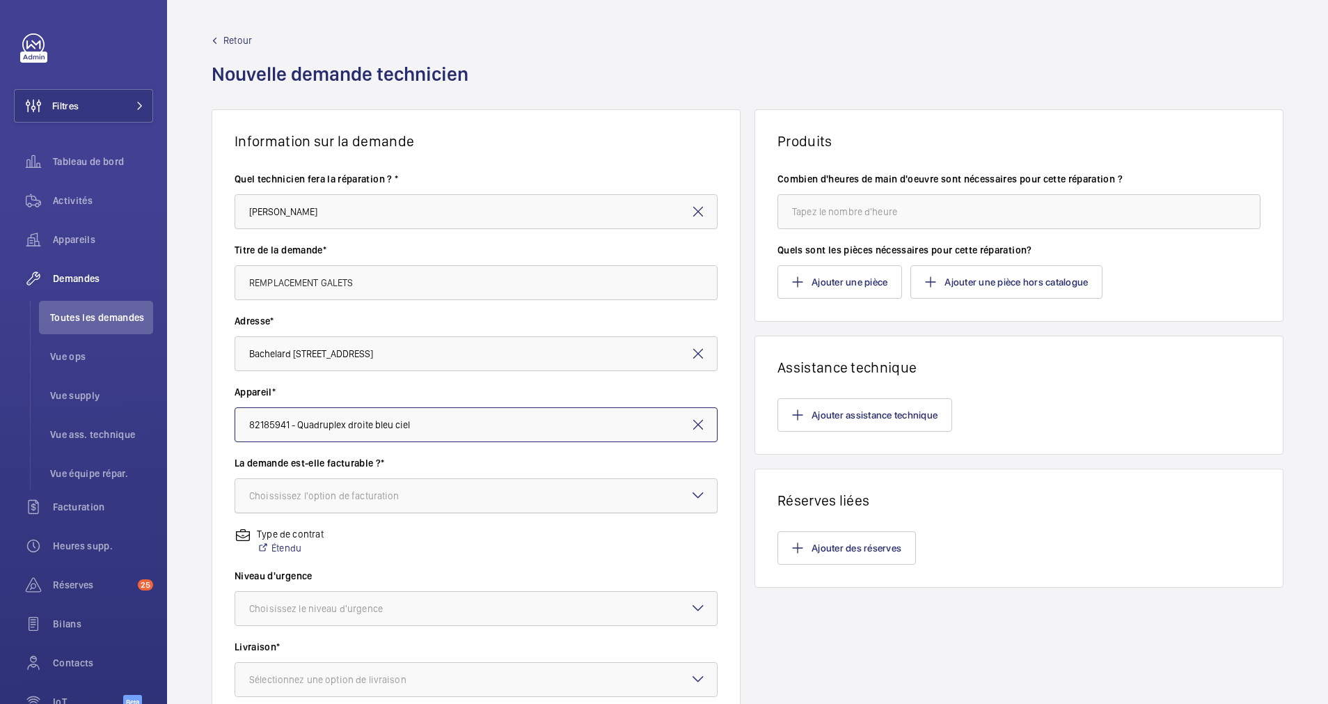
click at [427, 496] on div "Choississez l'option de facturation" at bounding box center [341, 496] width 185 height 14
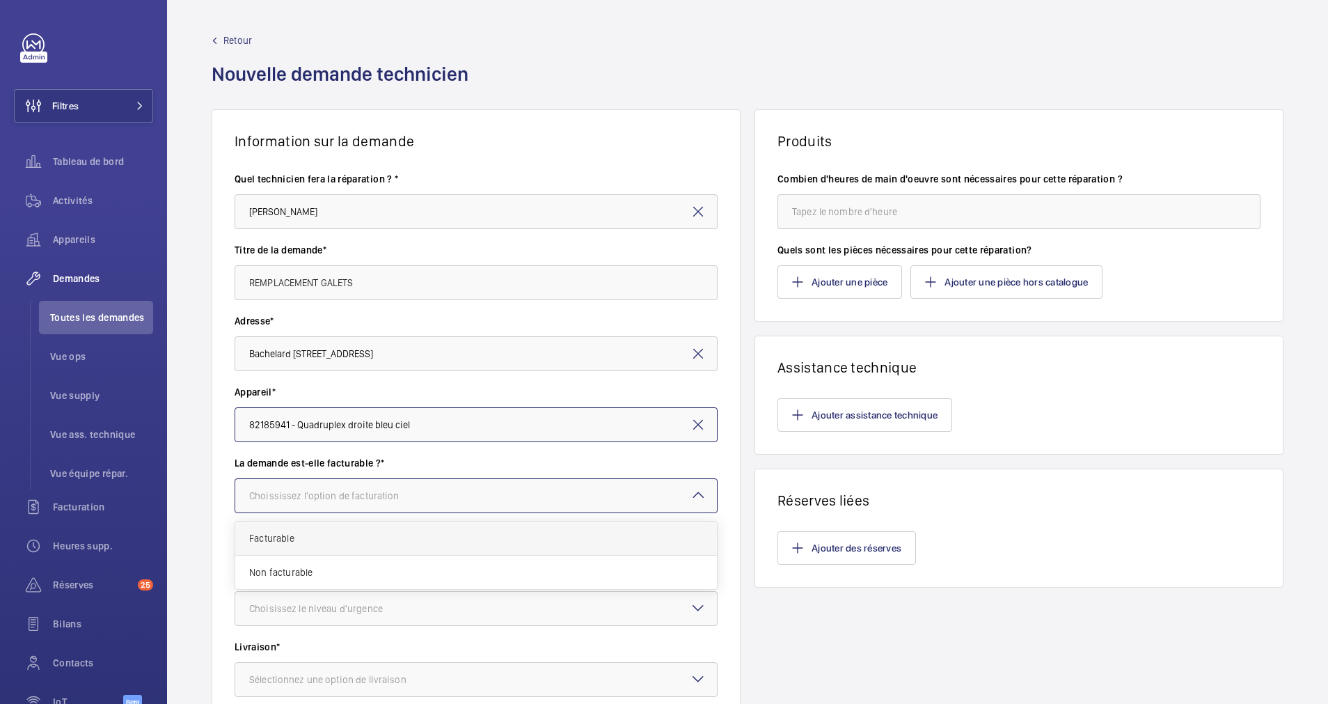
click at [406, 532] on span "Facturable" at bounding box center [476, 538] width 454 height 14
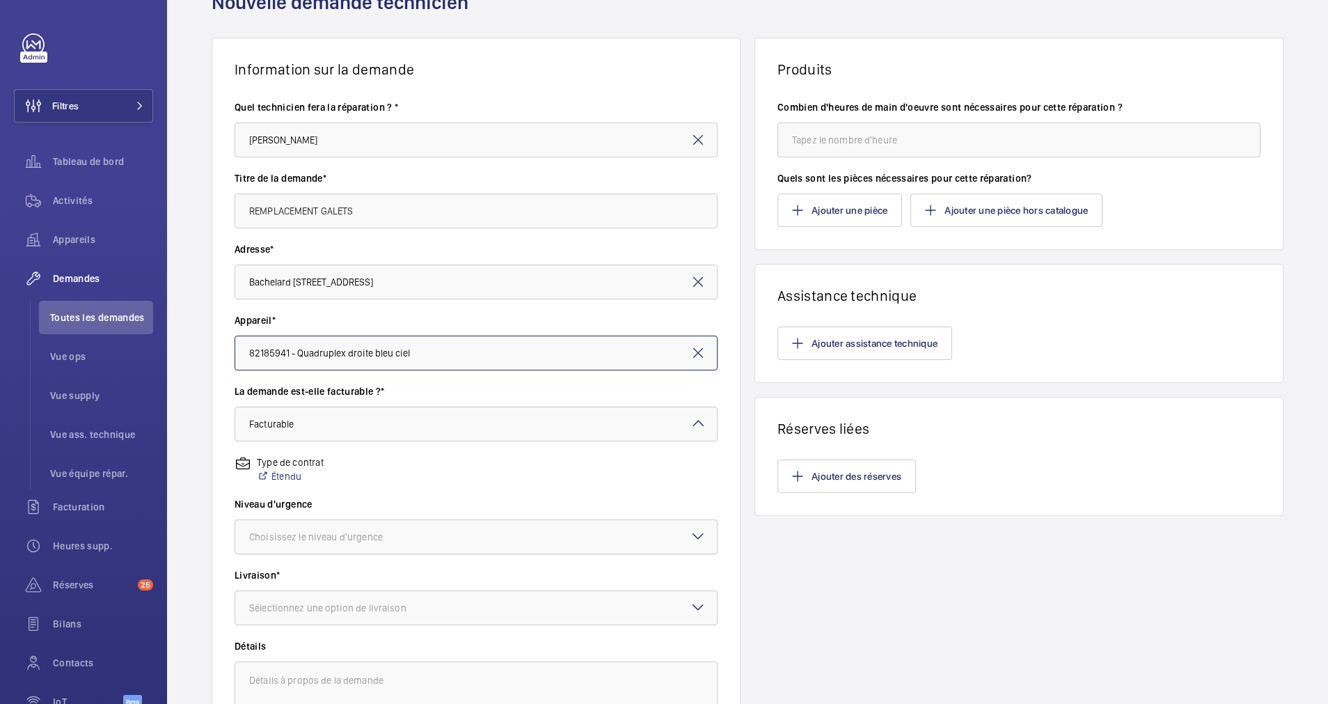
scroll to position [104, 0]
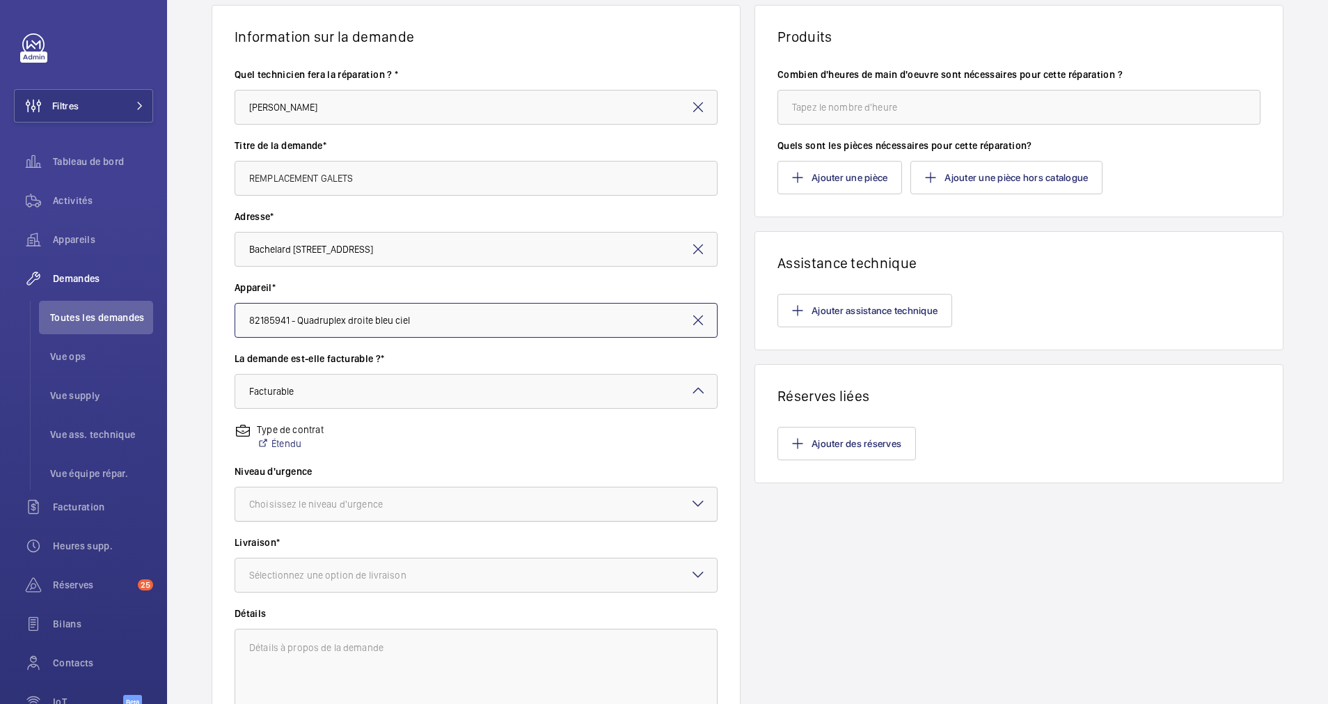
click at [525, 499] on div at bounding box center [476, 503] width 482 height 33
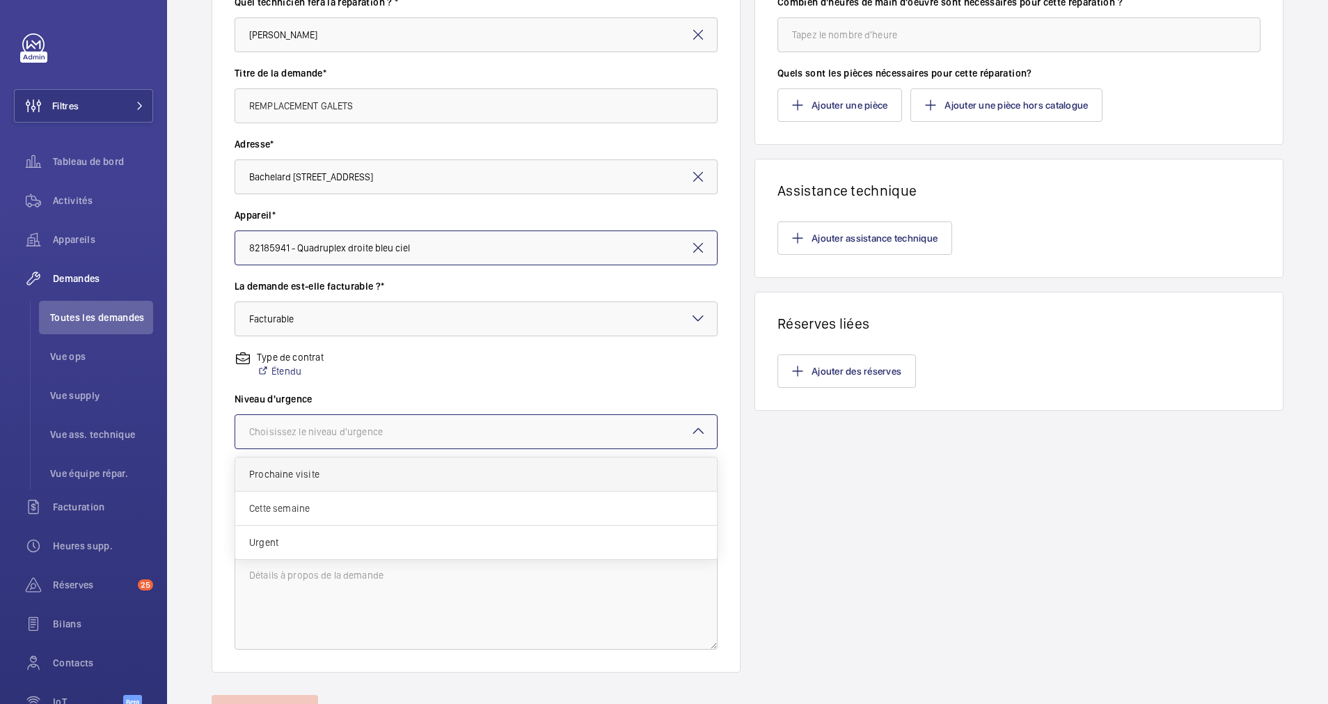
scroll to position [209, 0]
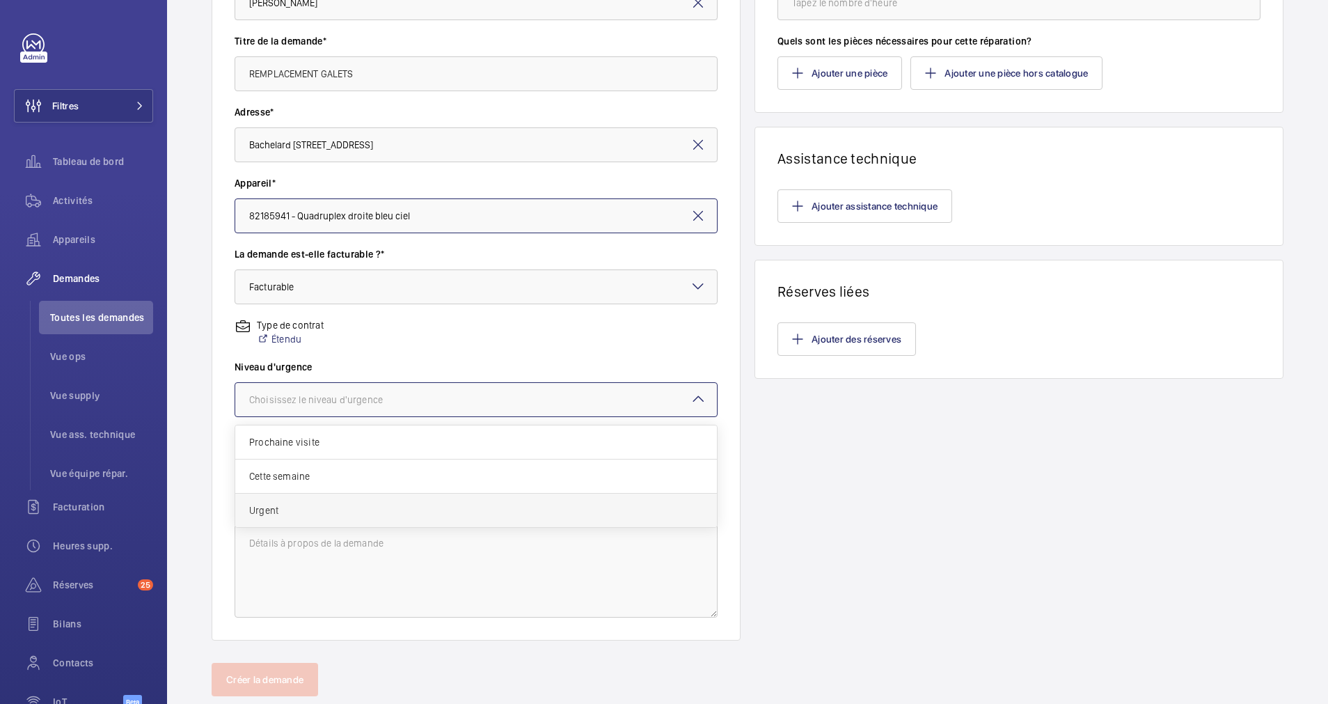
click at [408, 502] on div "Urgent" at bounding box center [476, 509] width 482 height 33
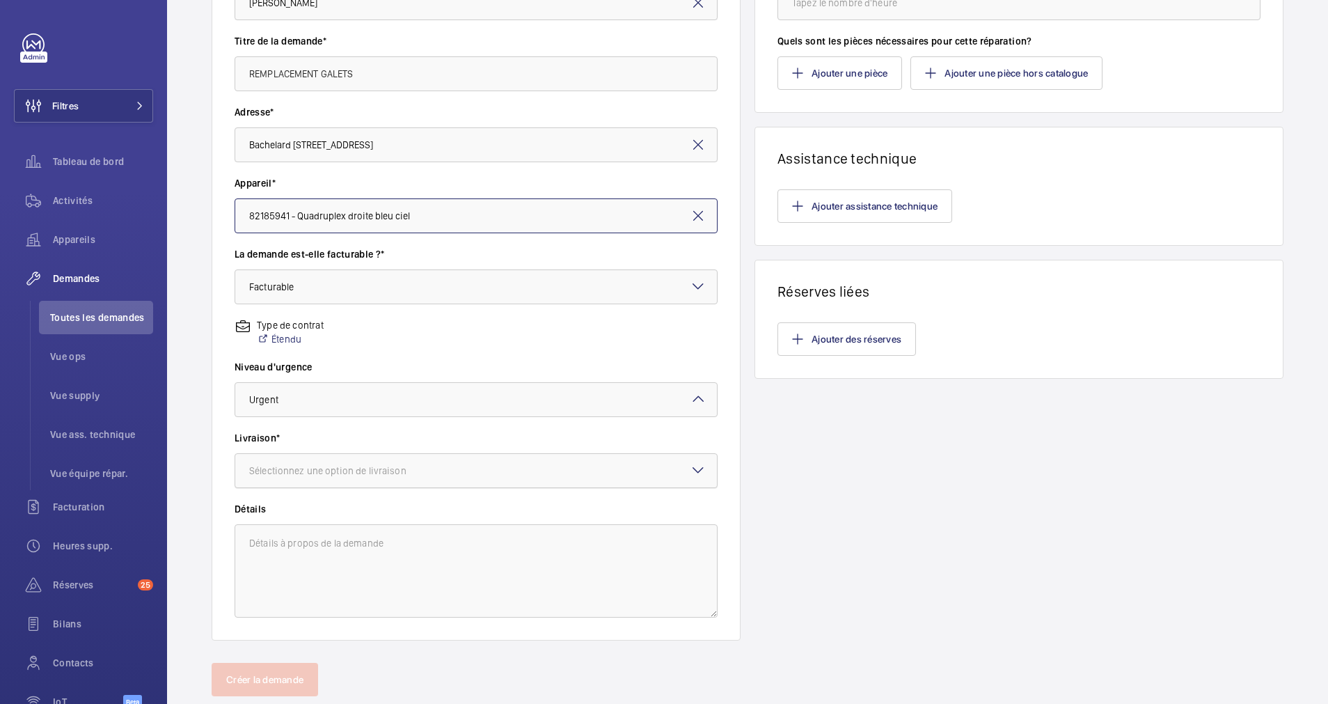
click at [429, 465] on div "Sélectionnez une option de livraison" at bounding box center [345, 470] width 192 height 14
click at [340, 573] on div "WM Entrepôt (Stains)" at bounding box center [476, 580] width 482 height 33
click at [478, 389] on div at bounding box center [476, 399] width 482 height 33
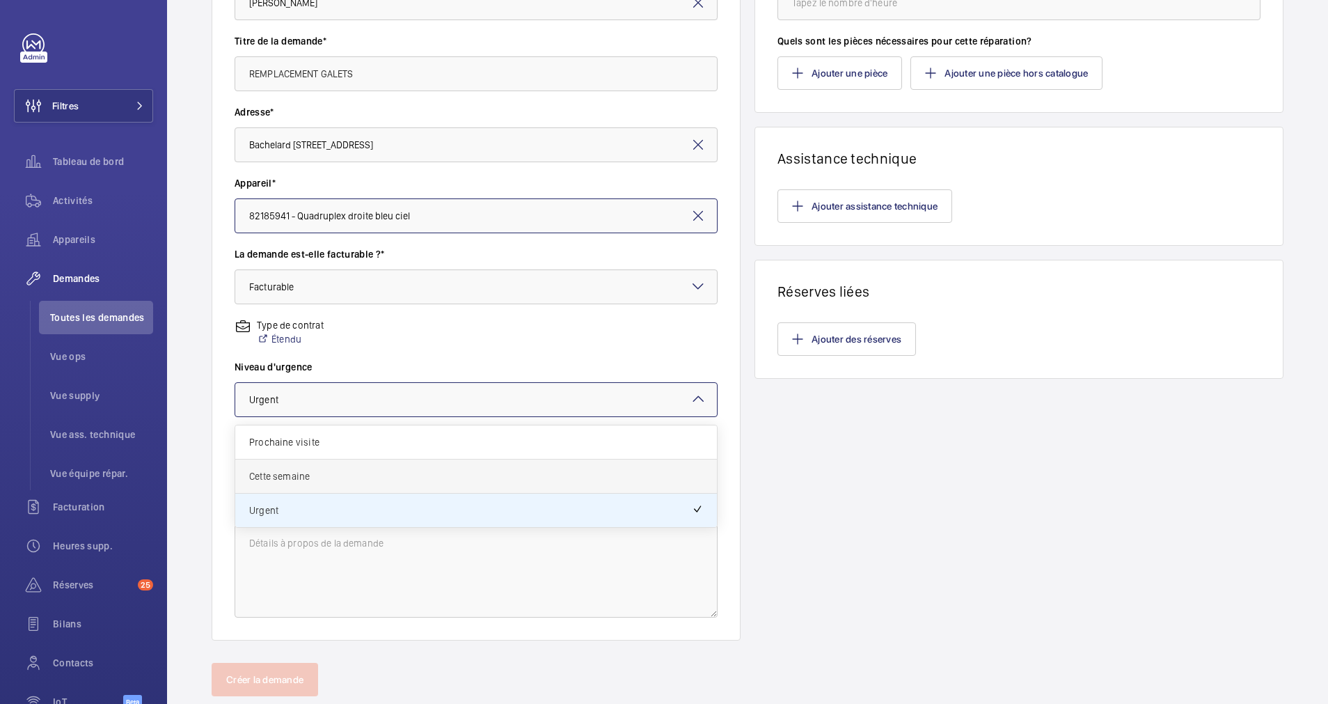
click at [384, 479] on span "Cette semaine" at bounding box center [476, 476] width 454 height 14
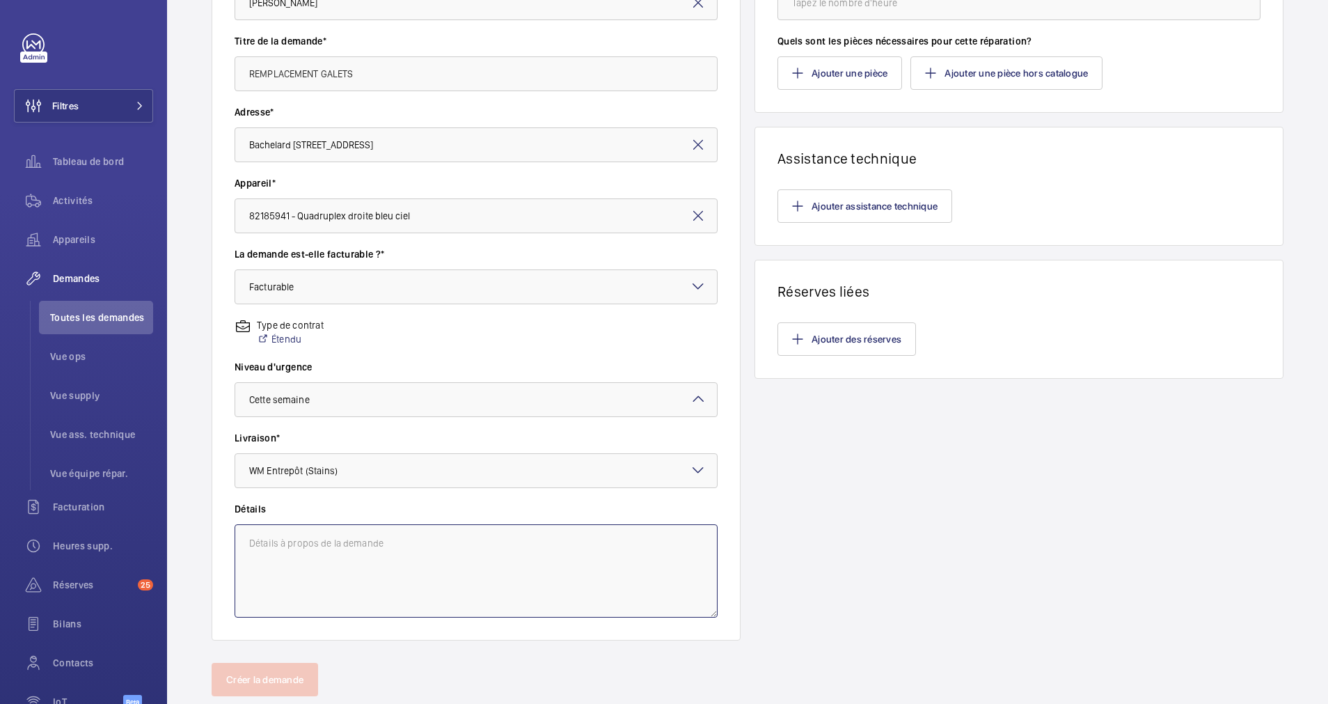
click at [474, 546] on textarea at bounding box center [476, 570] width 483 height 93
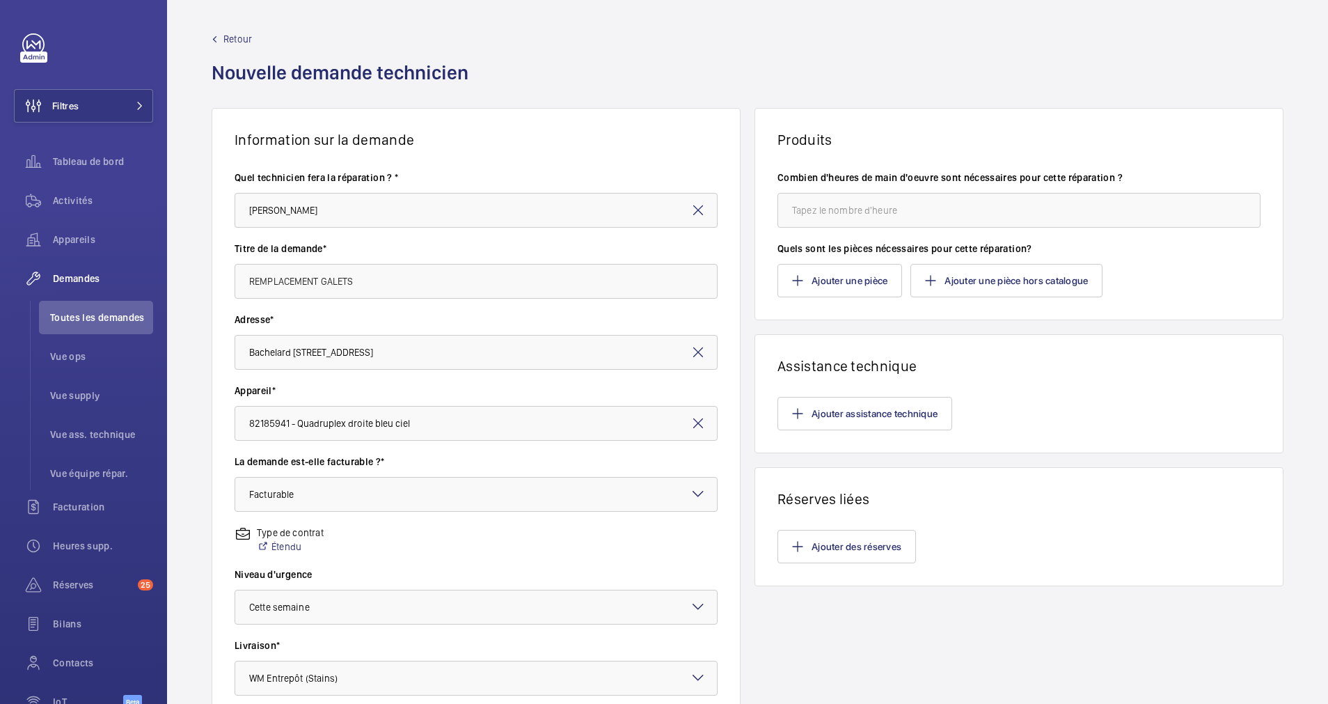
scroll to position [0, 0]
click at [858, 201] on input "number" at bounding box center [1018, 211] width 483 height 35
click at [841, 217] on input "number" at bounding box center [1018, 211] width 483 height 35
click at [839, 287] on button "Ajouter une pièce" at bounding box center [839, 281] width 125 height 33
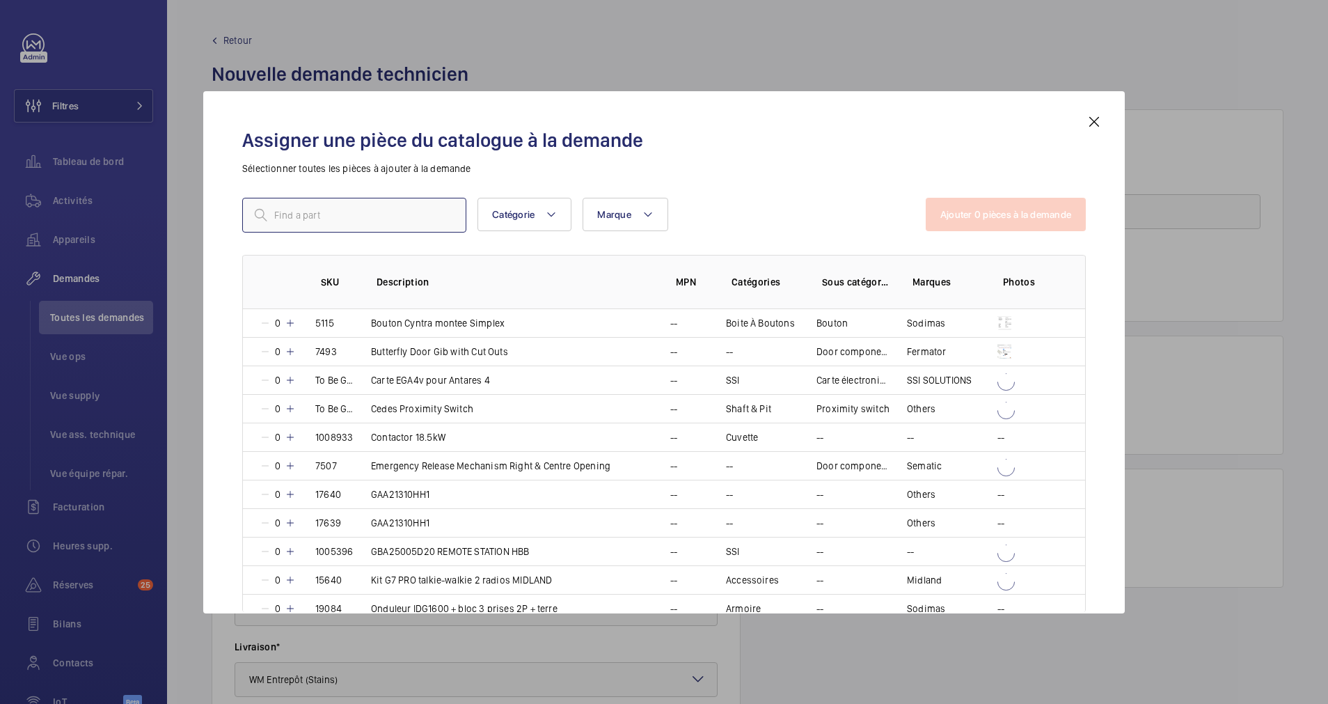
click at [402, 208] on input "text" at bounding box center [354, 215] width 224 height 35
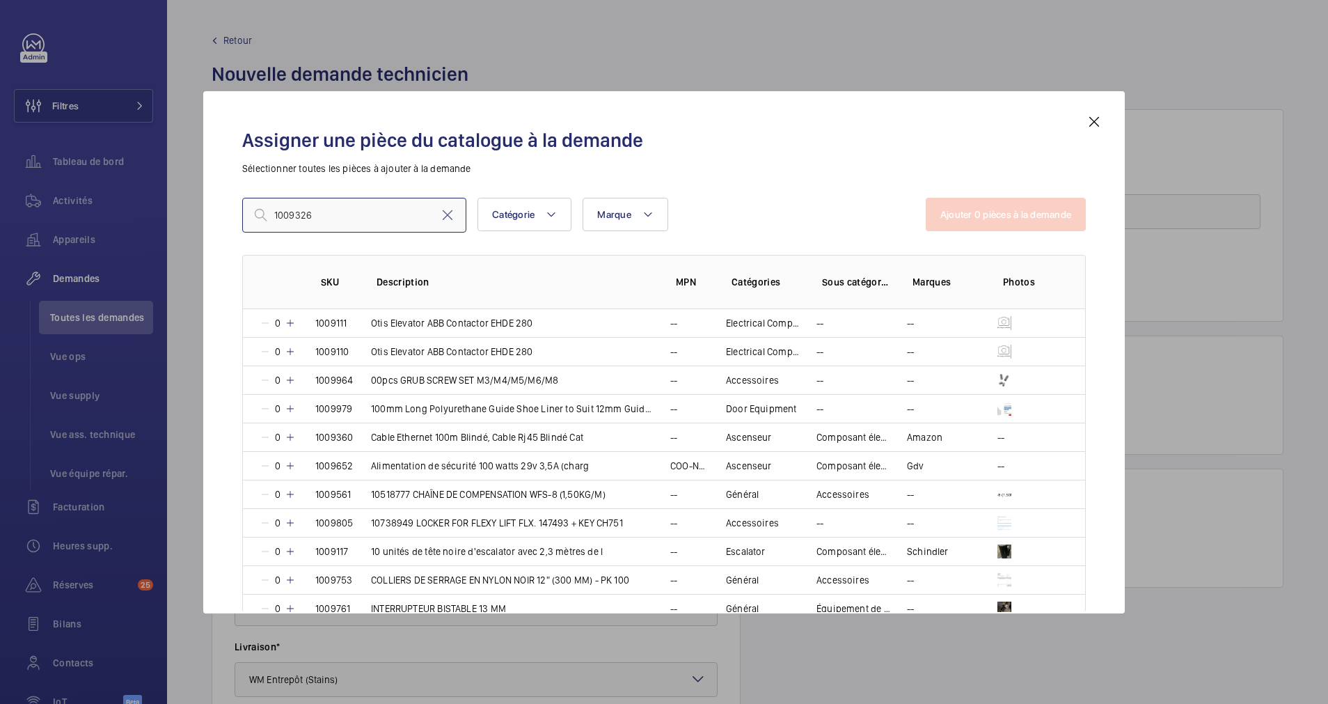
click at [273, 214] on input "1009326" at bounding box center [354, 215] width 224 height 35
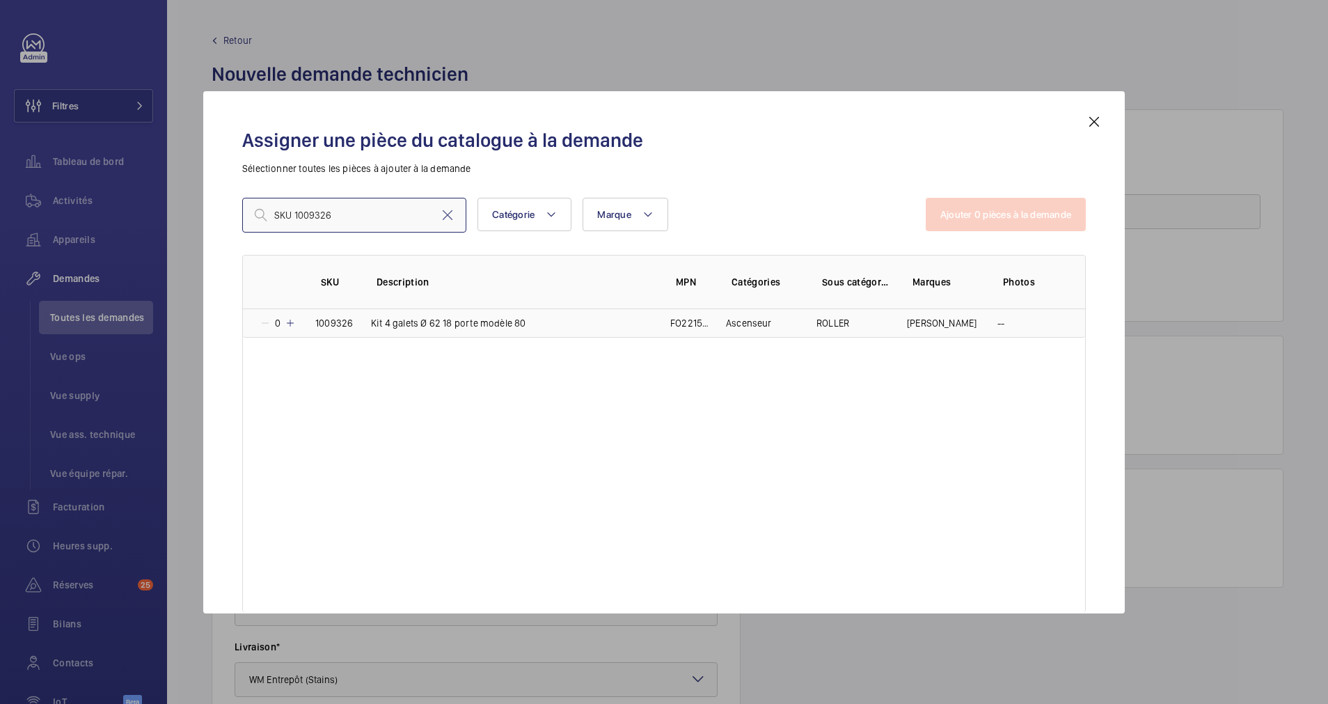
type input "SKU 1009326"
click at [289, 320] on mat-icon at bounding box center [290, 322] width 11 height 11
click at [1016, 217] on button "Ajouter 1 pièces à la demande" at bounding box center [1007, 214] width 158 height 33
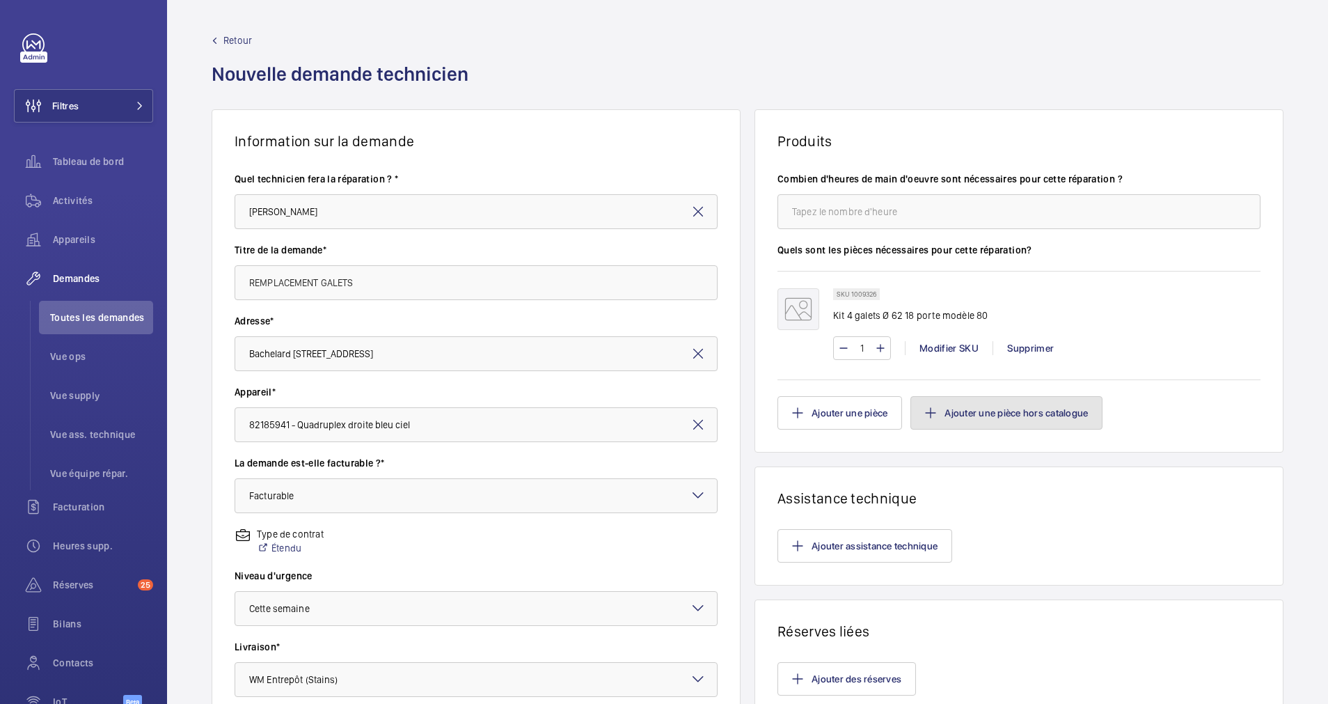
click at [965, 416] on button "Ajouter une pièce hors catalogue" at bounding box center [1006, 412] width 192 height 33
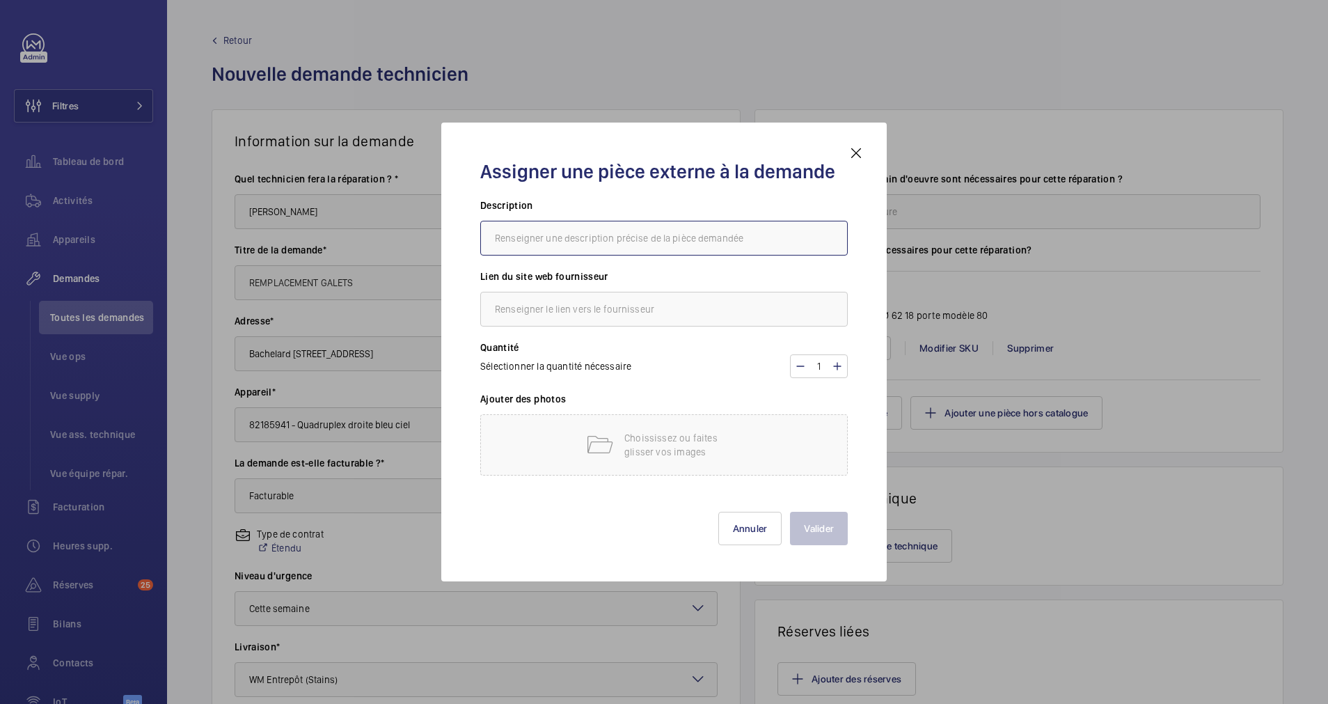
click at [539, 243] on input "text" at bounding box center [663, 238] width 367 height 35
type input "CONTRE GALET"
click at [516, 312] on input "text" at bounding box center [663, 309] width 367 height 35
type input "SODIMAS"
click at [571, 447] on div "Choississez ou faites glisser vos images" at bounding box center [663, 444] width 367 height 61
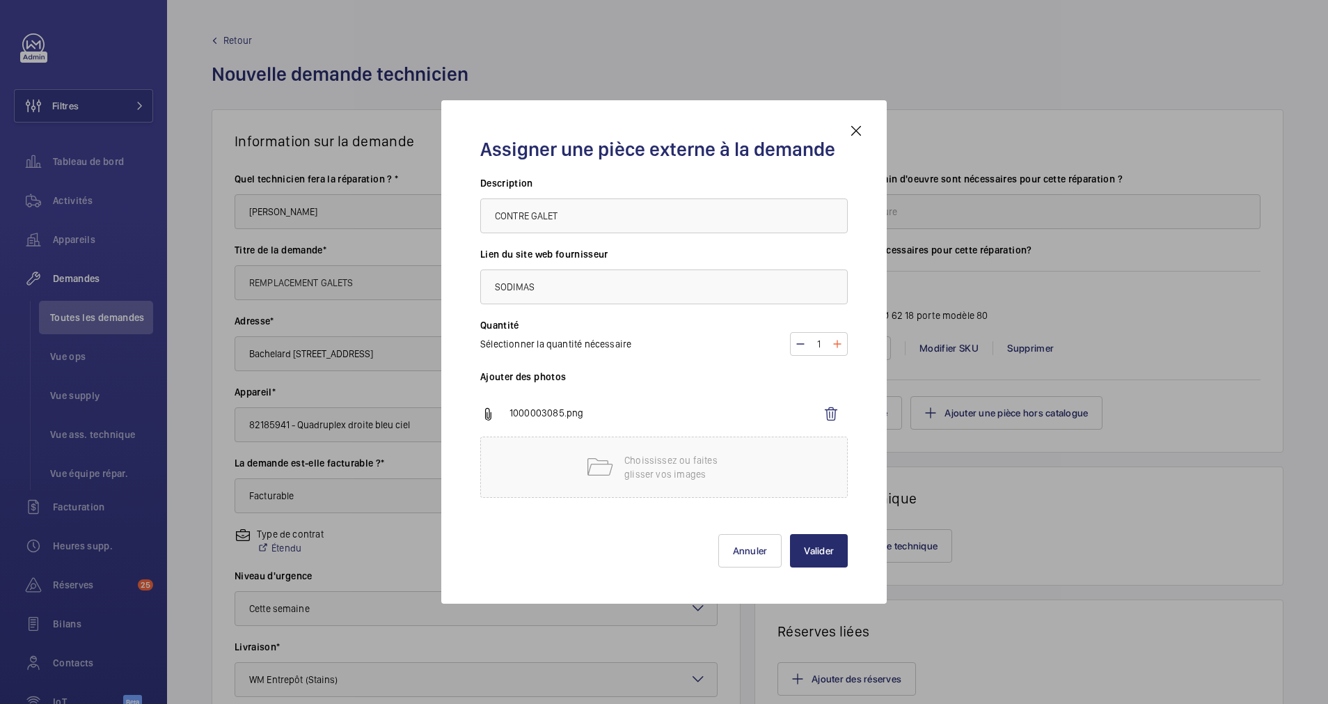
click at [837, 340] on mat-icon at bounding box center [837, 343] width 11 height 17
type input "4"
click at [810, 547] on button "Valider" at bounding box center [819, 550] width 58 height 33
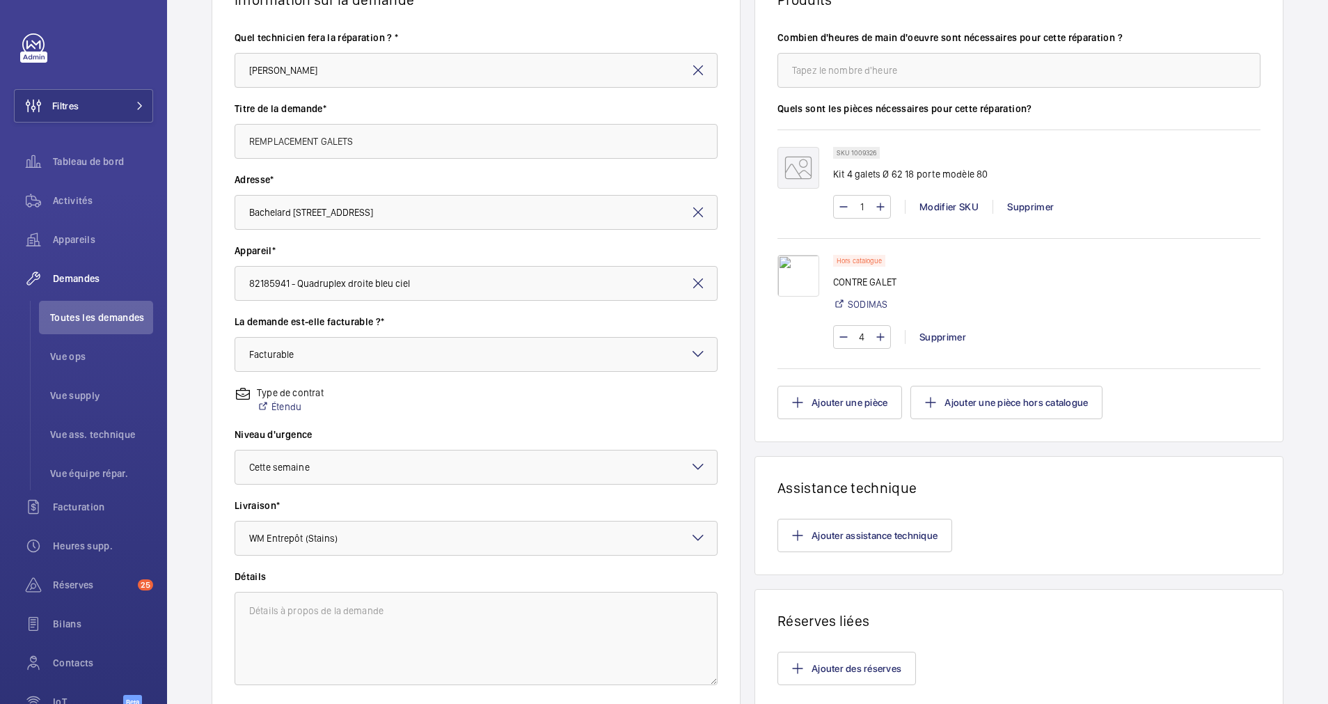
scroll to position [246, 0]
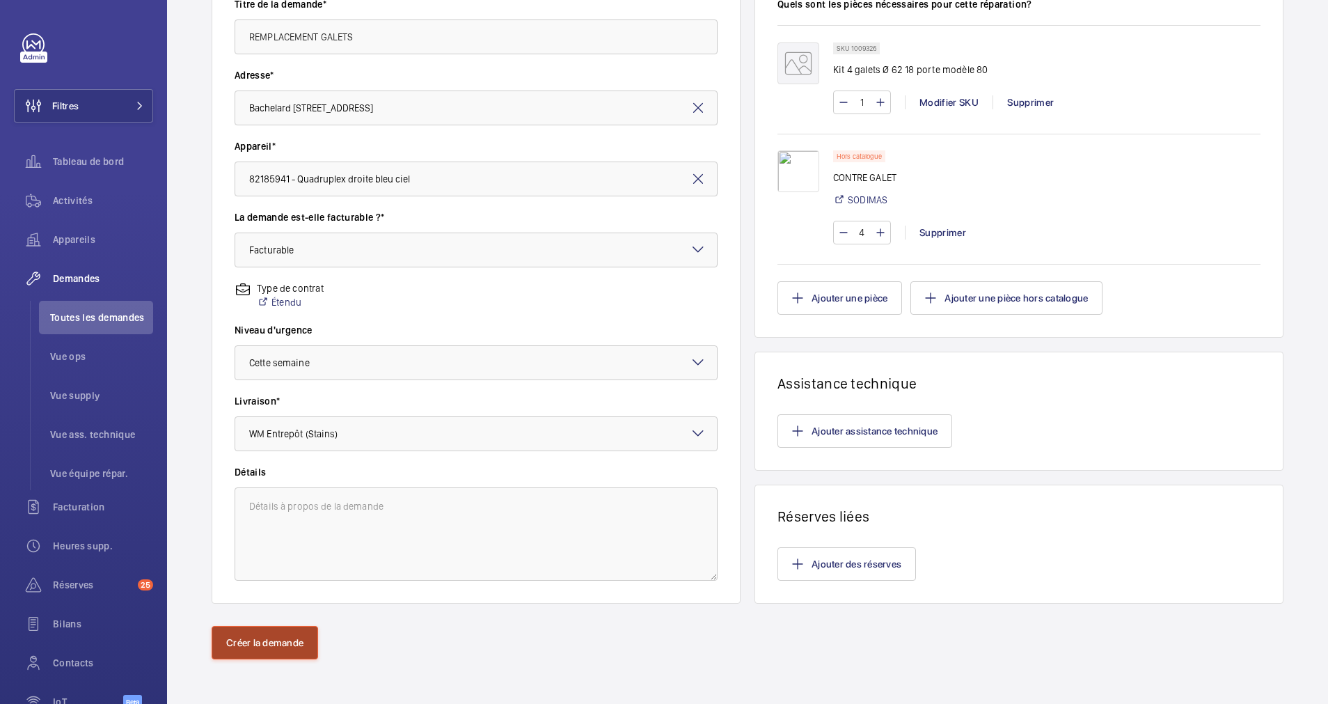
click at [270, 628] on button "Créer la demande" at bounding box center [265, 642] width 106 height 33
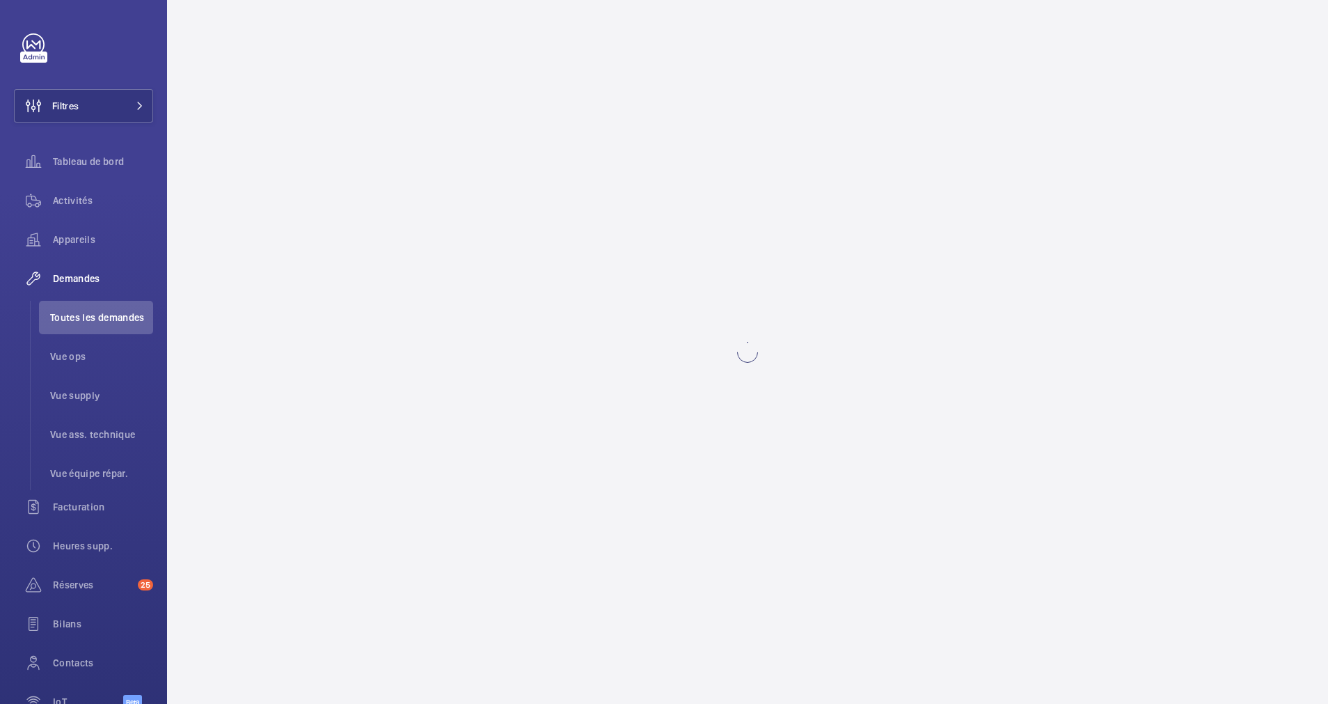
scroll to position [0, 0]
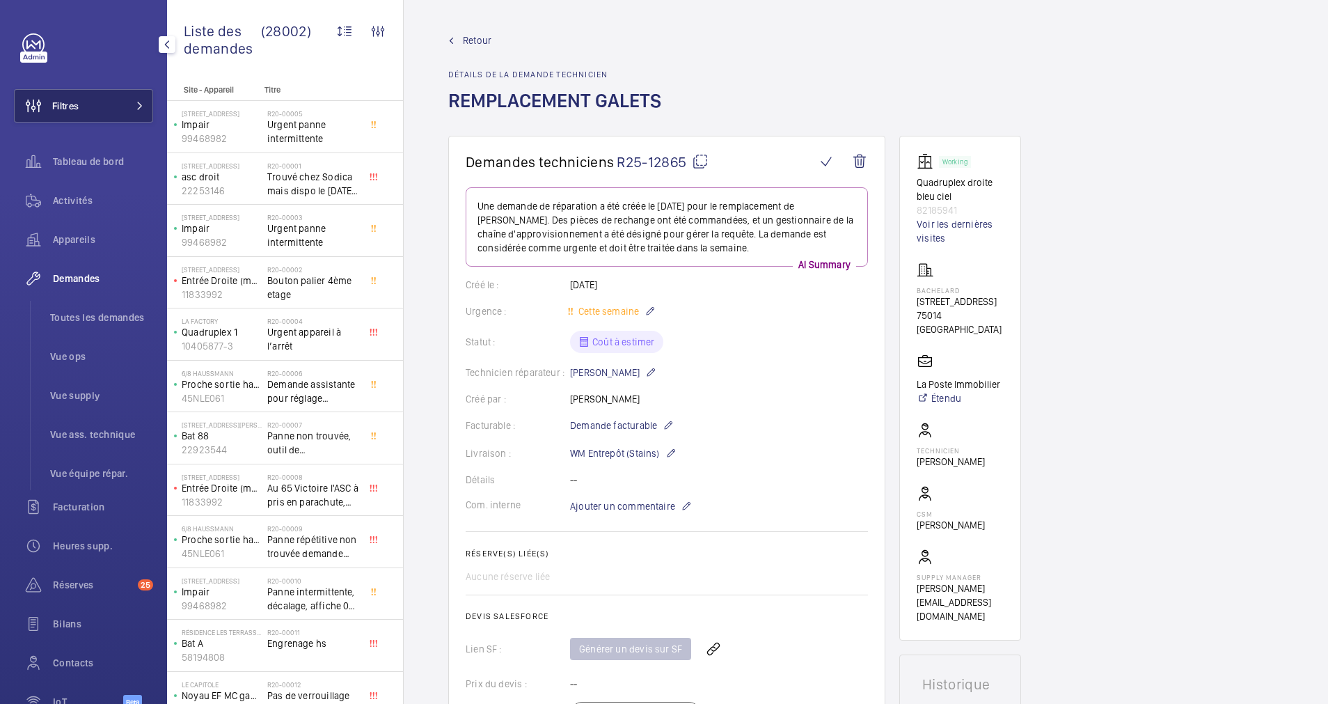
drag, startPoint x: 100, startPoint y: 80, endPoint x: 97, endPoint y: 98, distance: 18.2
click at [99, 86] on div "Filtres Tableau de bord Activités Appareils Demandes Toutes les demandes Vue op…" at bounding box center [83, 378] width 139 height 690
click at [97, 100] on button "Filtres" at bounding box center [83, 105] width 139 height 33
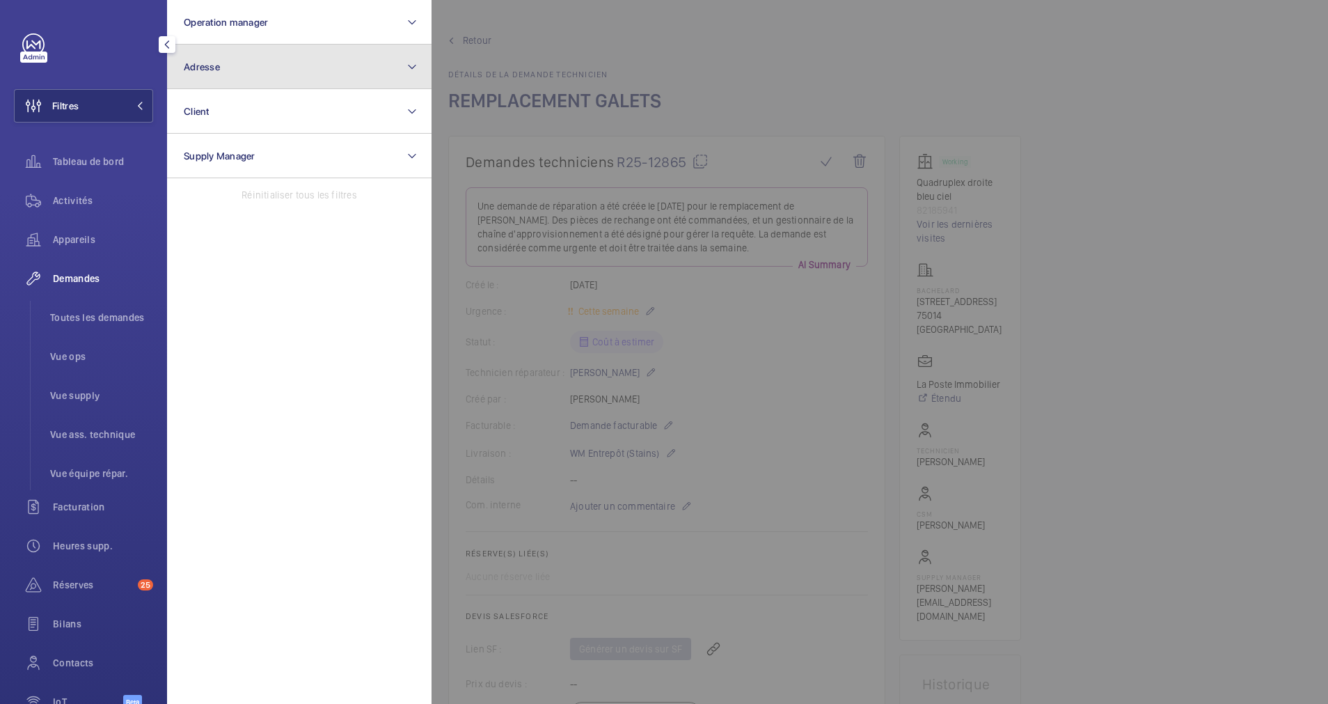
click at [200, 77] on button "Adresse" at bounding box center [299, 67] width 264 height 45
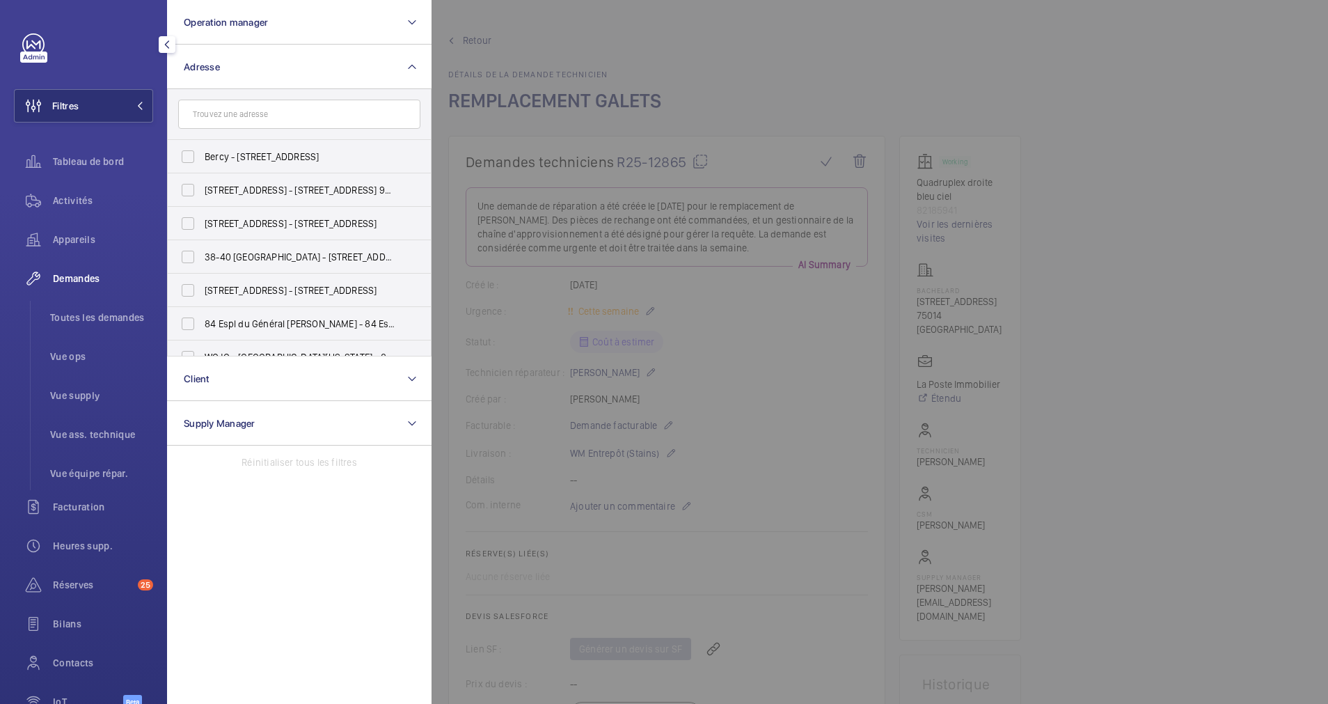
click at [215, 111] on input "text" at bounding box center [299, 114] width 242 height 29
type input "[STREET_ADDRESS]"
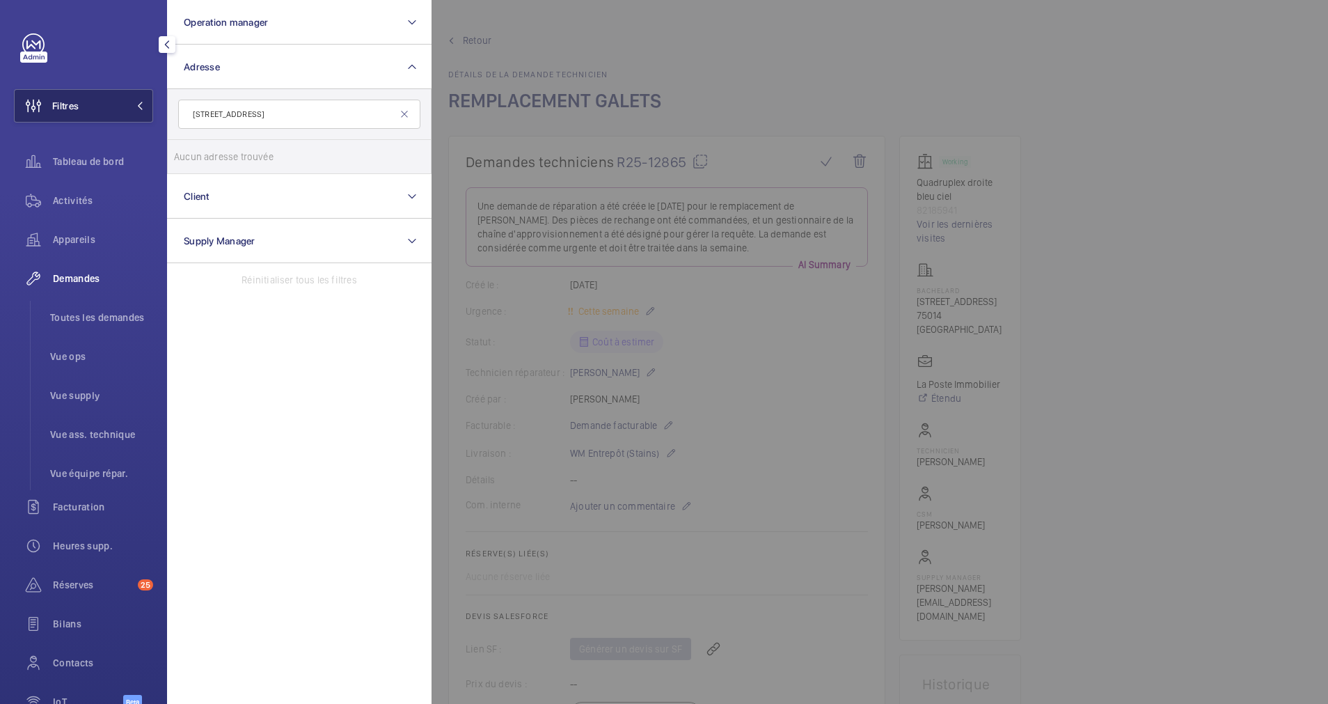
drag, startPoint x: 215, startPoint y: 113, endPoint x: 132, endPoint y: 116, distance: 83.5
click at [132, 116] on wm-front-sidebar-menu-filter "Filtres Operation manager Adresse [STREET_ADDRESS] Aucun adresse trouvée Réinit…" at bounding box center [83, 105] width 139 height 33
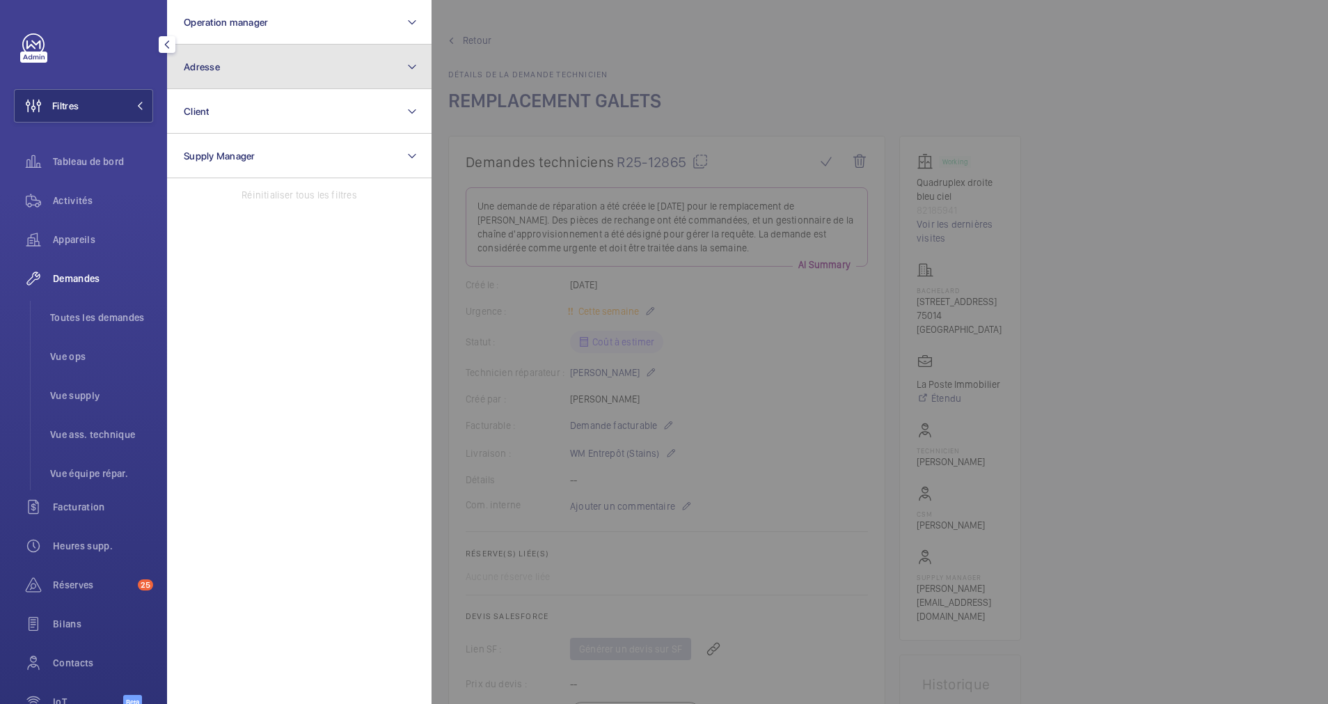
click at [308, 67] on button "Adresse" at bounding box center [299, 67] width 264 height 45
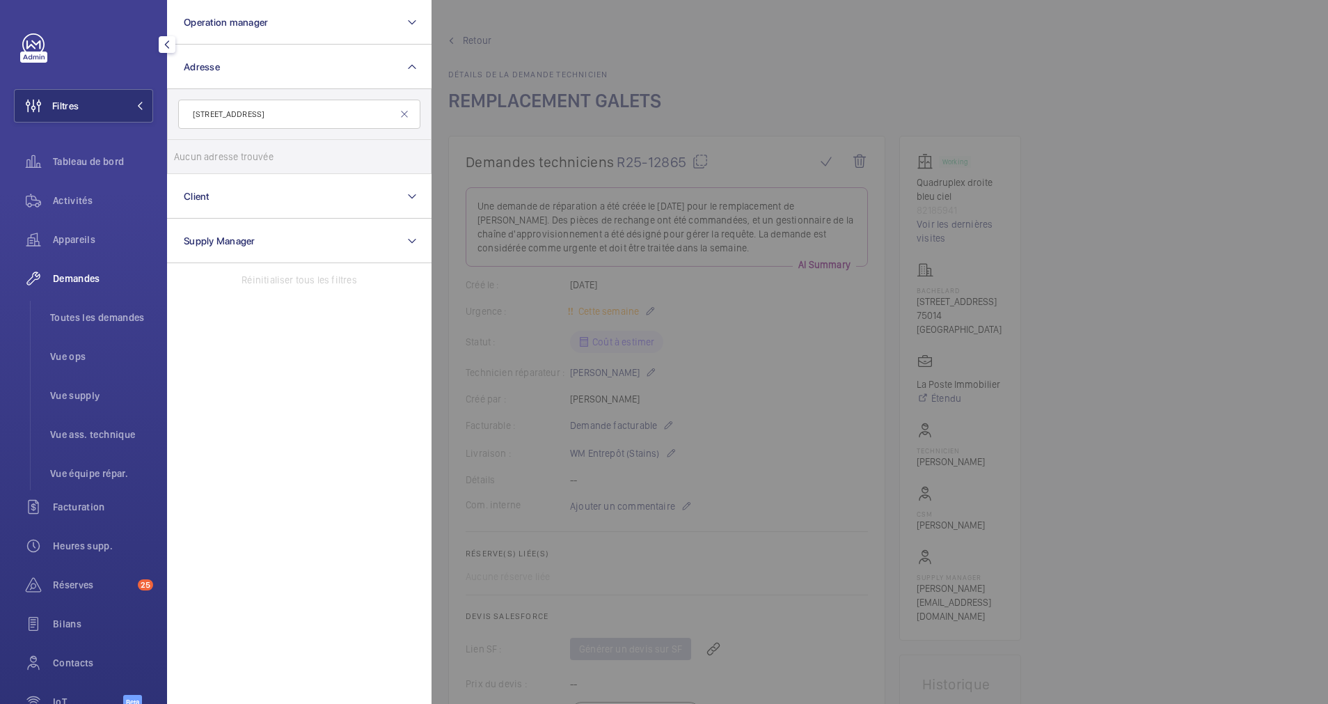
click at [215, 114] on input "[STREET_ADDRESS]" at bounding box center [299, 114] width 242 height 29
click at [267, 120] on input "Francois 1er" at bounding box center [299, 114] width 242 height 29
type input "[PERSON_NAME] 1"
click at [406, 106] on input "[PERSON_NAME] 1" at bounding box center [299, 114] width 242 height 29
click at [400, 112] on mat-icon at bounding box center [404, 114] width 11 height 11
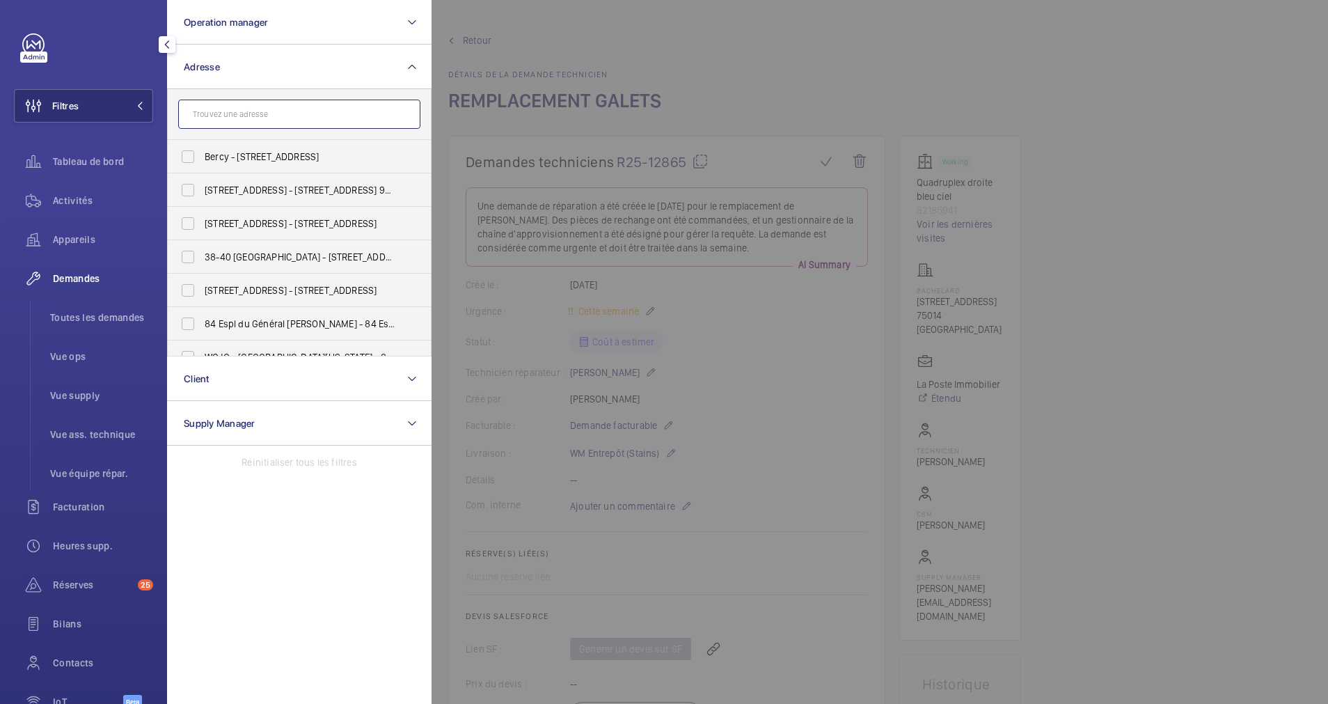
click at [295, 113] on input "text" at bounding box center [299, 114] width 242 height 29
paste input "[STREET_ADDRESS]"
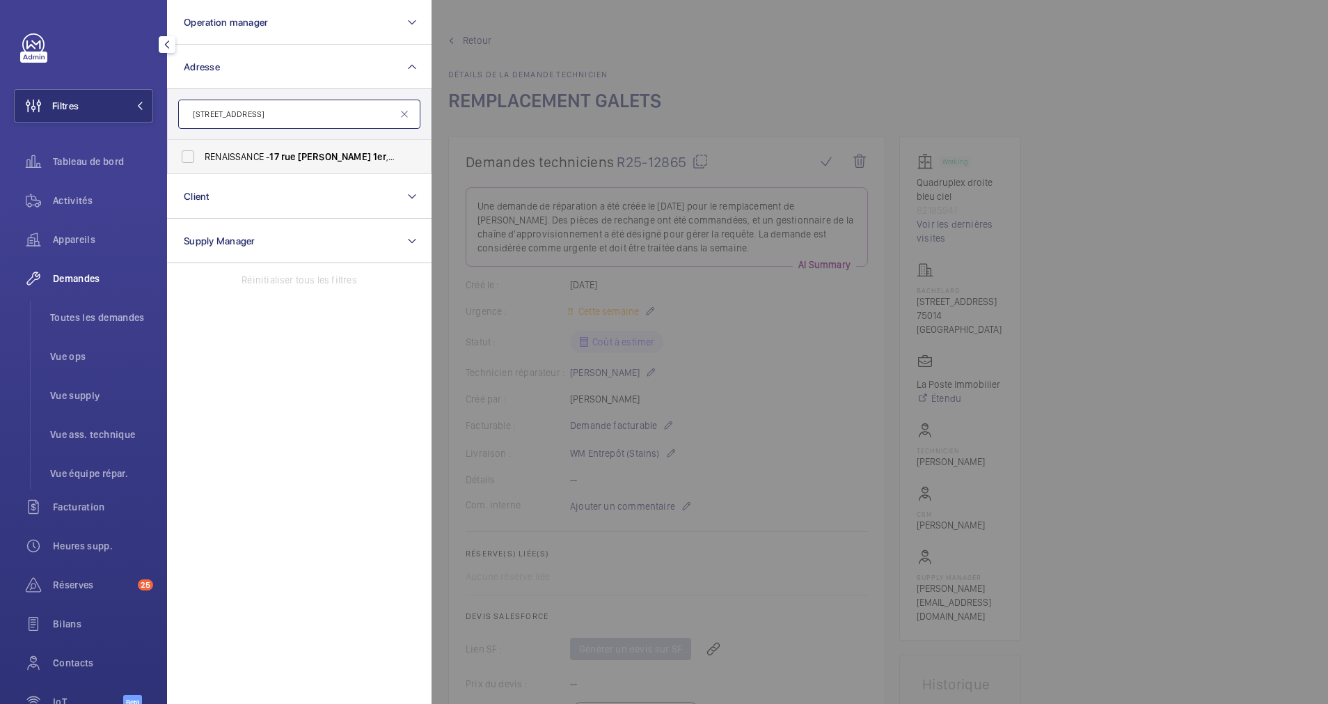
type input "[STREET_ADDRESS]"
click at [241, 161] on span "RENAISSANCE - [STREET_ADDRESS]" at bounding box center [300, 157] width 191 height 14
click at [202, 161] on input "RENAISSANCE - [STREET_ADDRESS]" at bounding box center [188, 157] width 28 height 28
checkbox input "true"
click at [88, 202] on span "Activités" at bounding box center [103, 200] width 100 height 14
